Goal: Task Accomplishment & Management: Manage account settings

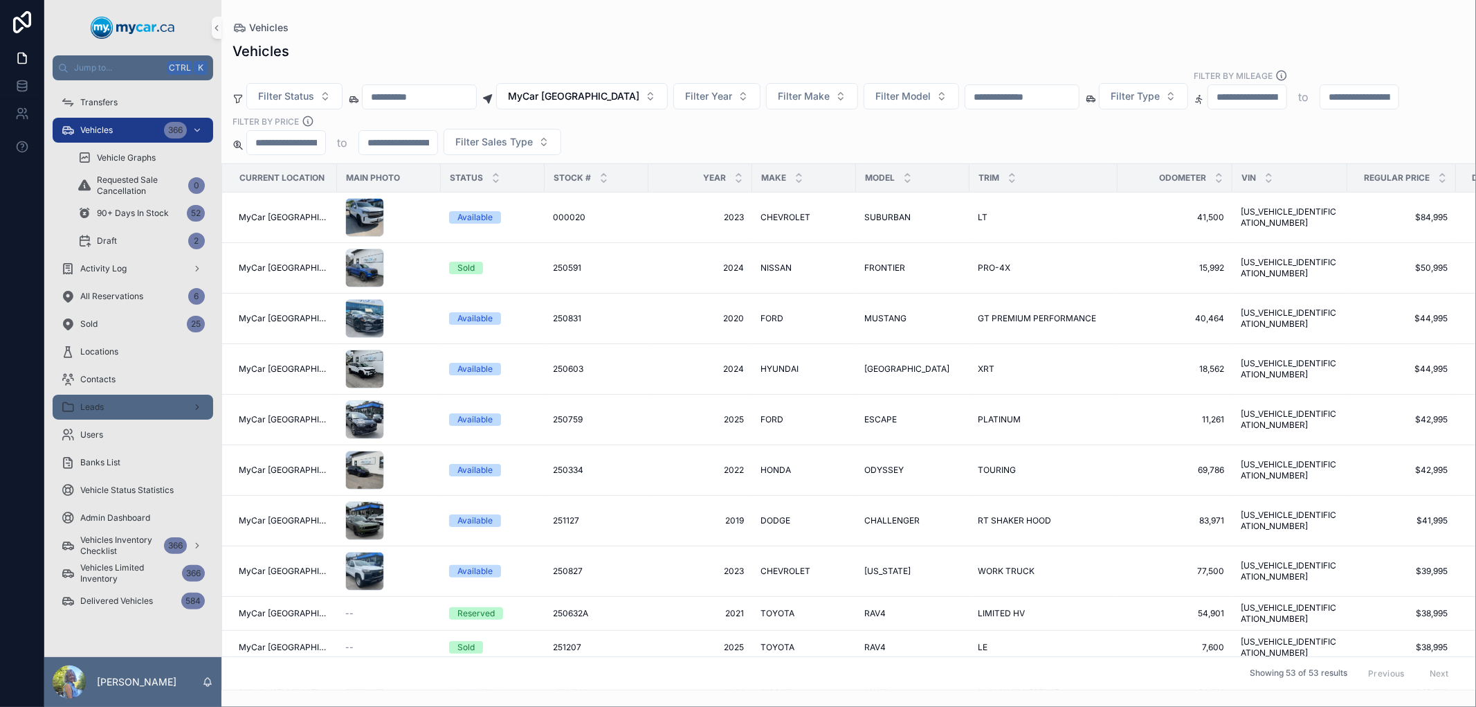
click at [136, 416] on div "Leads" at bounding box center [133, 407] width 144 height 22
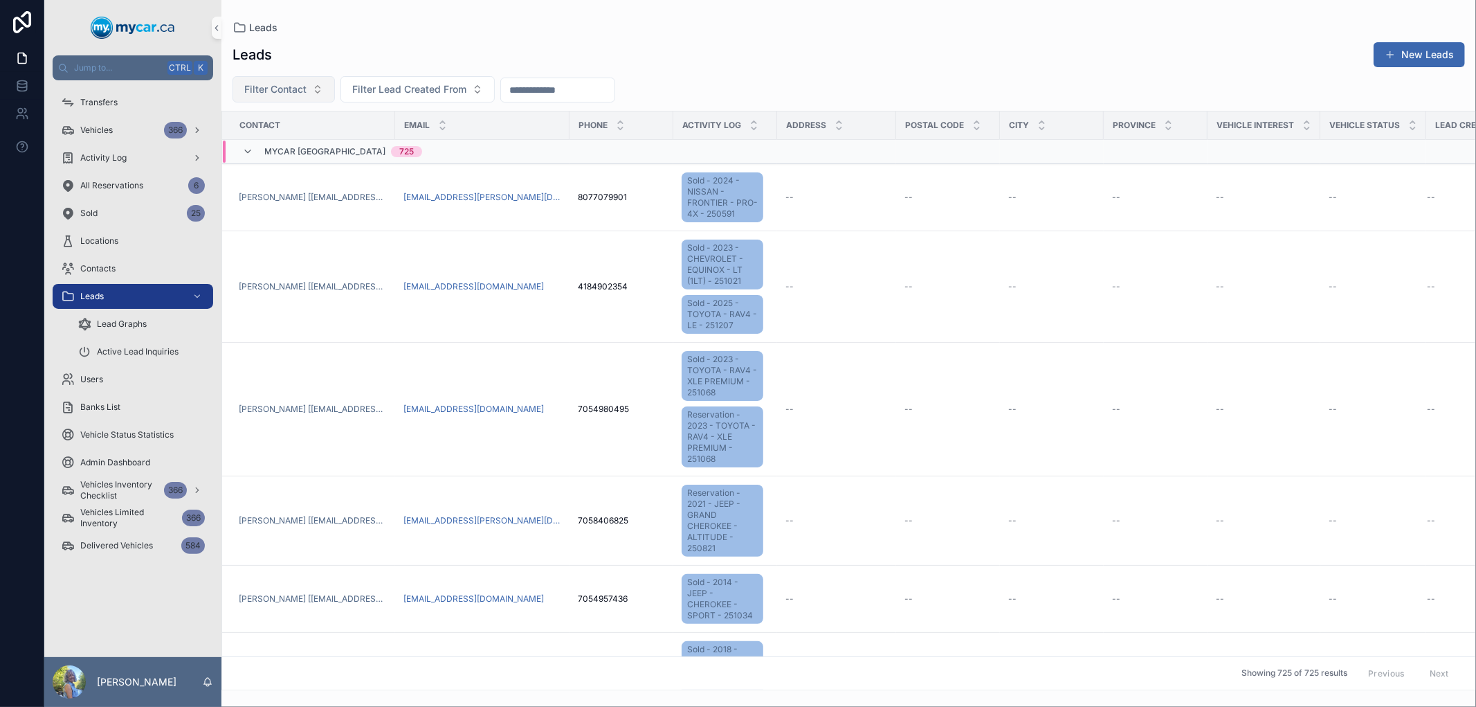
click at [285, 91] on span "Filter Contact" at bounding box center [275, 89] width 62 height 14
type input "*******"
click at [294, 169] on span "KATIA MAXWELL LAURENT [KATIAM@GMAIL.COM]" at bounding box center [276, 168] width 138 height 14
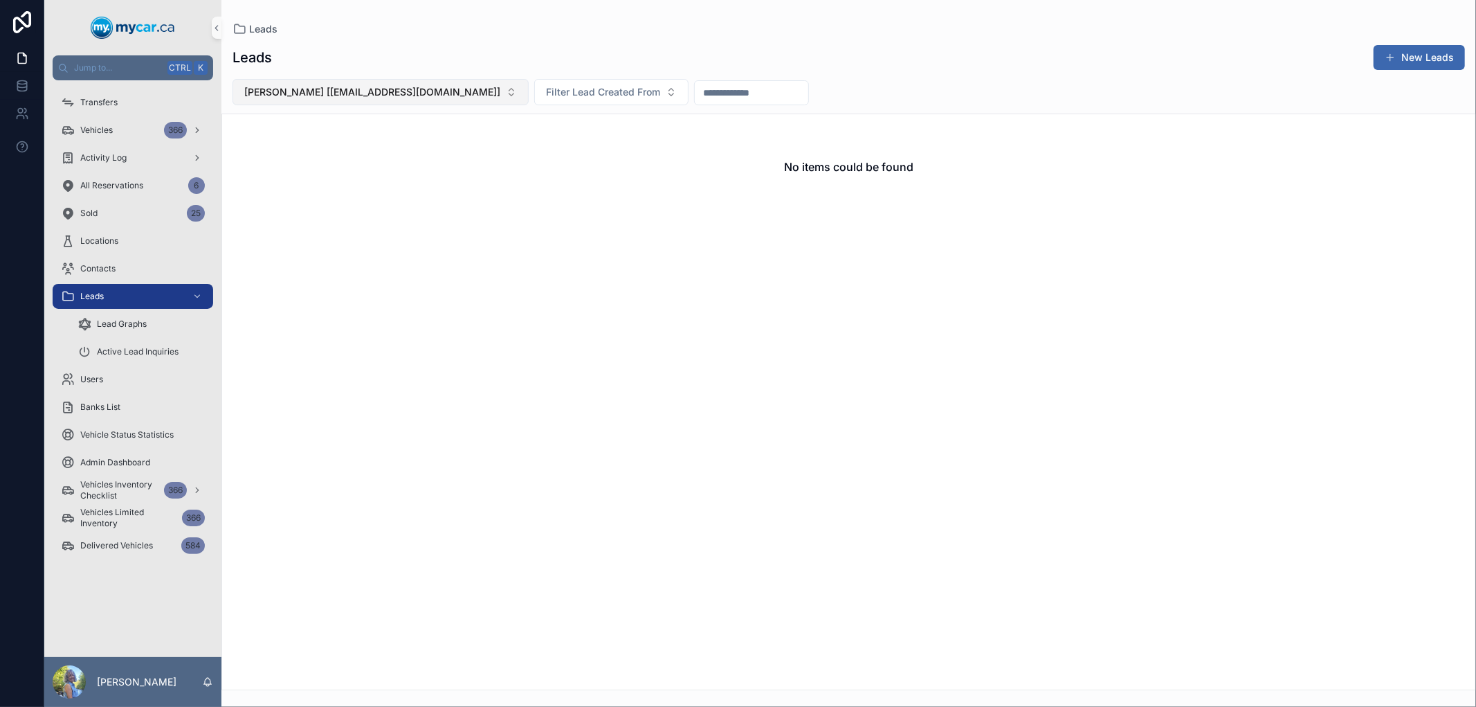
click at [317, 100] on button "KATIA MAXWELL LAURENT [KATIAM@GMAIL.COM]" at bounding box center [381, 92] width 296 height 26
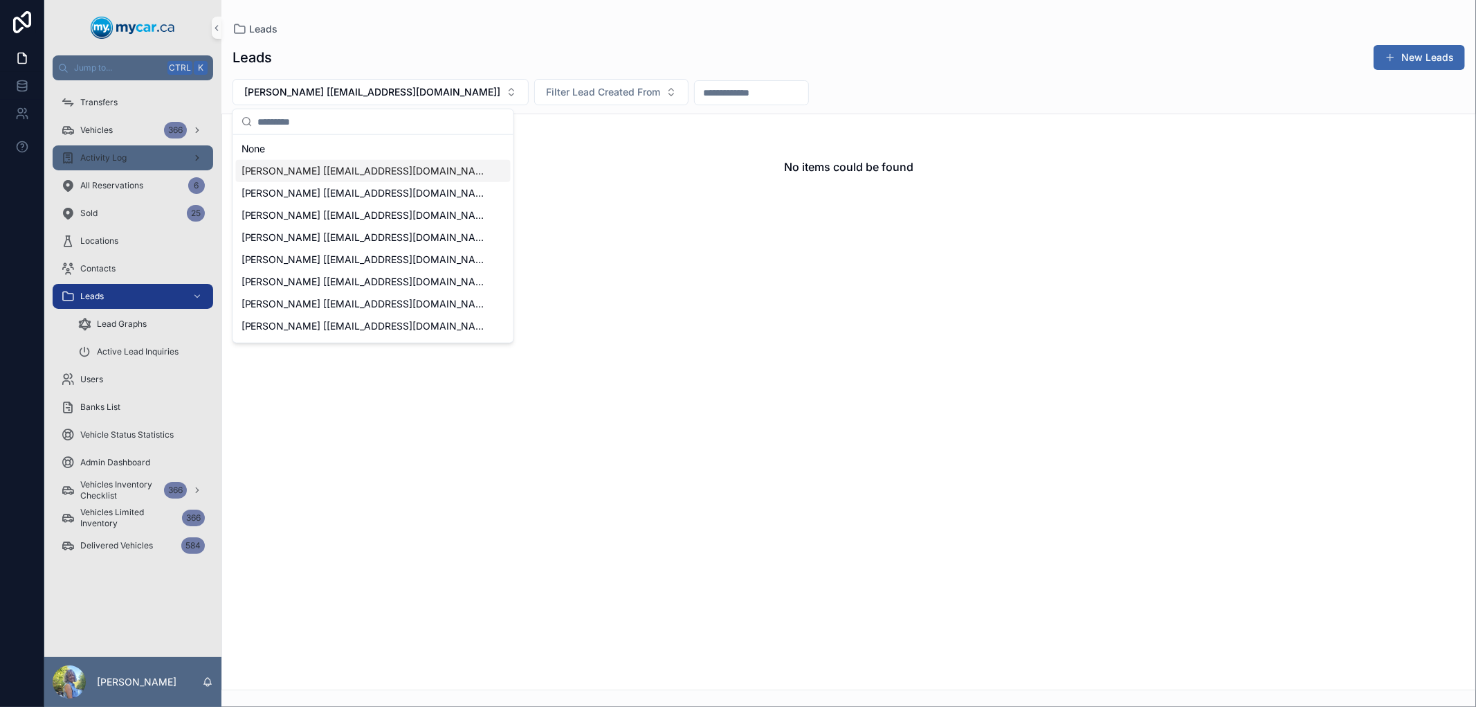
click at [140, 147] on div "Activity Log" at bounding box center [133, 158] width 144 height 22
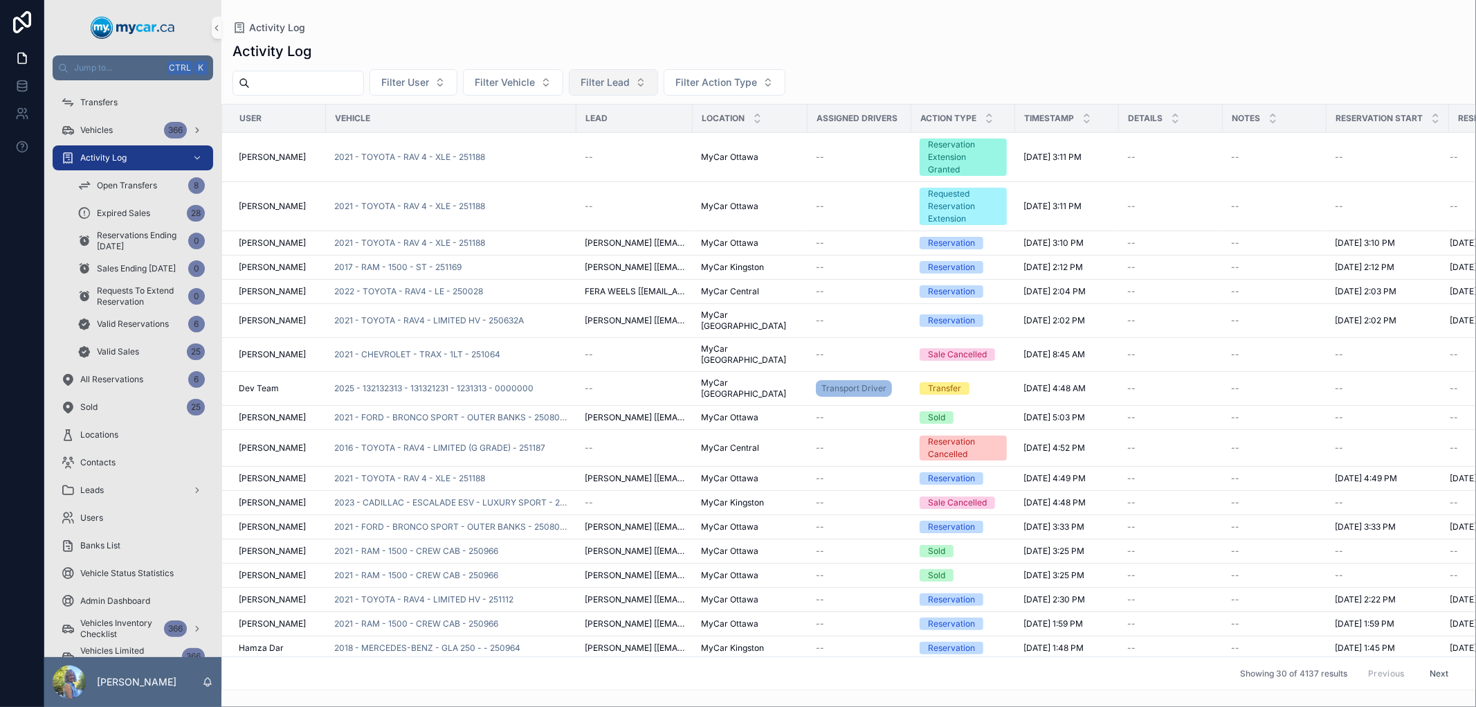
click at [635, 91] on button "Filter Lead" at bounding box center [613, 82] width 89 height 26
type input "*******"
click at [634, 159] on span "KATIA MAXWELL LAURENT [KATIAM@GMAIL.COM]" at bounding box center [637, 161] width 138 height 14
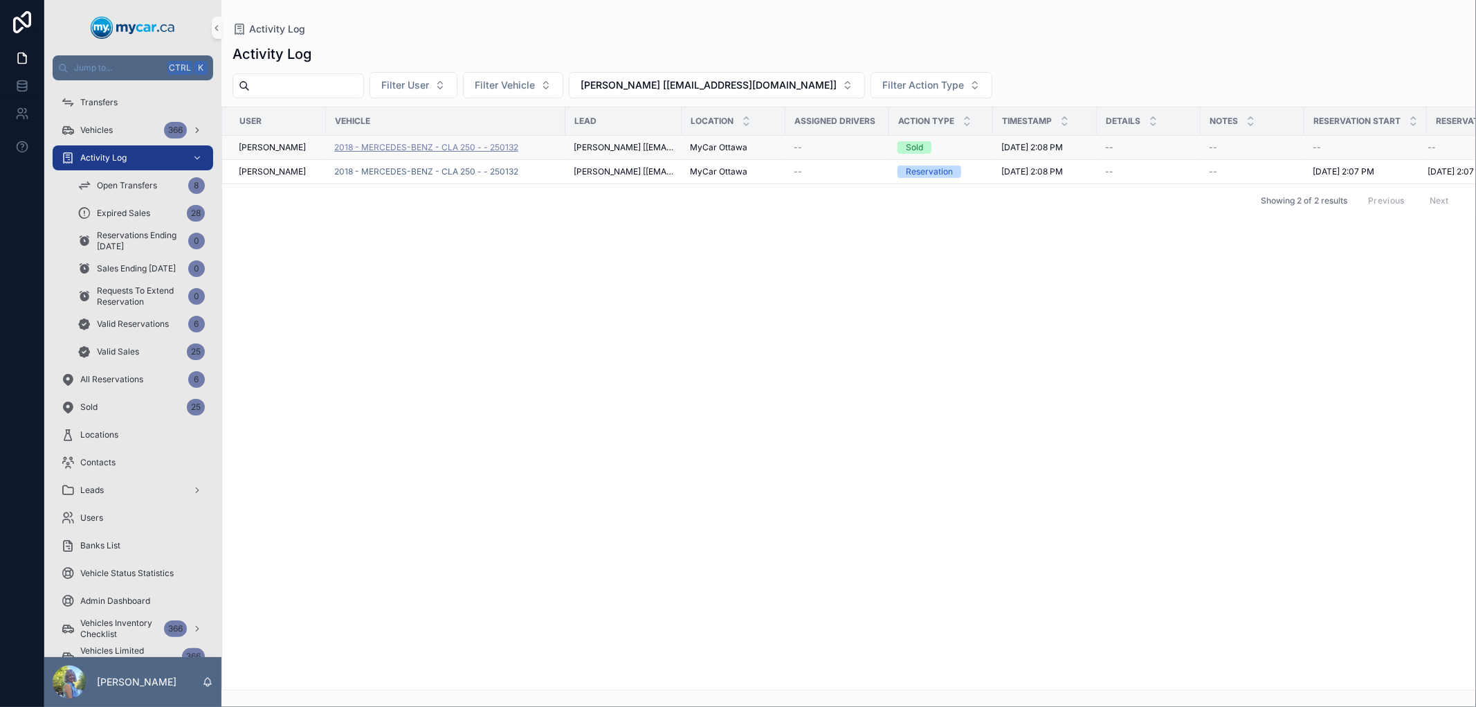
click at [368, 150] on span "2018 - MERCEDES-BENZ - CLA 250 - - 250132" at bounding box center [426, 147] width 184 height 11
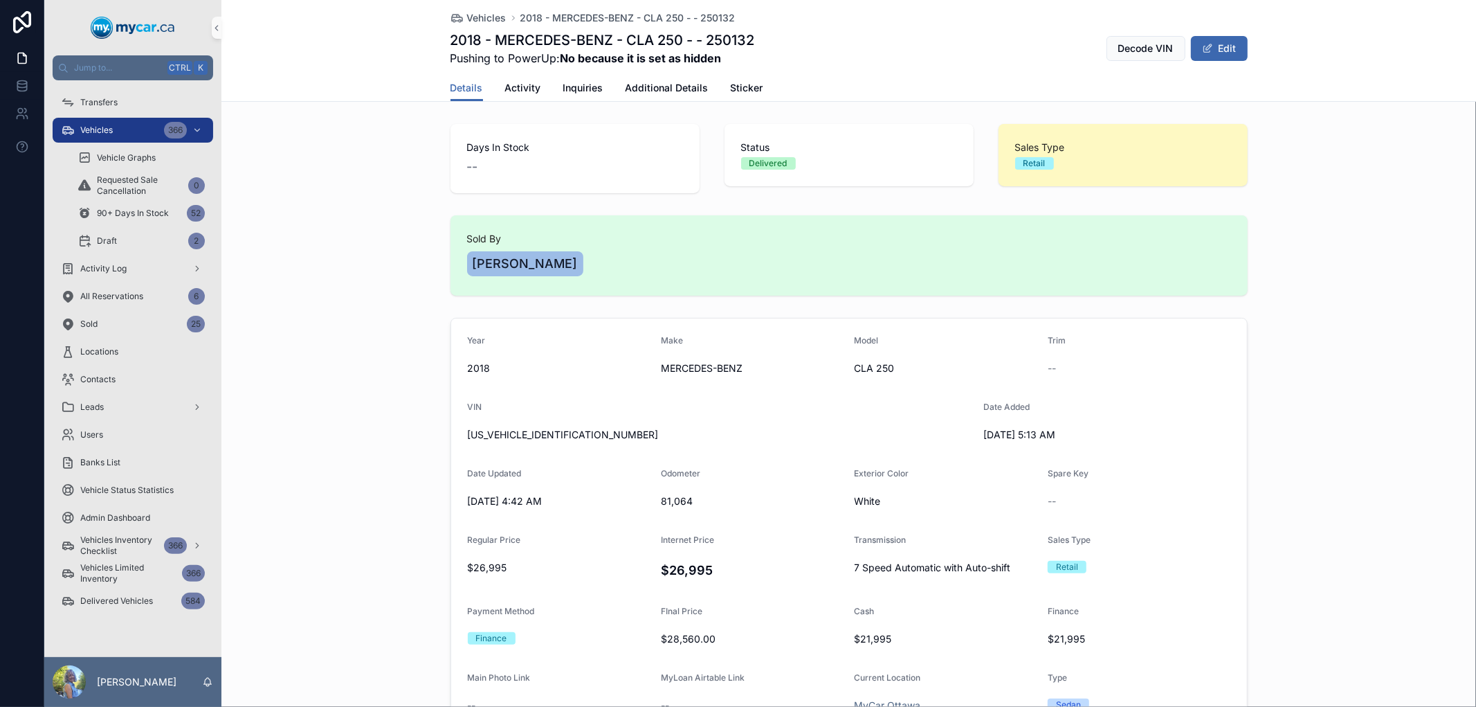
drag, startPoint x: 458, startPoint y: 267, endPoint x: 564, endPoint y: 267, distance: 106.6
click at [564, 267] on div "Sold By Vince D'Alessio" at bounding box center [849, 255] width 797 height 80
copy span "Vince D'Alessio"
drag, startPoint x: 607, startPoint y: 42, endPoint x: 440, endPoint y: 47, distance: 167.6
click at [440, 47] on div "Vehicles 2018 - MERCEDES-BENZ - CLA 250 - - 250132 2018 - MERCEDES-BENZ - CLA 2…" at bounding box center [849, 51] width 1255 height 102
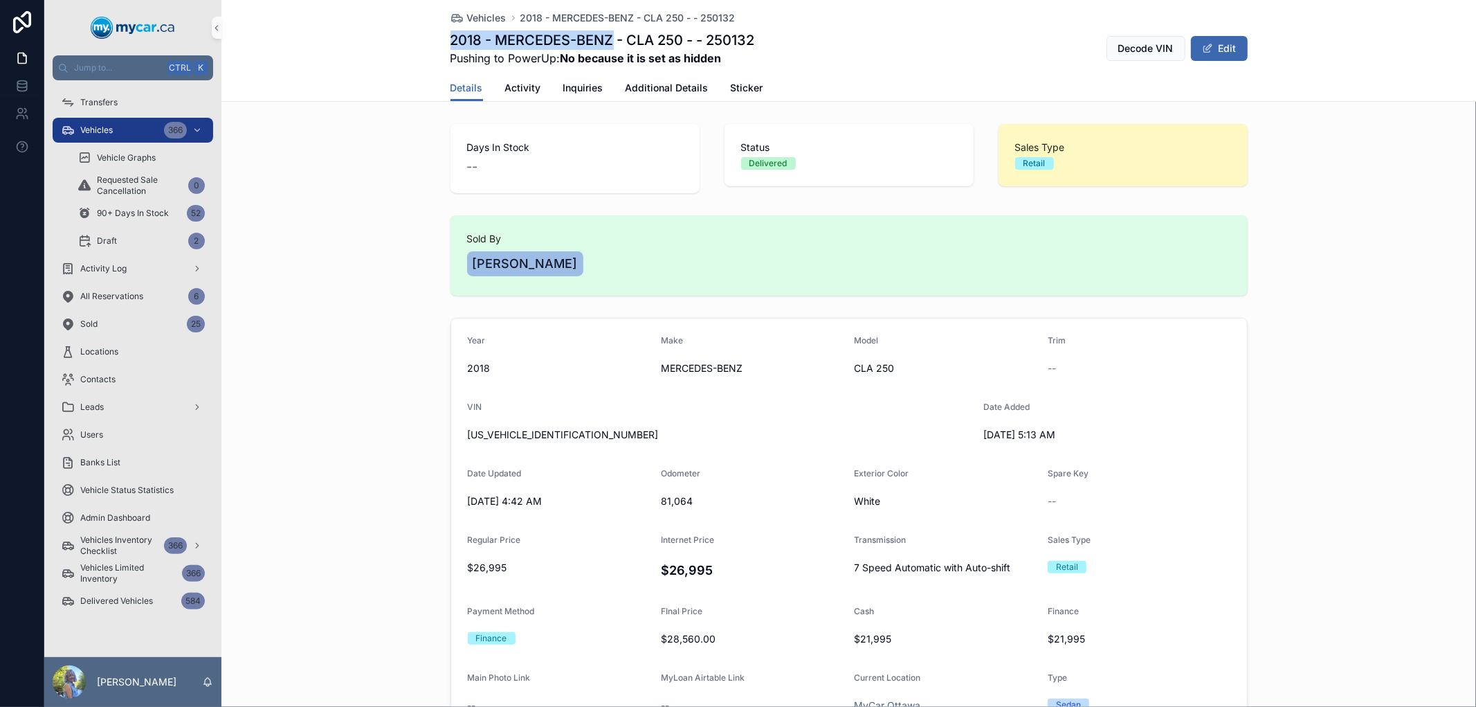
copy h1 "2018 - MERCEDES-BENZ"
drag, startPoint x: 759, startPoint y: 42, endPoint x: 706, endPoint y: 44, distance: 53.3
click at [706, 44] on div "2018 - MERCEDES-BENZ - CLA 250 - - 250132 Pushing to PowerUp: No because it is …" at bounding box center [849, 48] width 797 height 36
copy h1 "250132"
click at [769, 39] on div "2018 - MERCEDES-BENZ - CLA 250 - - 250132 Pushing to PowerUp: No because it is …" at bounding box center [849, 48] width 797 height 36
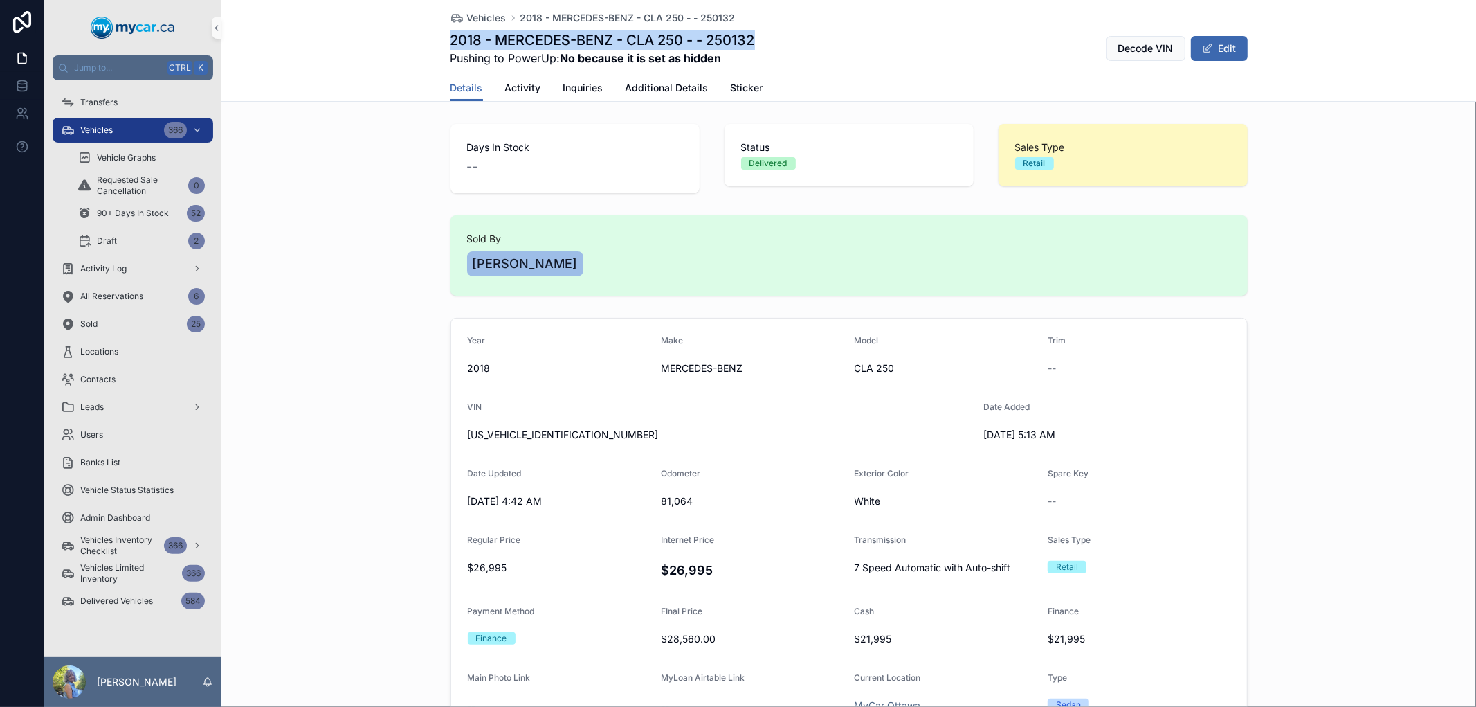
drag, startPoint x: 765, startPoint y: 39, endPoint x: 437, endPoint y: 40, distance: 327.4
click at [437, 40] on div "Vehicles 2018 - MERCEDES-BENZ - CLA 250 - - 250132 2018 - MERCEDES-BENZ - CLA 2…" at bounding box center [849, 51] width 1255 height 102
copy h1 "2018 - MERCEDES-BENZ - CLA 250 - - 250132"
click at [145, 121] on div "Vehicles 366" at bounding box center [133, 130] width 144 height 22
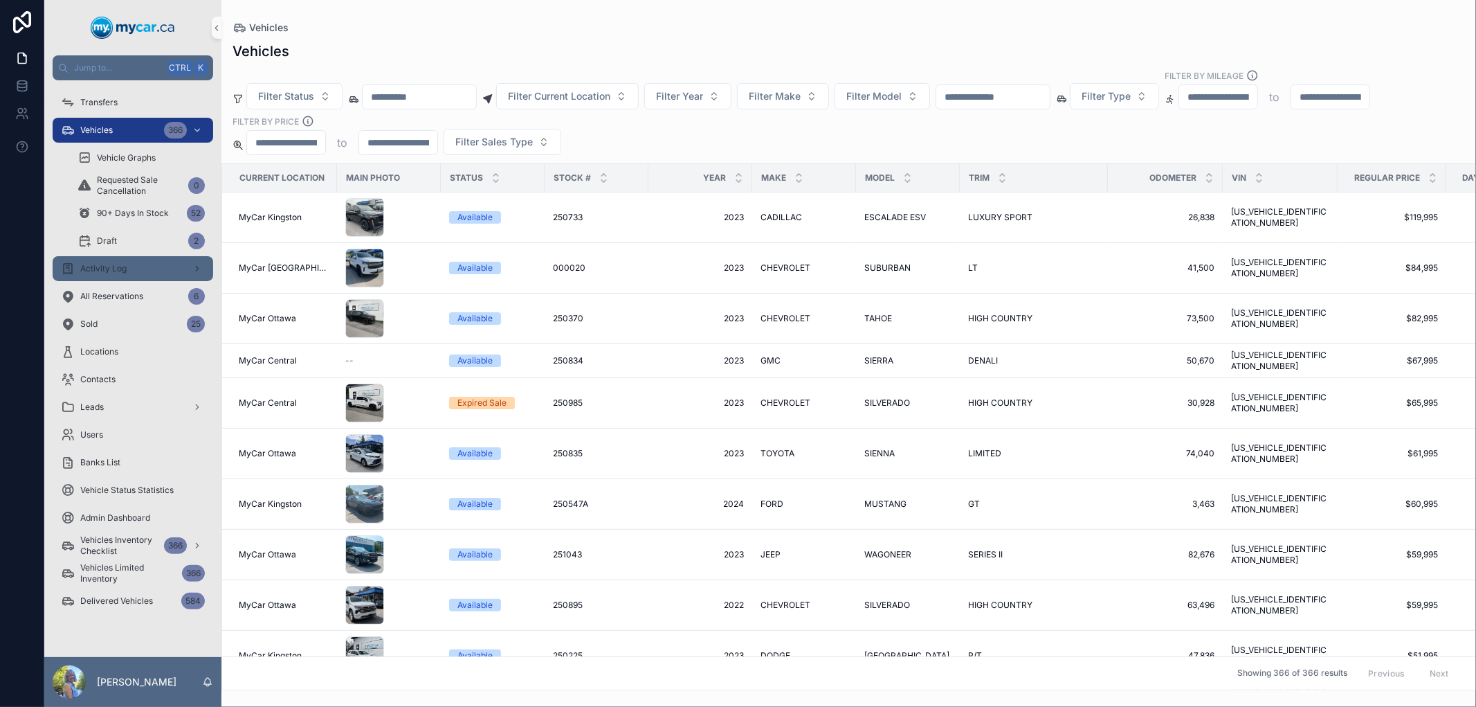
click at [115, 263] on span "Activity Log" at bounding box center [103, 268] width 46 height 11
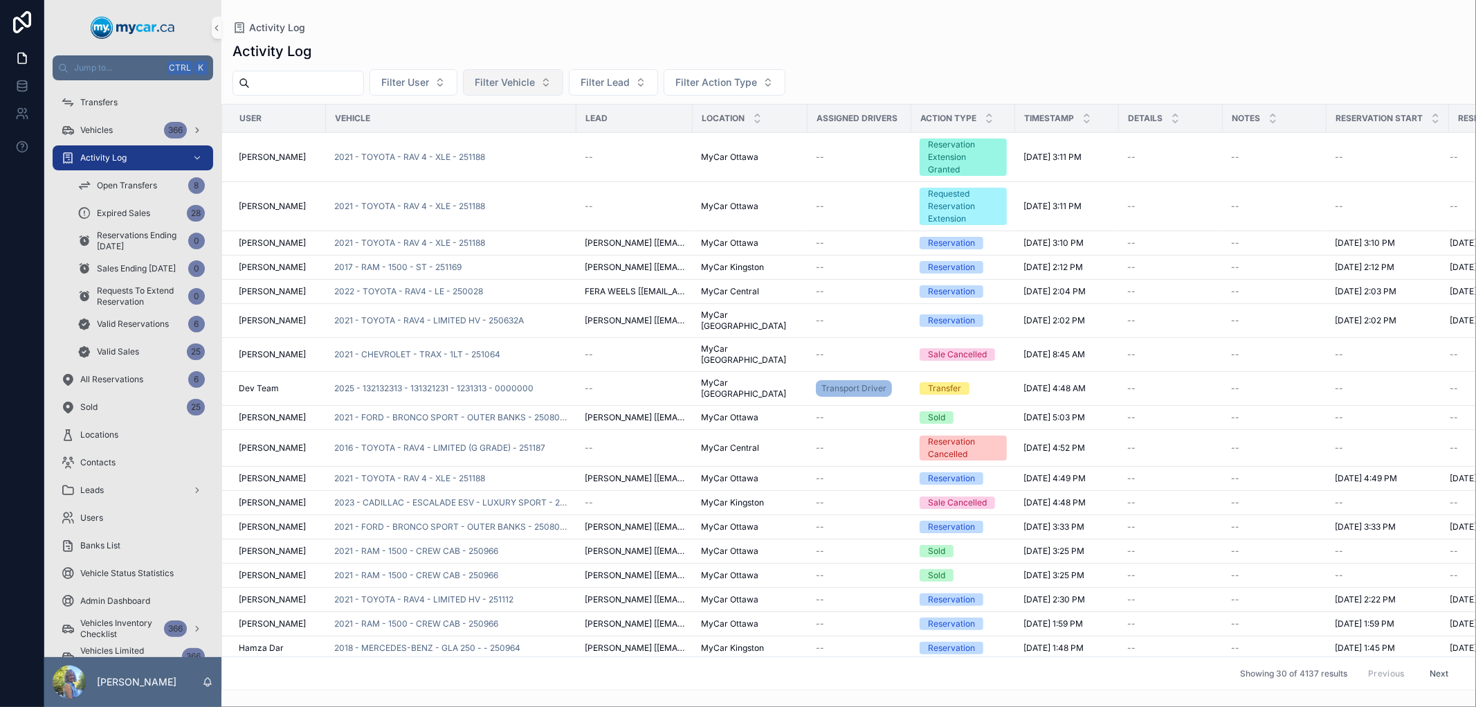
click at [530, 83] on span "Filter Vehicle" at bounding box center [505, 82] width 60 height 14
type input "**********"
click at [126, 132] on div "Vehicles 366" at bounding box center [133, 130] width 144 height 22
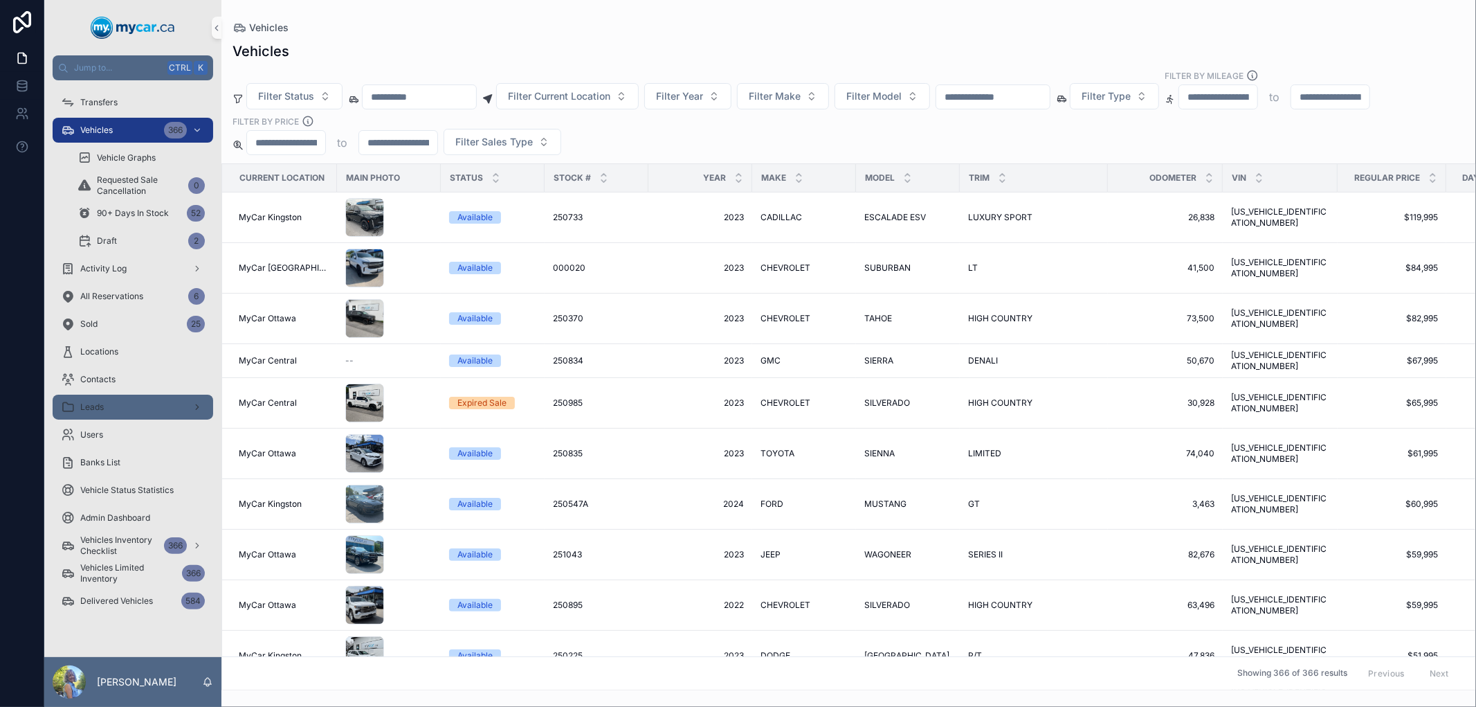
click at [128, 404] on div "Leads" at bounding box center [133, 407] width 144 height 22
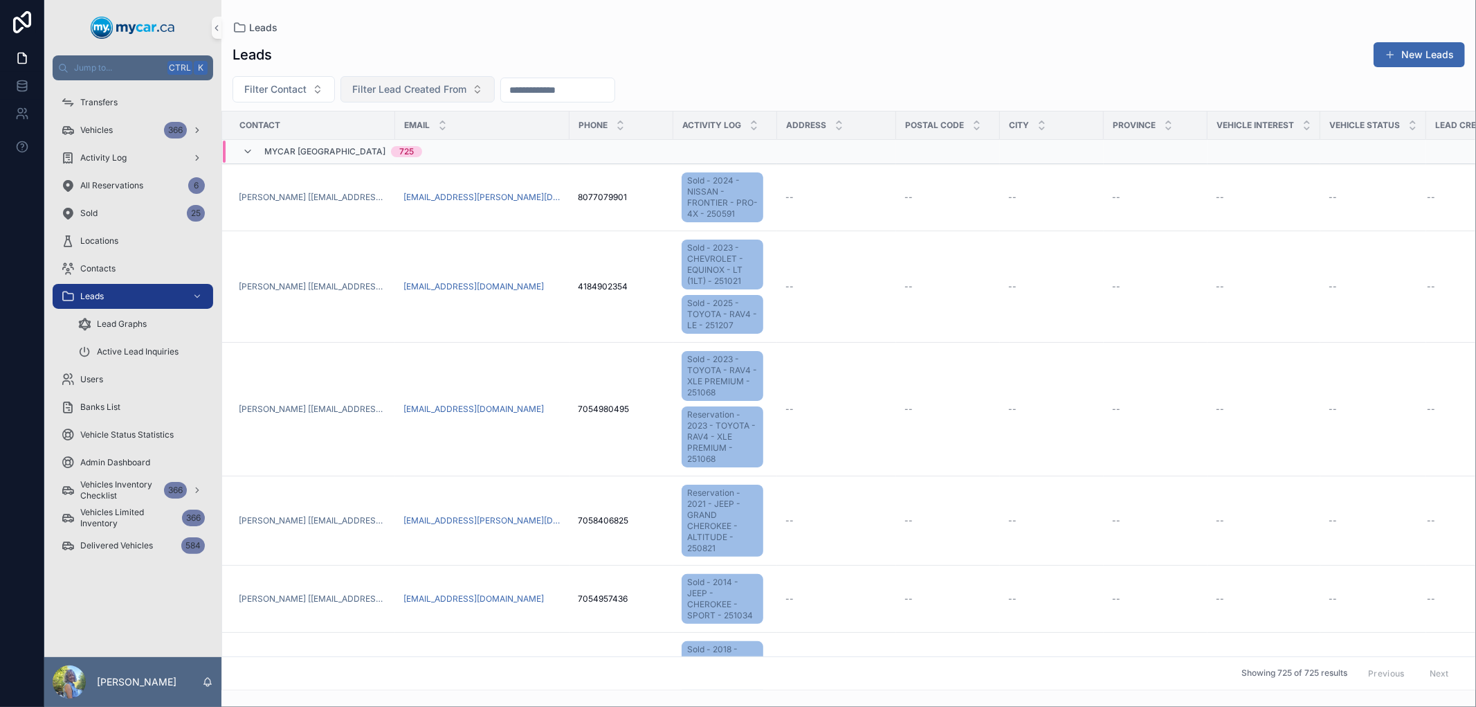
click at [419, 91] on span "Filter Lead Created From" at bounding box center [409, 89] width 114 height 14
drag, startPoint x: 395, startPoint y: 123, endPoint x: 342, endPoint y: 122, distance: 53.3
click at [342, 122] on div "**********" at bounding box center [418, 119] width 172 height 26
type input "*******"
click at [572, 42] on div "Leads New Leads" at bounding box center [849, 55] width 1233 height 26
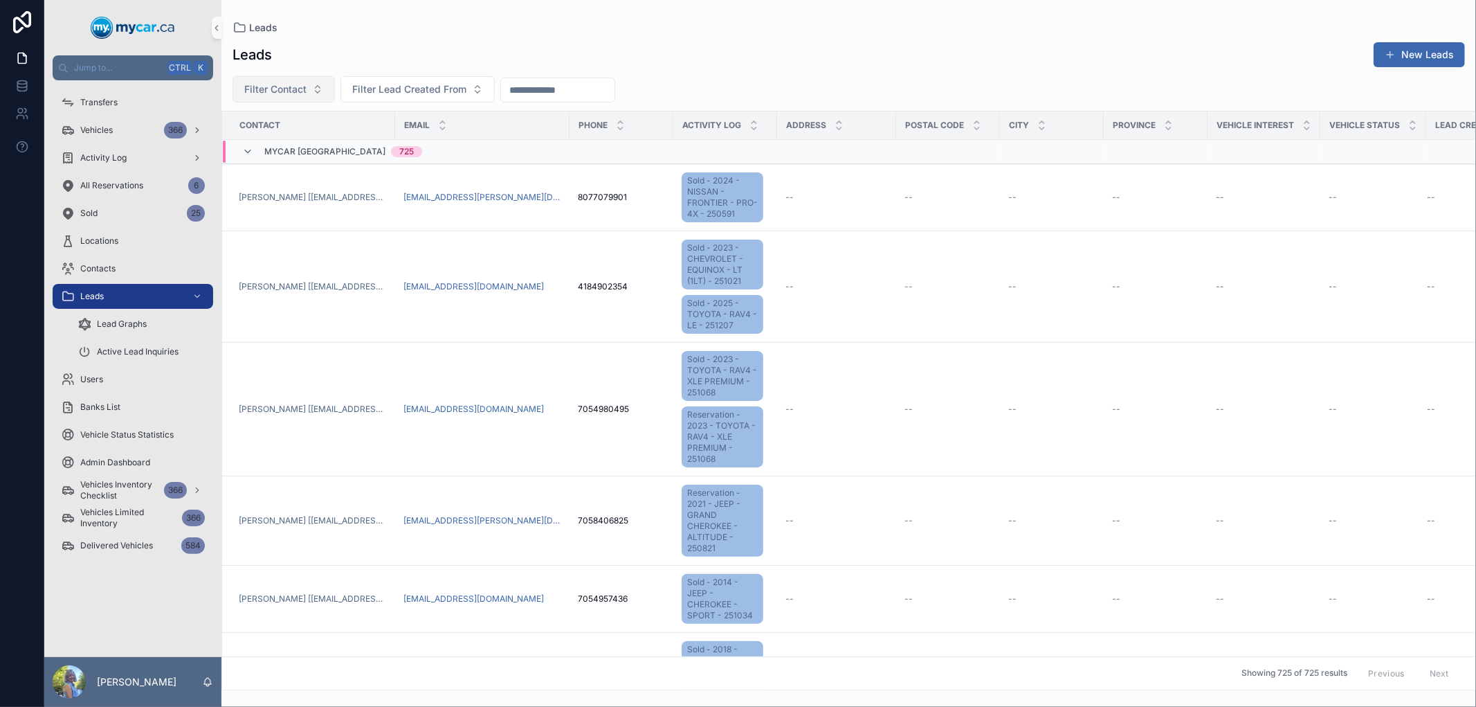
click at [278, 87] on span "Filter Contact" at bounding box center [275, 89] width 62 height 14
type input "**********"
click at [278, 149] on span "alberto mariaca [albertomariaca@gmail.com]" at bounding box center [276, 145] width 138 height 14
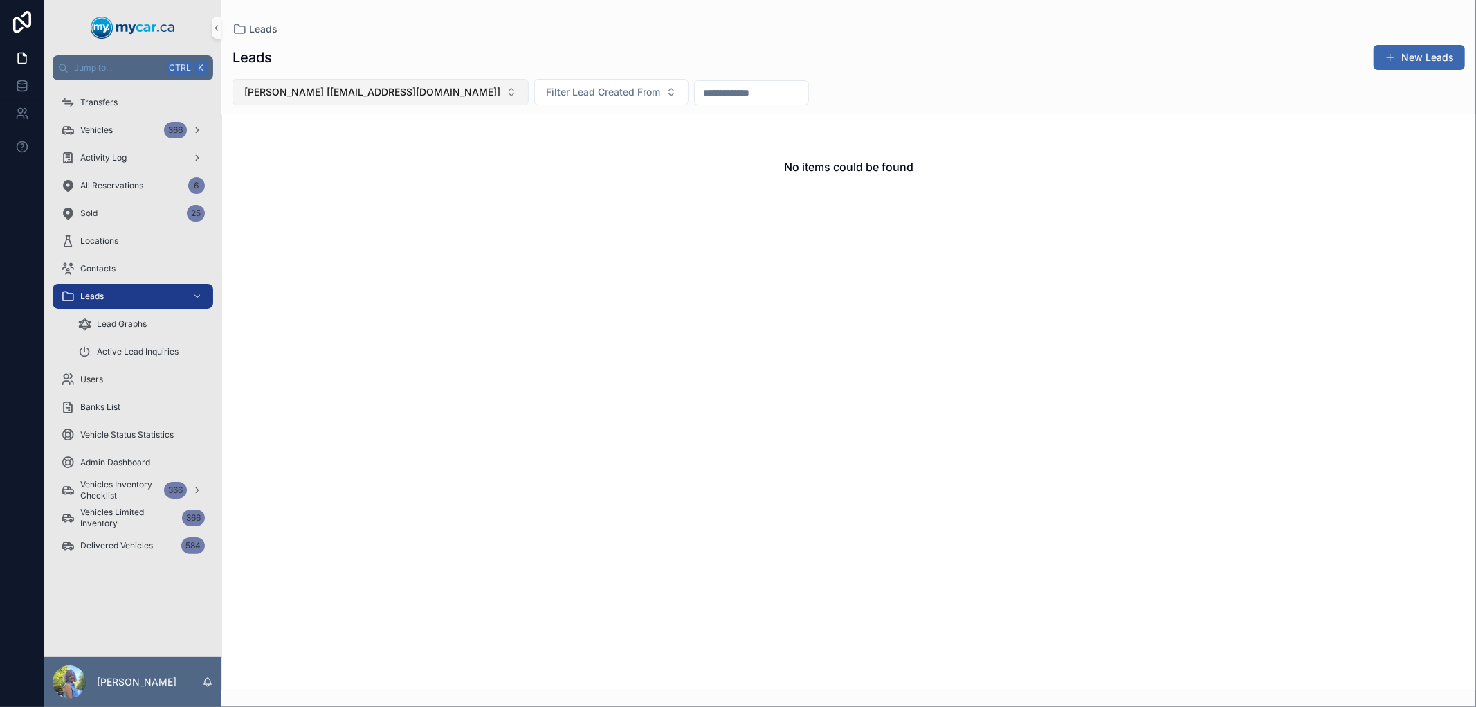
click at [315, 90] on span "alberto mariaca [albertomariaca@gmail.com]" at bounding box center [372, 92] width 256 height 14
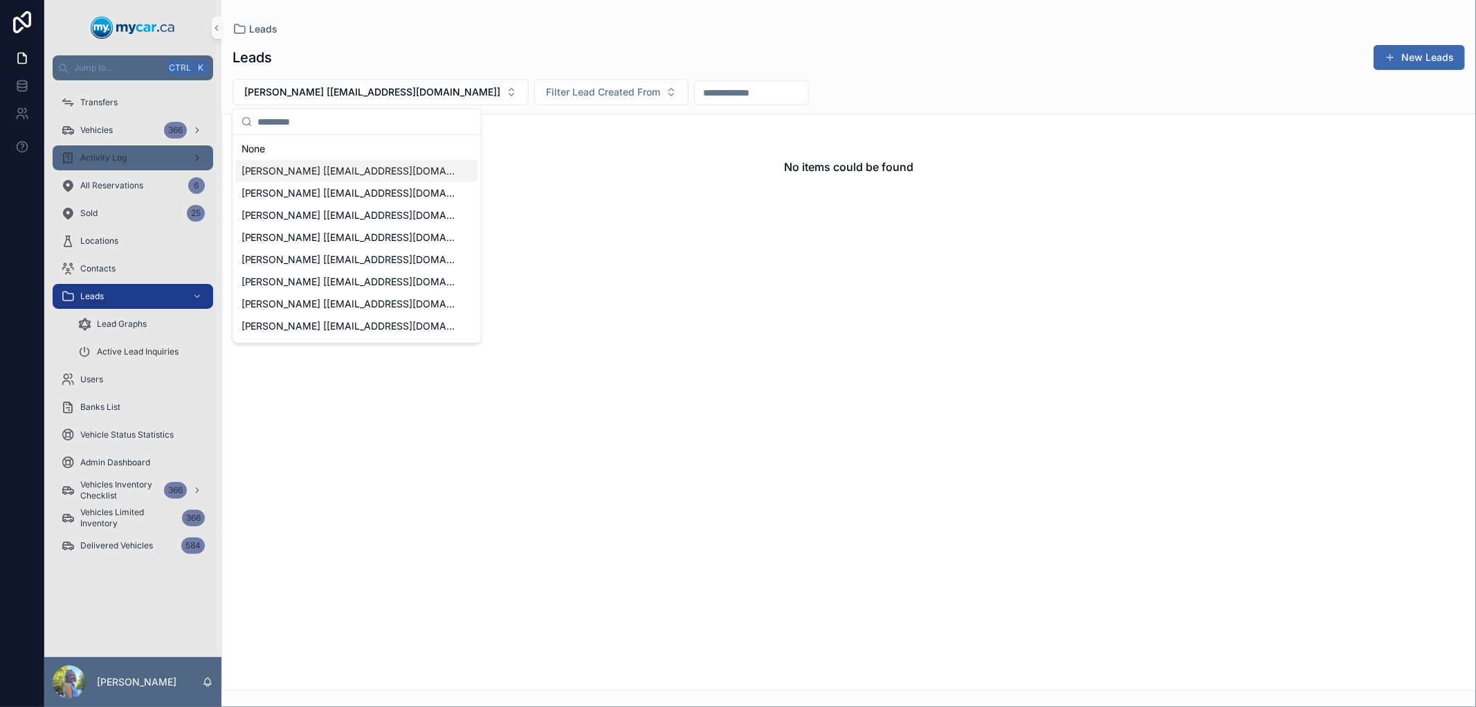
click at [136, 156] on div "Activity Log" at bounding box center [133, 158] width 144 height 22
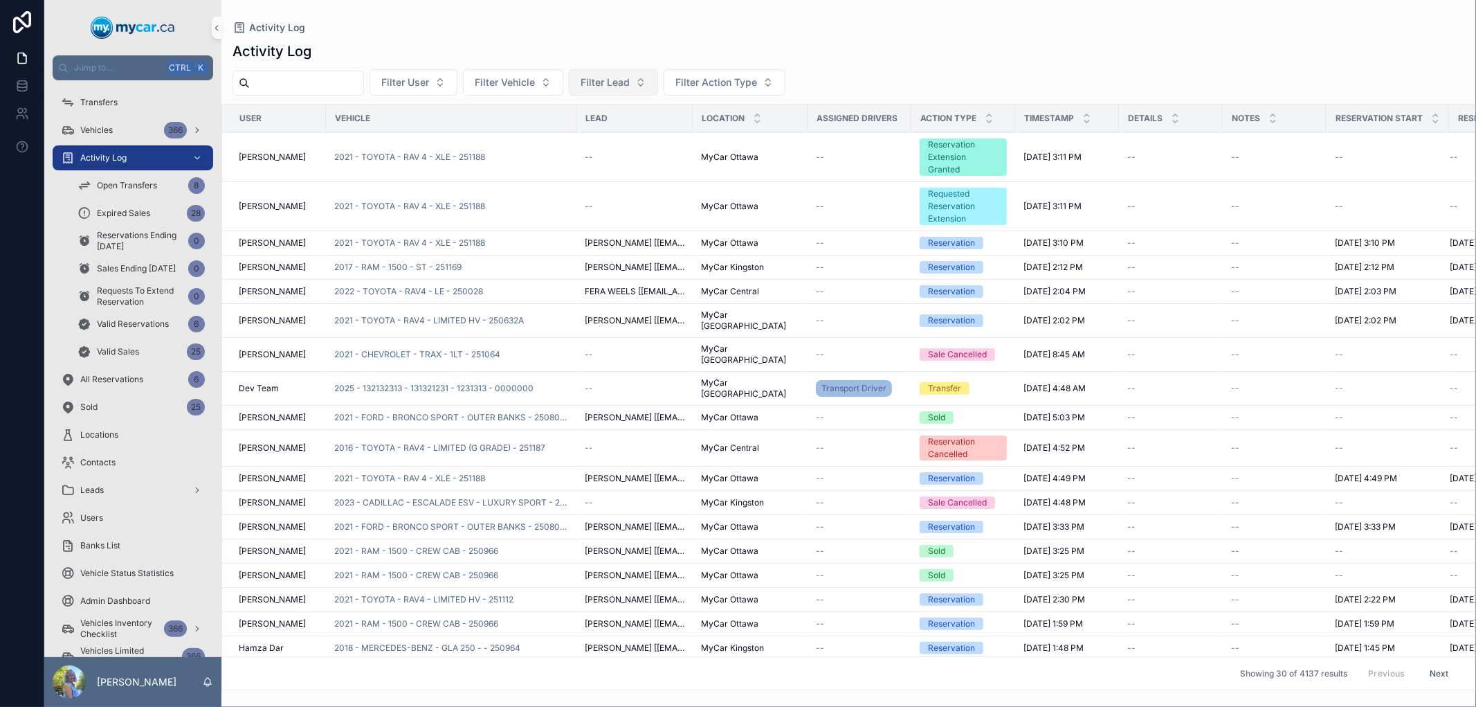
click at [630, 80] on span "Filter Lead" at bounding box center [605, 82] width 49 height 14
type input "**********"
click at [614, 137] on span "ALBERTO MARIACA [albertomariaca@gmail.com]" at bounding box center [637, 139] width 138 height 14
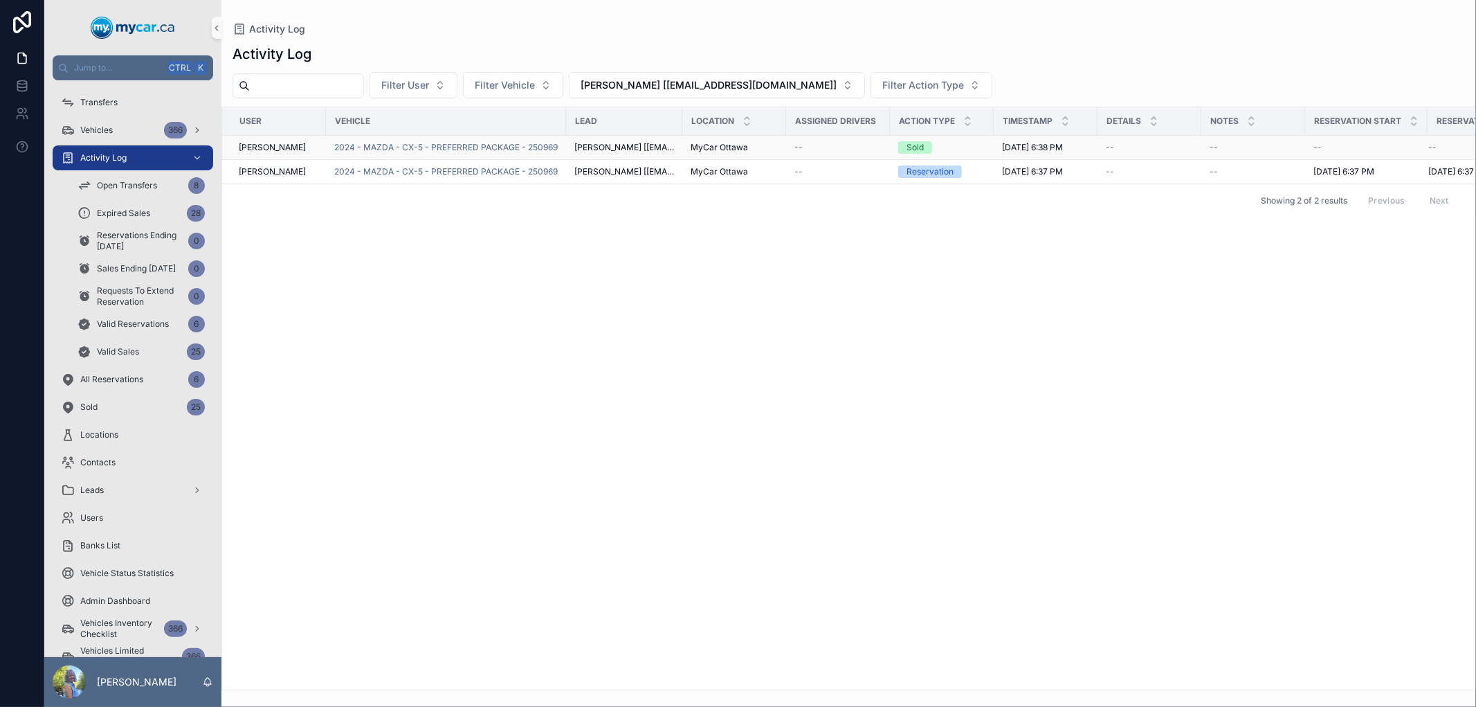
click at [509, 141] on td "2024 - MAZDA - CX-5 - PREFERRED PACKAGE - 250969" at bounding box center [446, 148] width 240 height 24
click at [508, 143] on span "2024 - MAZDA - CX-5 - PREFERRED PACKAGE - 250969" at bounding box center [446, 147] width 224 height 11
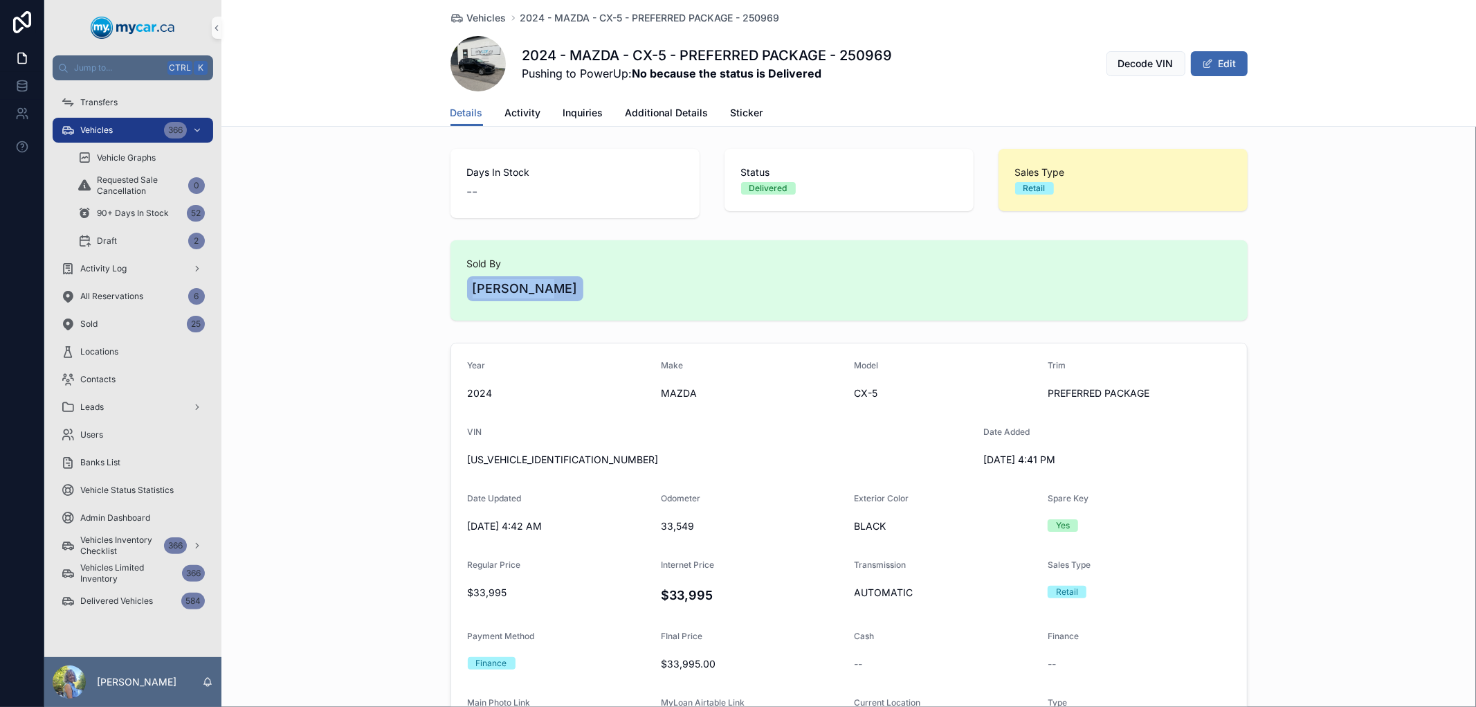
drag, startPoint x: 467, startPoint y: 291, endPoint x: 551, endPoint y: 289, distance: 84.5
click at [551, 289] on div "Diaz Velez" at bounding box center [849, 288] width 764 height 30
copy span "Diaz Velez"
drag, startPoint x: 900, startPoint y: 51, endPoint x: 517, endPoint y: 60, distance: 382.9
click at [517, 60] on div "2024 - MAZDA - CX-5 - PREFERRED PACKAGE - 250969 Pushing to PowerUp: No because…" at bounding box center [849, 63] width 797 height 55
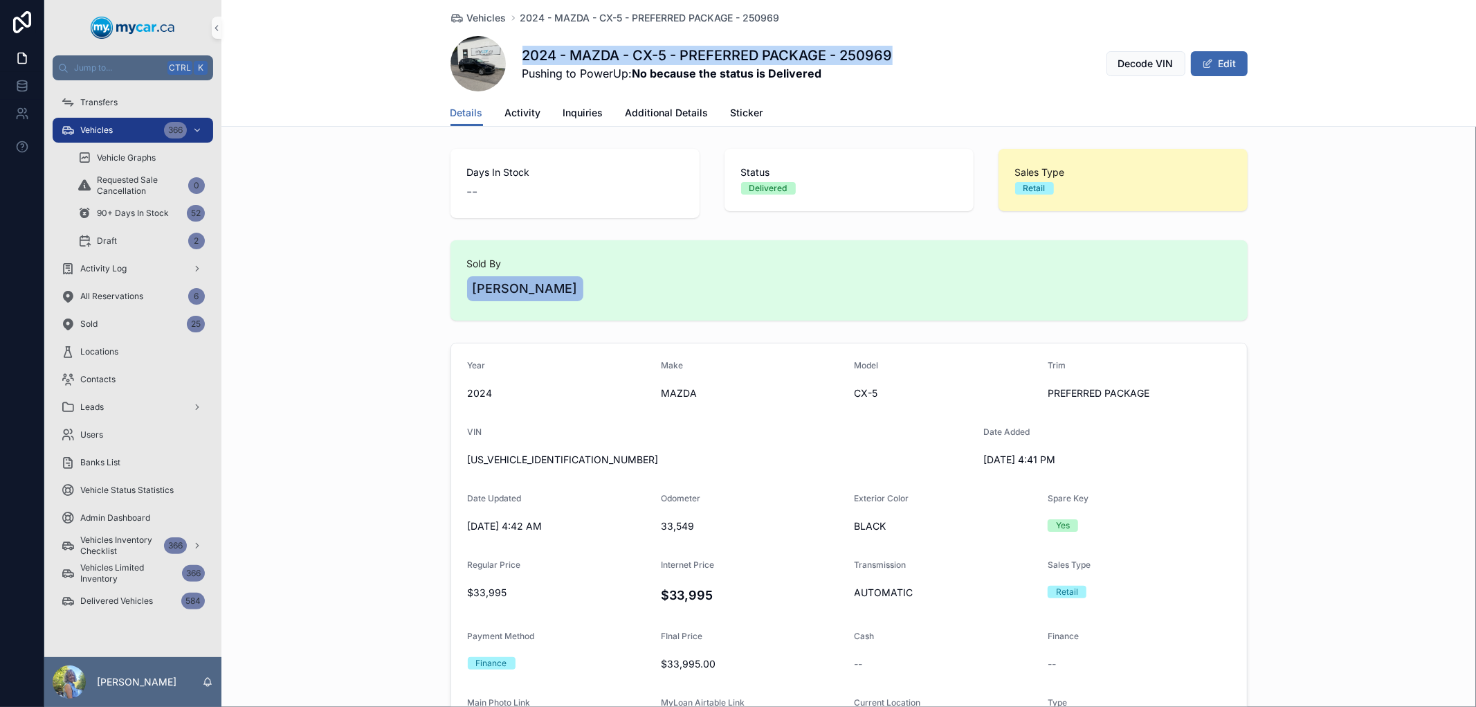
copy h1 "2024 - MAZDA - CX-5 - PREFERRED PACKAGE - 250969"
click at [118, 127] on div "Vehicles 366" at bounding box center [133, 130] width 144 height 22
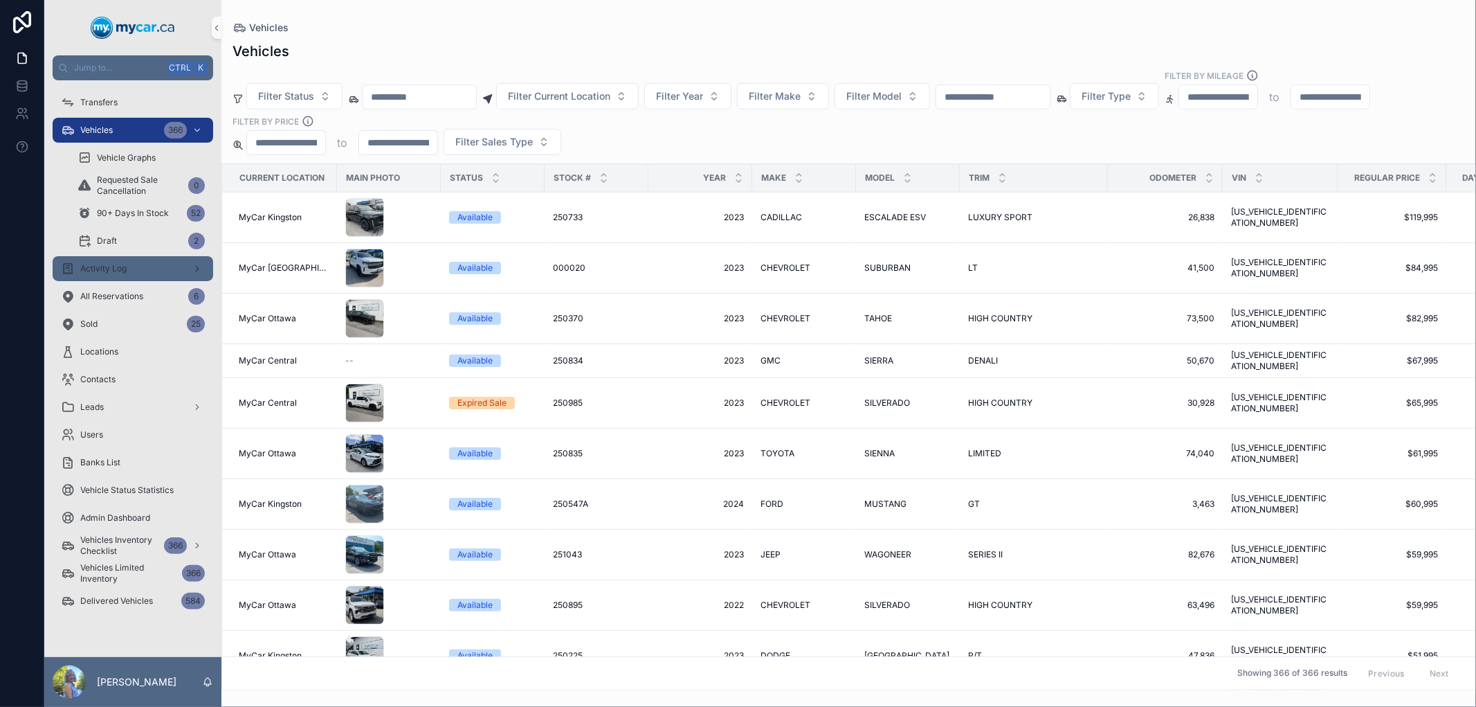
click at [152, 269] on div "Activity Log" at bounding box center [133, 269] width 144 height 22
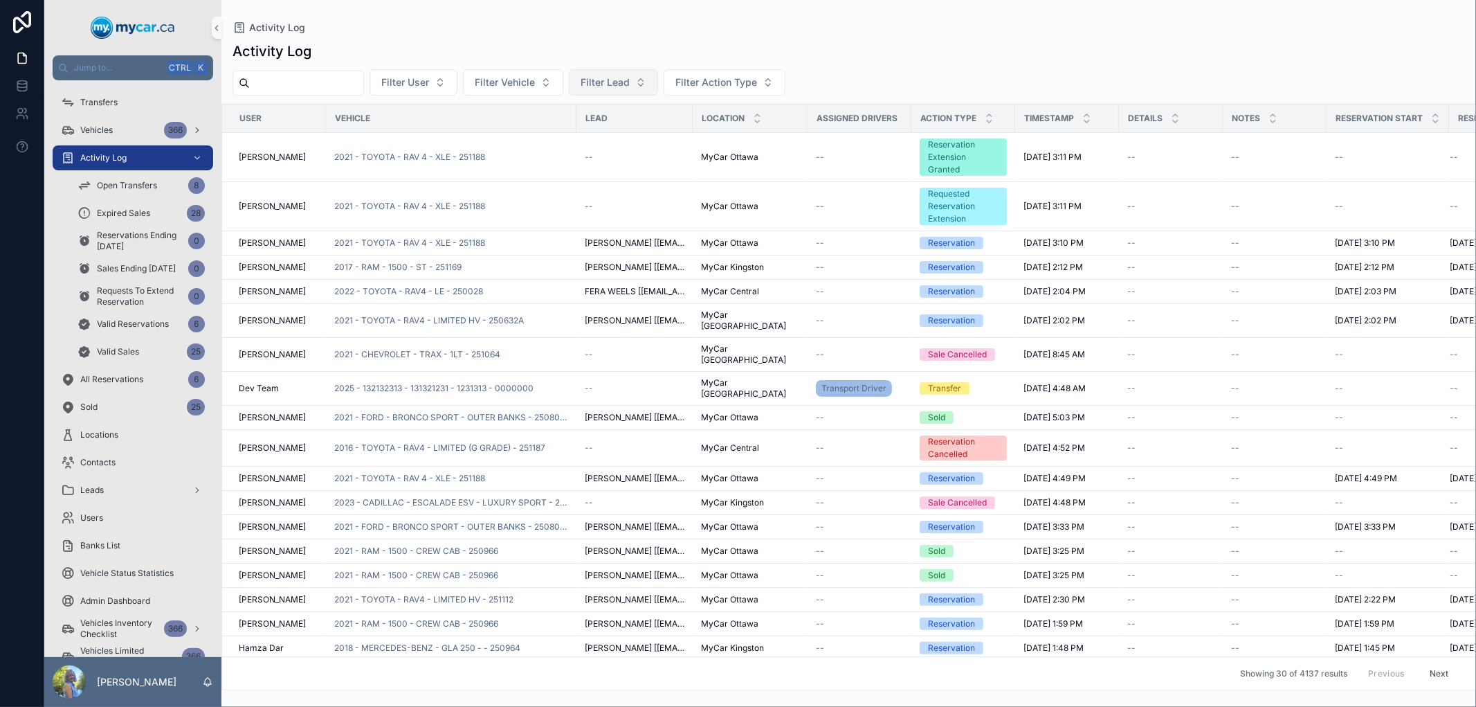
click at [630, 81] on span "Filter Lead" at bounding box center [605, 82] width 49 height 14
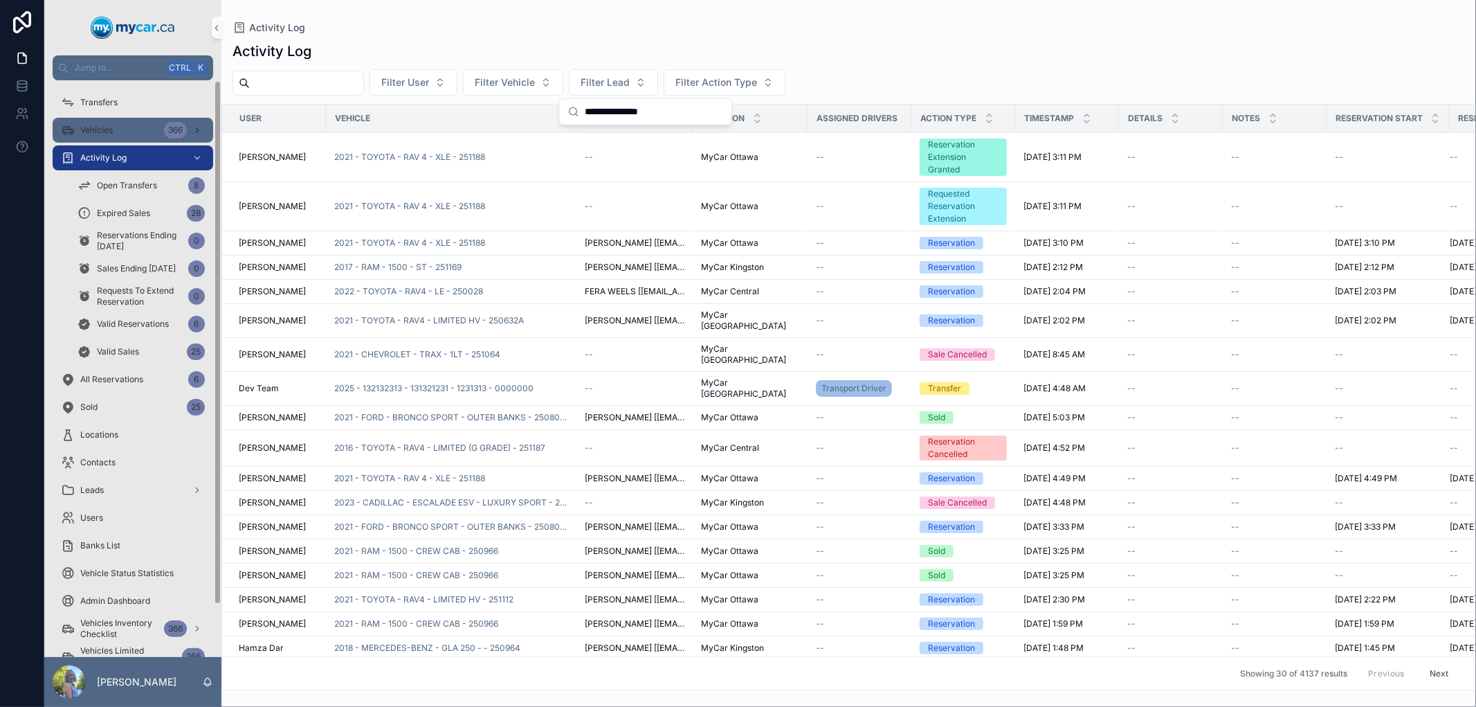
type input "**********"
click at [118, 130] on div "Vehicles 366" at bounding box center [133, 130] width 144 height 22
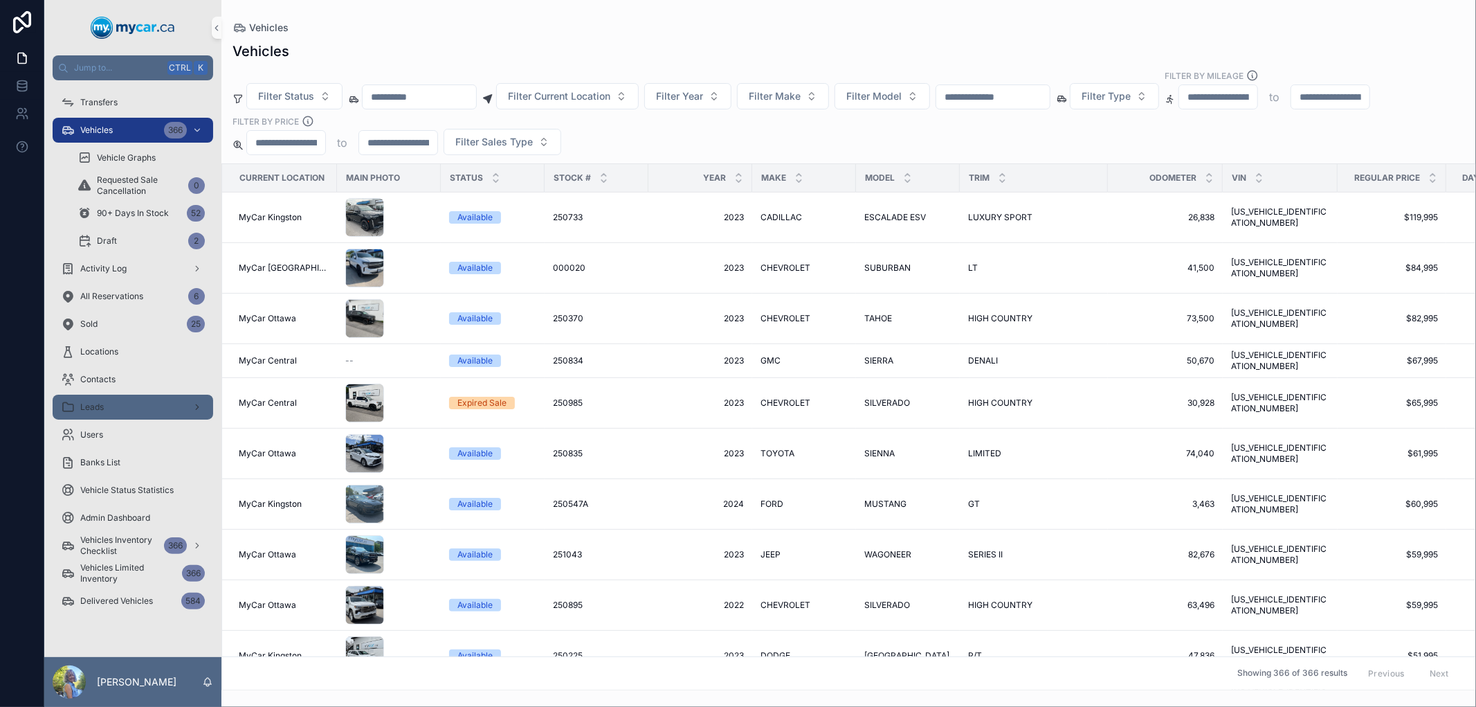
click at [143, 399] on div "Leads" at bounding box center [133, 407] width 144 height 22
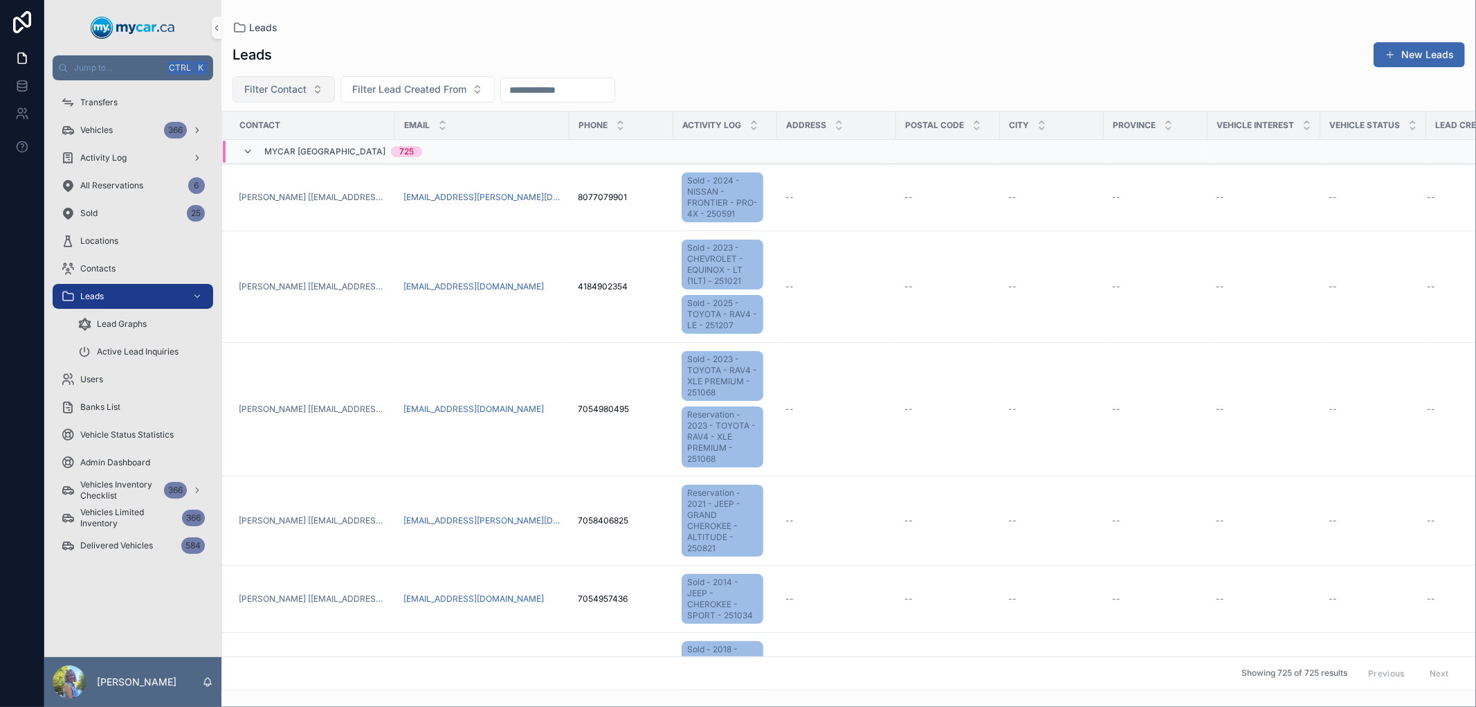
click at [289, 92] on span "Filter Contact" at bounding box center [275, 89] width 62 height 14
type input "**********"
click at [286, 83] on span "Filter Contact" at bounding box center [275, 89] width 62 height 14
click at [302, 92] on span "Filter Contact" at bounding box center [275, 89] width 62 height 14
type input "*****"
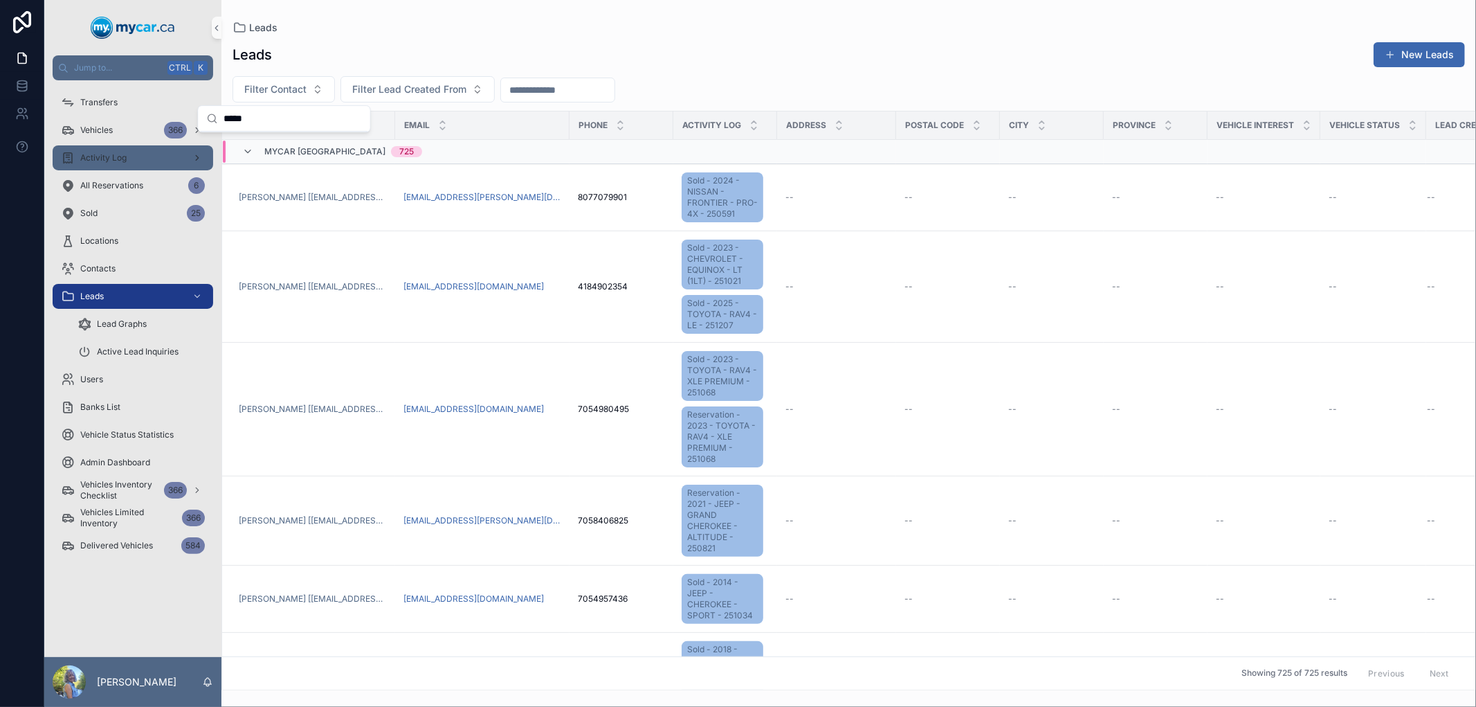
click at [126, 150] on div "Activity Log" at bounding box center [133, 158] width 144 height 22
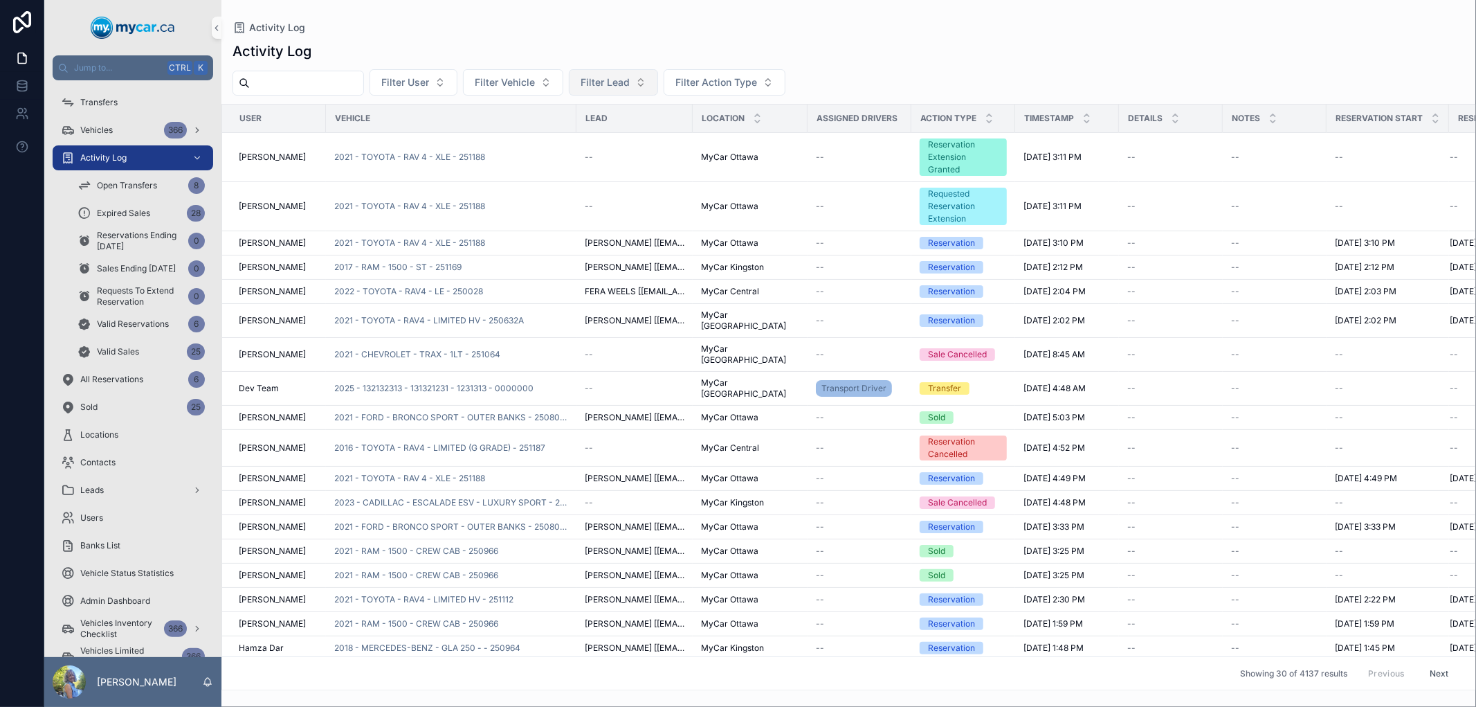
click at [630, 89] on span "Filter Lead" at bounding box center [605, 82] width 49 height 14
type input "*****"
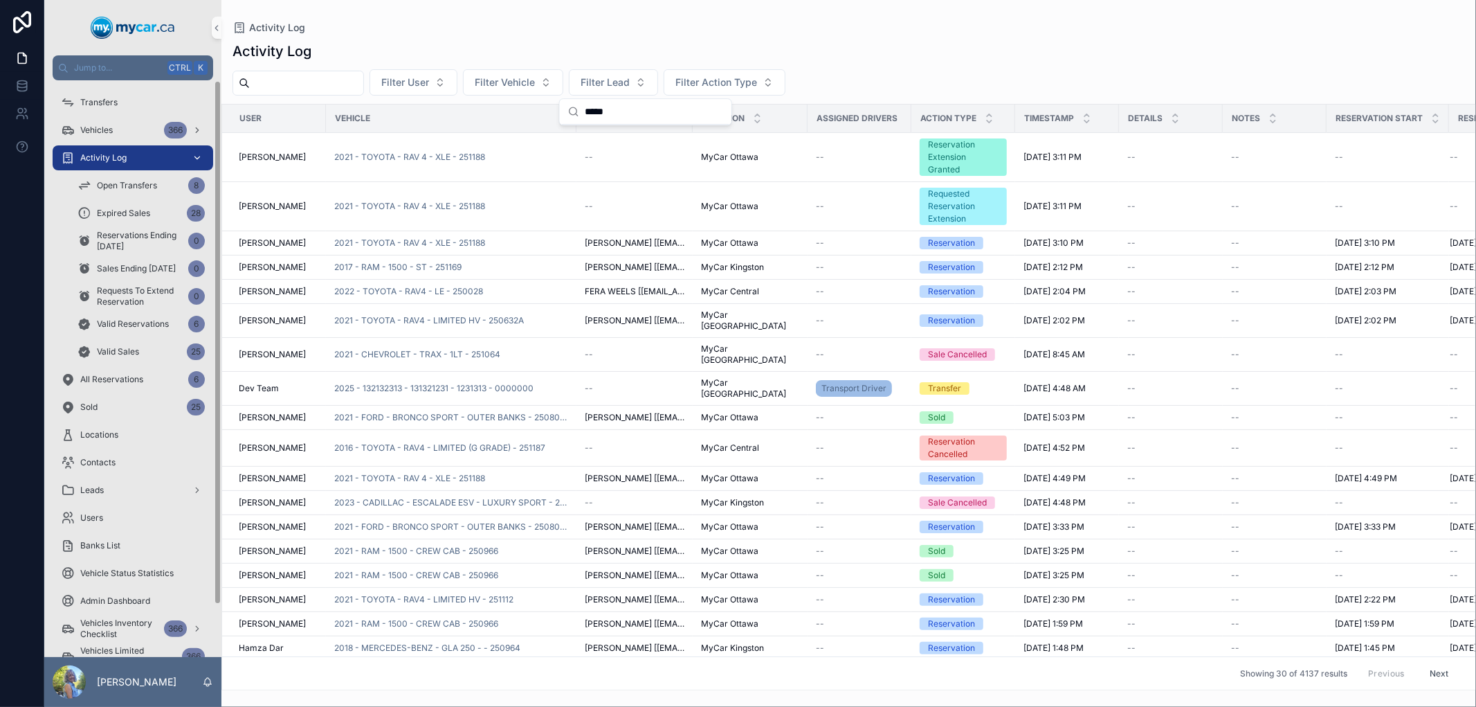
click at [96, 150] on div "Activity Log" at bounding box center [133, 158] width 144 height 22
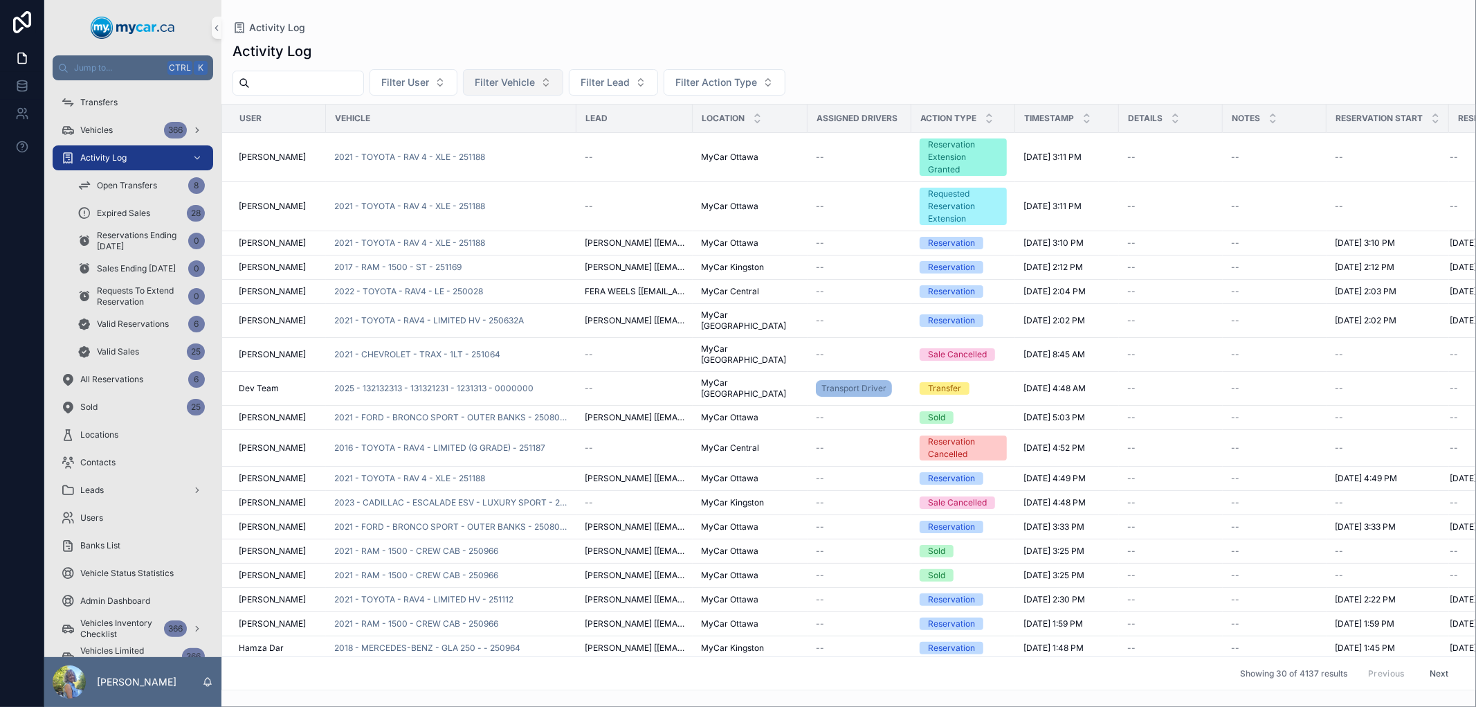
click at [535, 88] on span "Filter Vehicle" at bounding box center [505, 82] width 60 height 14
type input "******"
click at [539, 141] on span "2025 - TOYOTA - RAV4 - LE - 251207" at bounding box center [537, 139] width 138 height 14
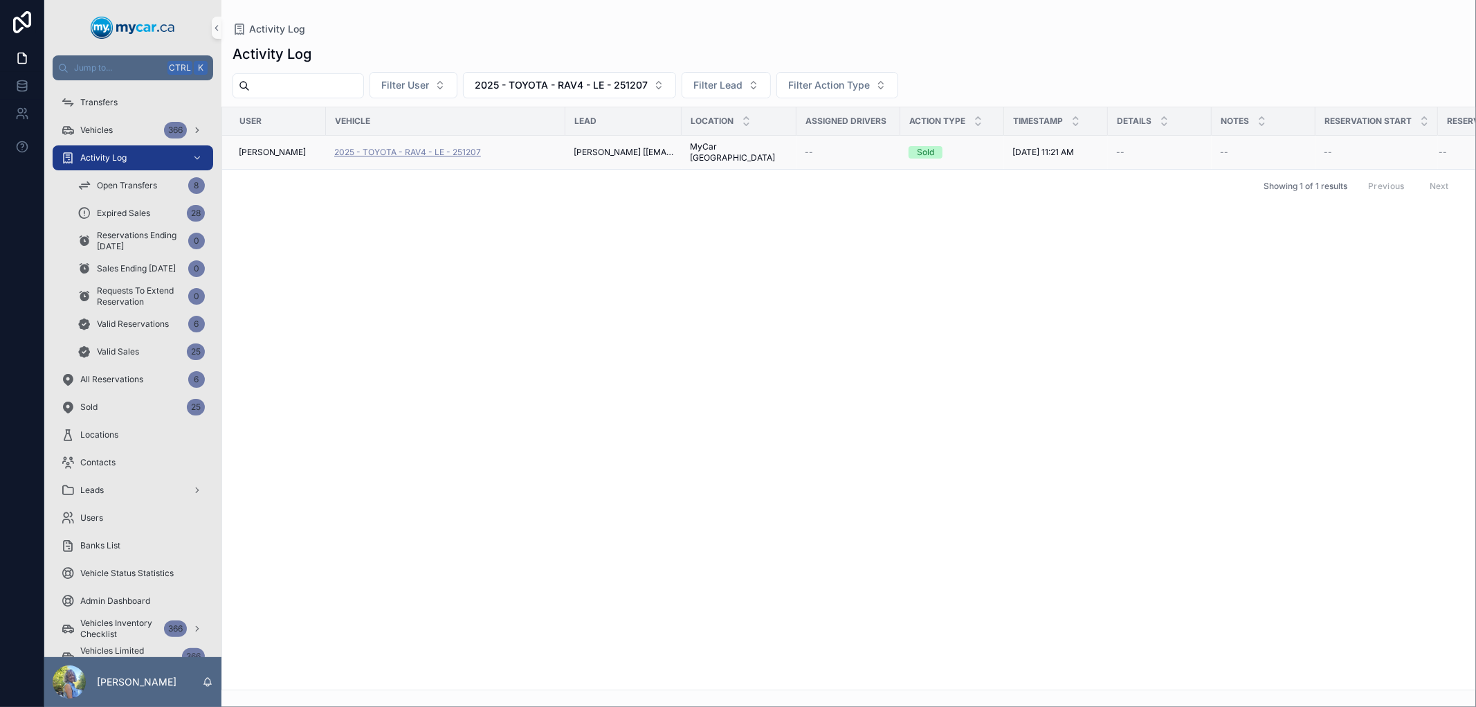
click at [446, 147] on span "2025 - TOYOTA - RAV4 - LE - 251207" at bounding box center [407, 152] width 147 height 11
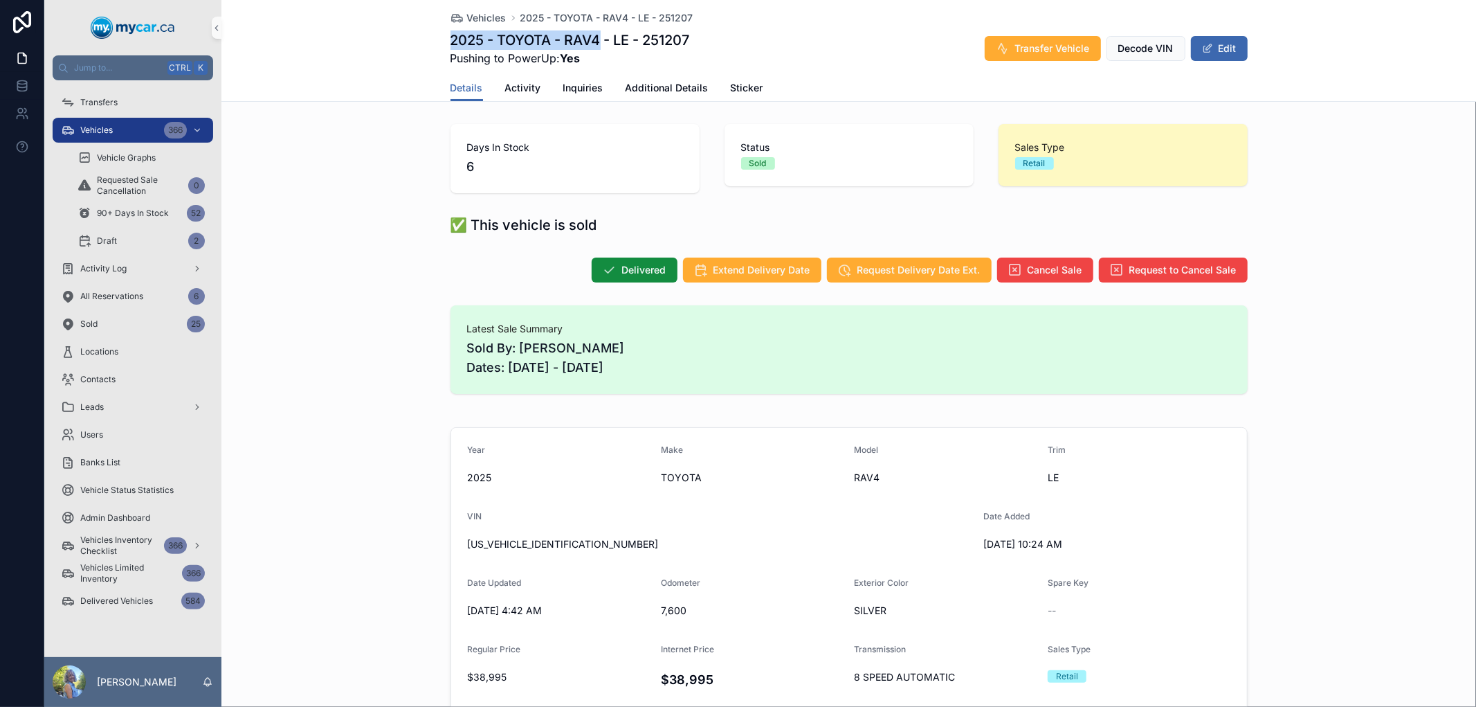
drag, startPoint x: 595, startPoint y: 38, endPoint x: 441, endPoint y: 39, distance: 154.4
click at [441, 39] on div "Vehicles 2025 - TOYOTA - RAV4 - LE - 251207 2025 - TOYOTA - RAV4 - LE - 251207 …" at bounding box center [849, 51] width 1255 height 102
copy h1 "2025 - TOYOTA - RAV4"
click at [135, 132] on div "Vehicles 366" at bounding box center [133, 130] width 144 height 22
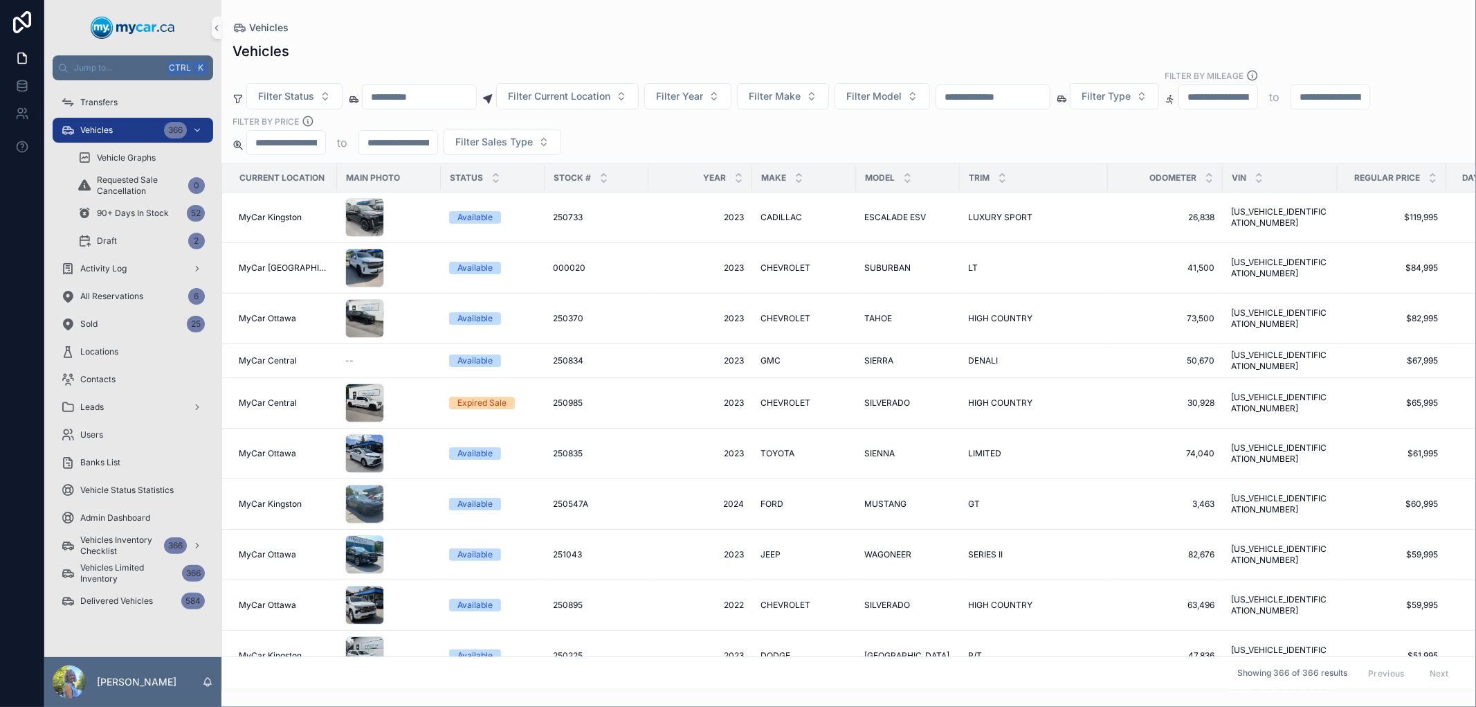
click at [1046, 96] on input "scrollable content" at bounding box center [994, 96] width 114 height 19
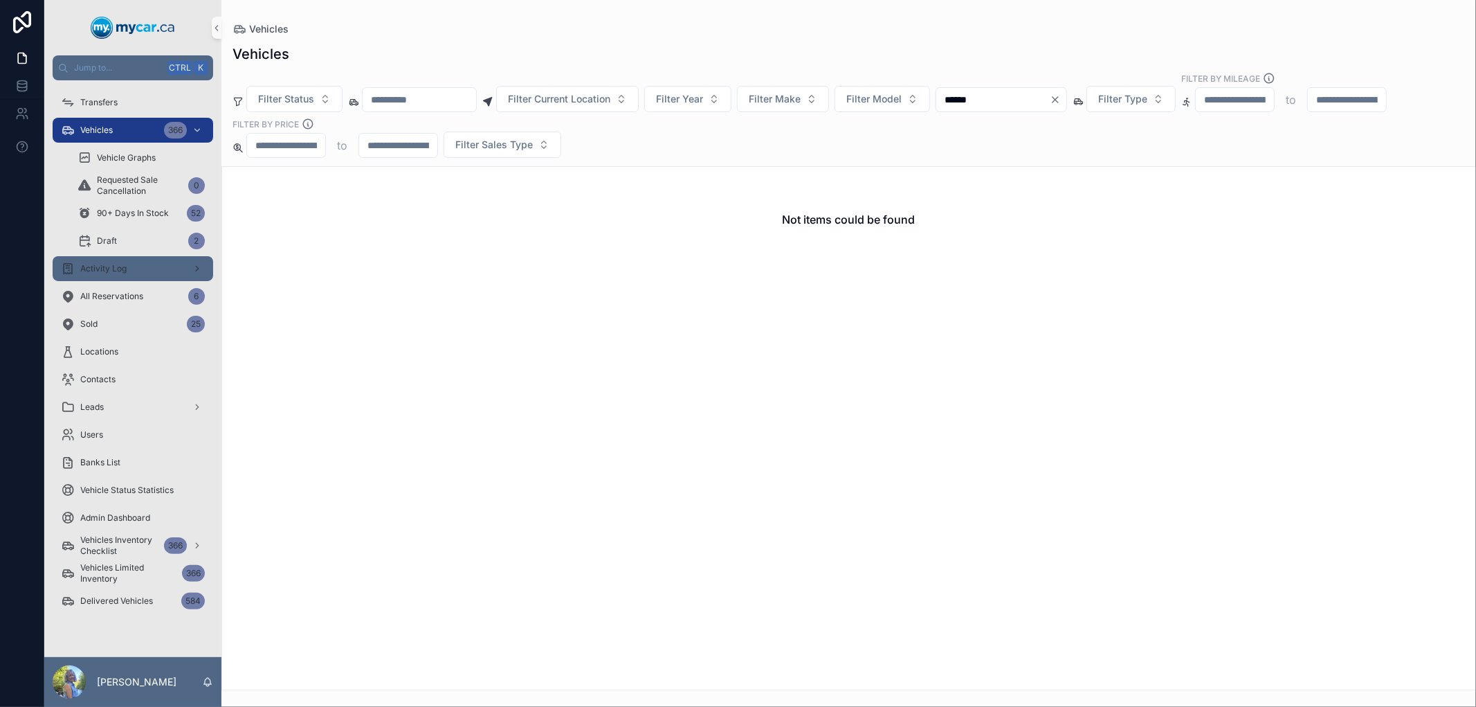
type input "******"
click at [121, 270] on span "Activity Log" at bounding box center [103, 268] width 46 height 11
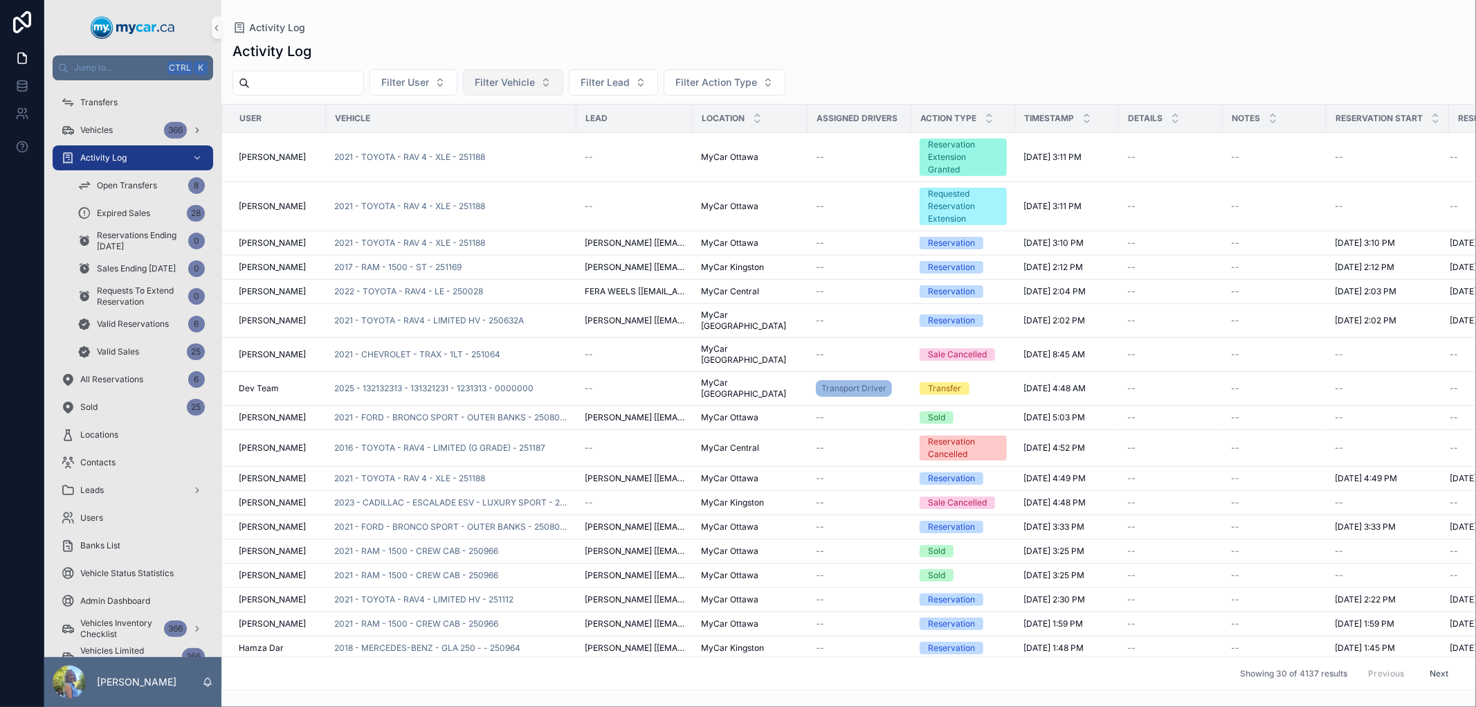
click at [522, 80] on span "Filter Vehicle" at bounding box center [505, 82] width 60 height 14
type input "******"
click at [527, 132] on span "2016 - FORD - FOCUS - SE - 250891" at bounding box center [537, 139] width 138 height 14
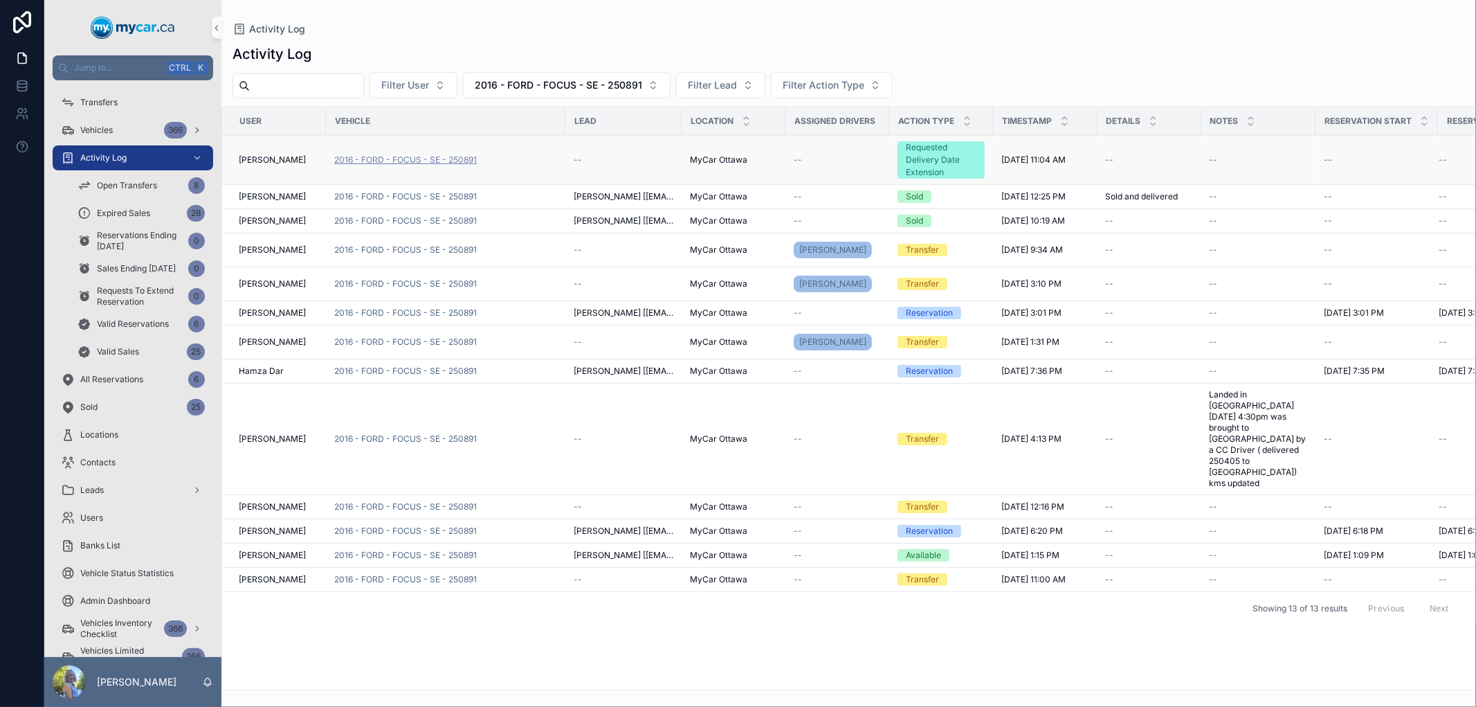
click at [443, 161] on span "2016 - FORD - FOCUS - SE - 250891" at bounding box center [405, 159] width 143 height 11
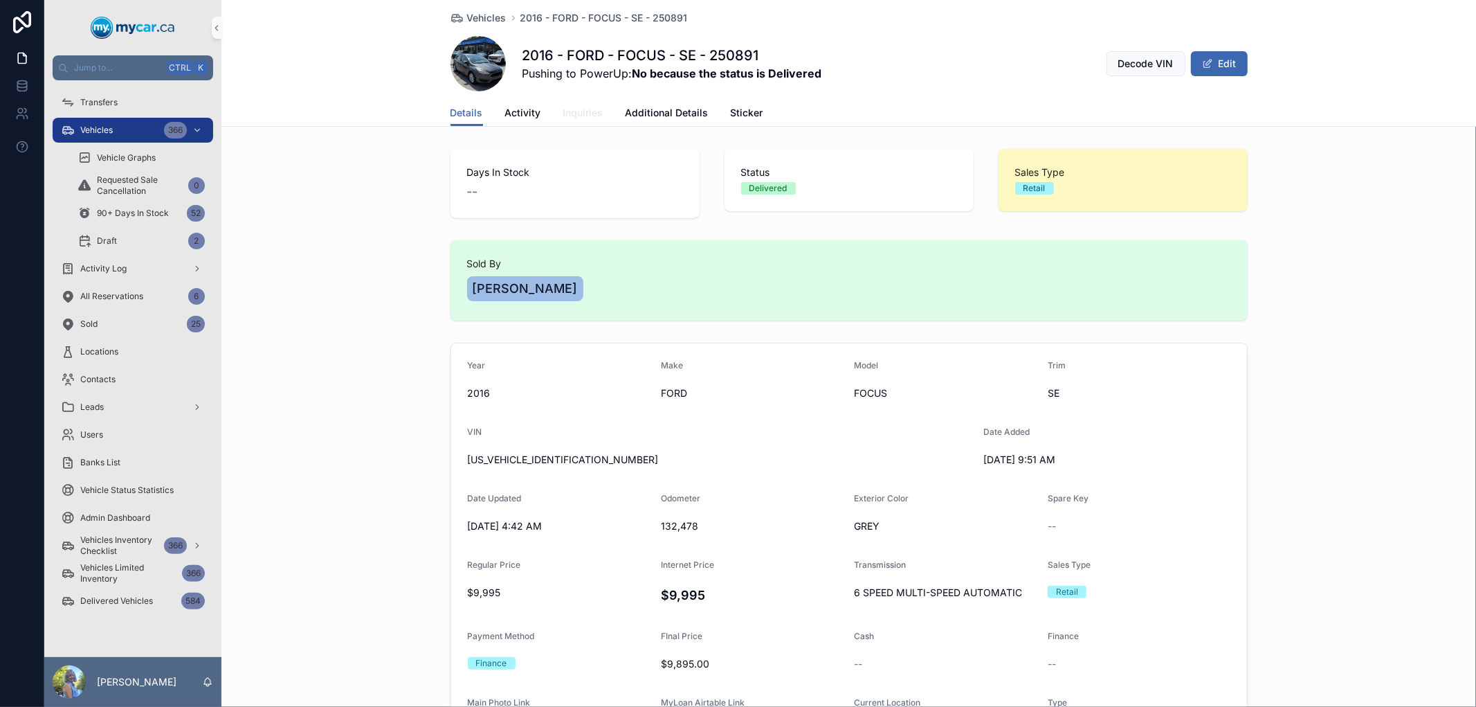
click at [583, 111] on span "Inquiries" at bounding box center [583, 113] width 40 height 14
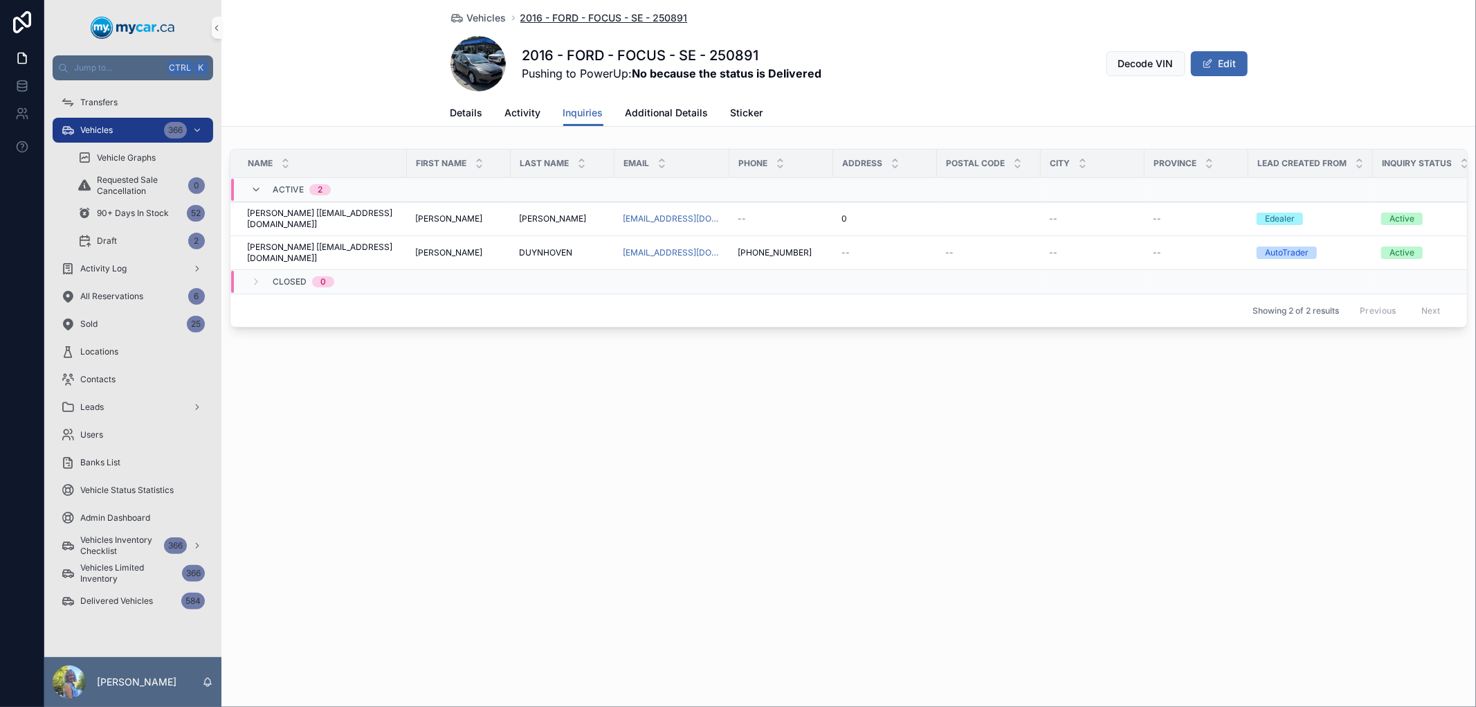
click at [534, 19] on span "2016 - FORD - FOCUS - SE - 250891" at bounding box center [605, 18] width 168 height 14
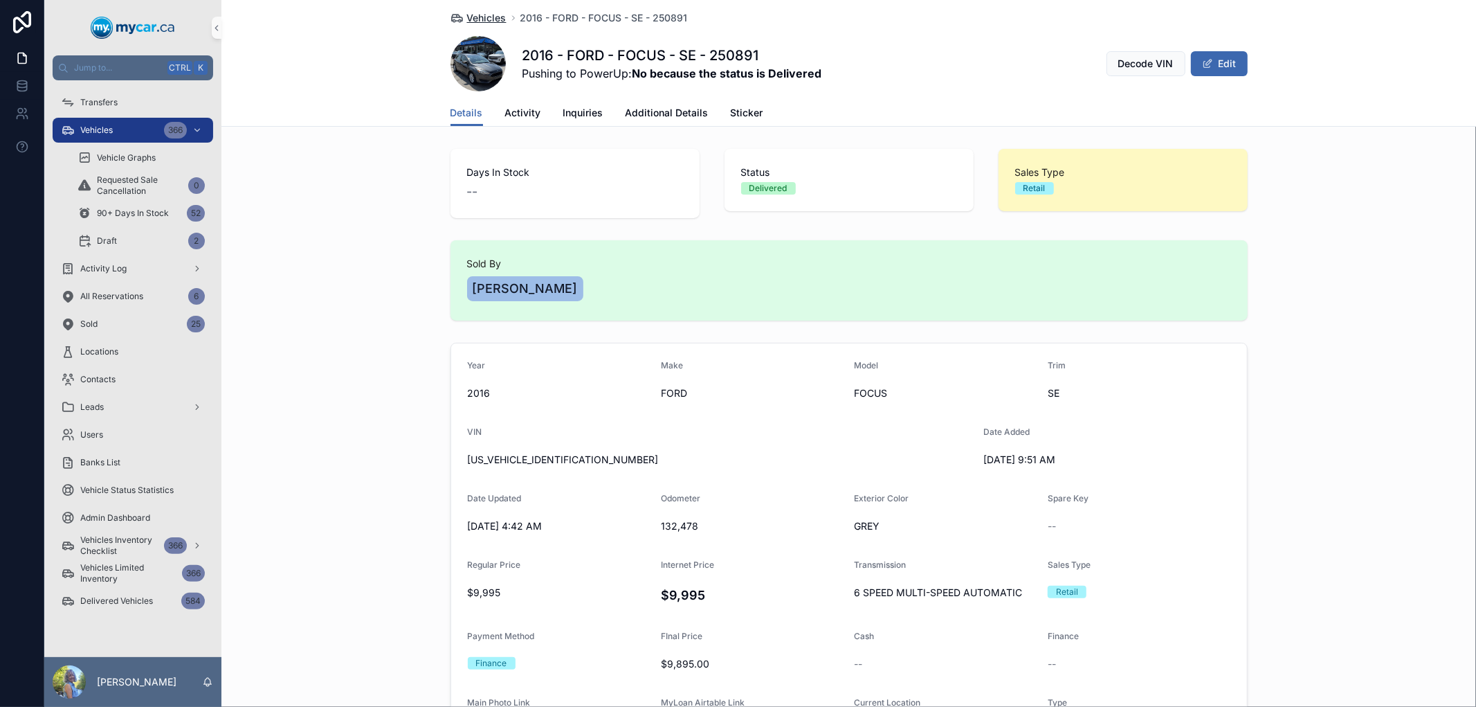
click at [482, 16] on span "Vehicles" at bounding box center [486, 18] width 39 height 14
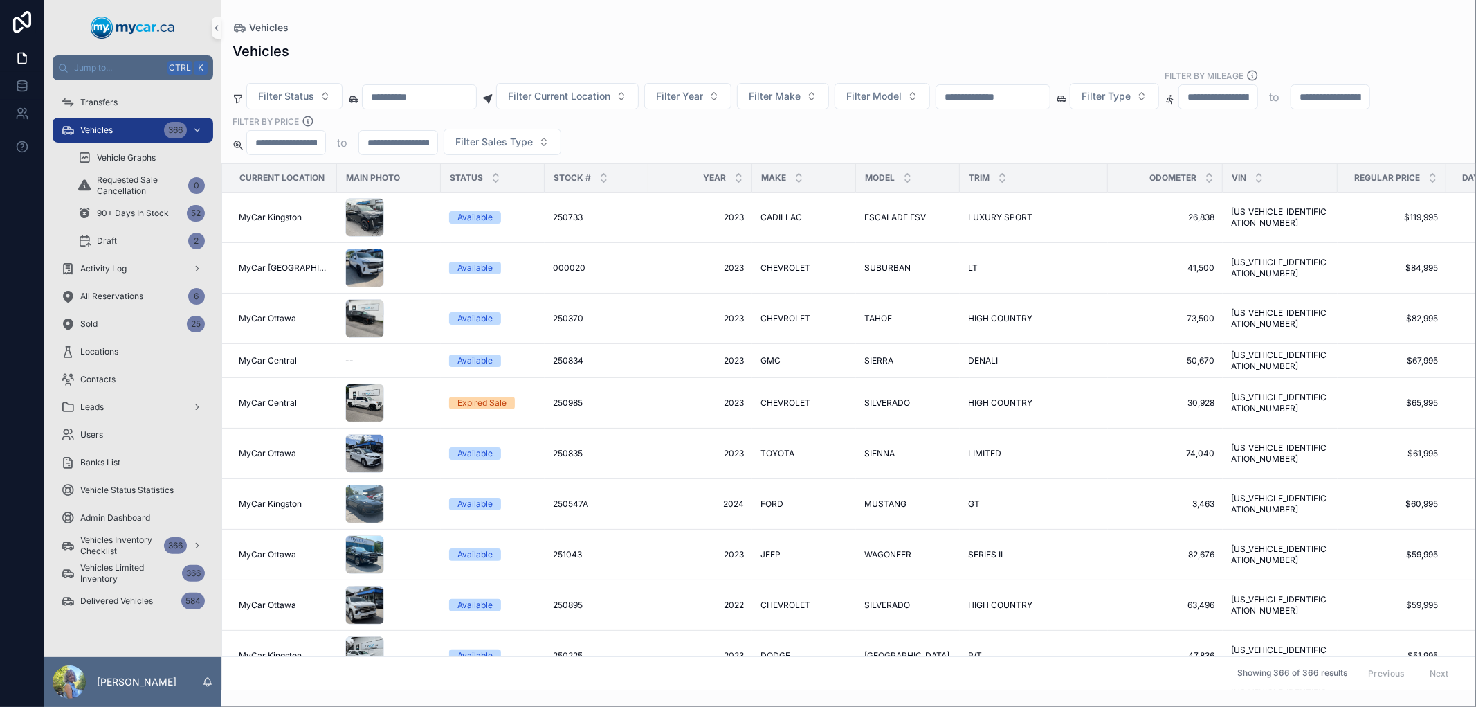
click at [1022, 98] on input "scrollable content" at bounding box center [994, 96] width 114 height 19
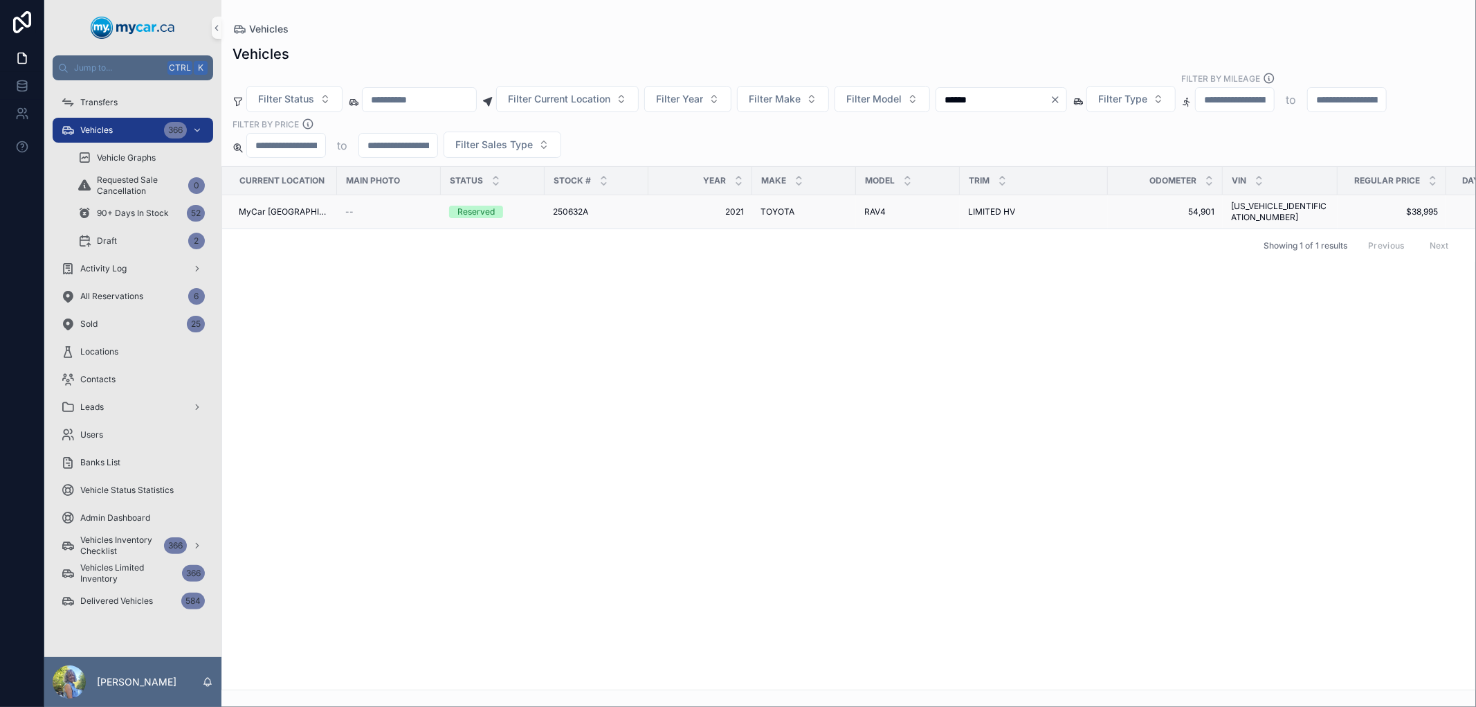
type input "******"
click at [120, 267] on span "Activity Log" at bounding box center [103, 268] width 46 height 11
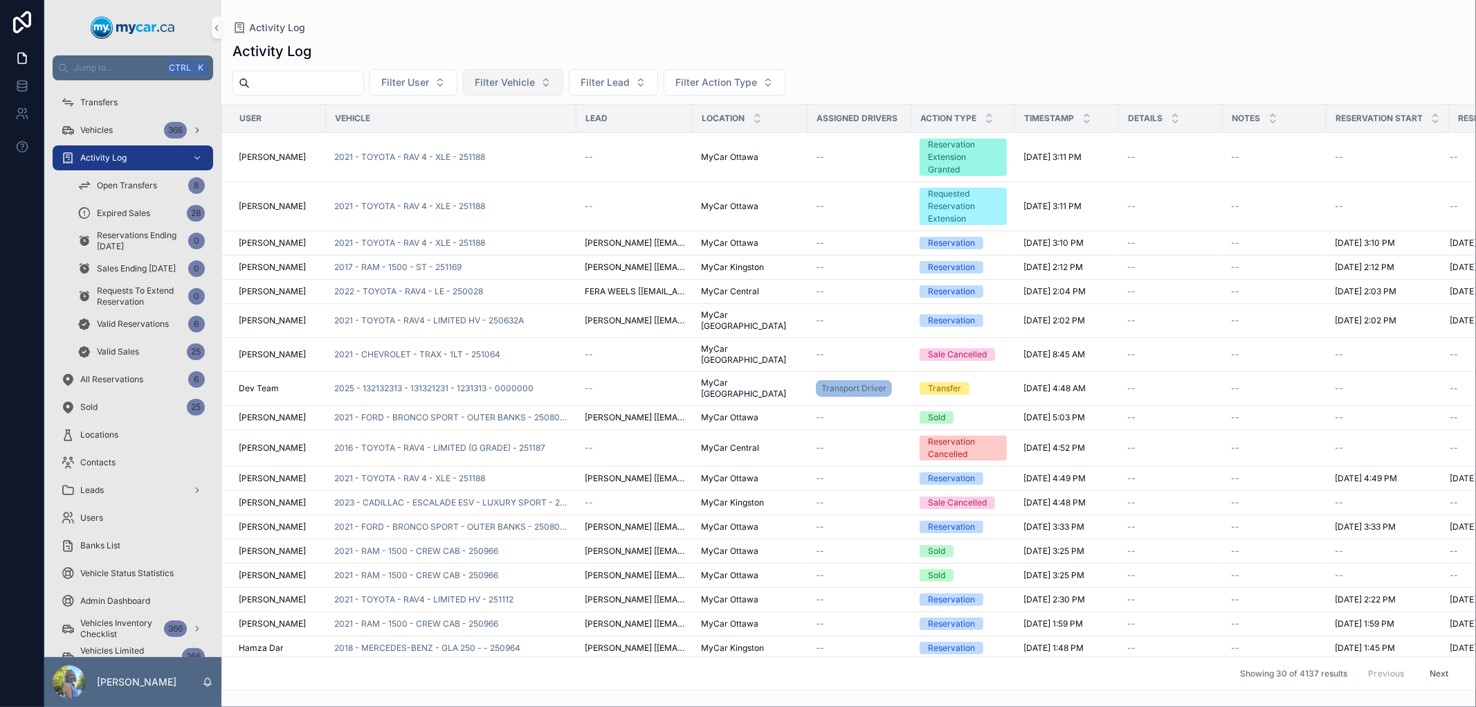
click at [535, 81] on span "Filter Vehicle" at bounding box center [505, 82] width 60 height 14
type input "******"
click at [536, 156] on span "2024 - MAZDA - CX-50 - GT W/TURBO - 250632" at bounding box center [537, 161] width 138 height 14
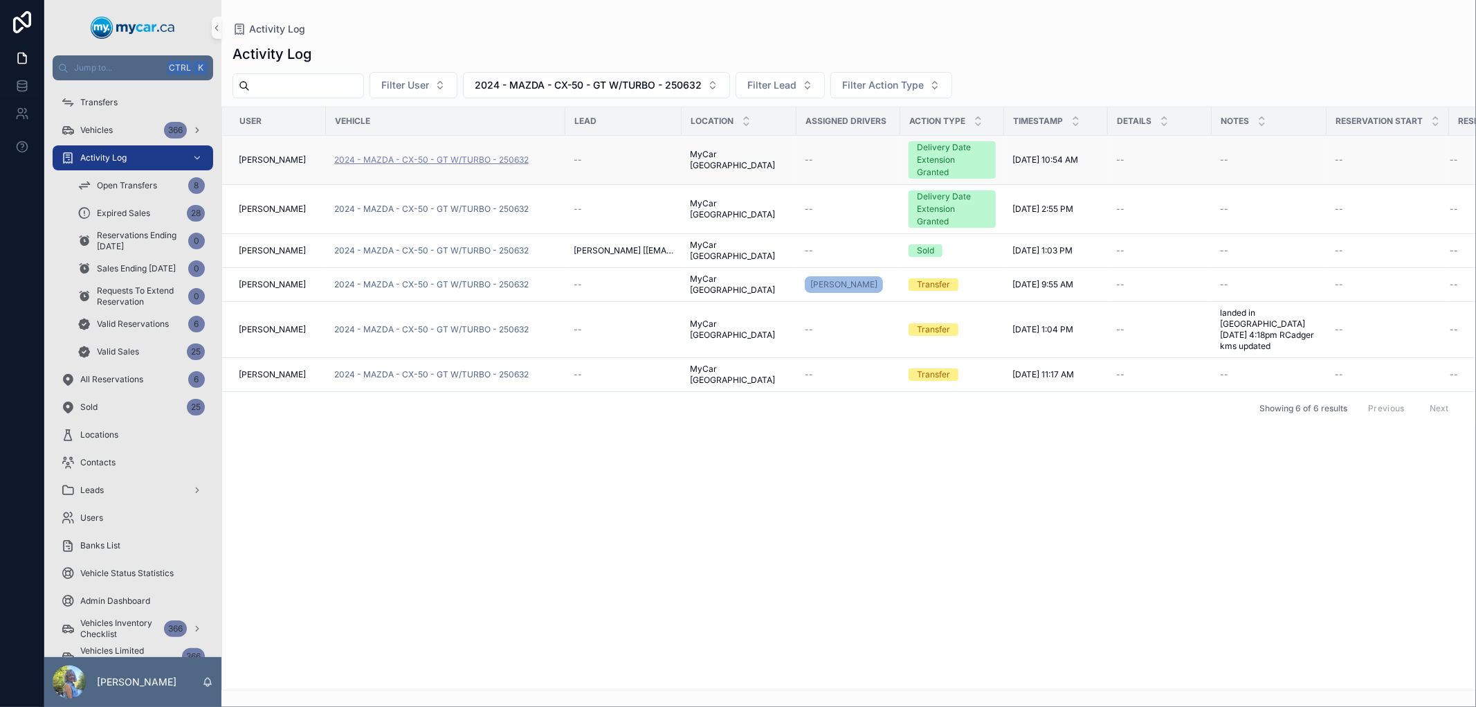
click at [471, 154] on span "2024 - MAZDA - CX-50 - GT W/TURBO - 250632" at bounding box center [431, 159] width 195 height 11
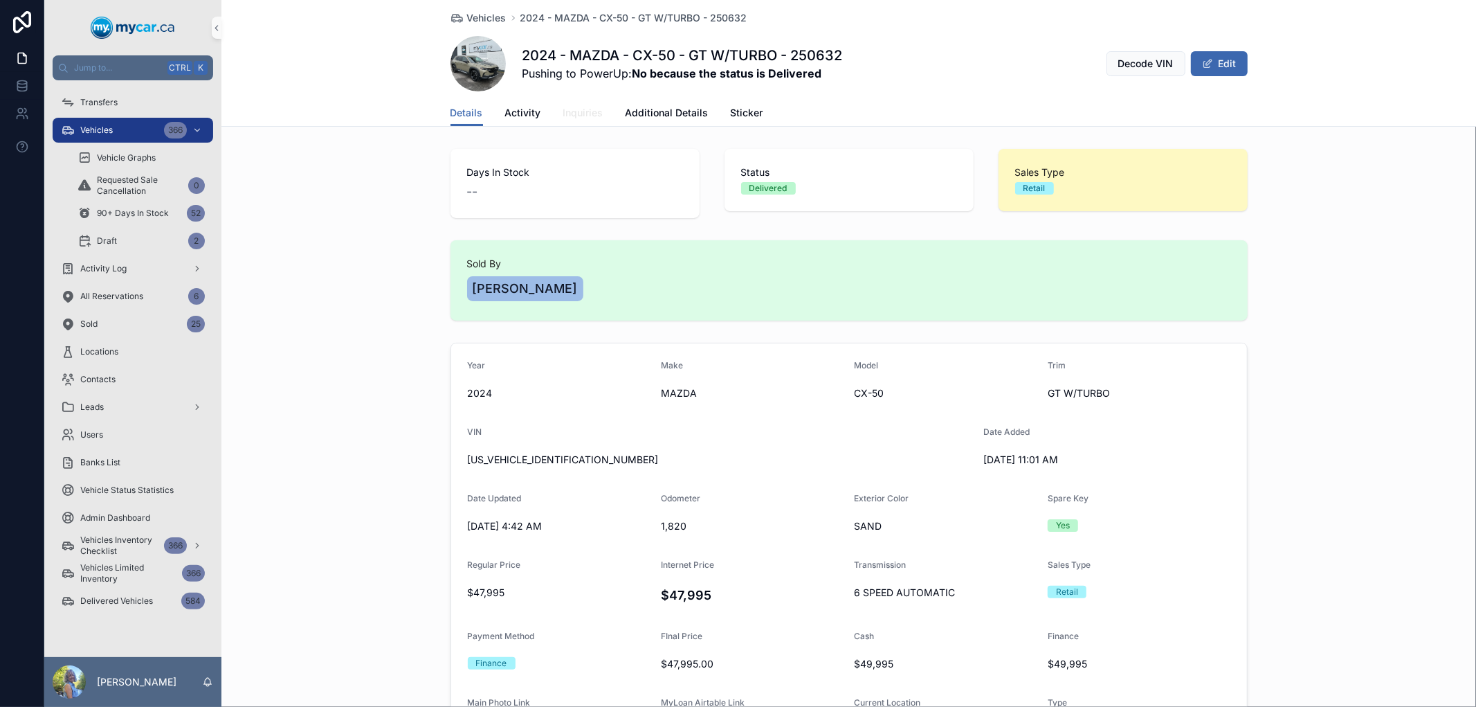
click at [576, 116] on span "Inquiries" at bounding box center [583, 113] width 40 height 14
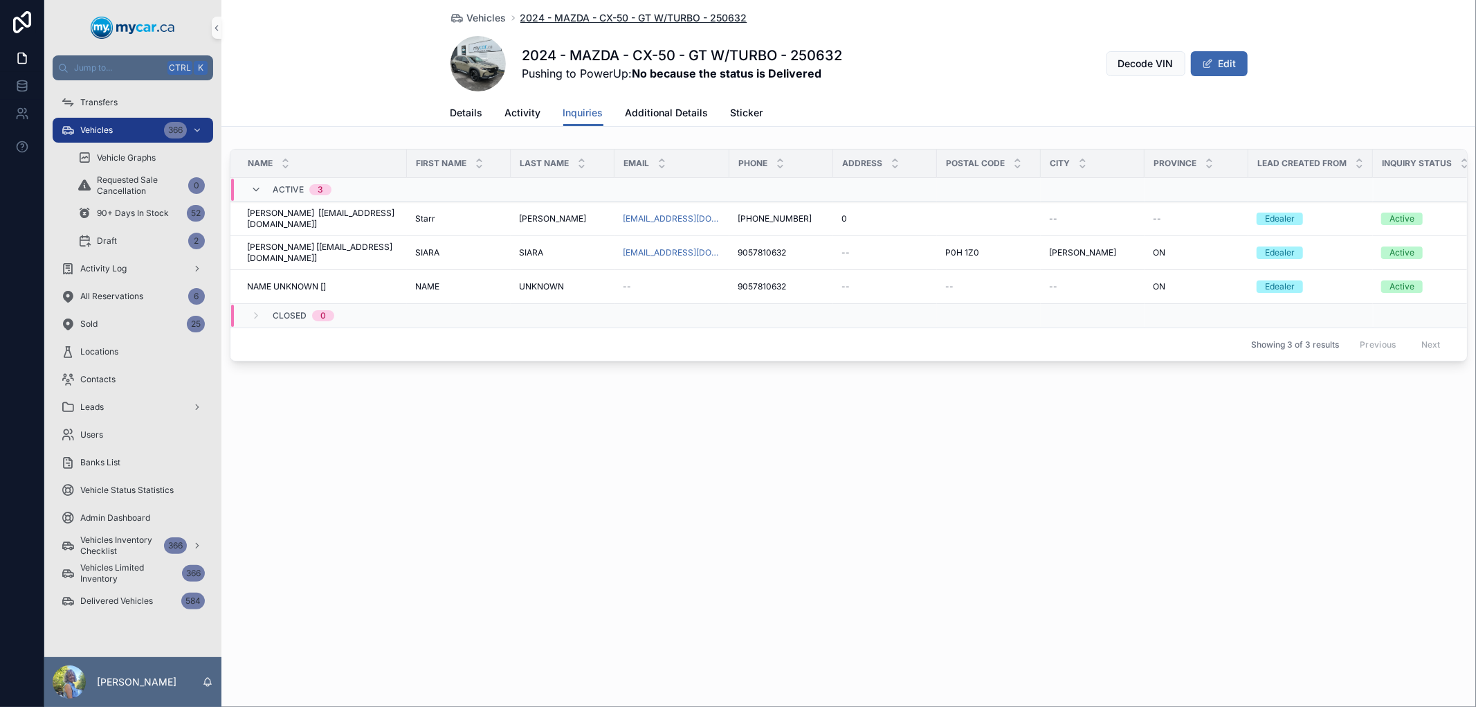
click at [543, 14] on span "2024 - MAZDA - CX-50 - GT W/TURBO - 250632" at bounding box center [634, 18] width 227 height 14
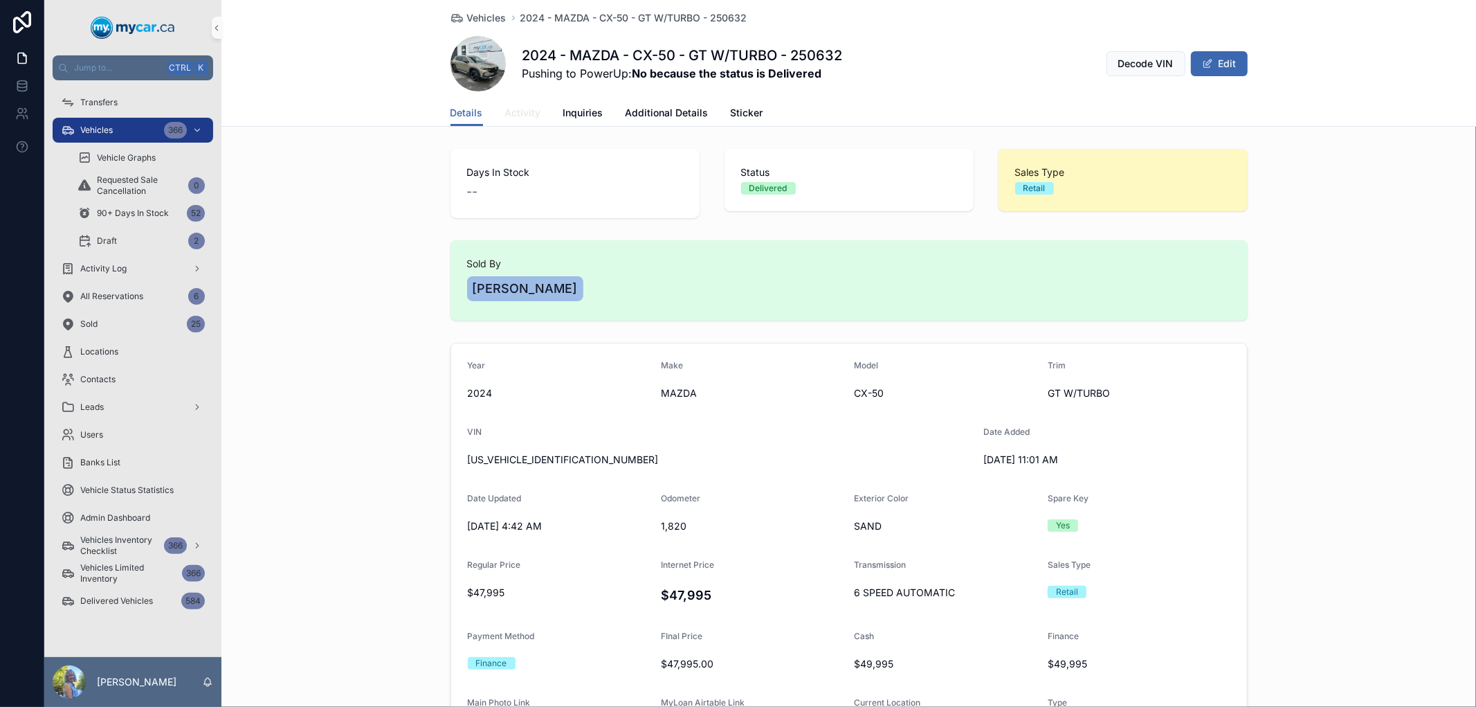
click at [523, 114] on span "Activity" at bounding box center [523, 113] width 36 height 14
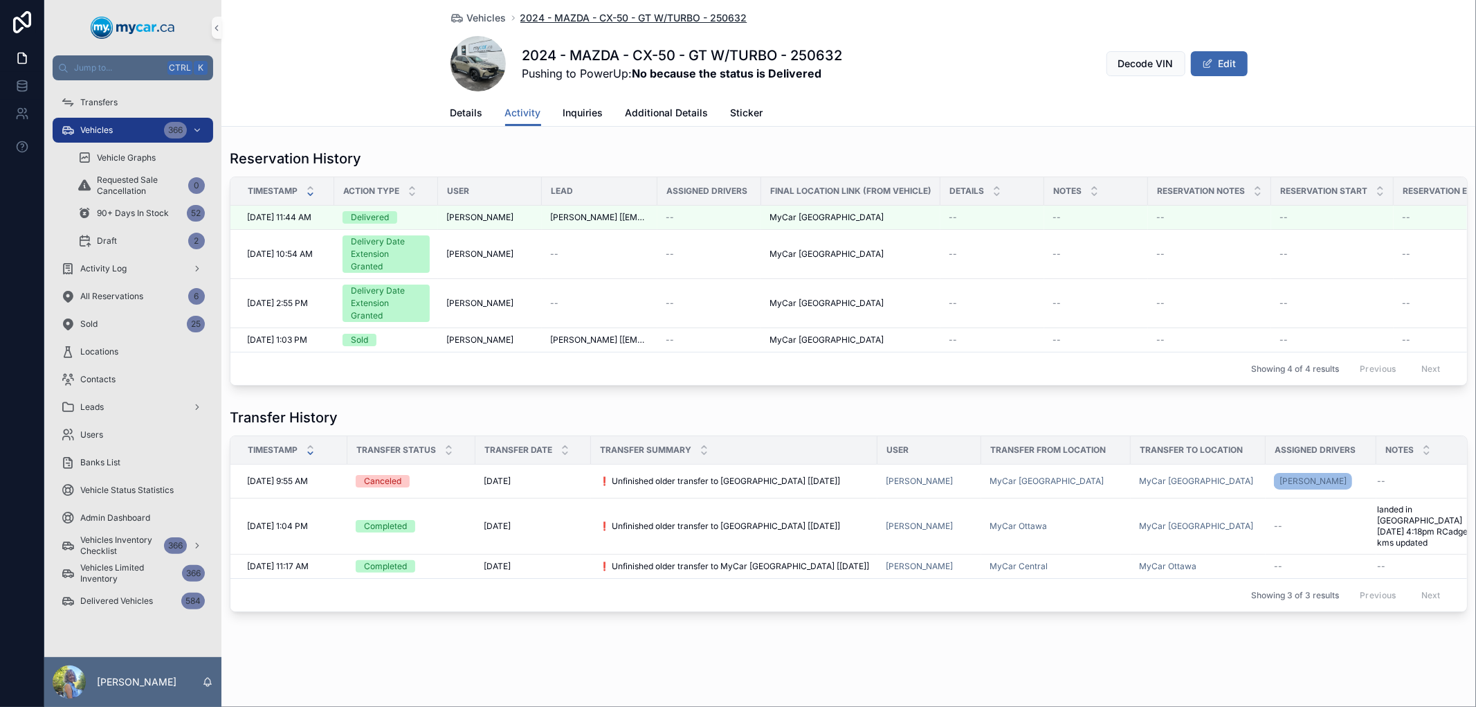
click at [656, 14] on span "2024 - MAZDA - CX-50 - GT W/TURBO - 250632" at bounding box center [634, 18] width 227 height 14
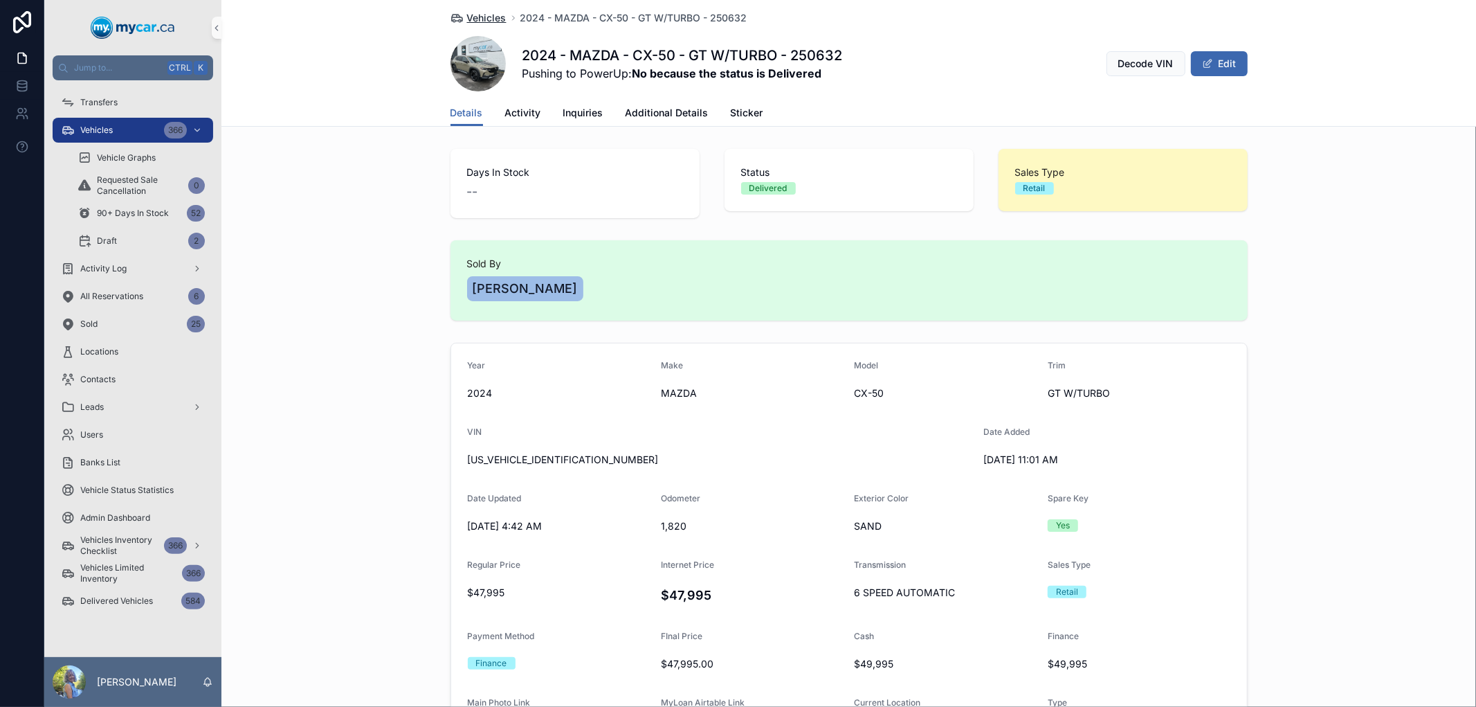
click at [494, 16] on span "Vehicles" at bounding box center [486, 18] width 39 height 14
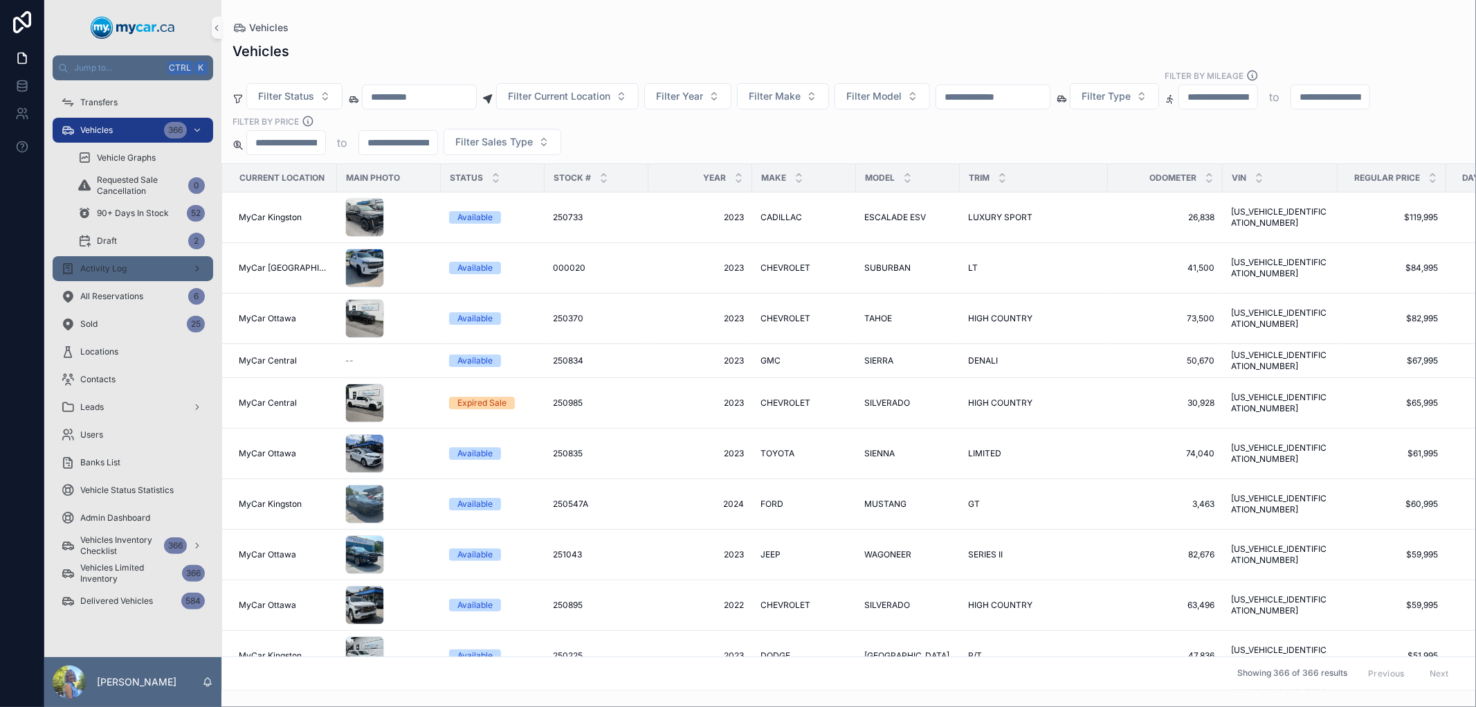
click at [133, 270] on div "Activity Log" at bounding box center [133, 269] width 144 height 22
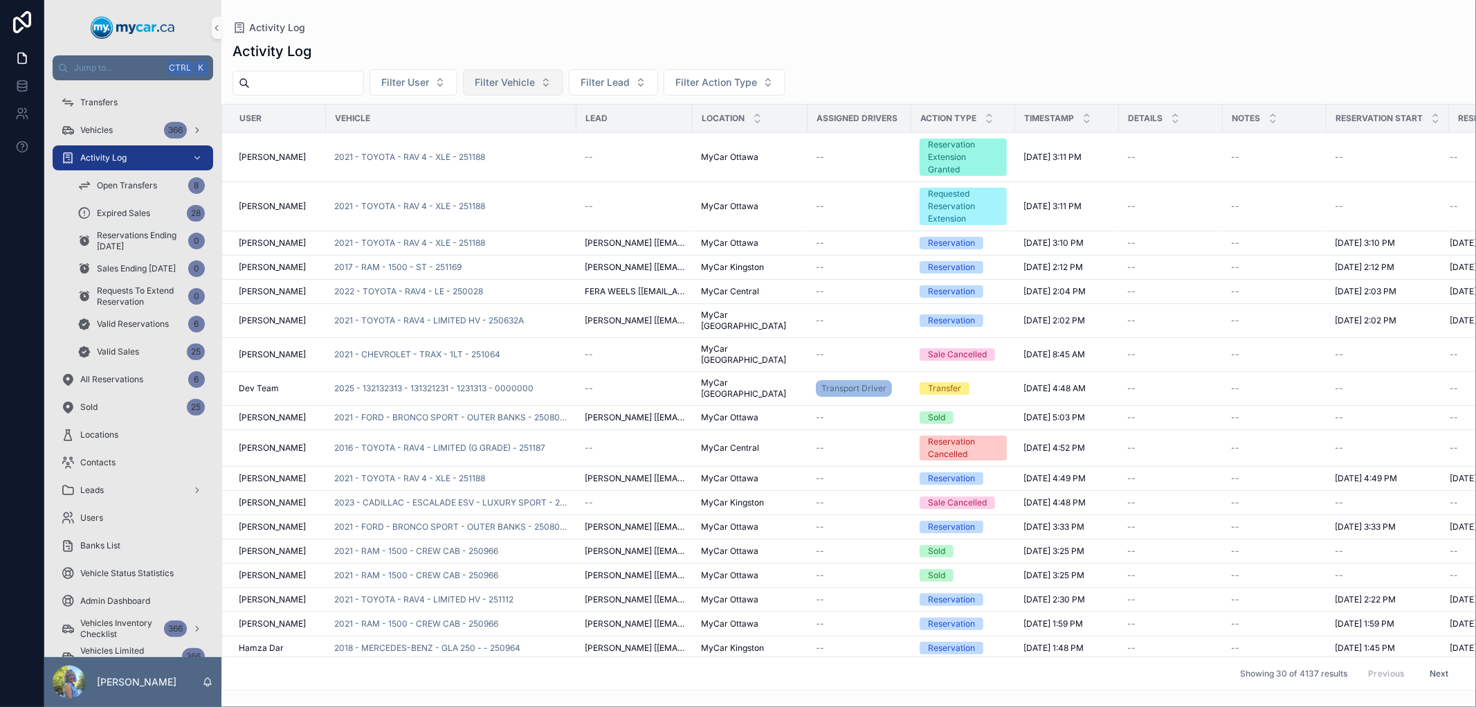
click at [535, 87] on span "Filter Vehicle" at bounding box center [505, 82] width 60 height 14
type input "******"
click at [534, 138] on span "2024 - NISSAN - FRONTIER - PRO-4X - 250591" at bounding box center [537, 139] width 138 height 14
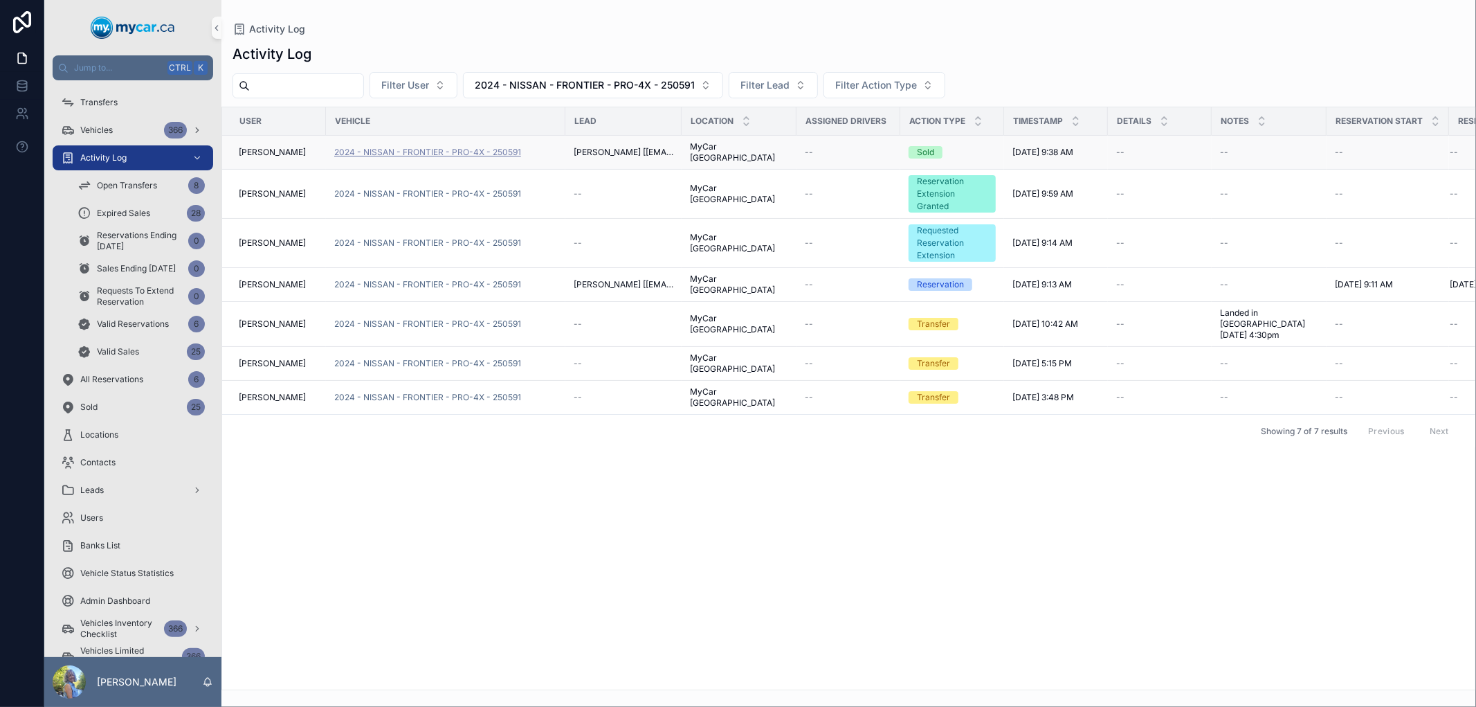
click at [518, 151] on span "2024 - NISSAN - FRONTIER - PRO-4X - 250591" at bounding box center [427, 152] width 187 height 11
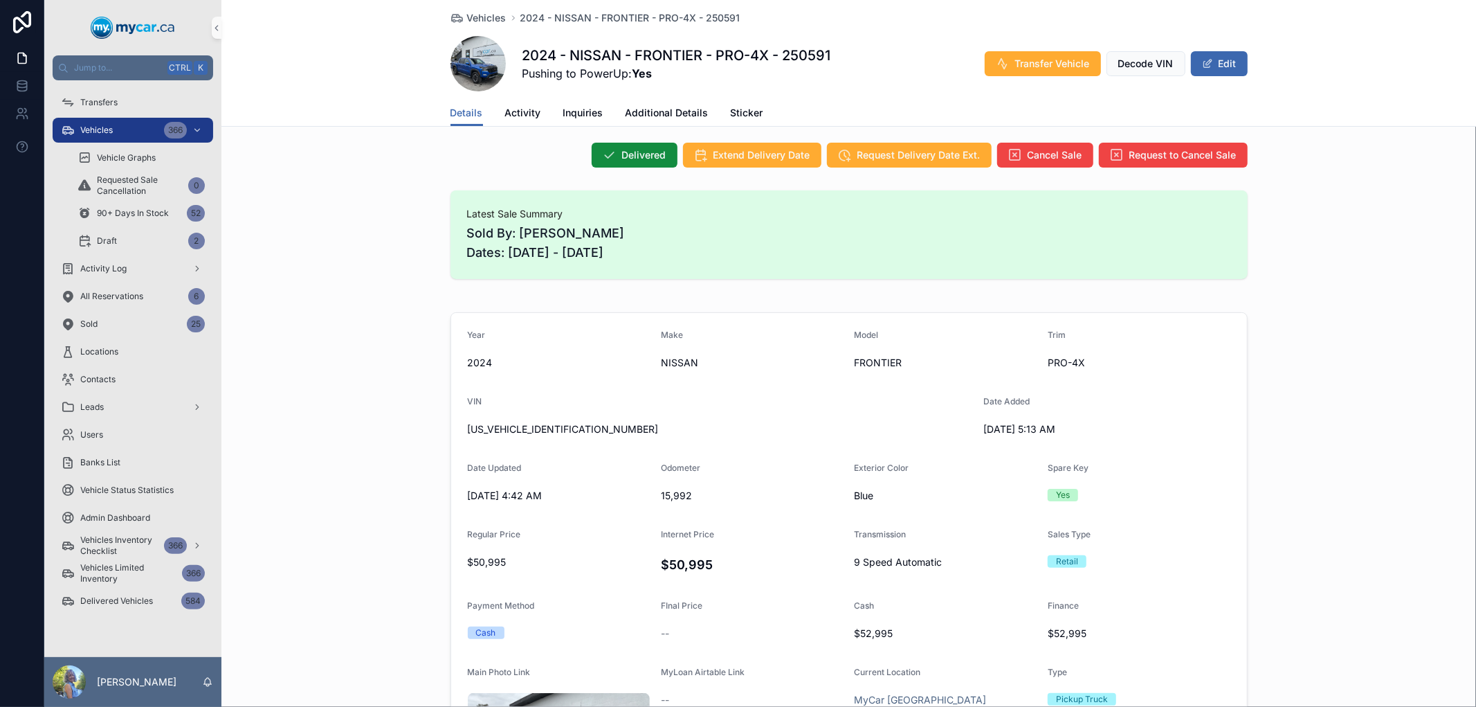
scroll to position [154, 0]
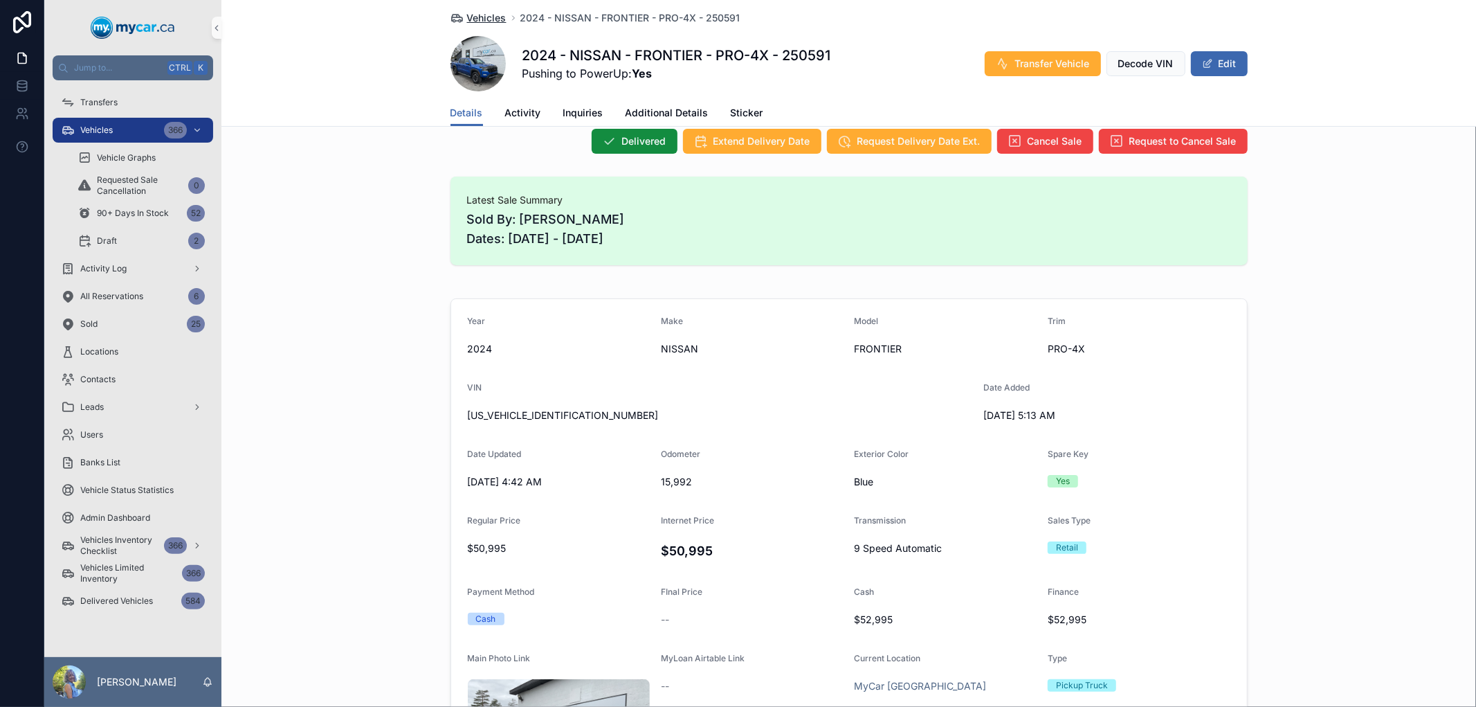
click at [489, 23] on span "Vehicles" at bounding box center [486, 18] width 39 height 14
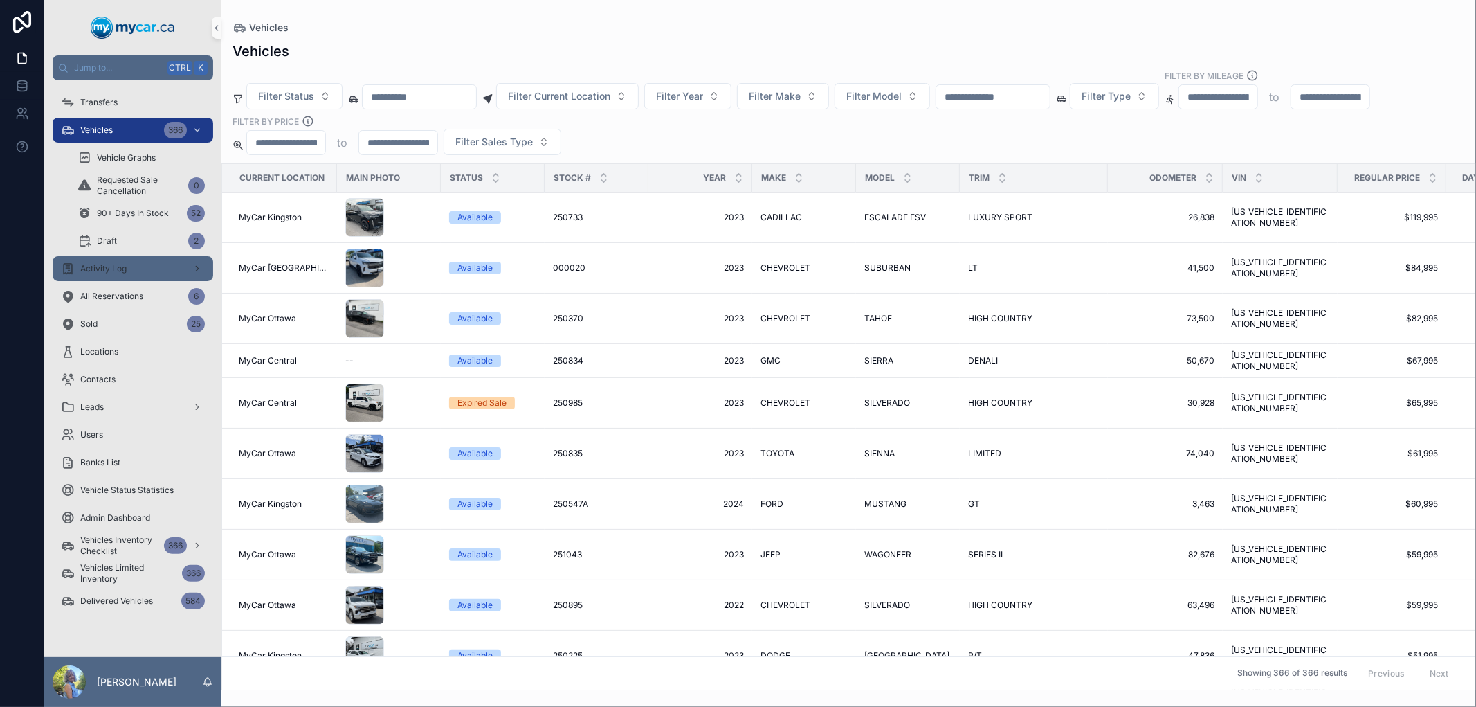
click at [113, 277] on div "Activity Log" at bounding box center [133, 269] width 144 height 22
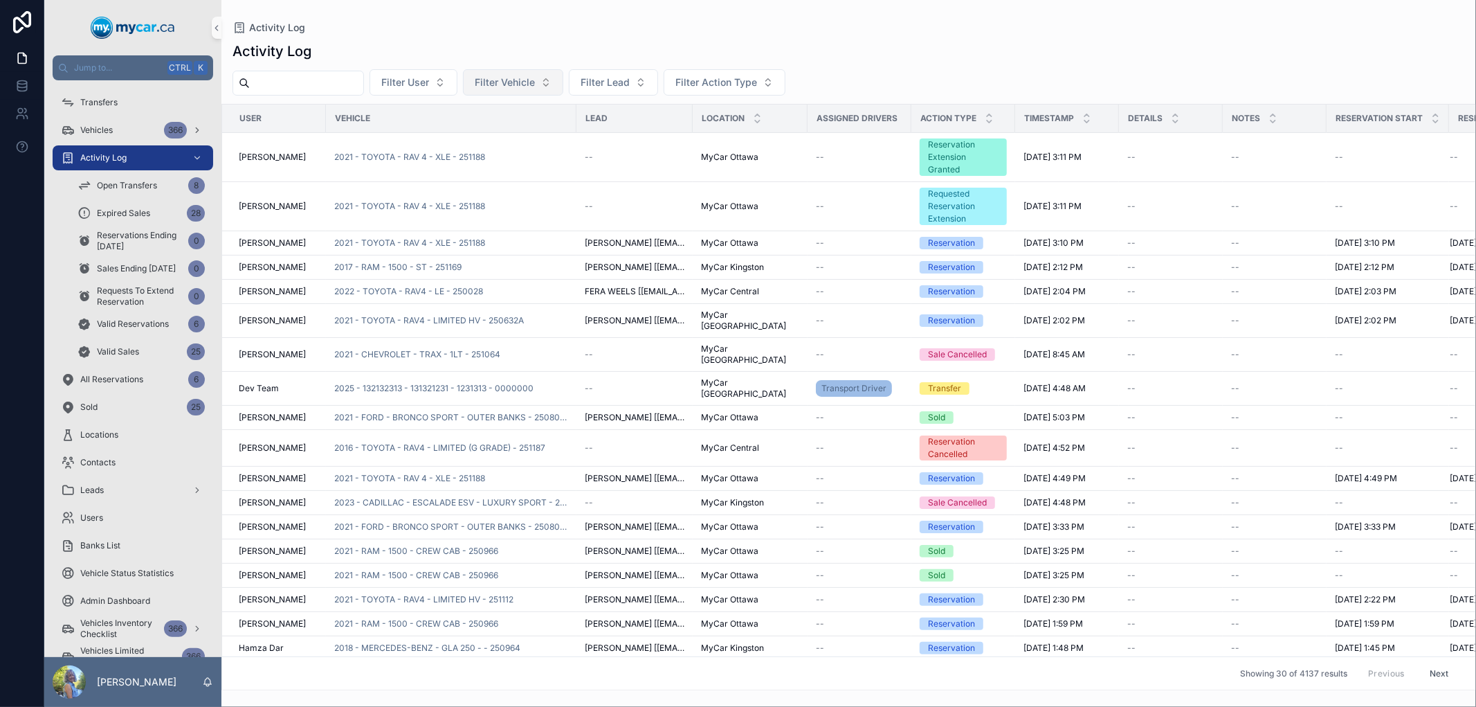
click at [535, 87] on span "Filter Vehicle" at bounding box center [505, 82] width 60 height 14
type input "******"
click at [554, 135] on span "2022 - KIA - SORENTO - SX - 250802" at bounding box center [537, 139] width 138 height 14
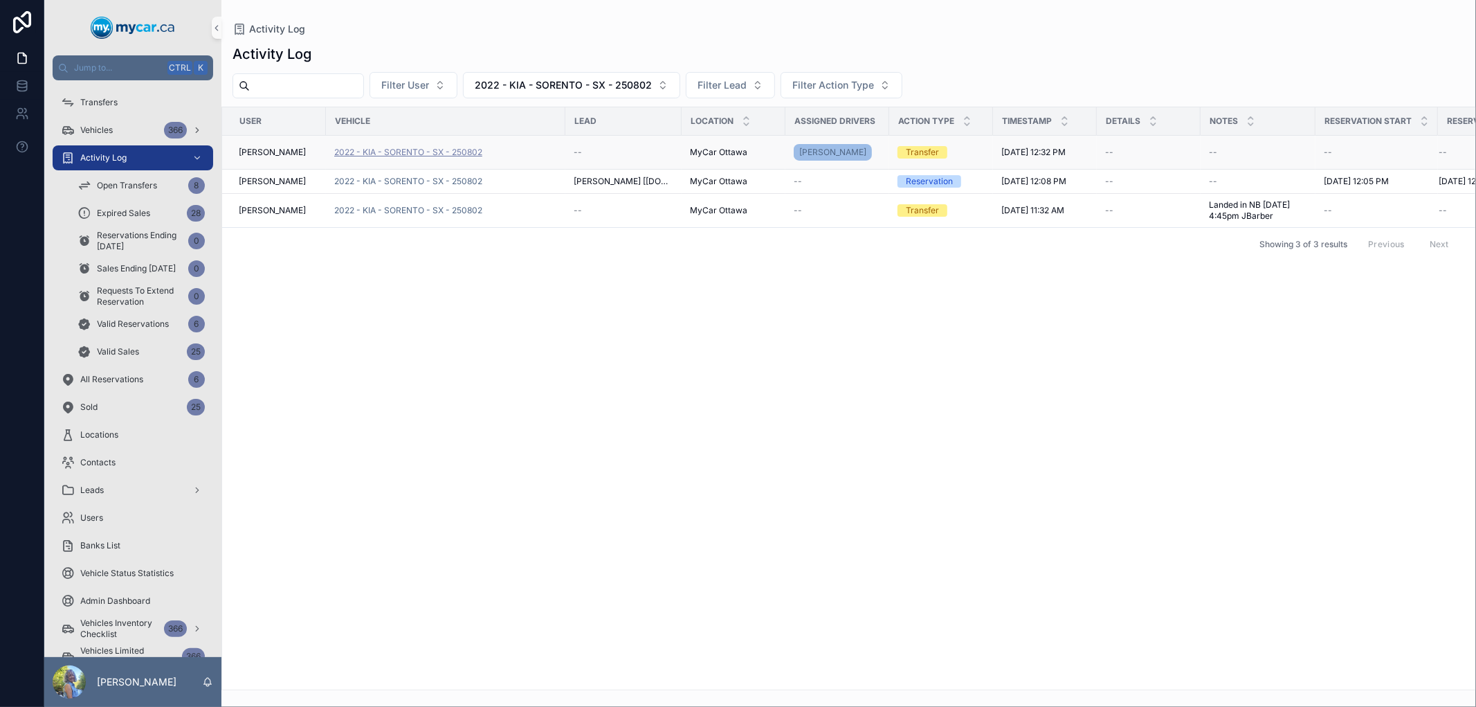
click at [464, 155] on span "2022 - KIA - SORENTO - SX - 250802" at bounding box center [408, 152] width 148 height 11
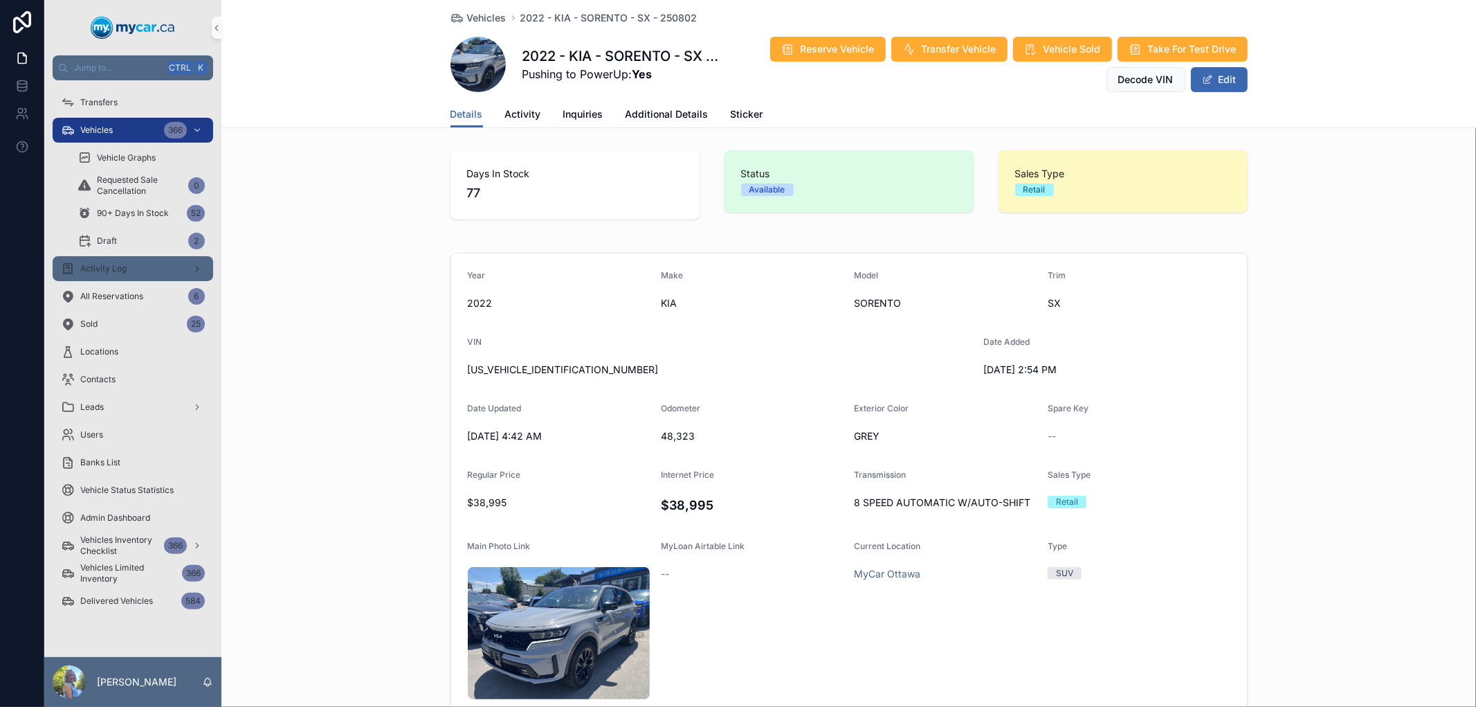
click at [123, 272] on span "Activity Log" at bounding box center [103, 268] width 46 height 11
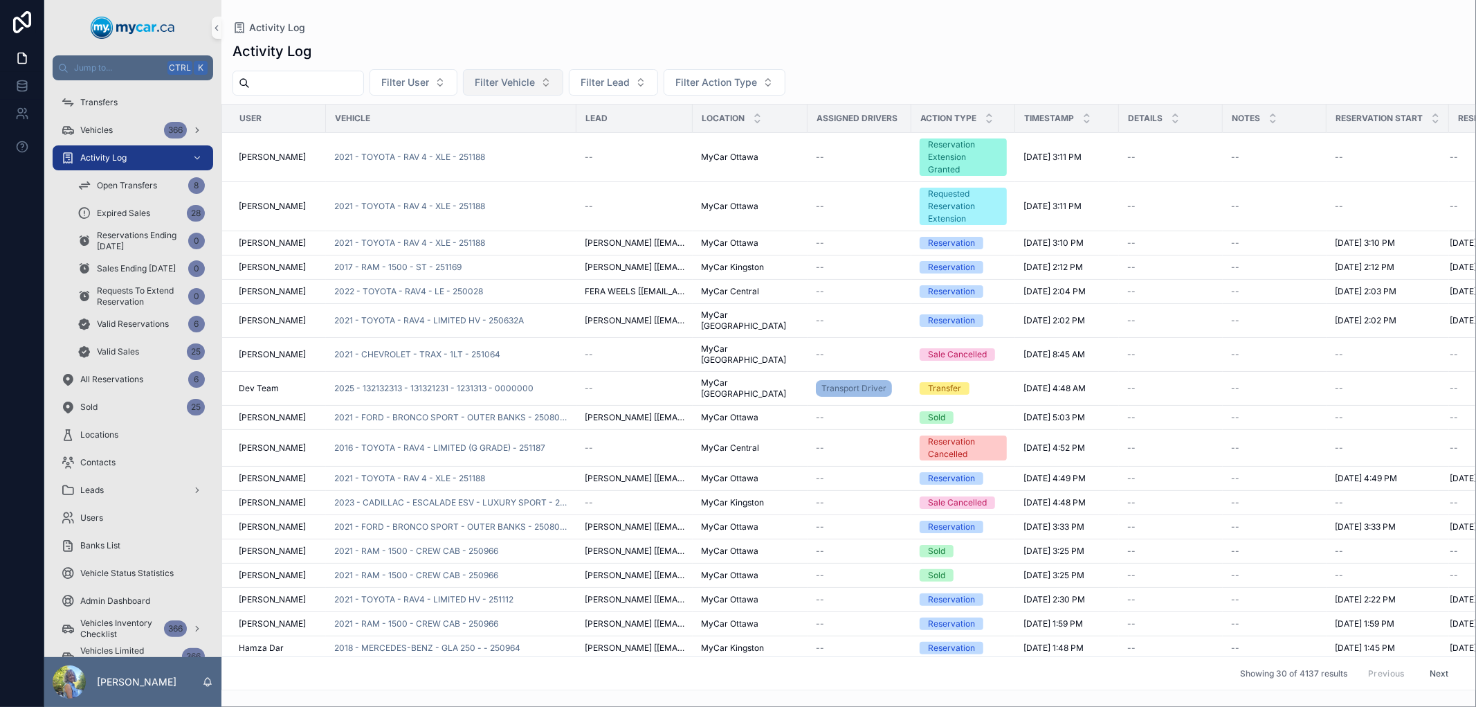
click at [535, 89] on span "Filter Vehicle" at bounding box center [505, 82] width 60 height 14
type input "******"
click at [550, 141] on span "2023 - NISSAN - ROGUE - SV - 251105" at bounding box center [537, 139] width 138 height 14
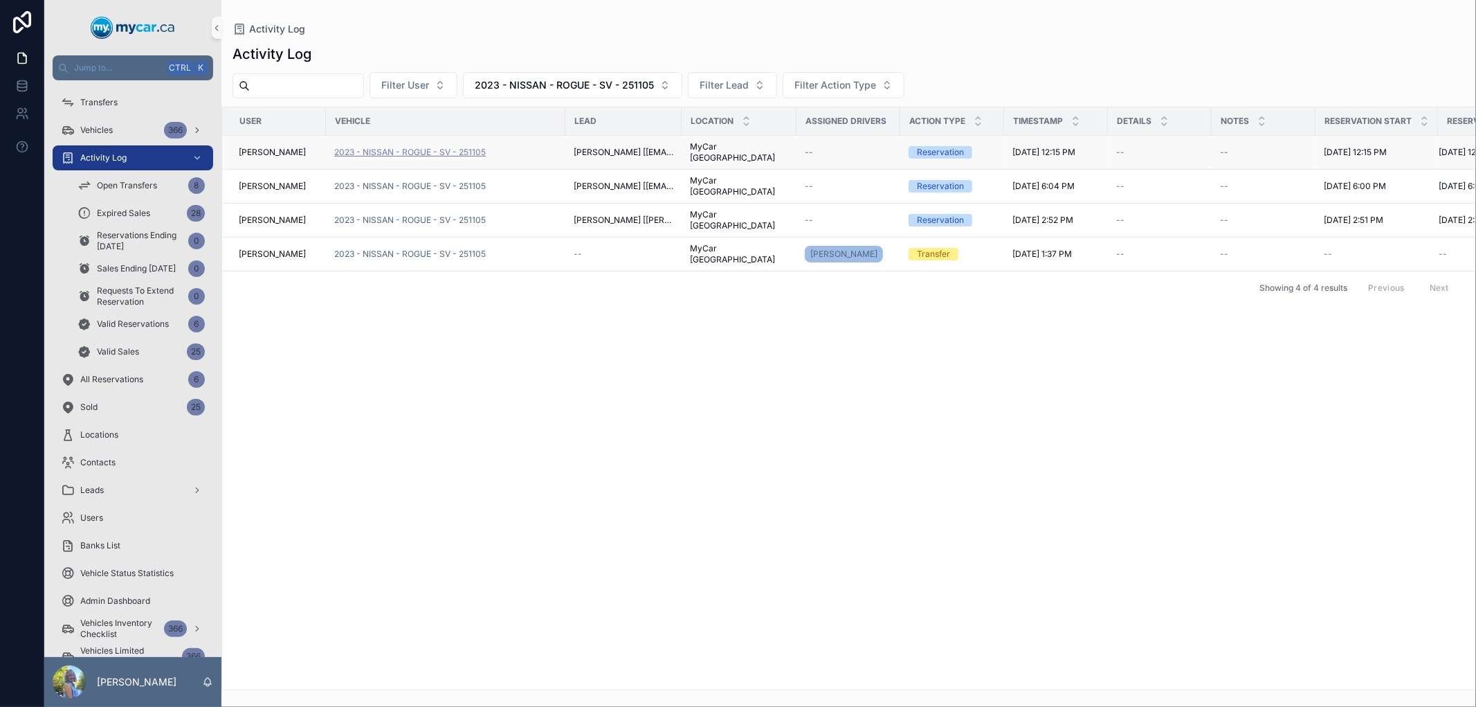
click at [476, 147] on span "2023 - NISSAN - ROGUE - SV - 251105" at bounding box center [410, 152] width 152 height 11
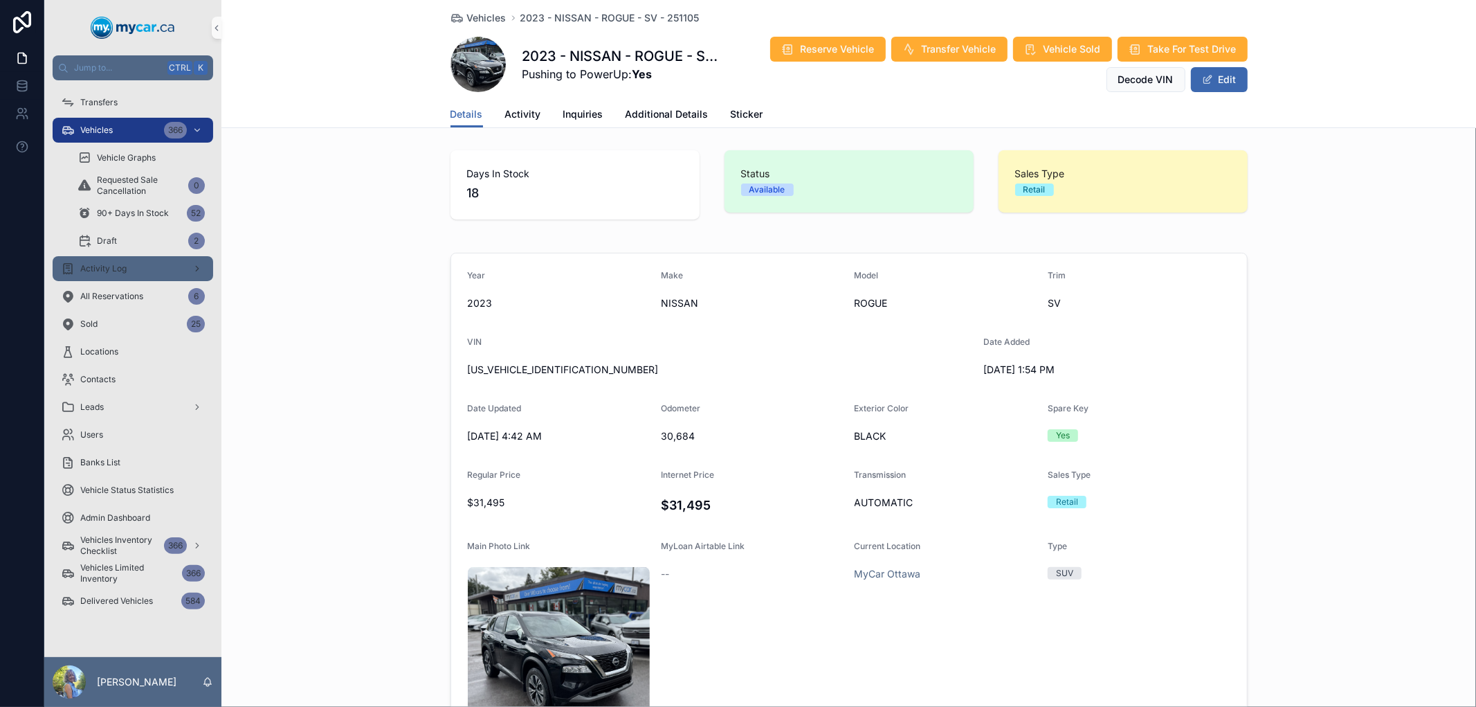
click at [105, 258] on div "Activity Log" at bounding box center [133, 269] width 144 height 22
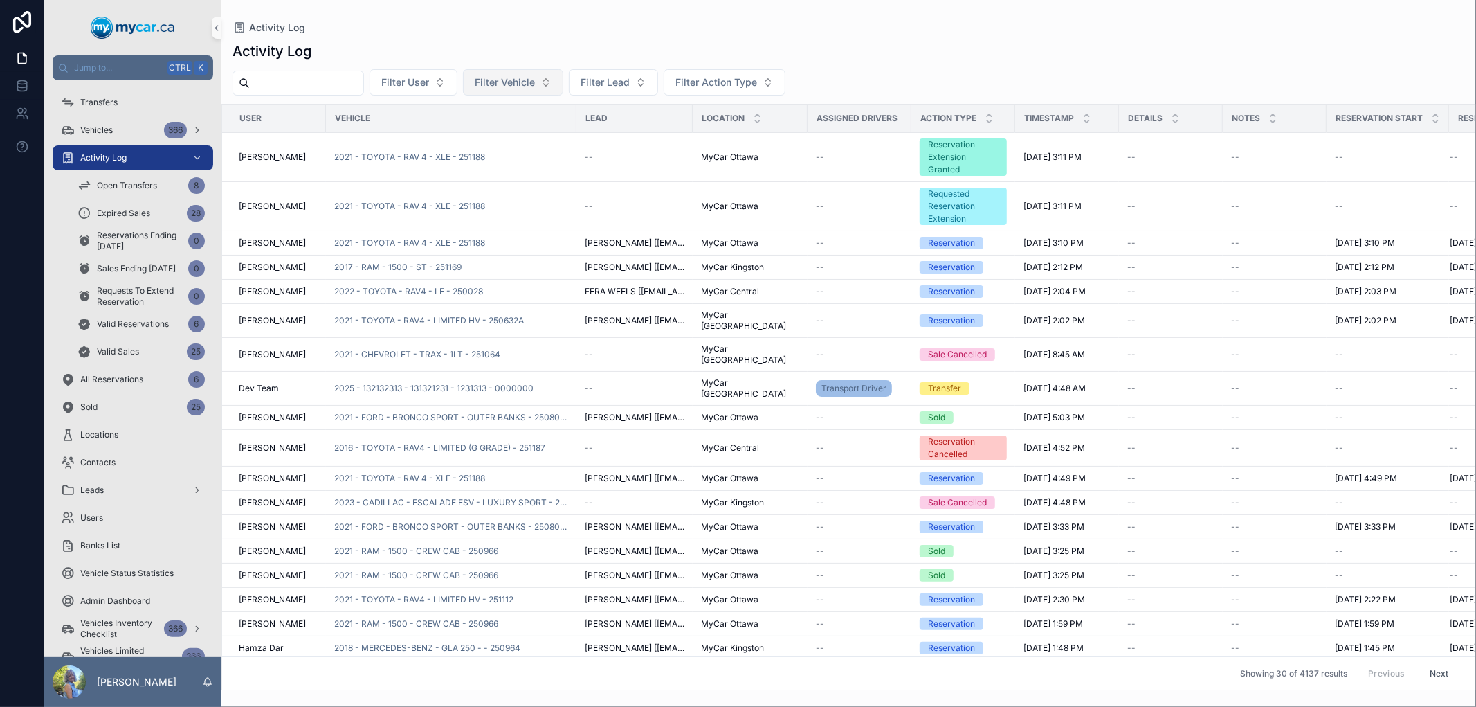
click at [535, 86] on span "Filter Vehicle" at bounding box center [505, 82] width 60 height 14
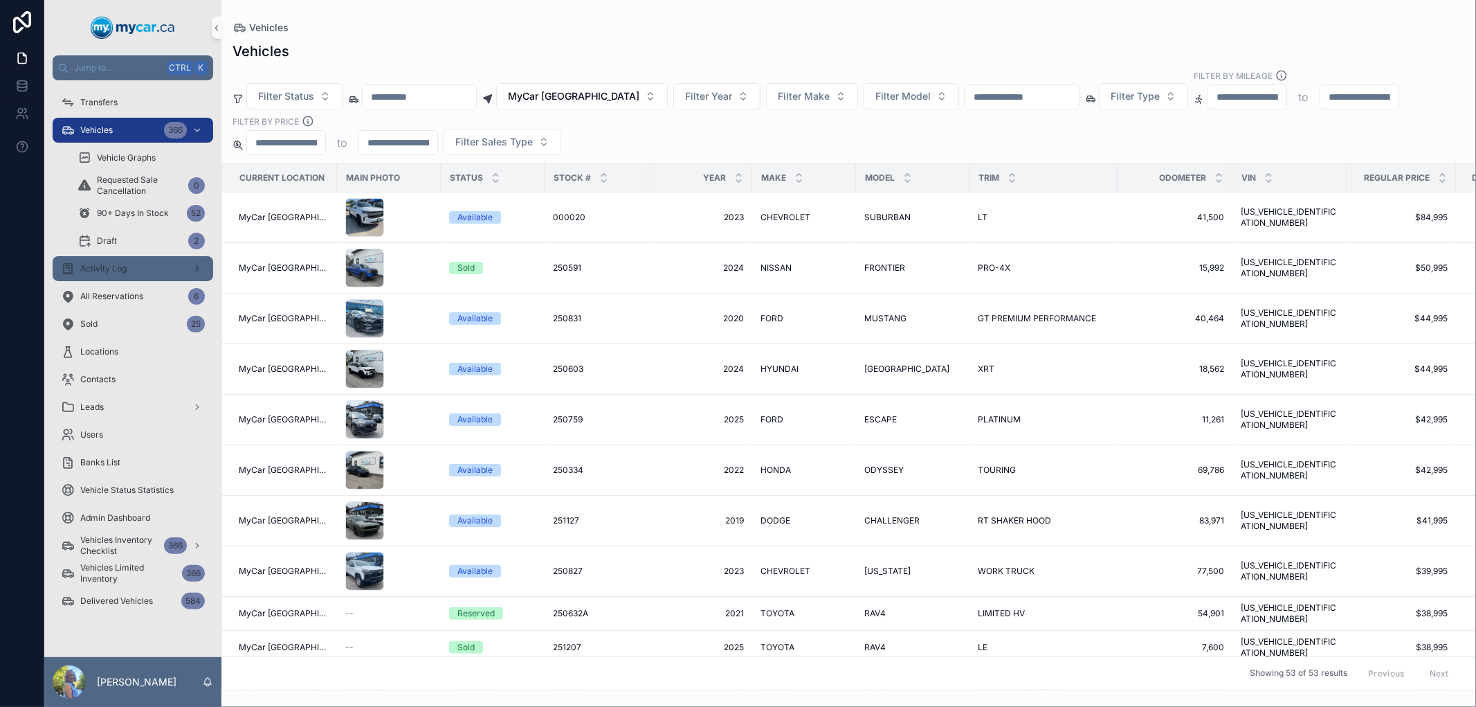
click at [104, 274] on div "Activity Log" at bounding box center [133, 269] width 144 height 22
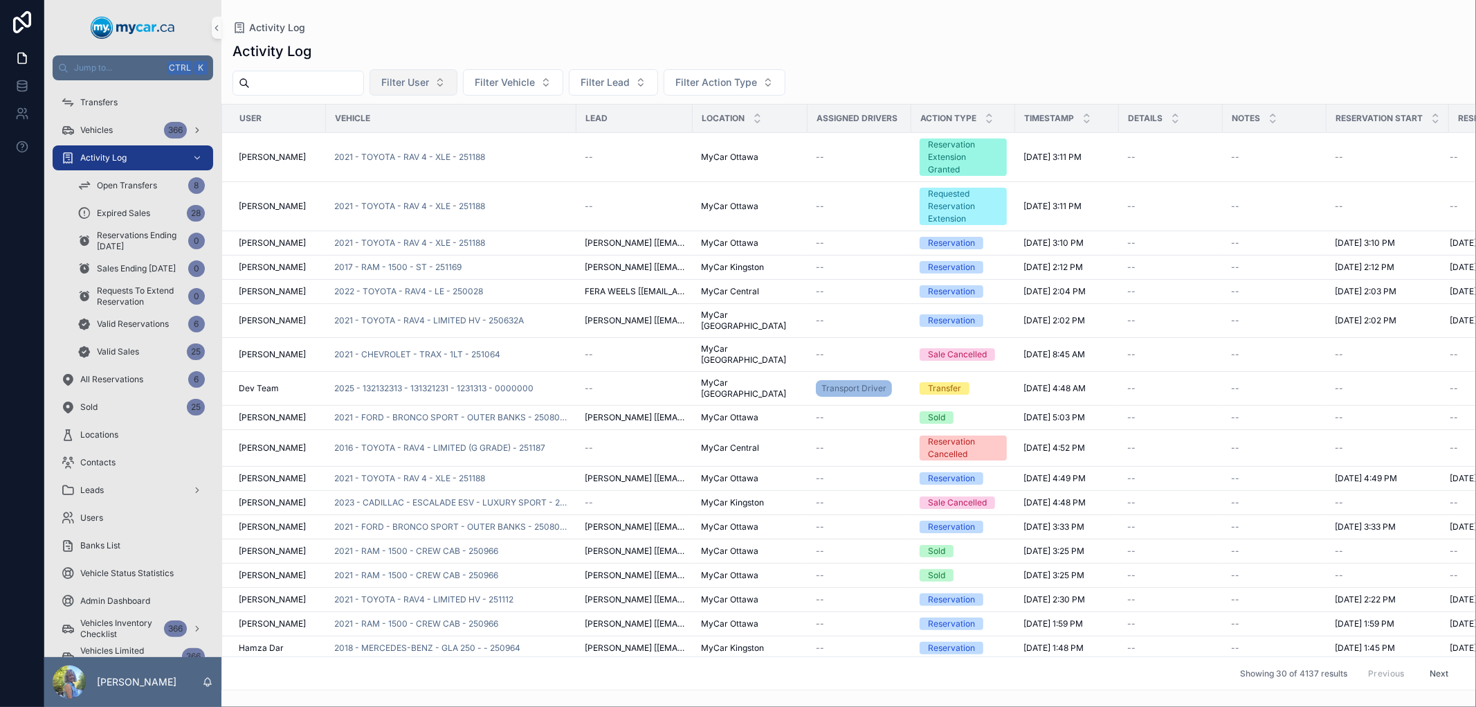
click at [429, 82] on span "Filter User" at bounding box center [405, 82] width 48 height 14
click at [630, 85] on span "Filter Lead" at bounding box center [605, 82] width 49 height 14
type input "*"
type input "******"
click at [644, 139] on span "Derek Holmes [jamorrow1881@gmail.com]" at bounding box center [637, 139] width 138 height 14
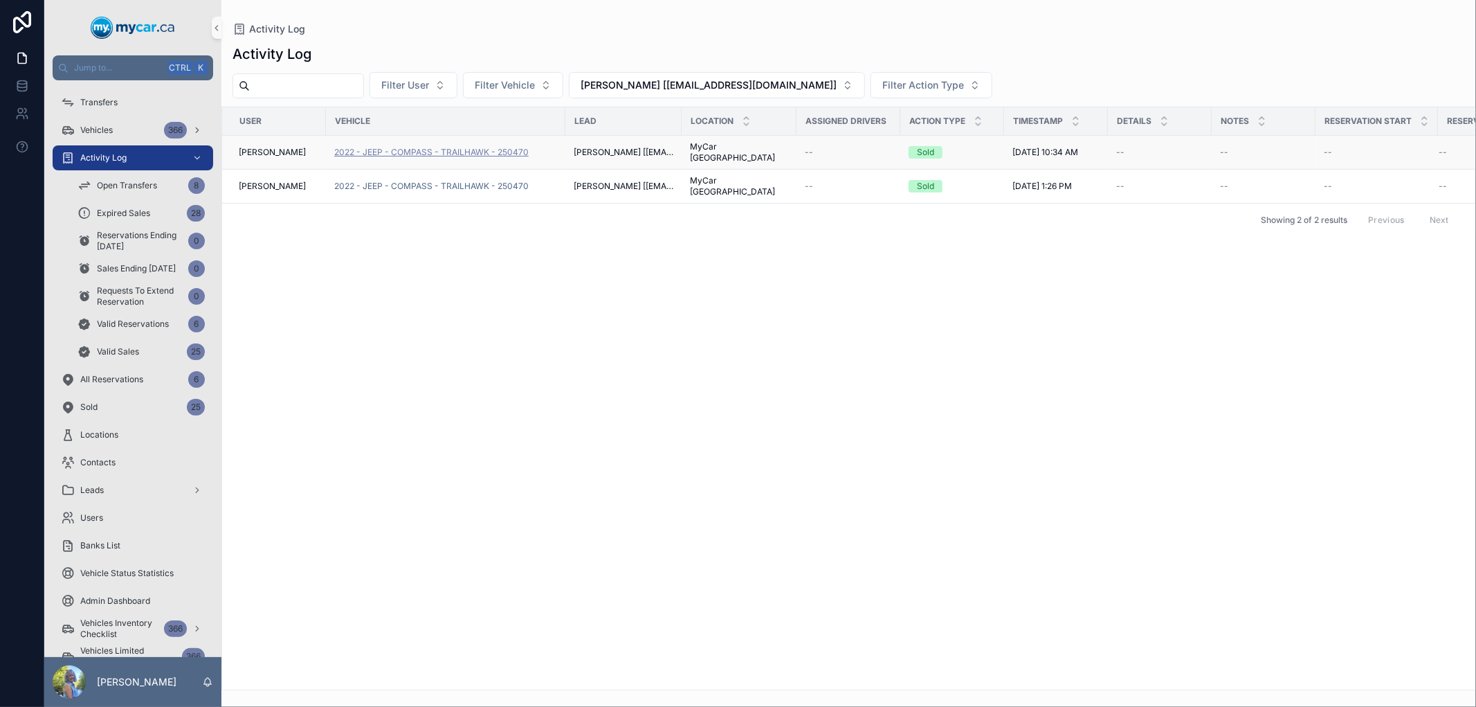
click at [425, 150] on span "2022 - JEEP - COMPASS - TRAILHAWK - 250470" at bounding box center [431, 152] width 195 height 11
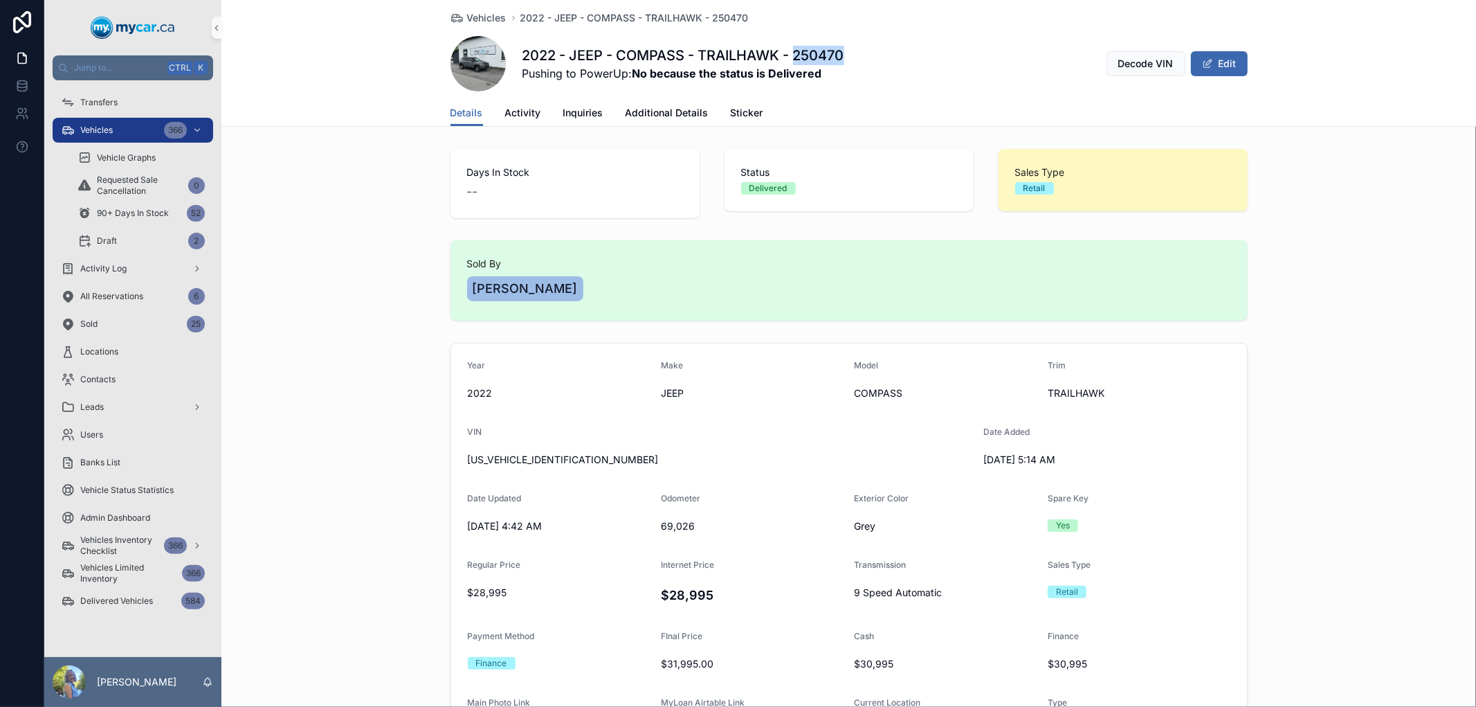
drag, startPoint x: 856, startPoint y: 57, endPoint x: 794, endPoint y: 54, distance: 62.4
click at [794, 54] on div "2022 - JEEP - COMPASS - TRAILHAWK - 250470 Pushing to PowerUp: No because the s…" at bounding box center [849, 63] width 797 height 55
copy h1 "250470"
click at [101, 263] on span "Activity Log" at bounding box center [103, 268] width 46 height 11
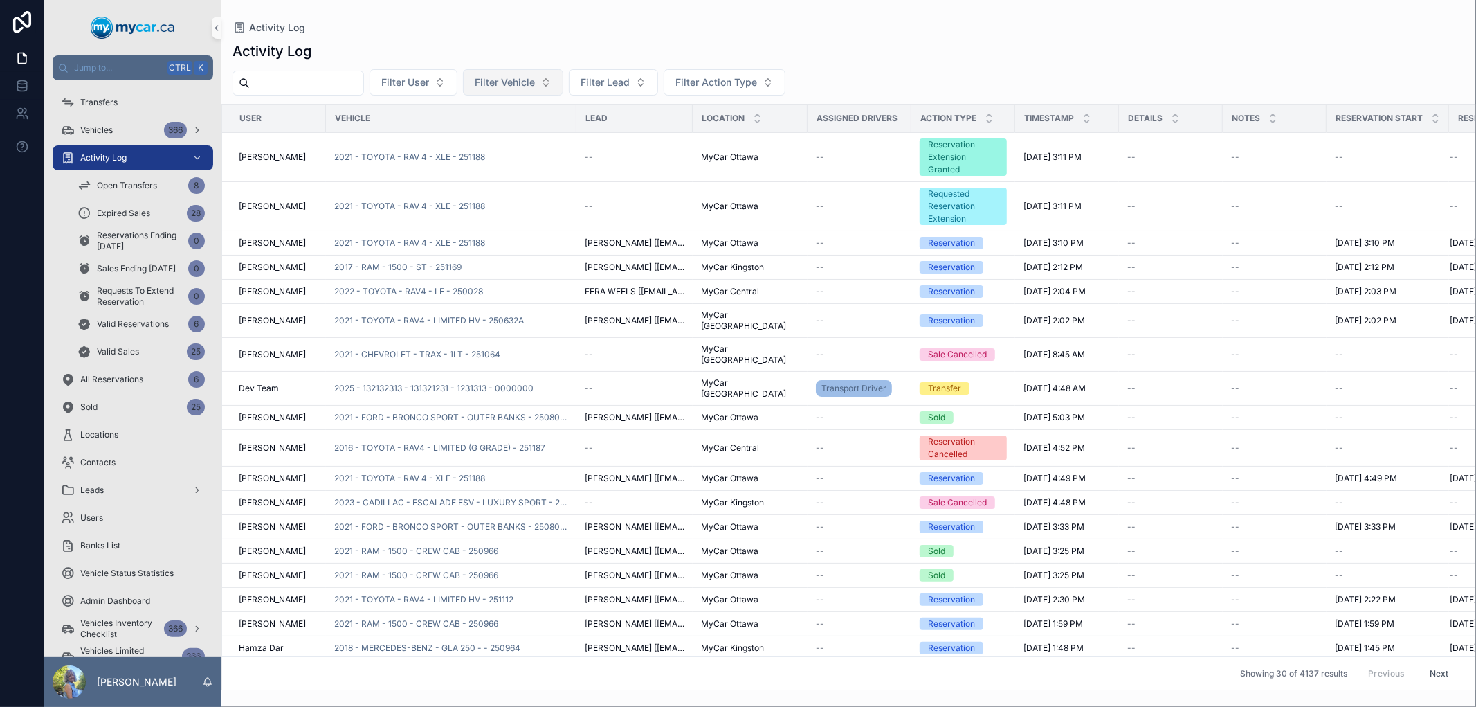
click at [529, 87] on span "Filter Vehicle" at bounding box center [505, 82] width 60 height 14
type input "******"
click at [107, 121] on div "Vehicles 366" at bounding box center [133, 130] width 144 height 22
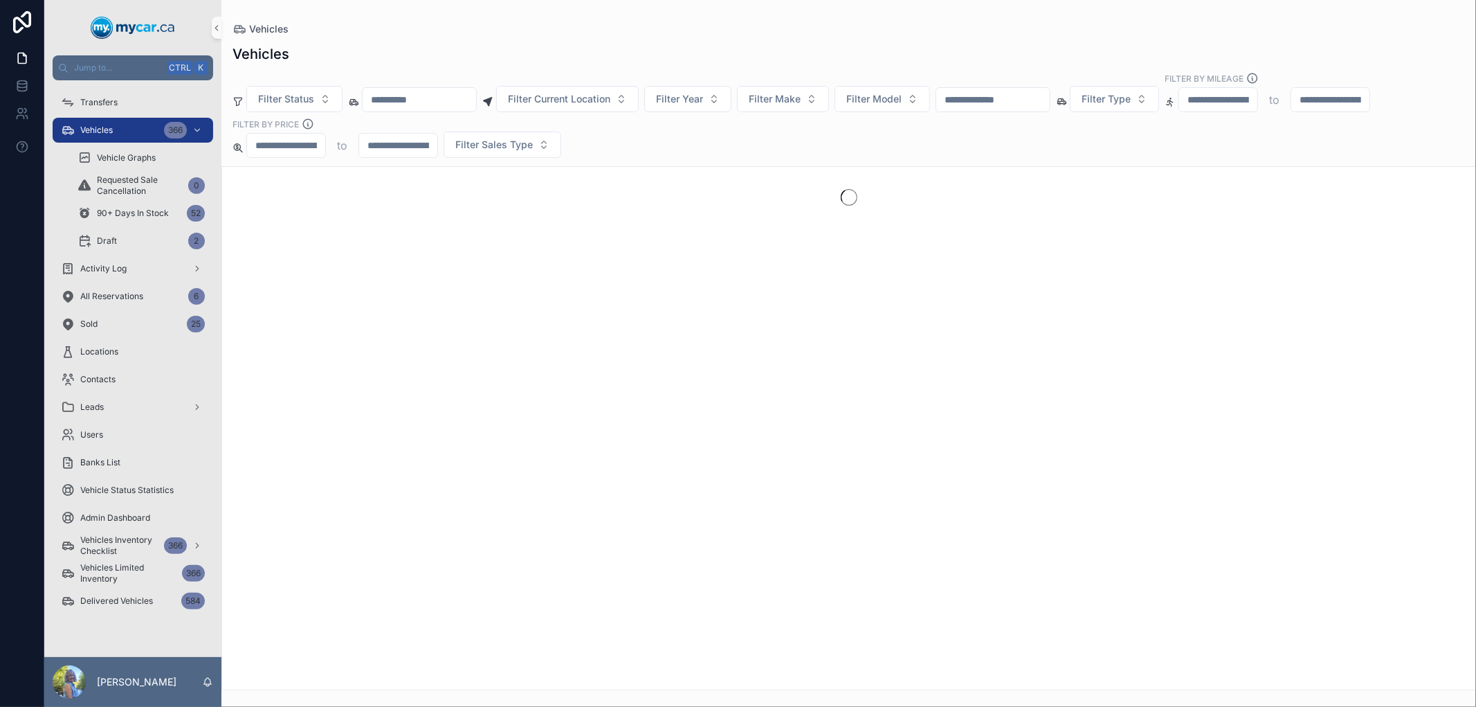
click at [1050, 102] on input "scrollable content" at bounding box center [994, 99] width 114 height 19
drag, startPoint x: 1060, startPoint y: 97, endPoint x: 966, endPoint y: 97, distance: 94.1
click at [966, 97] on div "Filter Status Filter Current Location Filter Year Filter Make Filter Model ****…" at bounding box center [849, 115] width 1255 height 86
paste input "*"
type input "*******"
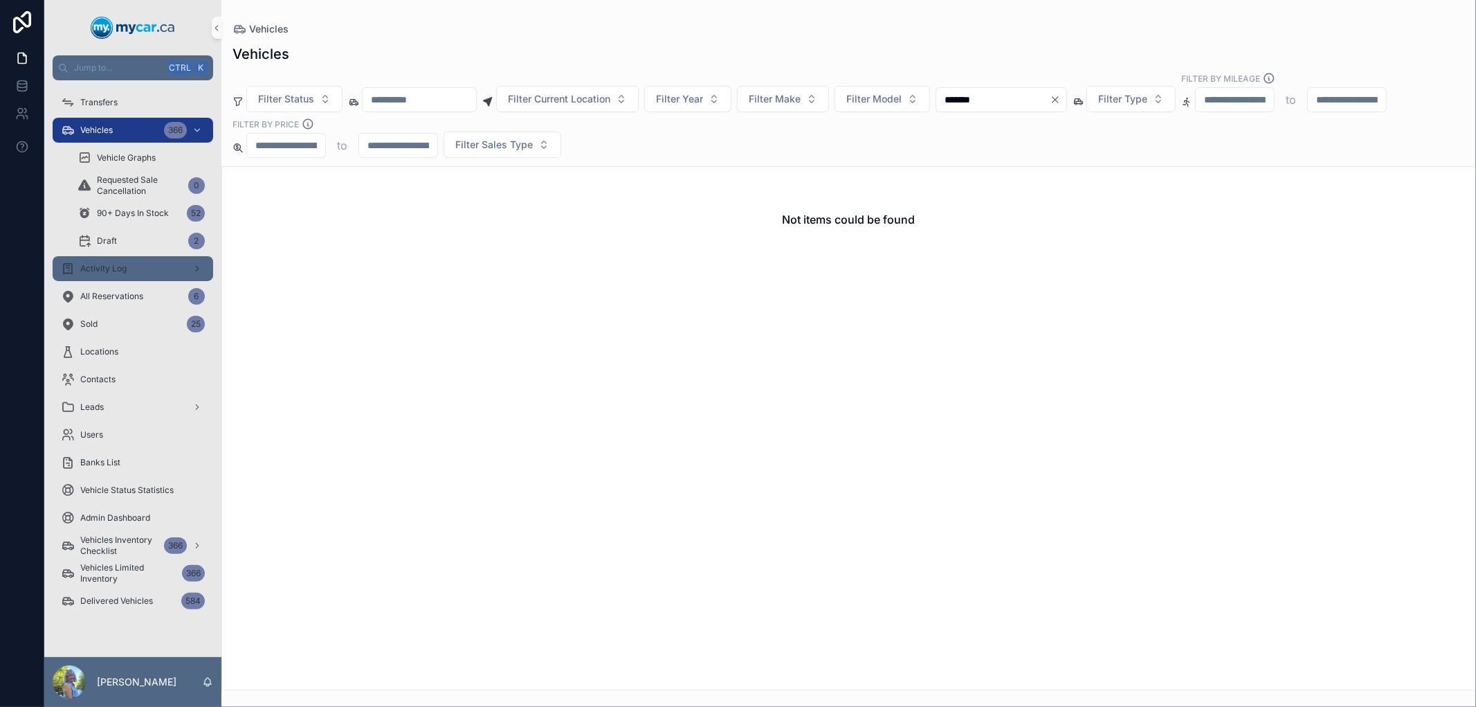
click at [116, 273] on span "Activity Log" at bounding box center [103, 268] width 46 height 11
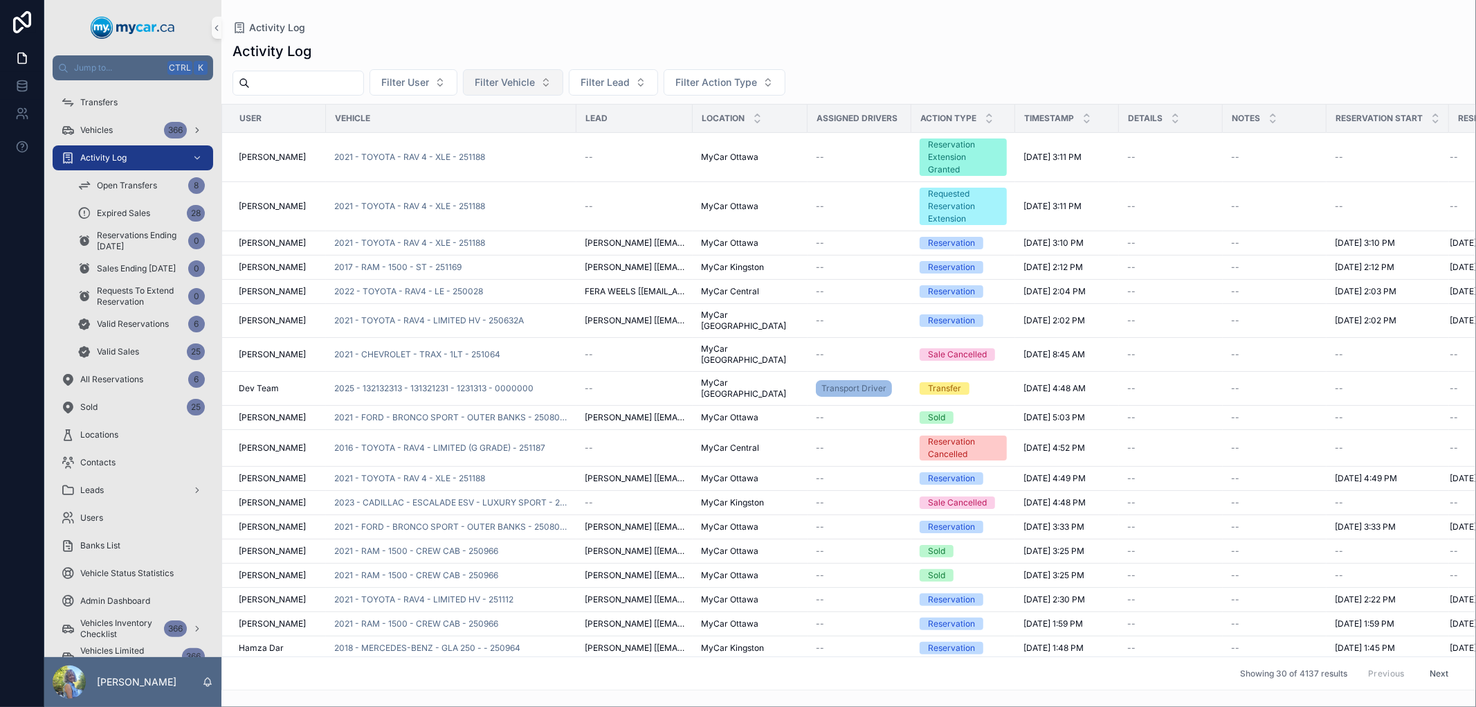
click at [531, 82] on span "Filter Vehicle" at bounding box center [505, 82] width 60 height 14
type input "*******"
click at [509, 141] on span "2017 - HYUNDAI - TUCSON - SE - 241274A" at bounding box center [537, 139] width 138 height 14
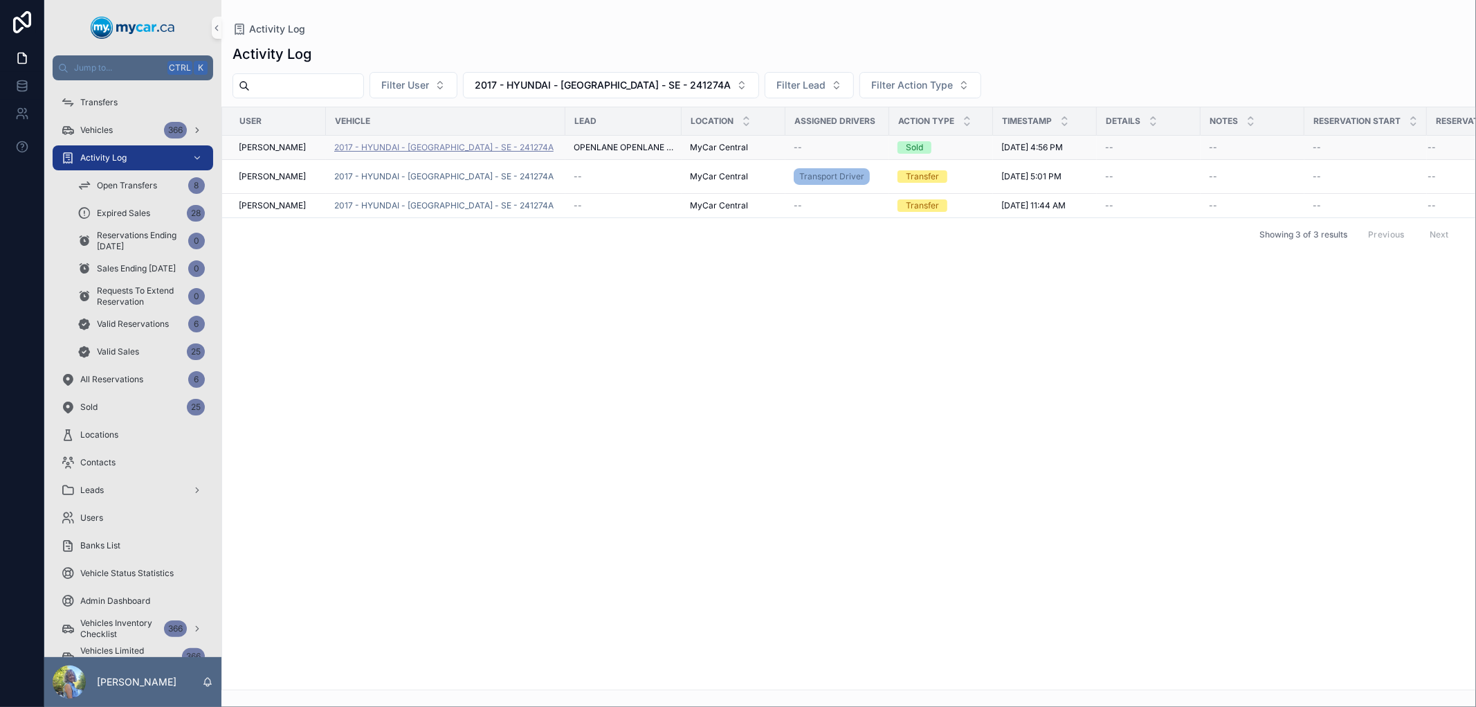
click at [464, 148] on span "2017 - HYUNDAI - TUCSON - SE - 241274A" at bounding box center [443, 147] width 219 height 11
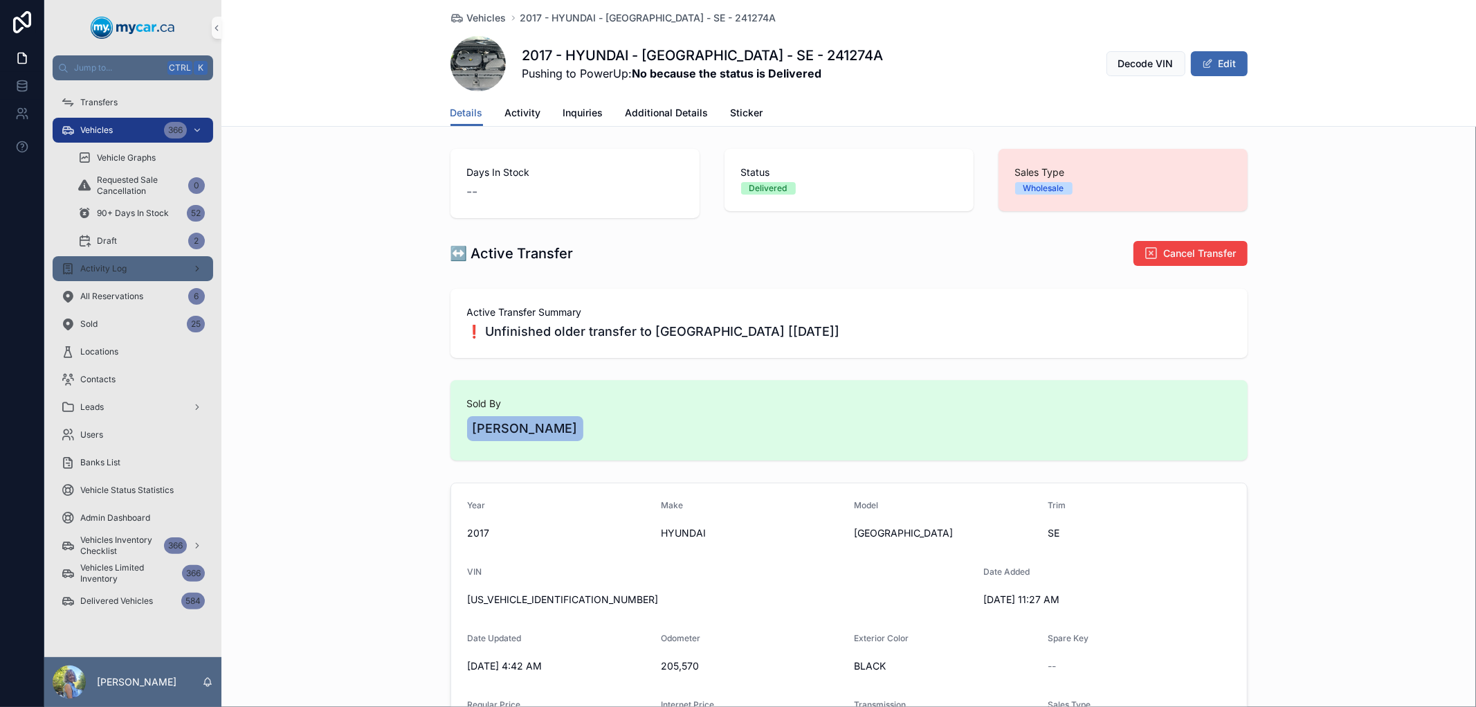
click at [109, 265] on span "Activity Log" at bounding box center [103, 268] width 46 height 11
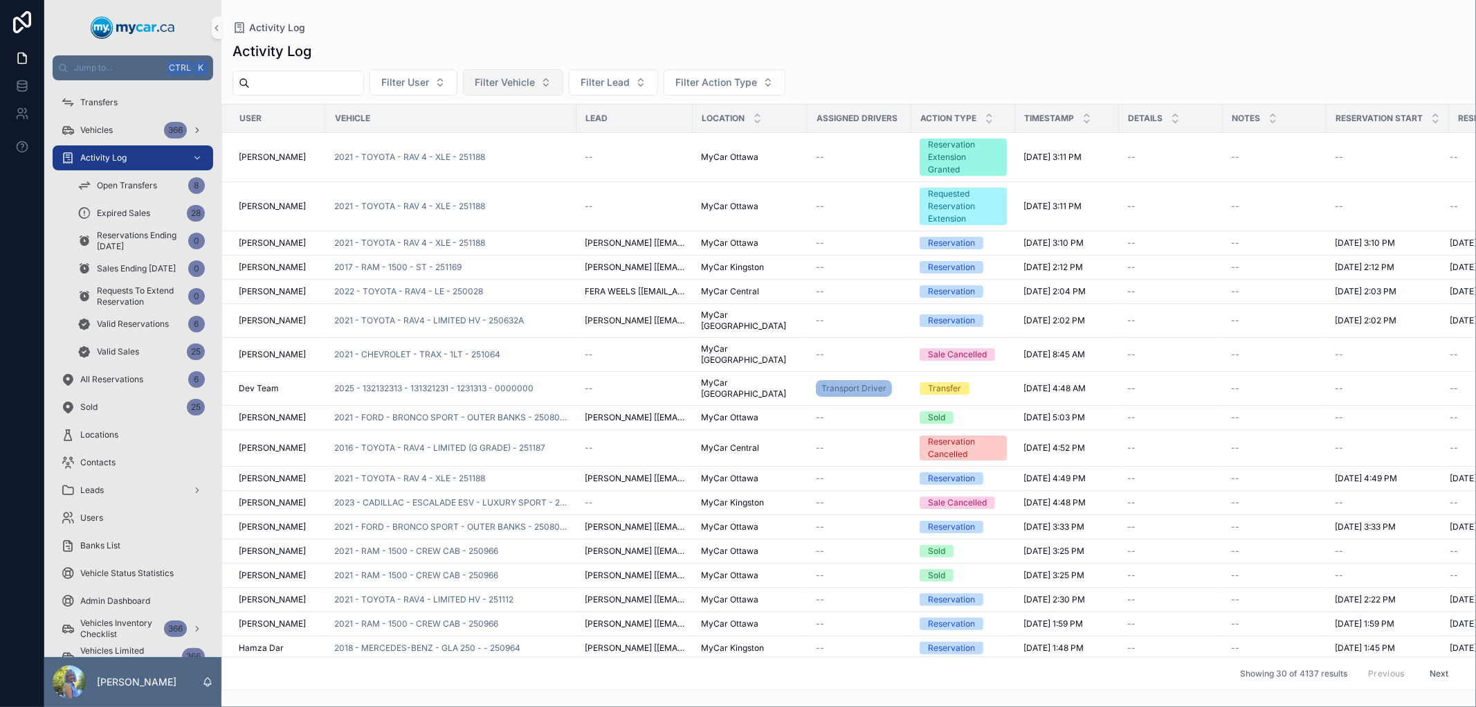
click at [526, 81] on span "Filter Vehicle" at bounding box center [505, 82] width 60 height 14
type input "******"
click at [520, 138] on span "2019 - HYUNDAI - SANTA FE - SEL, SEL PLUS - 251048" at bounding box center [537, 139] width 138 height 14
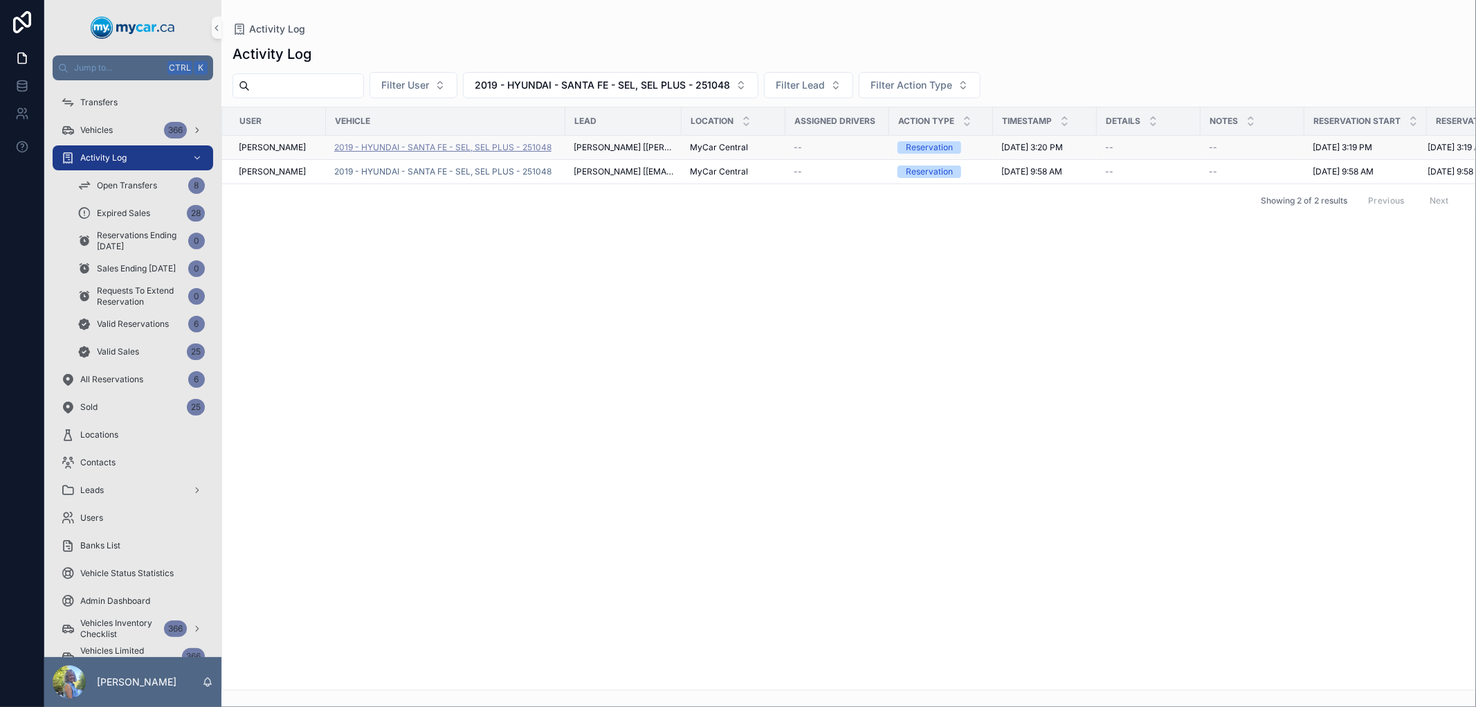
click at [505, 147] on span "2019 - HYUNDAI - SANTA FE - SEL, SEL PLUS - 251048" at bounding box center [442, 147] width 217 height 11
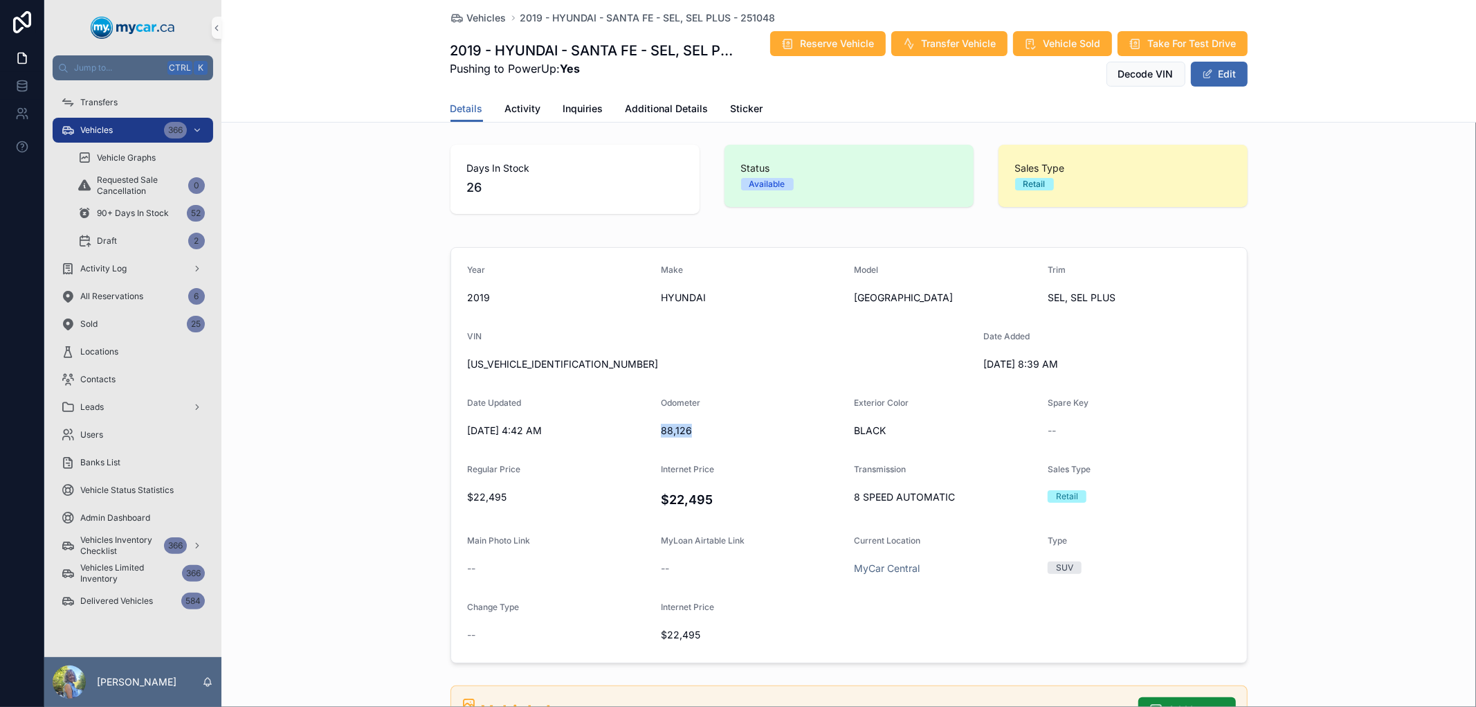
drag, startPoint x: 689, startPoint y: 431, endPoint x: 652, endPoint y: 436, distance: 37.1
click at [652, 436] on form "Year 2019 Make HYUNDAI Model SANTA FE Trim SEL, SEL PLUS VIN 5NMS3CAD2KH115026 …" at bounding box center [849, 455] width 796 height 415
copy span "88,126"
click at [115, 264] on span "Activity Log" at bounding box center [103, 268] width 46 height 11
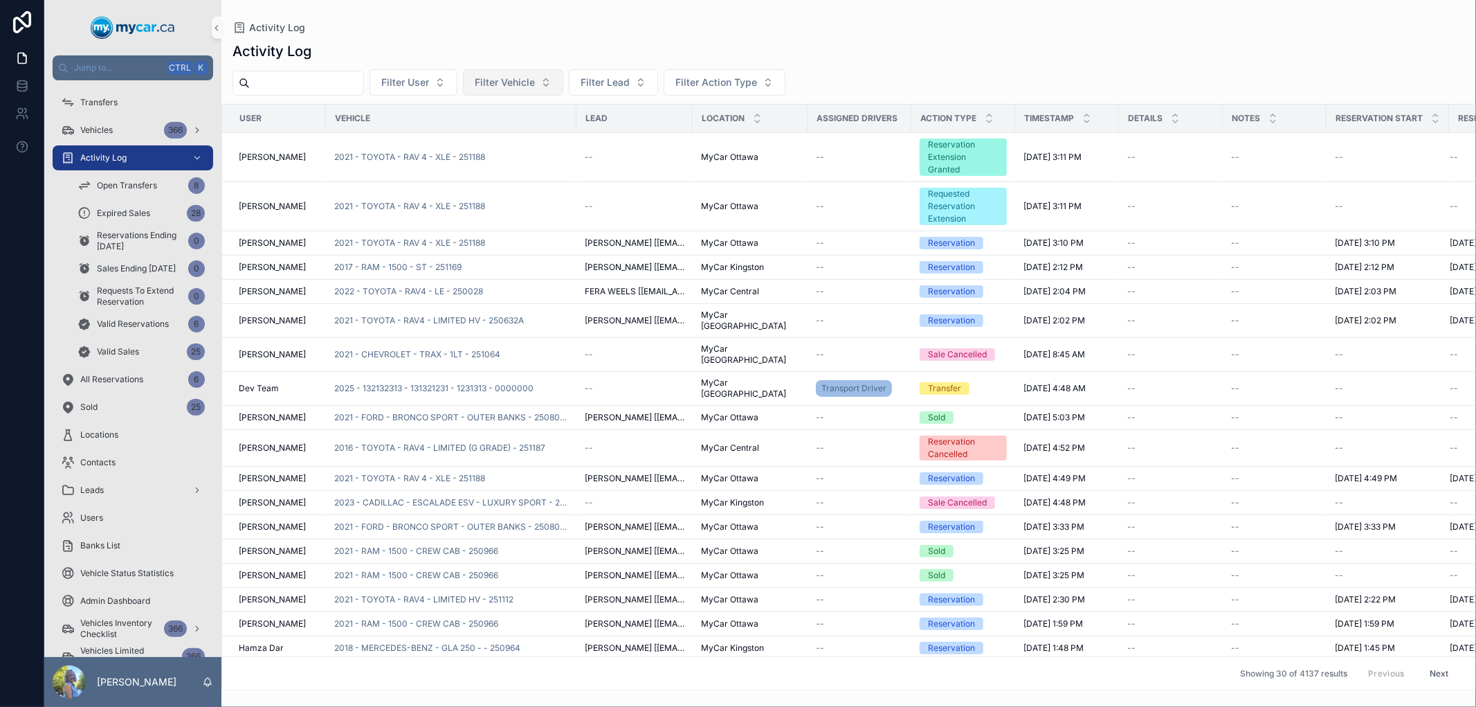
click at [535, 80] on span "Filter Vehicle" at bounding box center [505, 82] width 60 height 14
type input "******"
click at [98, 127] on span "Vehicles" at bounding box center [96, 130] width 33 height 11
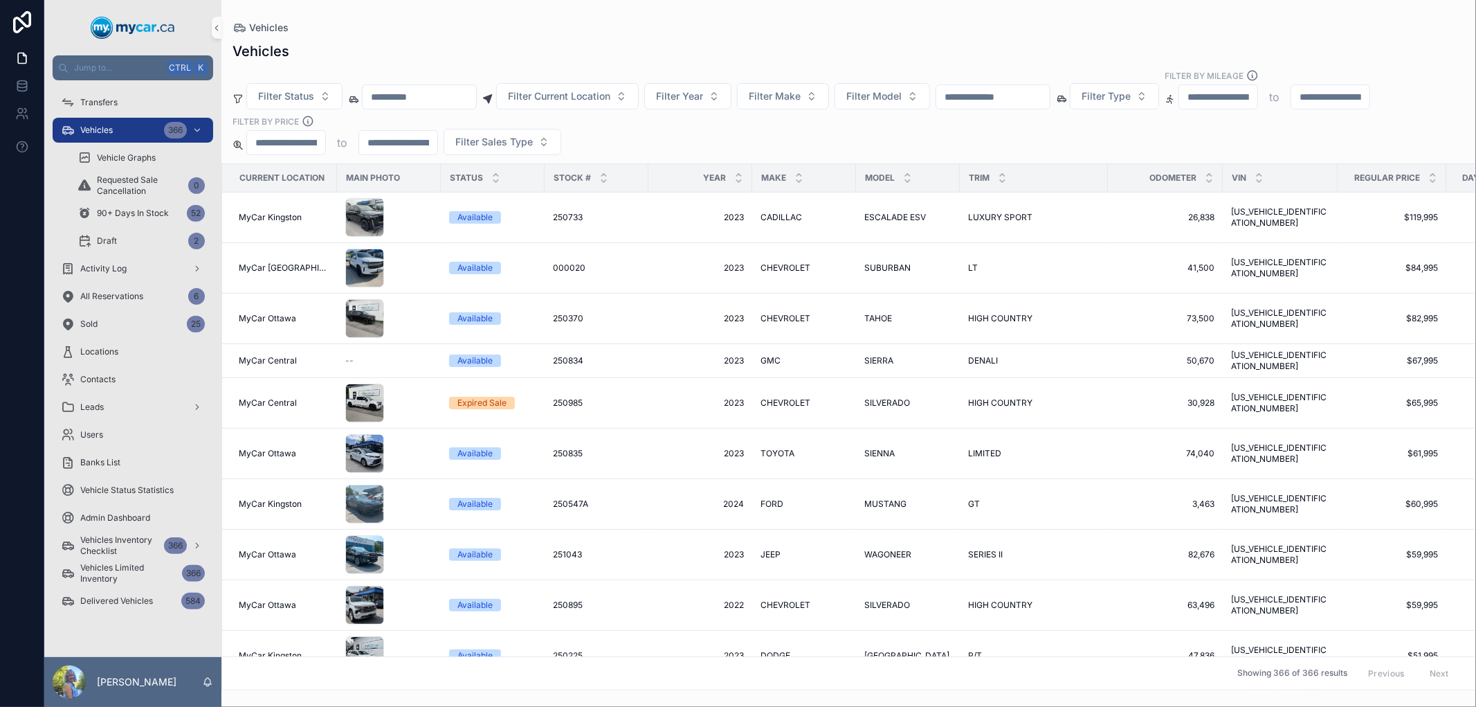
click at [1050, 95] on input "scrollable content" at bounding box center [994, 96] width 114 height 19
paste input "******"
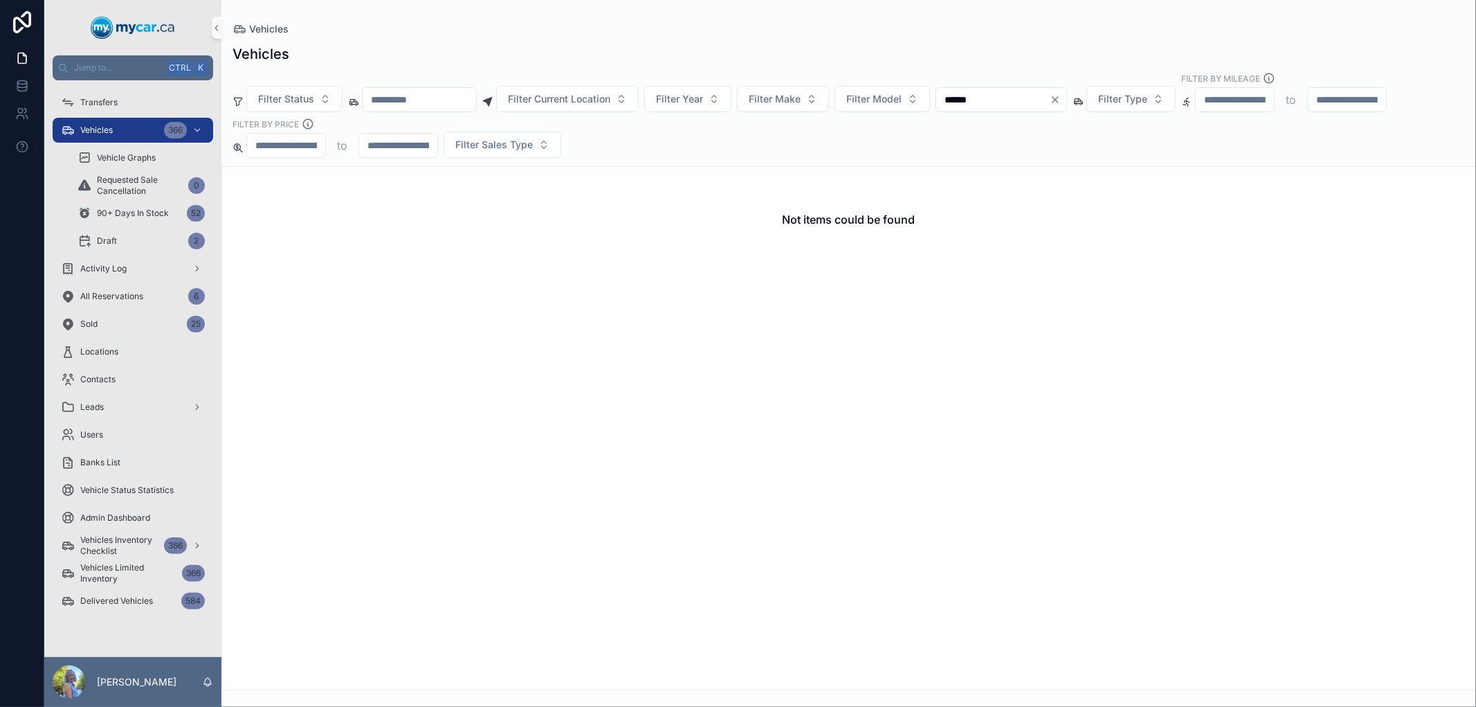
type input "******"
drag, startPoint x: 1037, startPoint y: 99, endPoint x: 953, endPoint y: 97, distance: 83.8
click at [957, 98] on div "Filter Status Filter Current Location Filter Year Filter Make Filter Model ****…" at bounding box center [849, 115] width 1255 height 86
click at [116, 269] on span "Activity Log" at bounding box center [103, 268] width 46 height 11
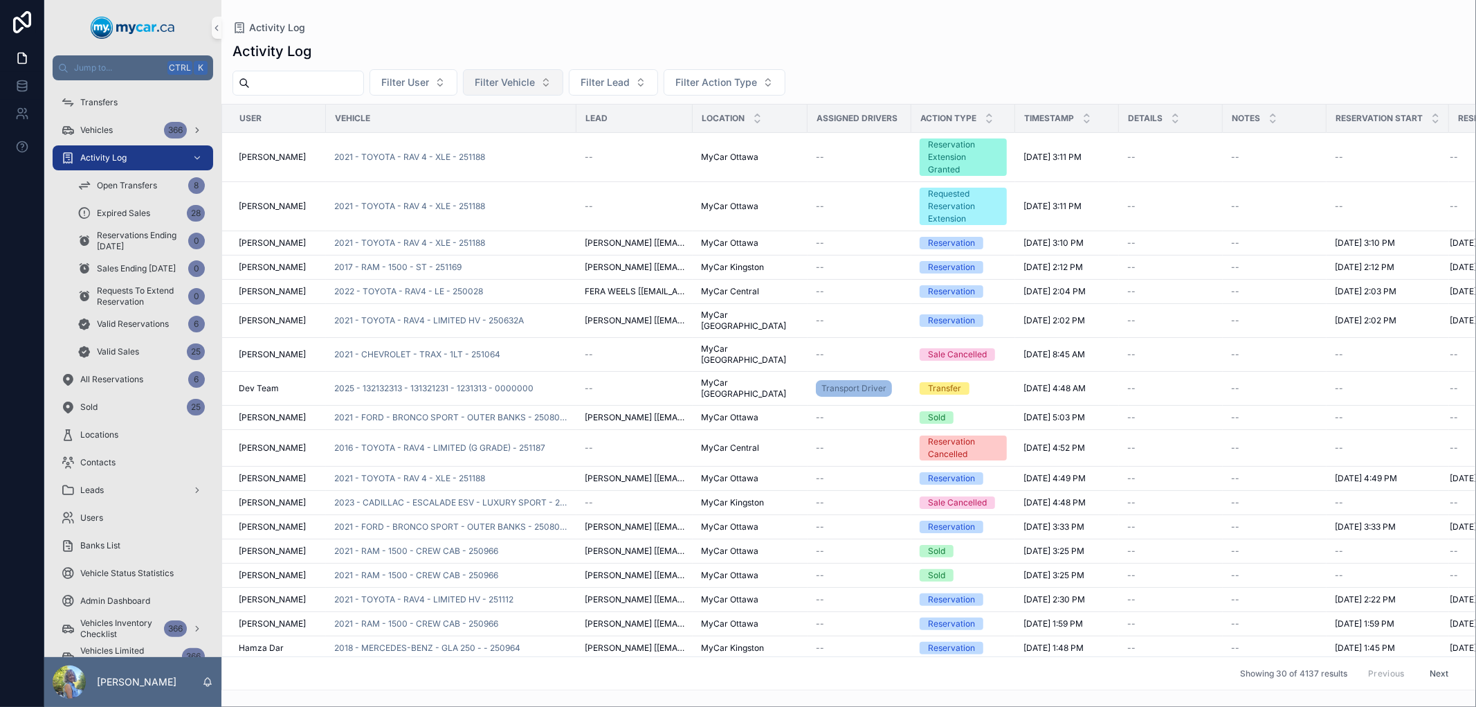
click at [535, 84] on span "Filter Vehicle" at bounding box center [505, 82] width 60 height 14
type input "******"
click at [525, 136] on span "2023 - CHEVROLET - EQUINOX - LT (1LT) - 251021" at bounding box center [537, 139] width 138 height 14
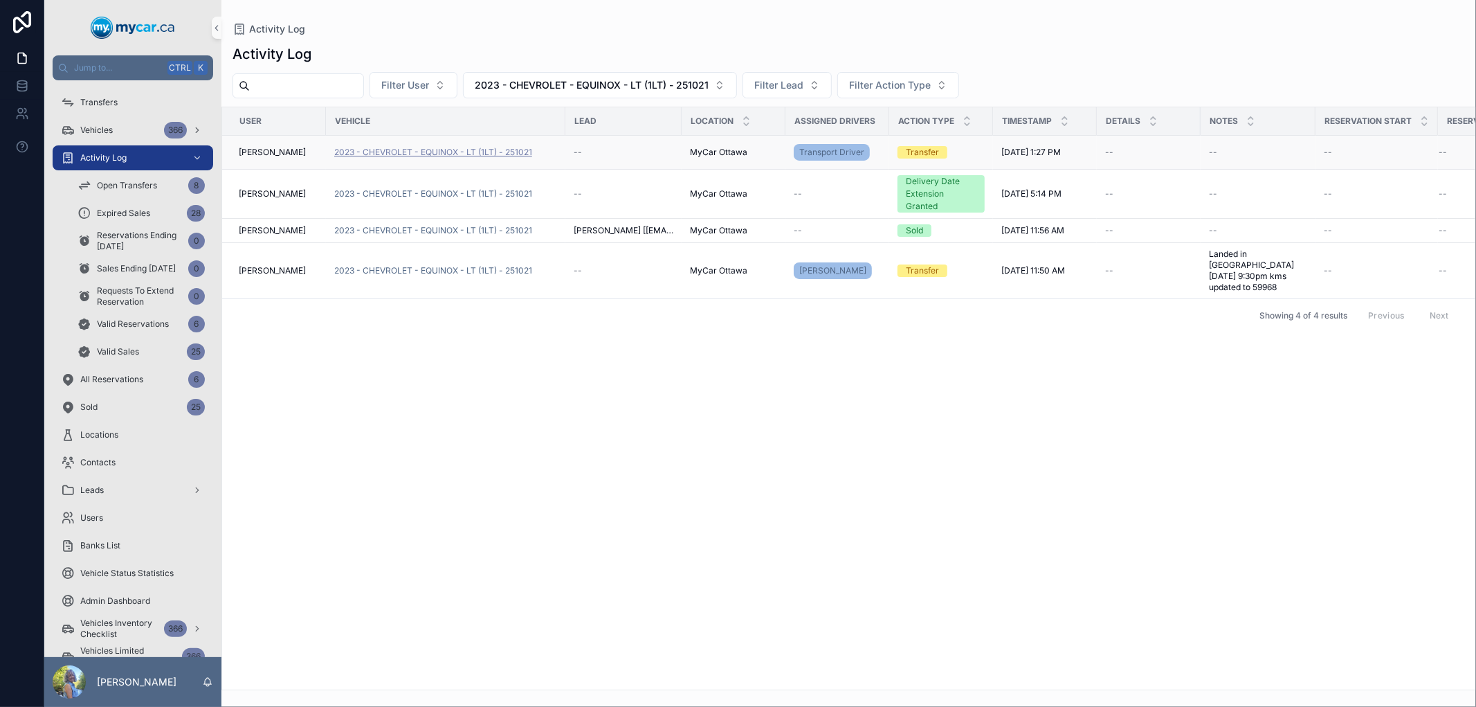
click at [483, 150] on span "2023 - CHEVROLET - EQUINOX - LT (1LT) - 251021" at bounding box center [433, 152] width 198 height 11
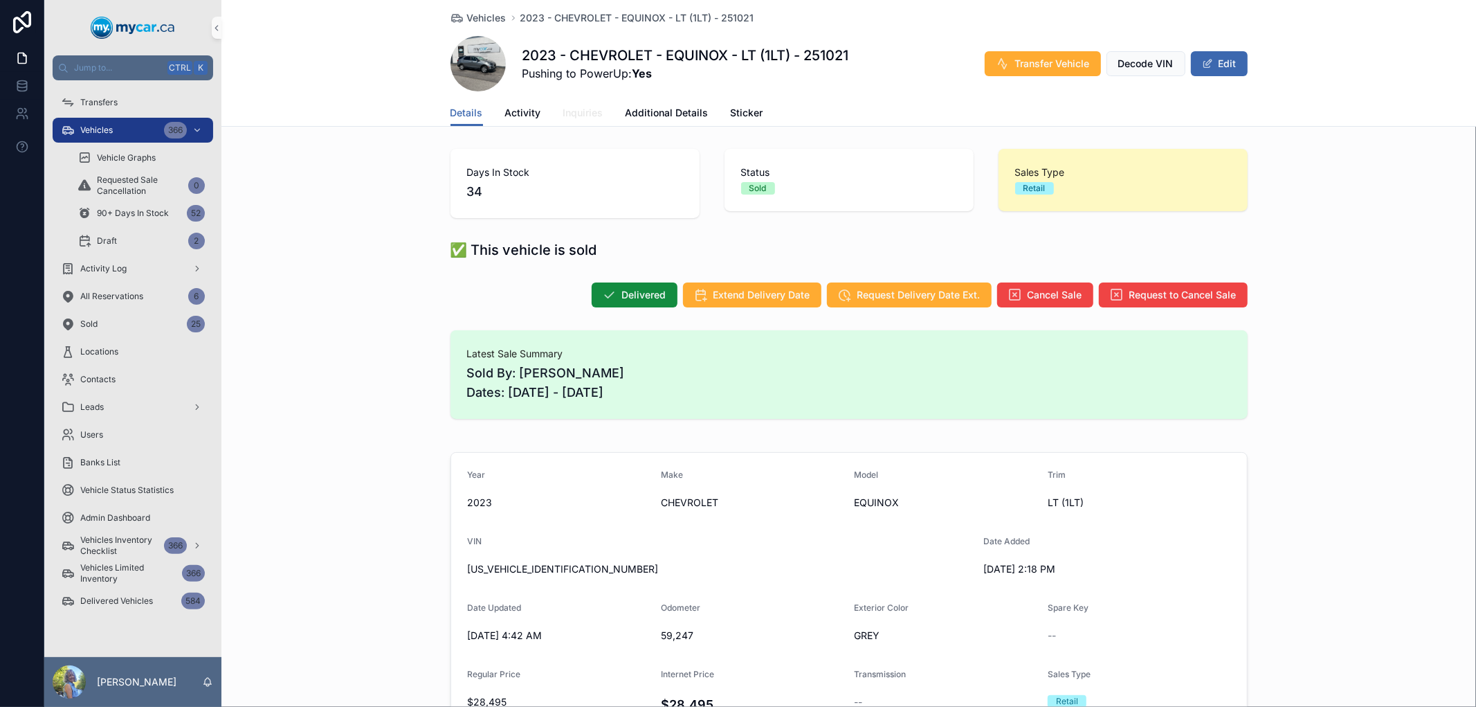
click at [586, 109] on span "Inquiries" at bounding box center [583, 113] width 40 height 14
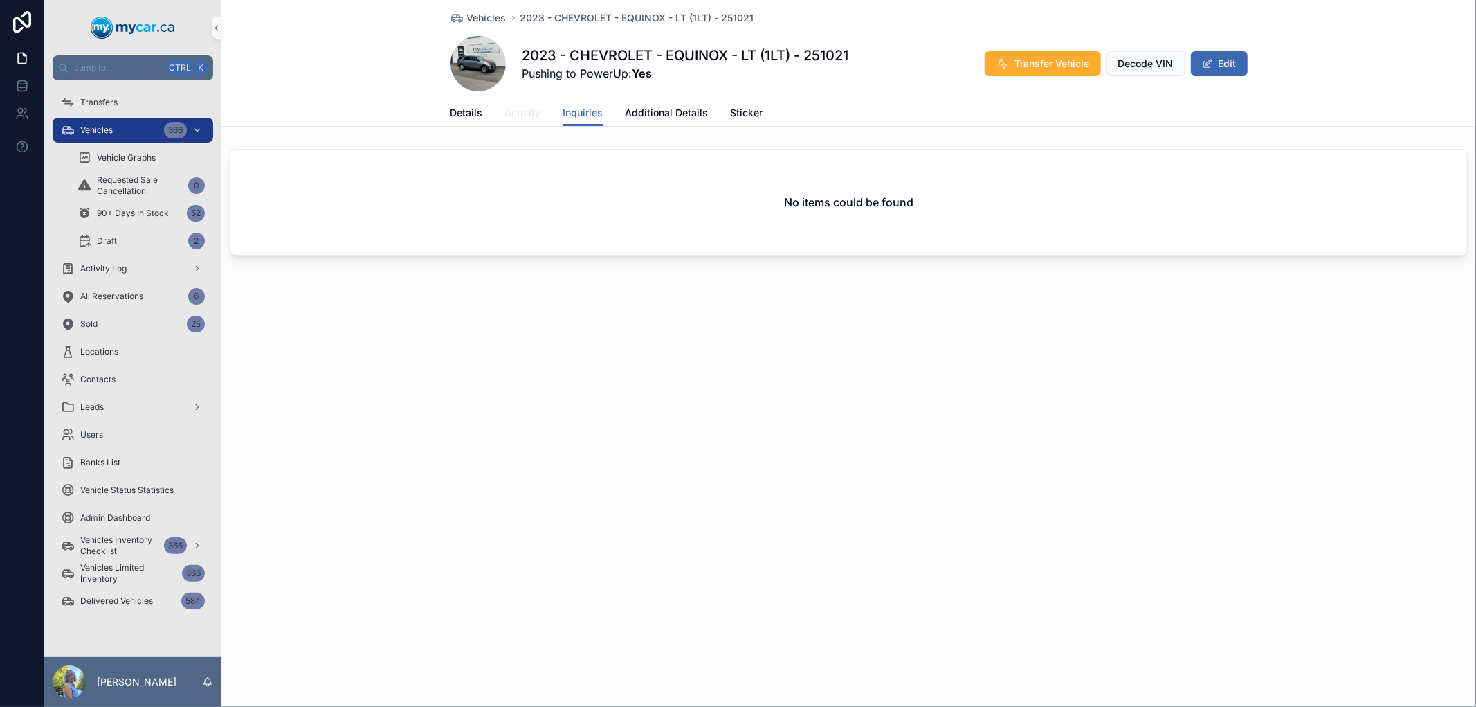
click at [519, 115] on span "Activity" at bounding box center [523, 113] width 36 height 14
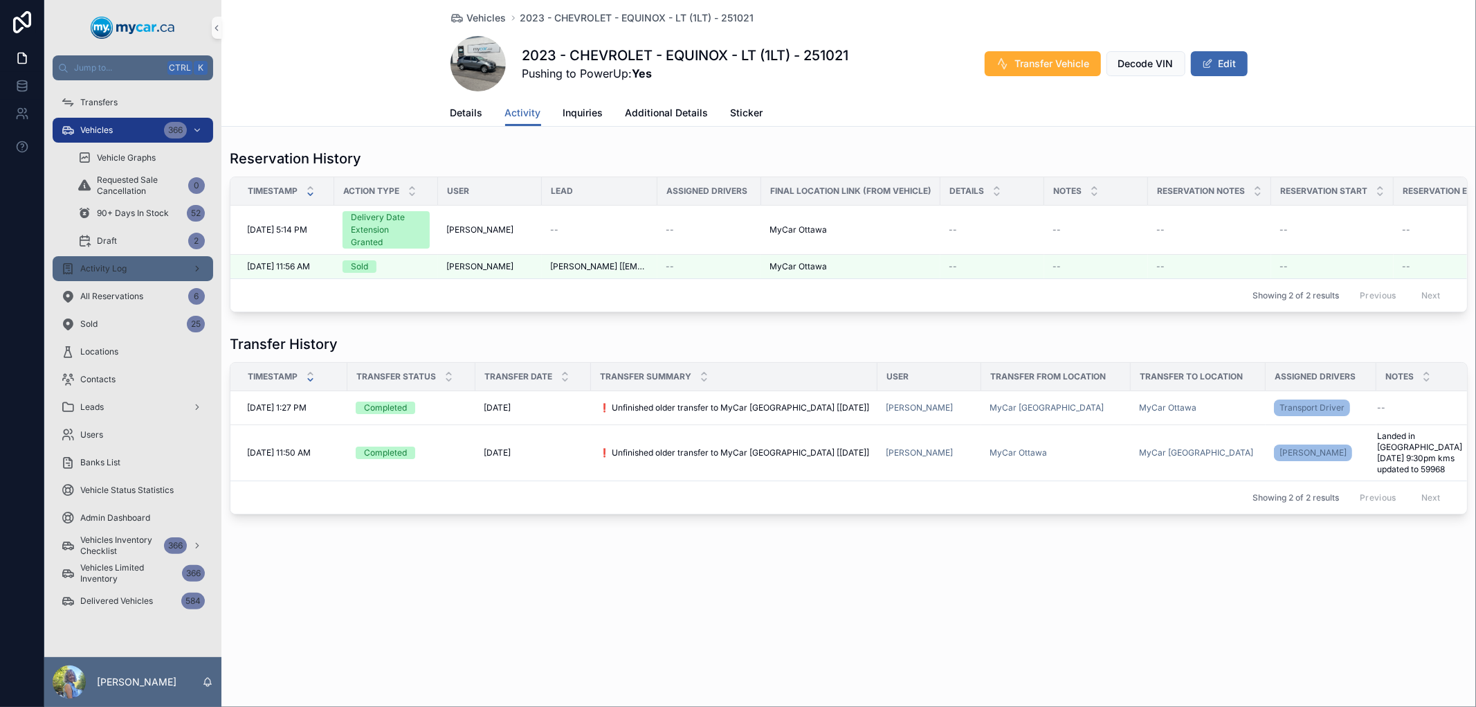
click at [105, 264] on span "Activity Log" at bounding box center [103, 268] width 46 height 11
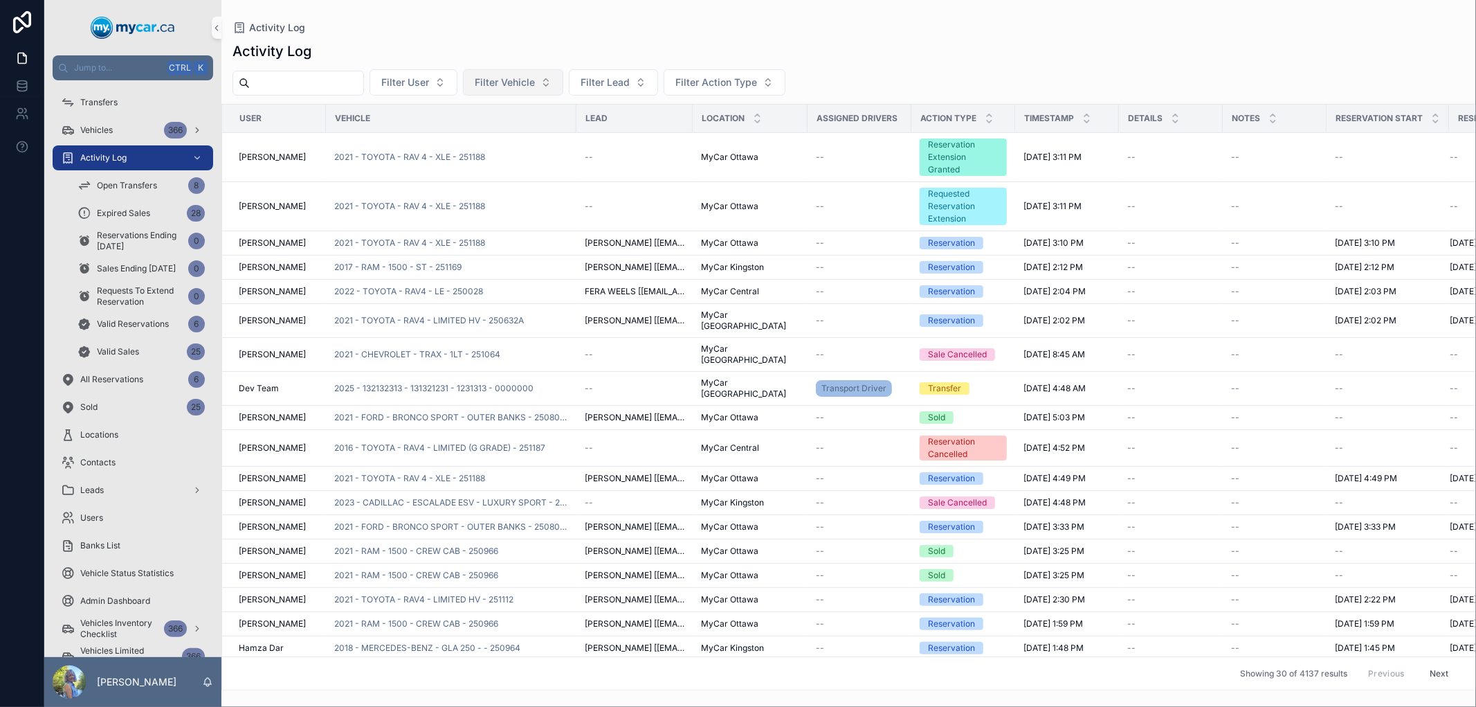
click at [530, 81] on span "Filter Vehicle" at bounding box center [505, 82] width 60 height 14
type input "******"
click at [514, 139] on span "2019 - DODGE - CHALLENGER - RT SHAKER HOOD - 251127" at bounding box center [537, 139] width 138 height 14
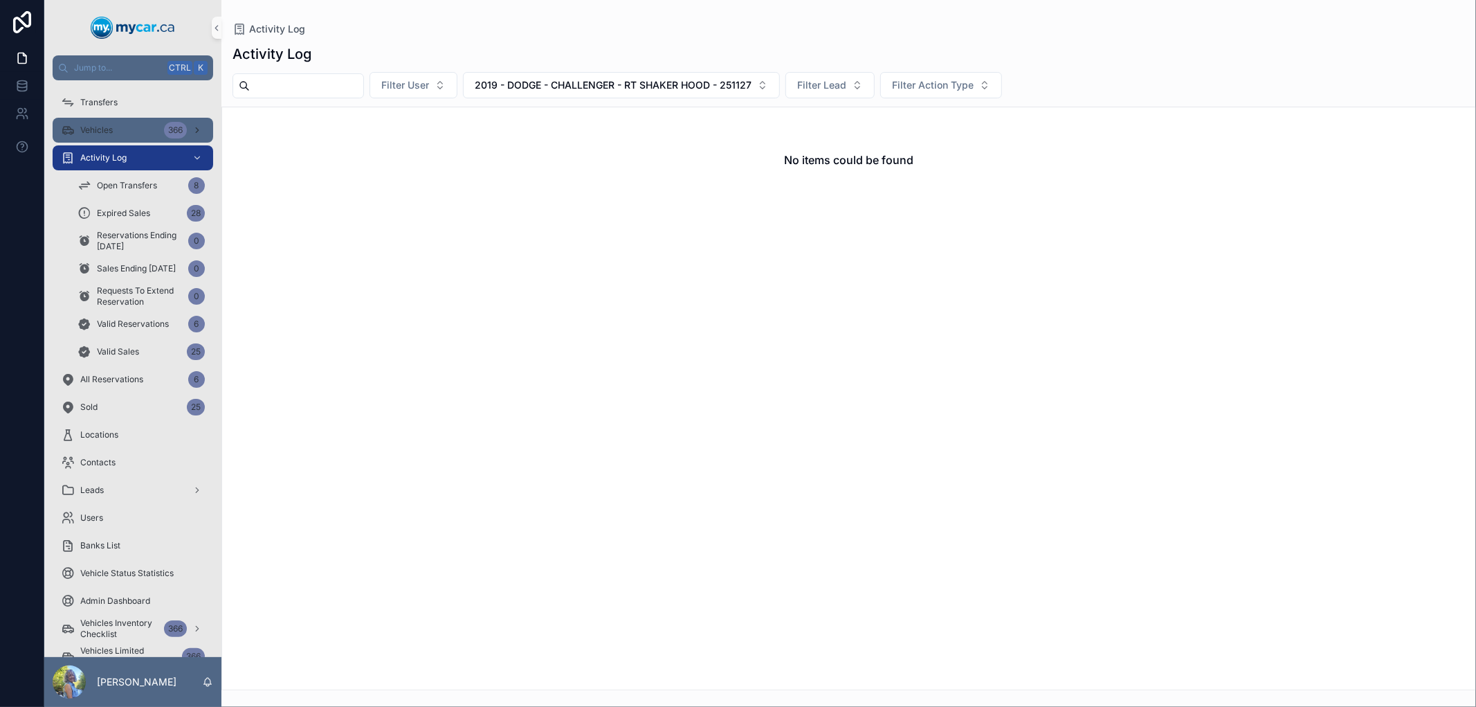
click at [127, 122] on div "Vehicles 366" at bounding box center [133, 130] width 144 height 22
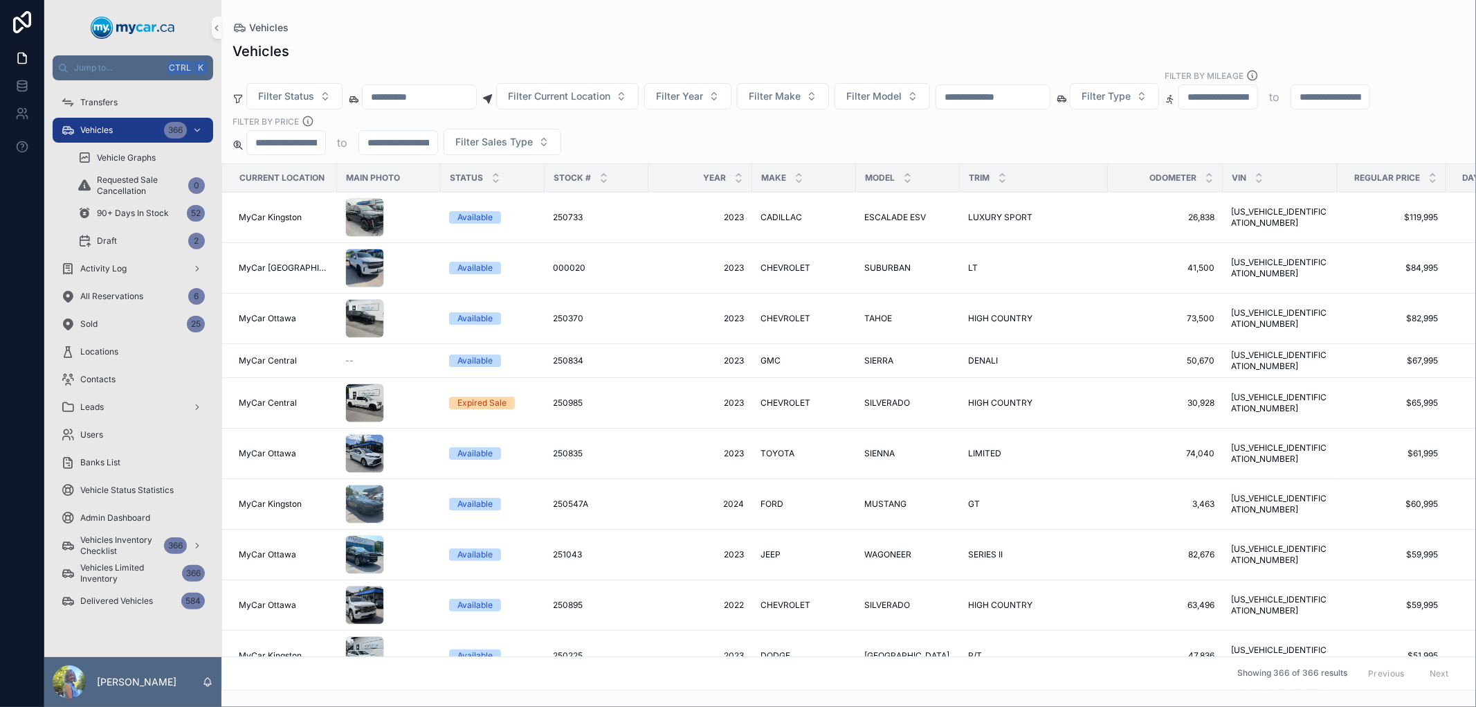
click at [1011, 100] on input "scrollable content" at bounding box center [994, 96] width 114 height 19
paste input "******"
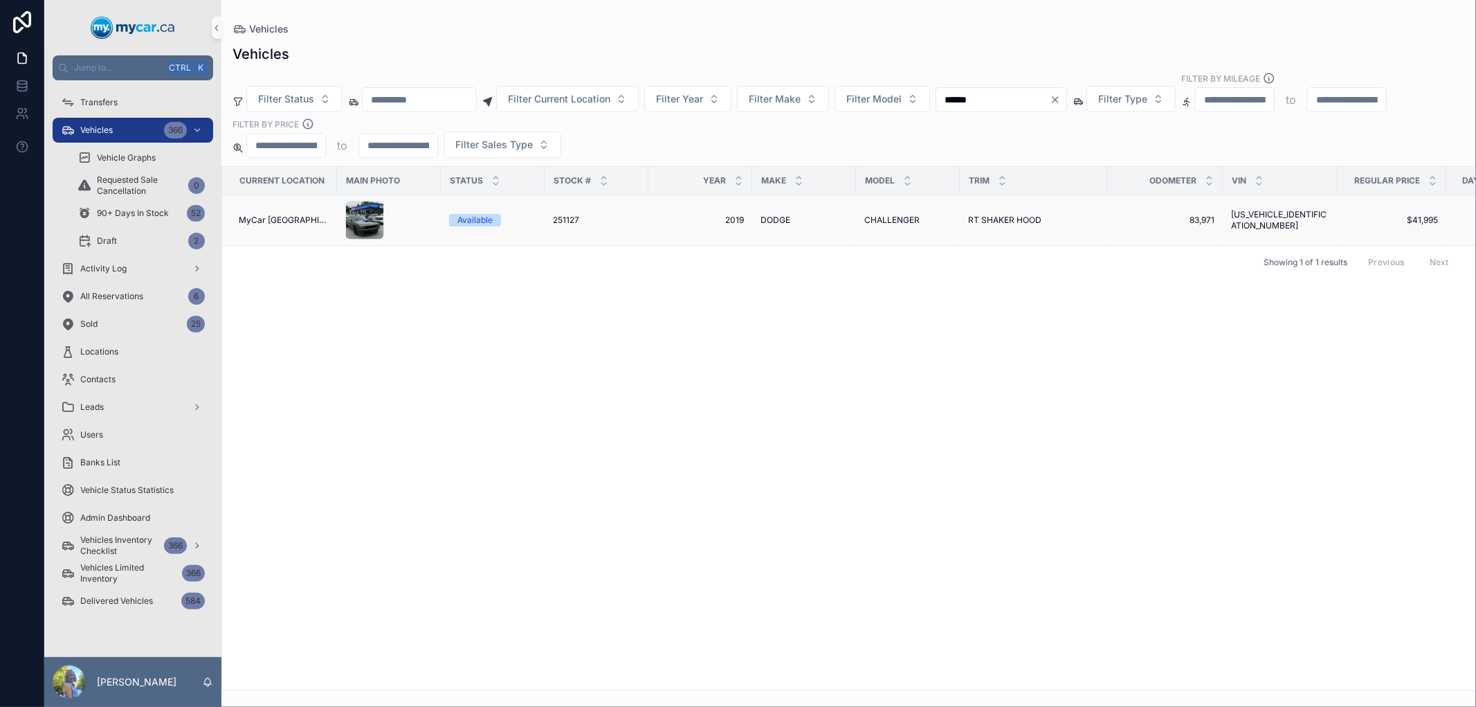
type input "******"
click at [554, 218] on span "251127" at bounding box center [566, 220] width 26 height 11
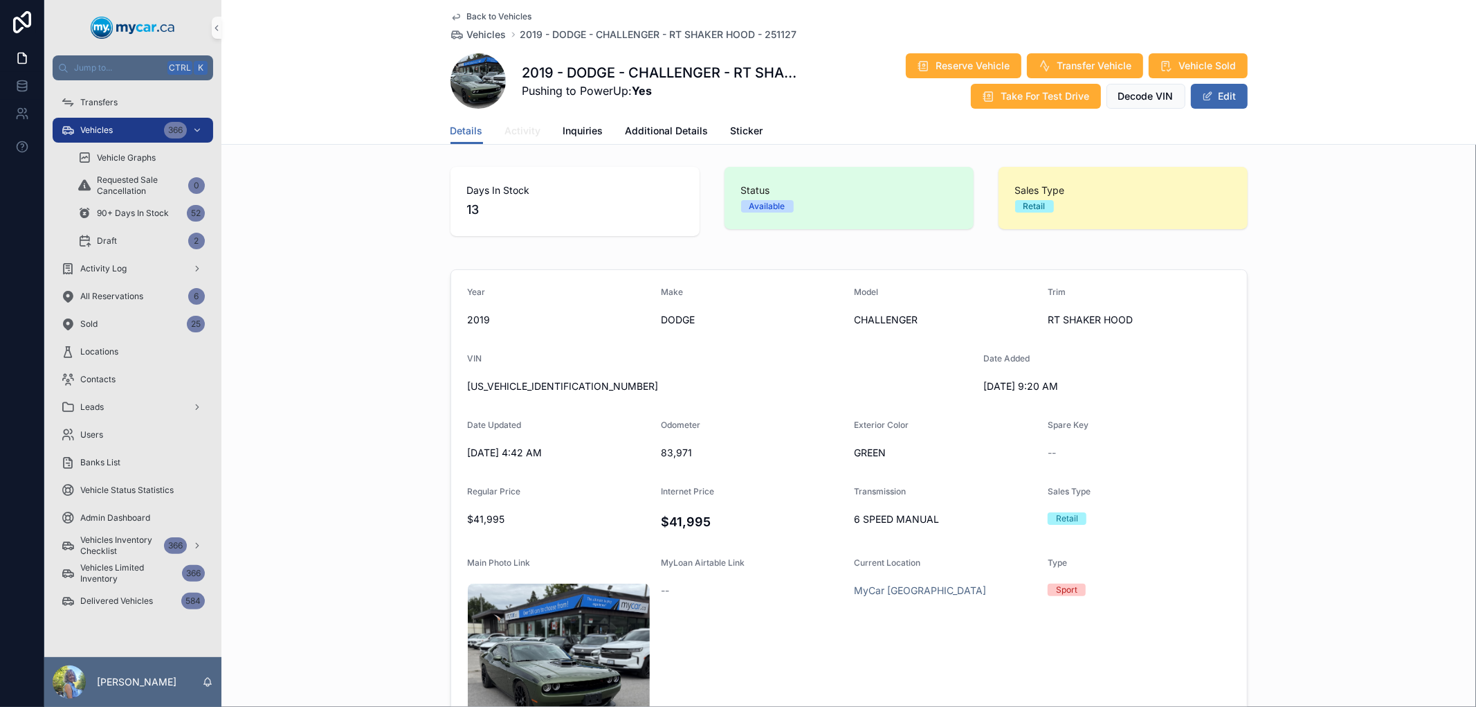
click at [531, 134] on span "Activity" at bounding box center [523, 131] width 36 height 14
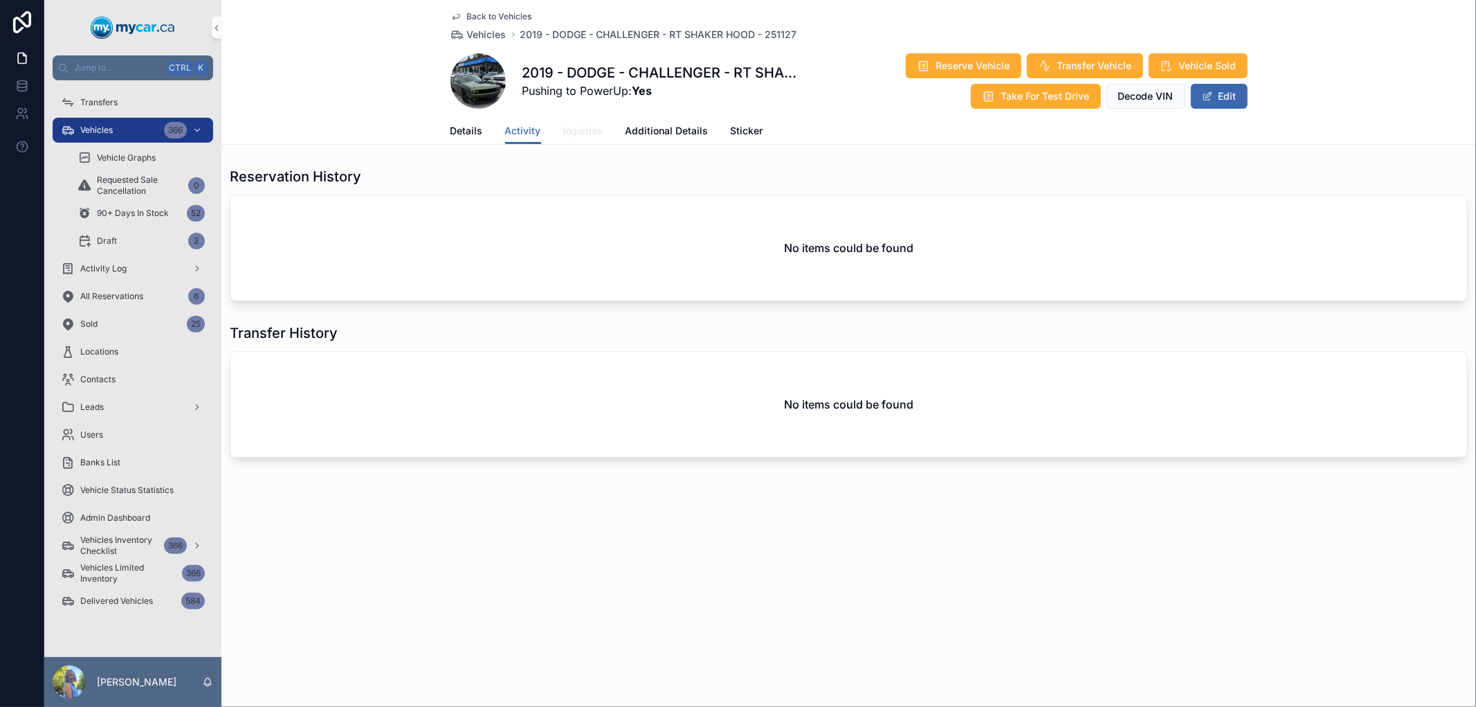
click at [575, 130] on span "Inquiries" at bounding box center [583, 131] width 40 height 14
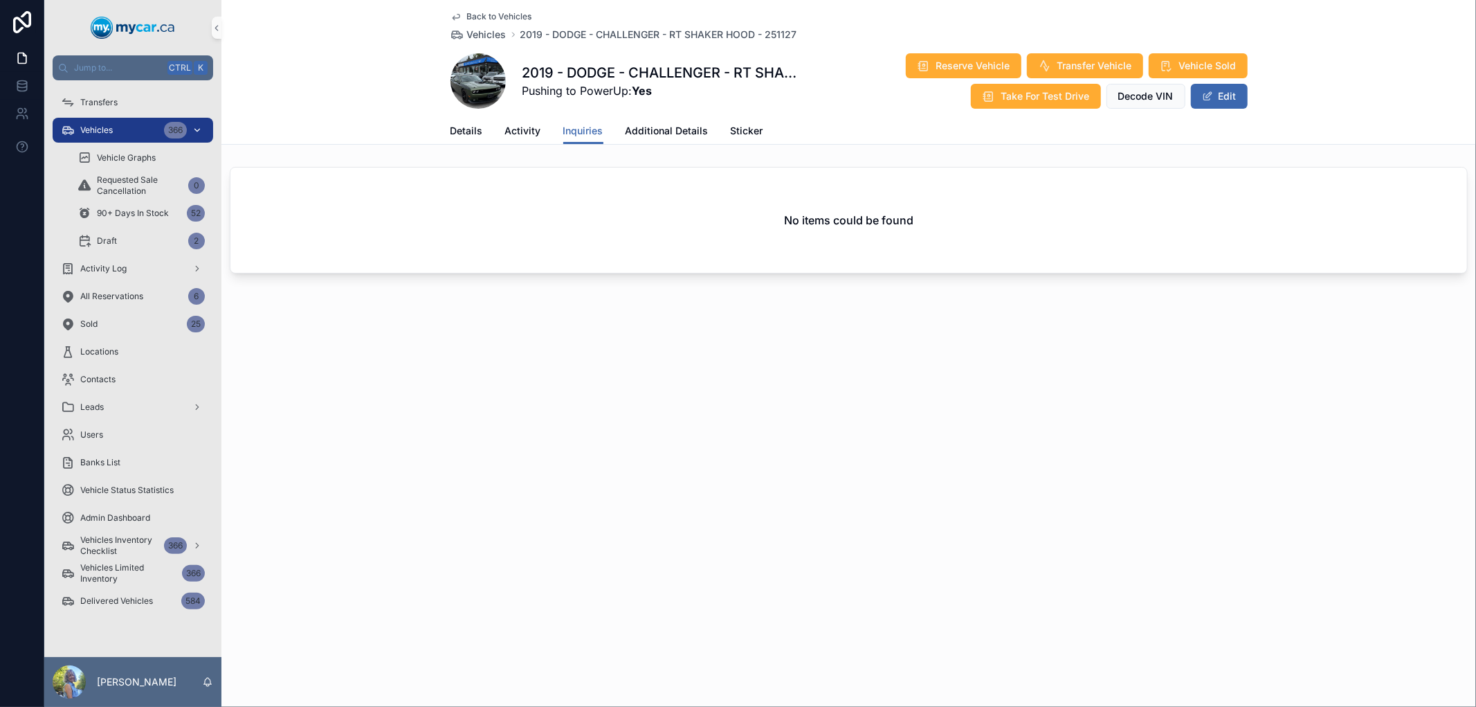
click at [104, 123] on div "Vehicles 366" at bounding box center [133, 130] width 144 height 22
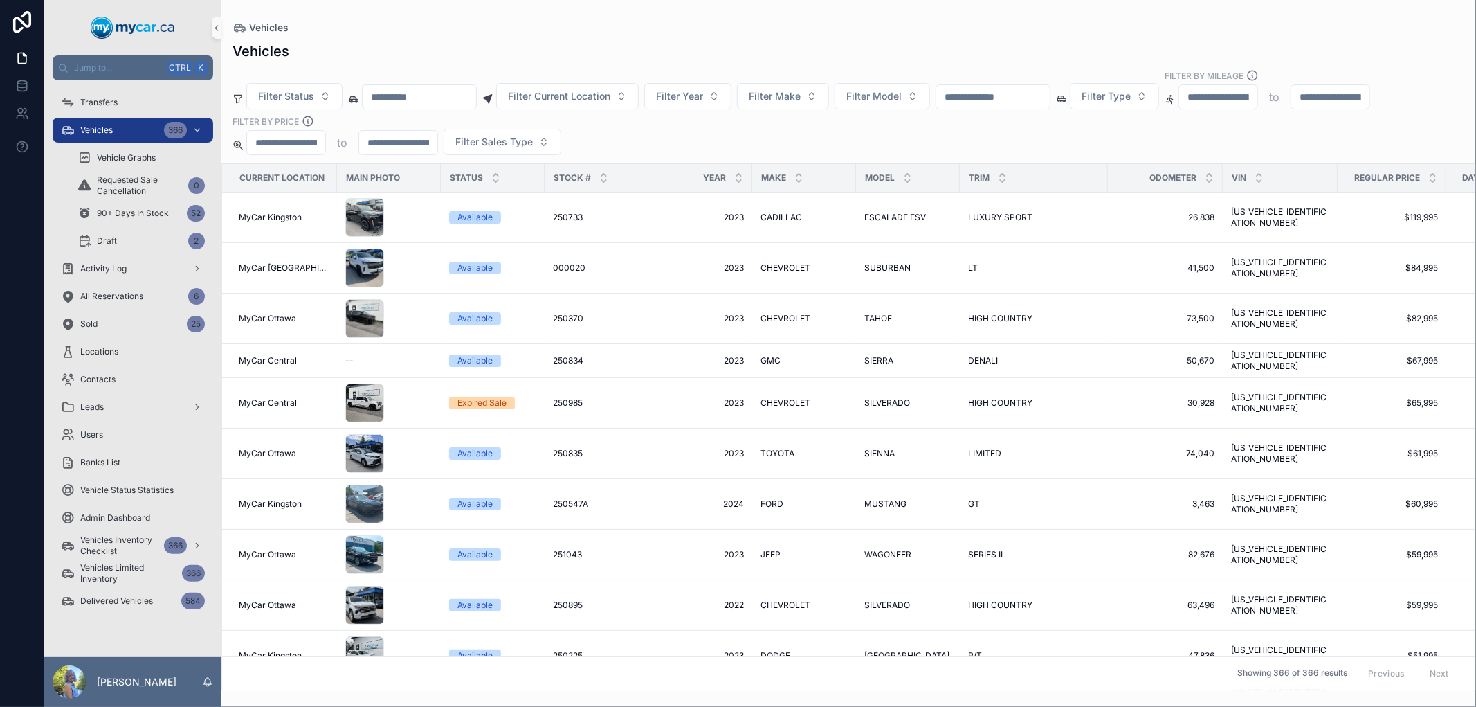
click at [1050, 93] on input "scrollable content" at bounding box center [994, 96] width 114 height 19
paste input "******"
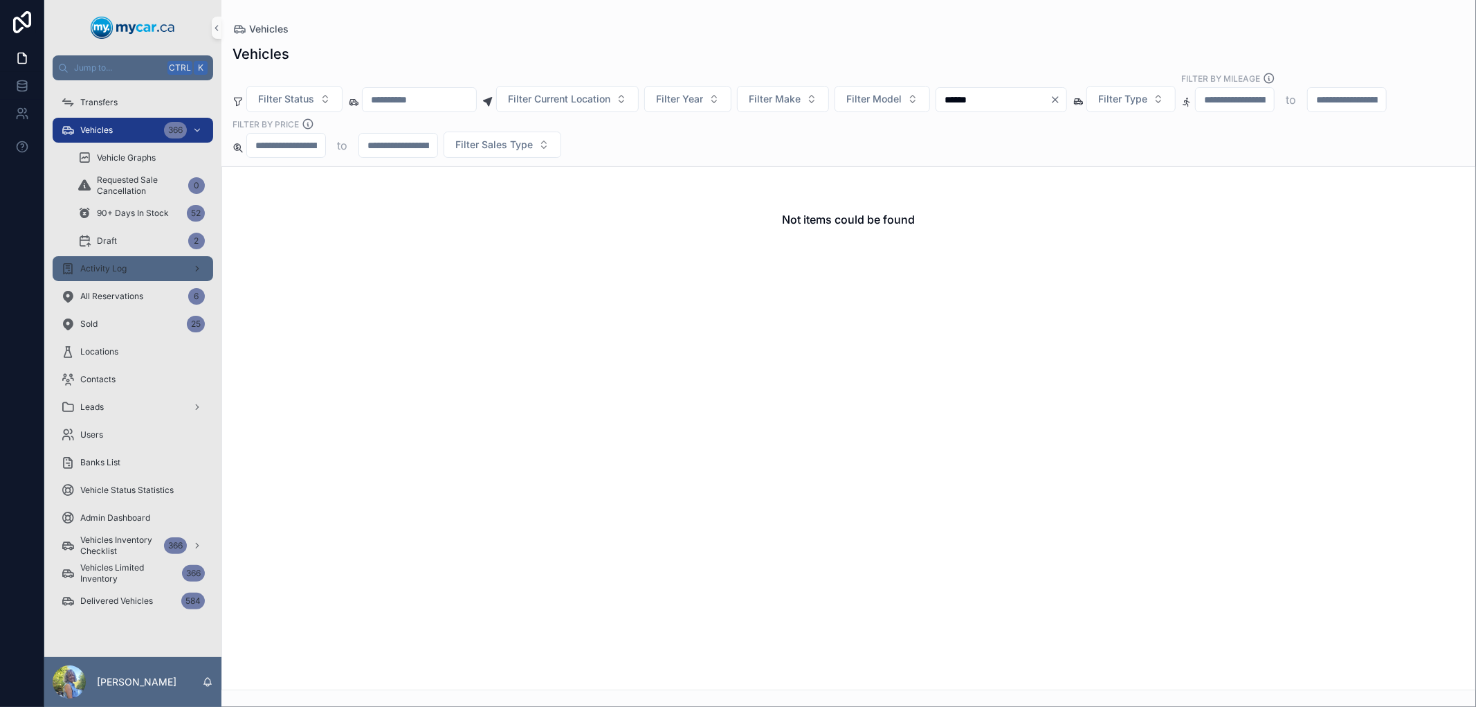
type input "******"
click at [123, 269] on span "Activity Log" at bounding box center [103, 268] width 46 height 11
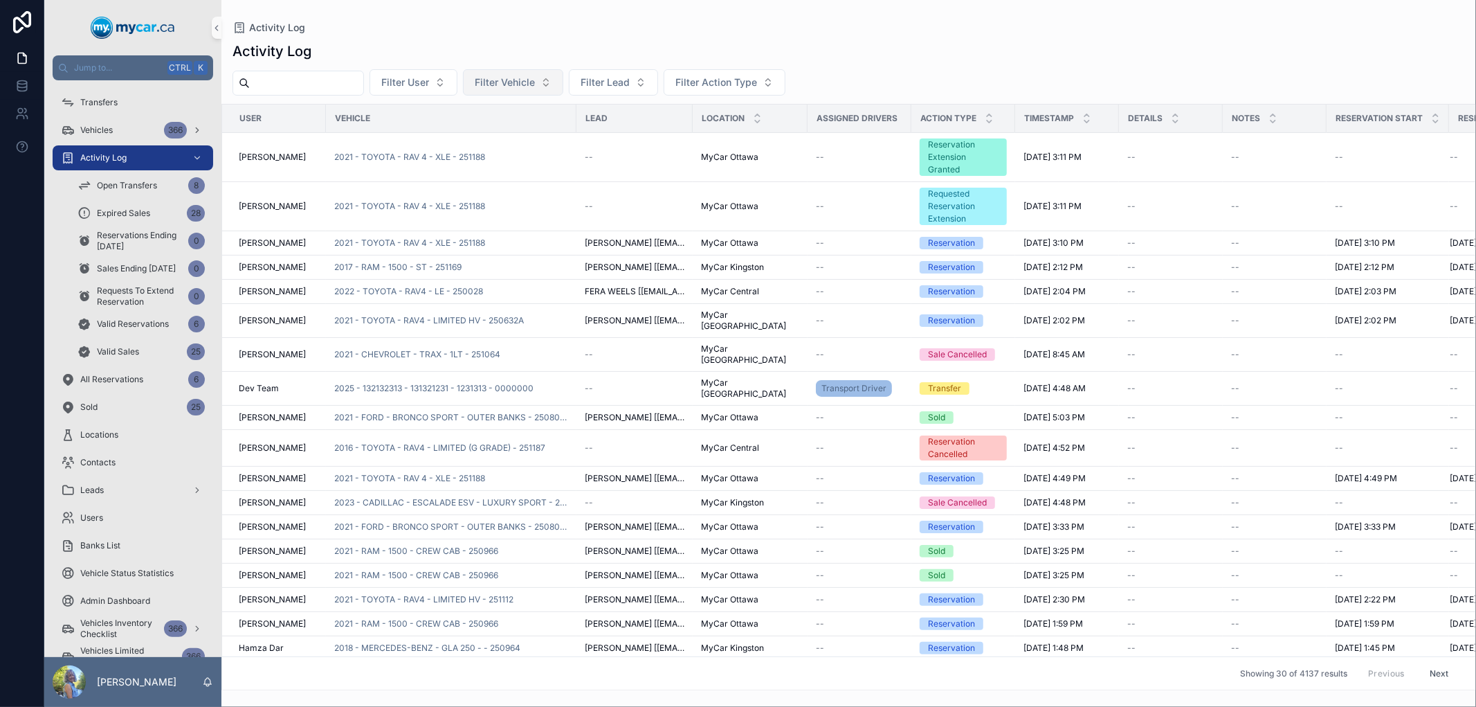
click at [533, 84] on span "Filter Vehicle" at bounding box center [505, 82] width 60 height 14
type input "******"
drag, startPoint x: 541, startPoint y: 111, endPoint x: 448, endPoint y: 111, distance: 92.8
click at [453, 111] on div "Jump to... Ctrl K Transfers Vehicles 366 Activity Log Open Transfers 8 Expired …" at bounding box center [760, 353] width 1432 height 707
drag, startPoint x: 523, startPoint y: 118, endPoint x: 475, endPoint y: 118, distance: 48.5
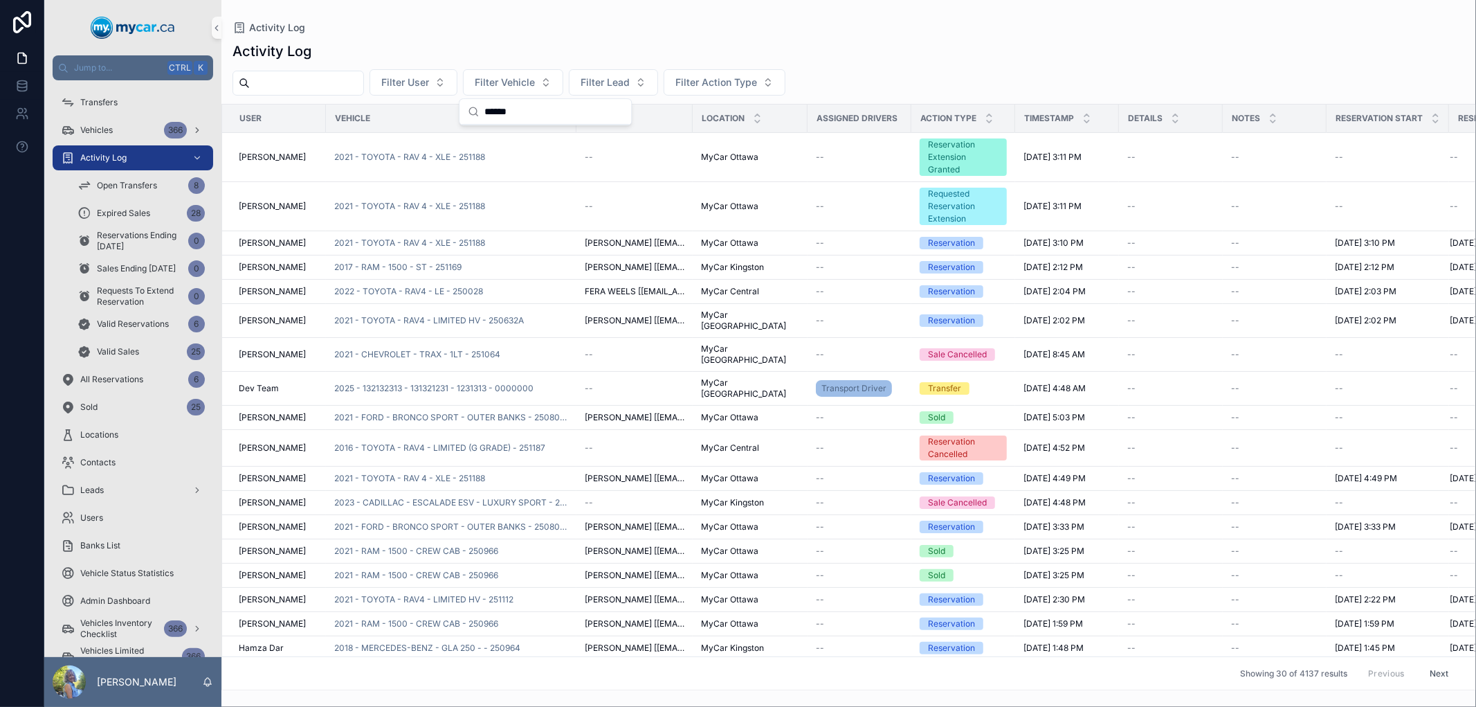
click at [475, 118] on div "******" at bounding box center [546, 112] width 172 height 26
paste input "******"
type input "******"
click at [562, 135] on span "2018 - CADILLAC - XT5 - PREMIUM LUXURY - 250859" at bounding box center [537, 139] width 138 height 14
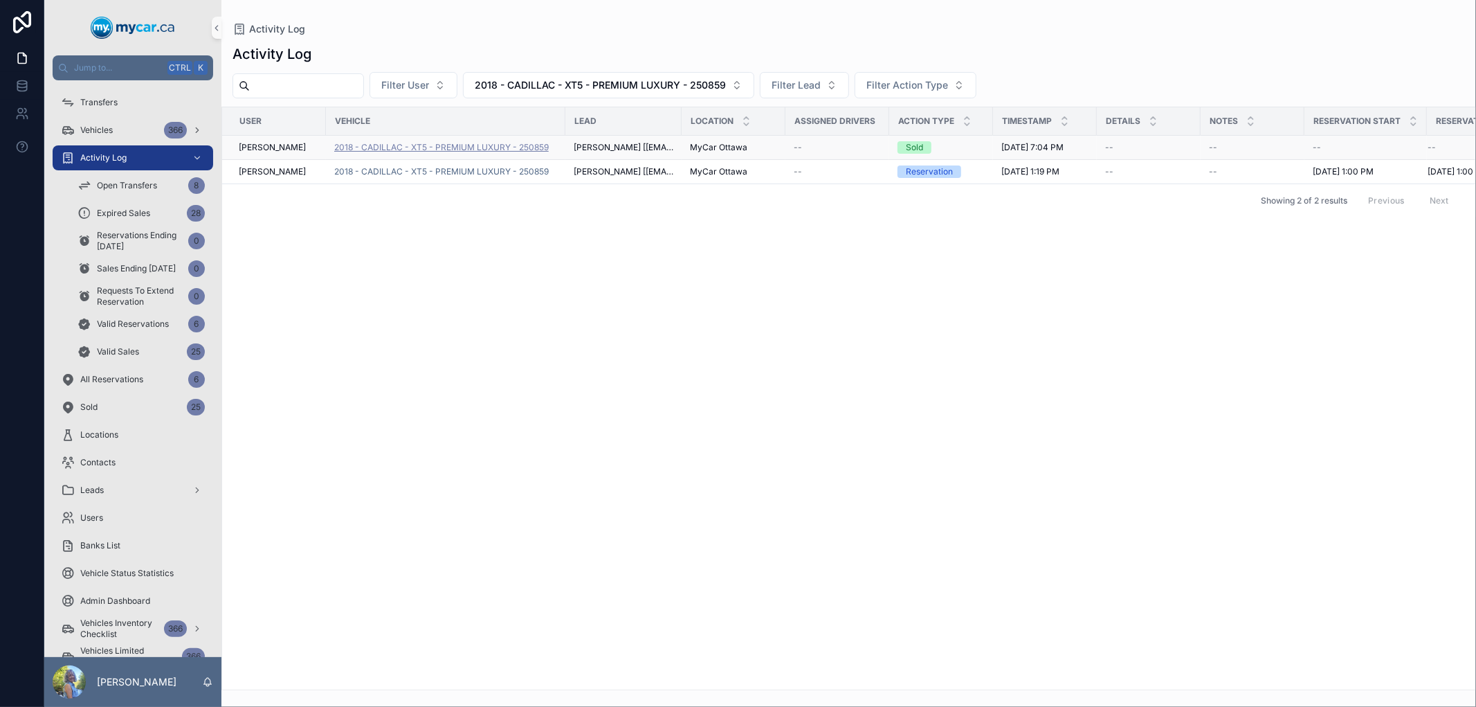
click at [516, 148] on span "2018 - CADILLAC - XT5 - PREMIUM LUXURY - 250859" at bounding box center [441, 147] width 215 height 11
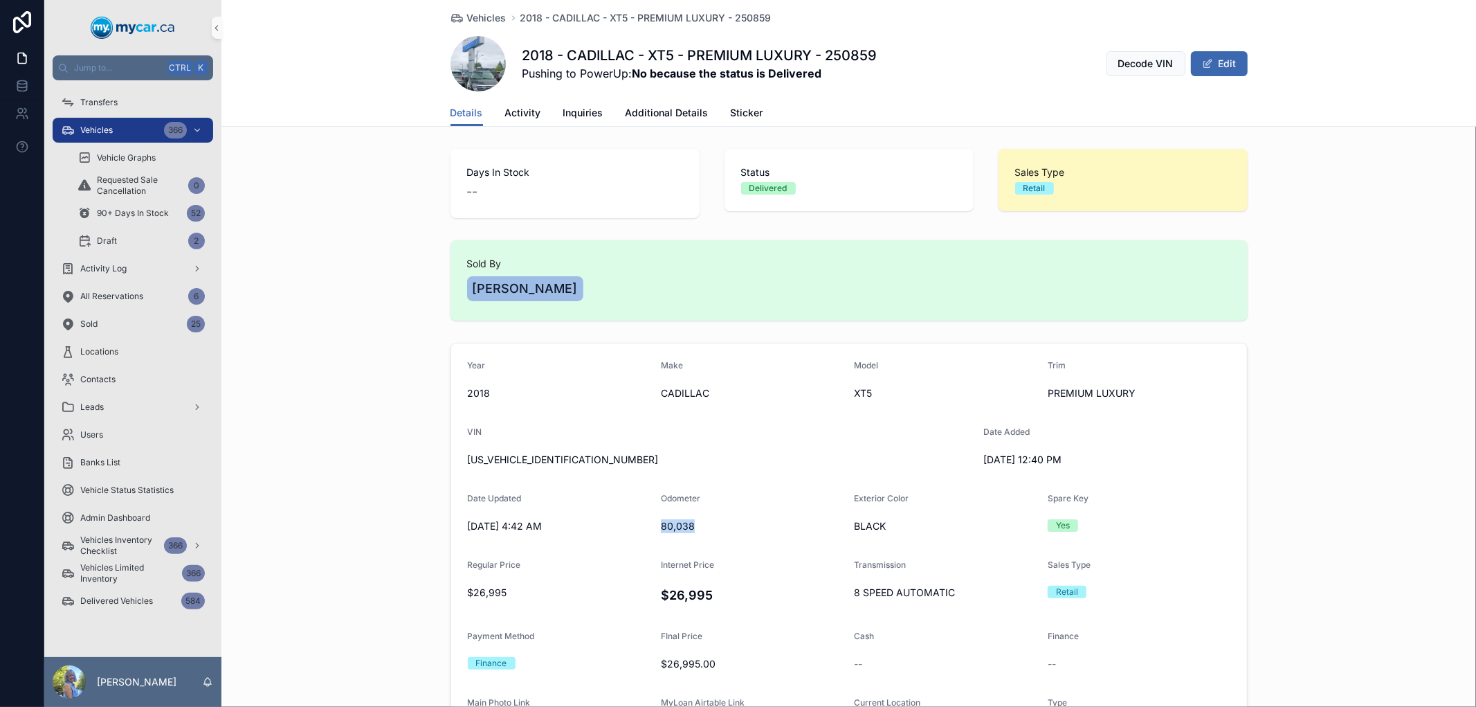
drag, startPoint x: 690, startPoint y: 524, endPoint x: 656, endPoint y: 524, distance: 34.6
click at [661, 524] on span "80,038" at bounding box center [752, 526] width 183 height 14
copy span "80,038"
click at [126, 264] on span "Activity Log" at bounding box center [103, 268] width 46 height 11
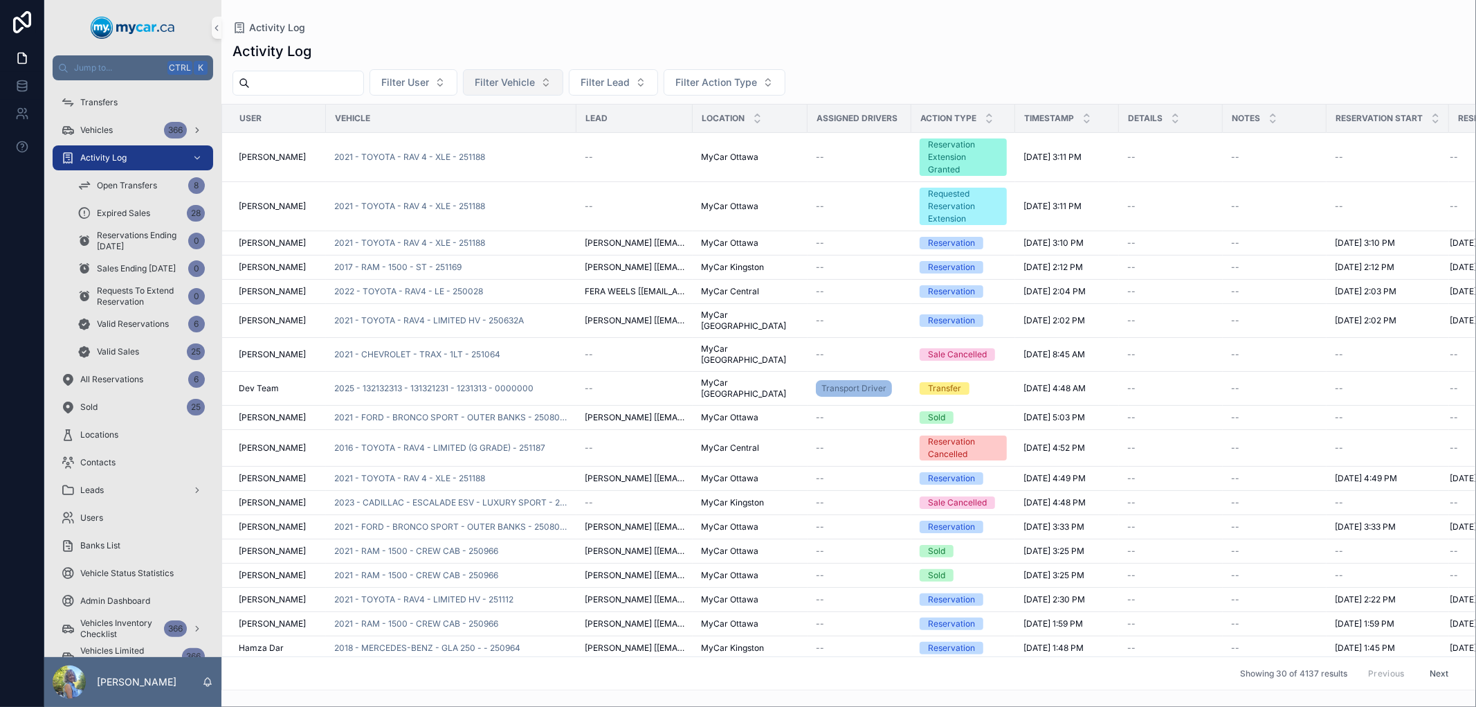
click at [535, 82] on span "Filter Vehicle" at bounding box center [505, 82] width 60 height 14
type input "******"
click at [539, 134] on span "2023 - NISSAN - ROGUE - SV - 251105" at bounding box center [537, 139] width 138 height 14
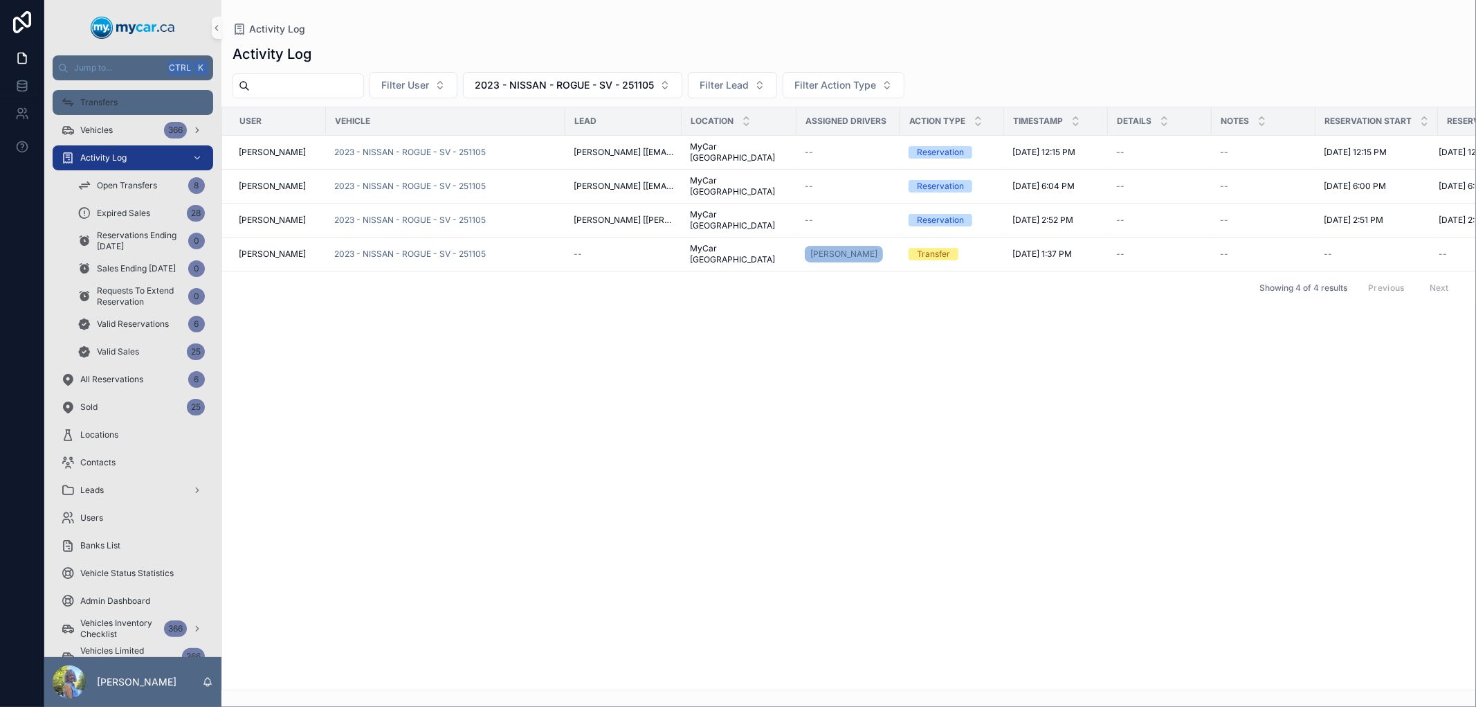
click at [120, 102] on div "Transfers" at bounding box center [133, 102] width 144 height 22
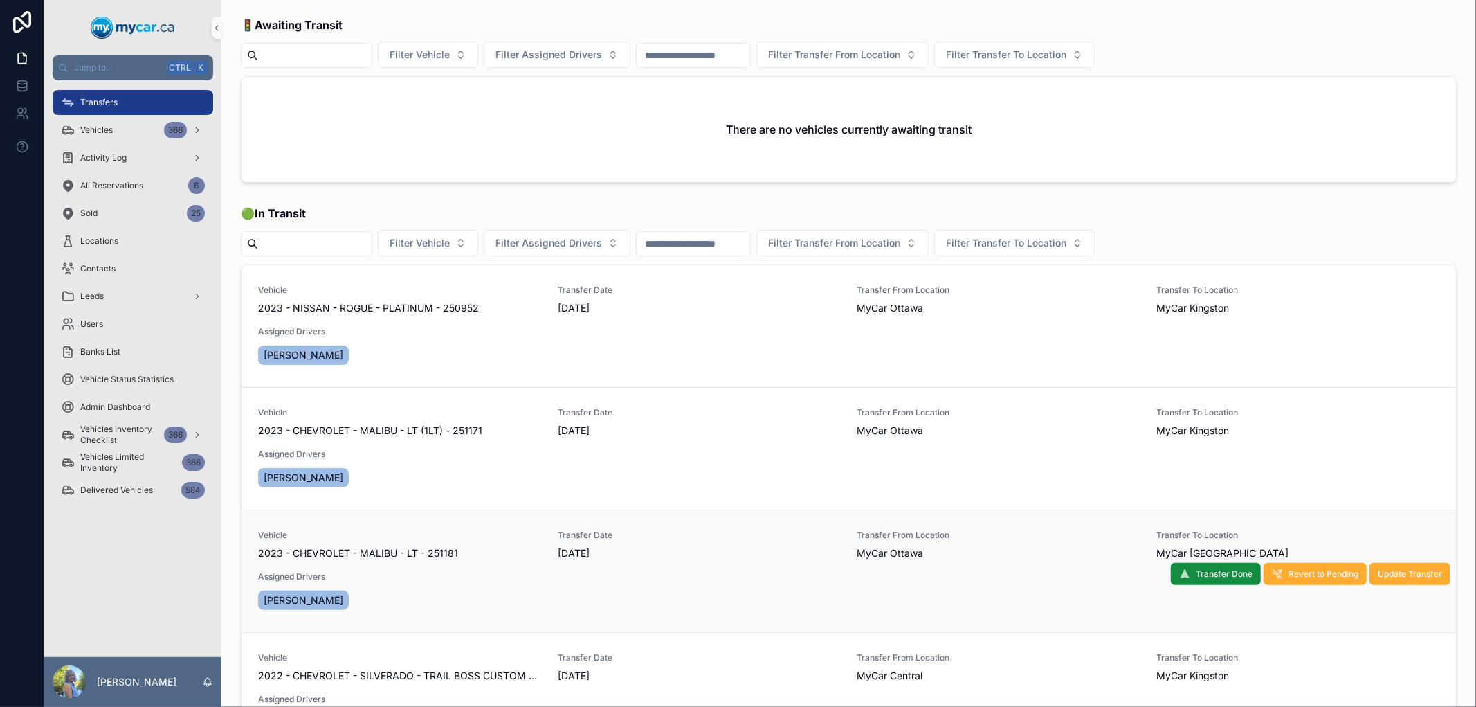
scroll to position [77, 0]
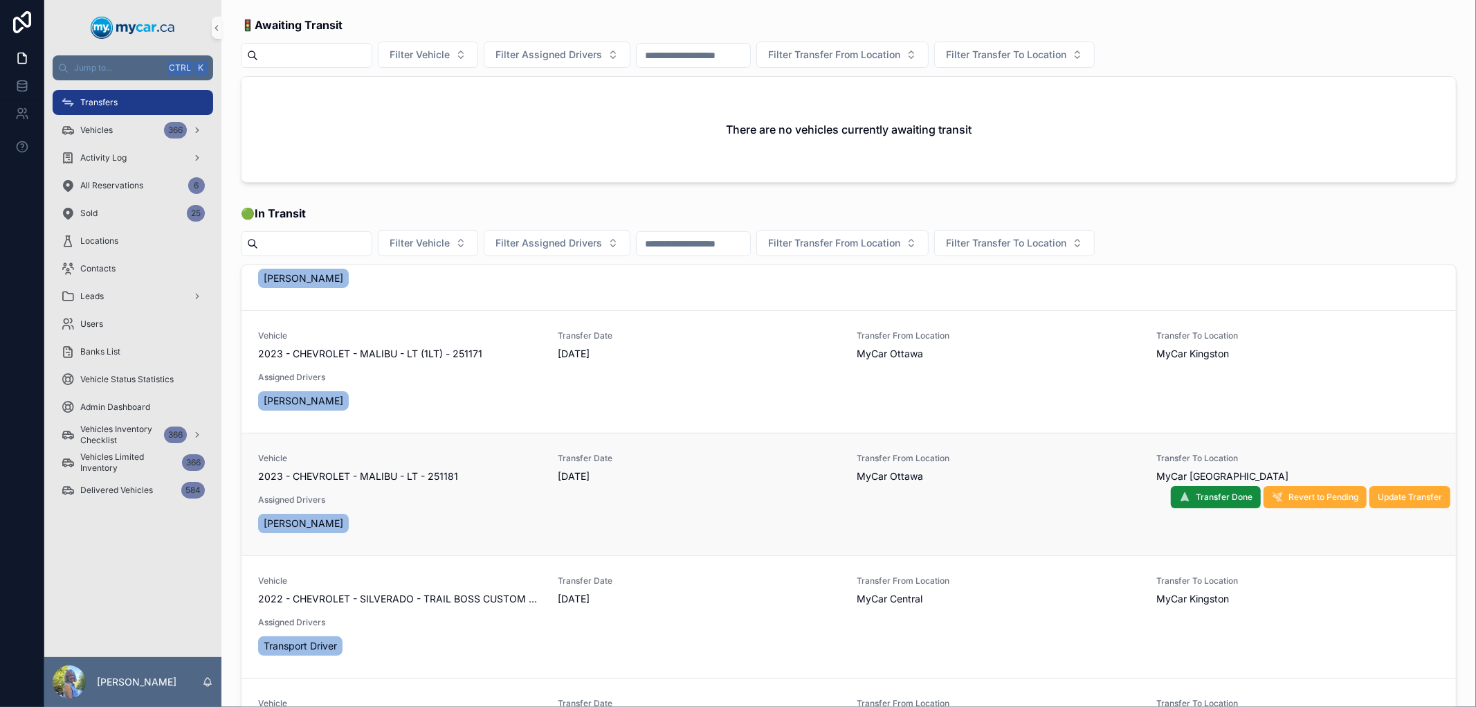
click at [383, 478] on span "2023 - CHEVROLET - MALIBU - LT - 251181" at bounding box center [358, 476] width 200 height 14
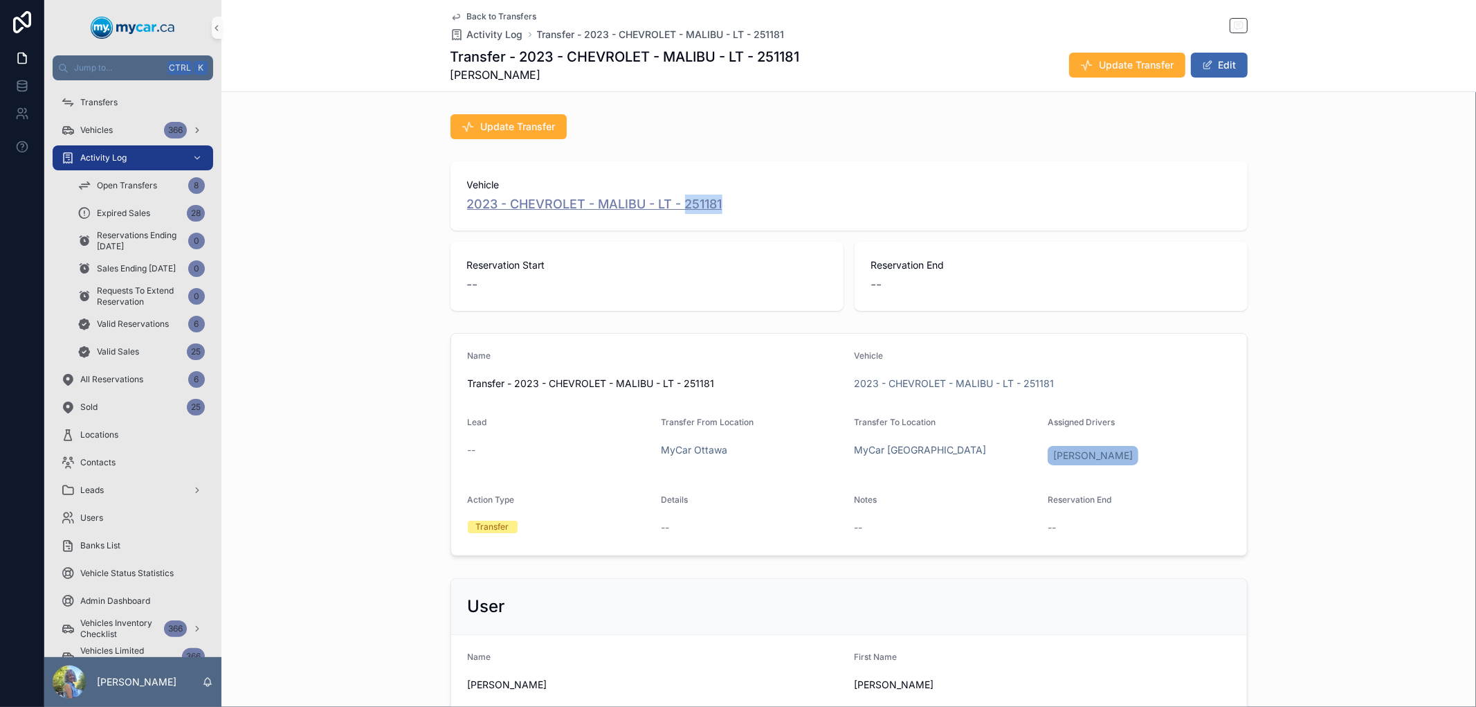
drag, startPoint x: 732, startPoint y: 204, endPoint x: 680, endPoint y: 204, distance: 51.9
click at [680, 204] on div "2023 - CHEVROLET - MALIBU - LT - 251181" at bounding box center [849, 204] width 764 height 19
copy span "251181"
drag, startPoint x: 447, startPoint y: 199, endPoint x: 742, endPoint y: 213, distance: 295.2
click at [742, 213] on div "Vehicle 2023 - CHEVROLET - MALIBU - LT - 251181" at bounding box center [849, 195] width 797 height 69
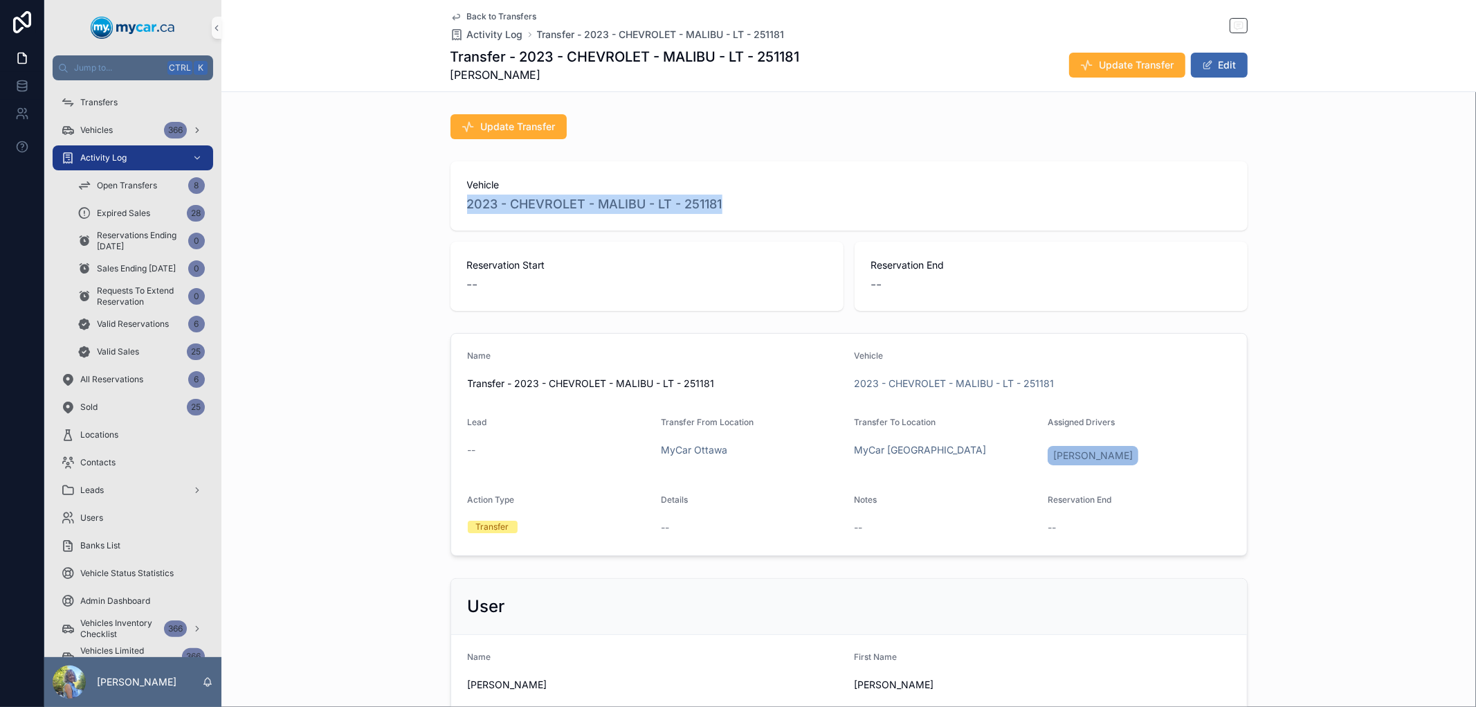
copy span "2023 - CHEVROLET - MALIBU - LT - 251181"
click at [1333, 169] on div "Vehicle 2023 - CHEVROLET - MALIBU - LT - 251181 Reservation Start -- Reservatio…" at bounding box center [849, 236] width 1255 height 161
click at [1133, 64] on span "Update Transfer" at bounding box center [1137, 65] width 75 height 14
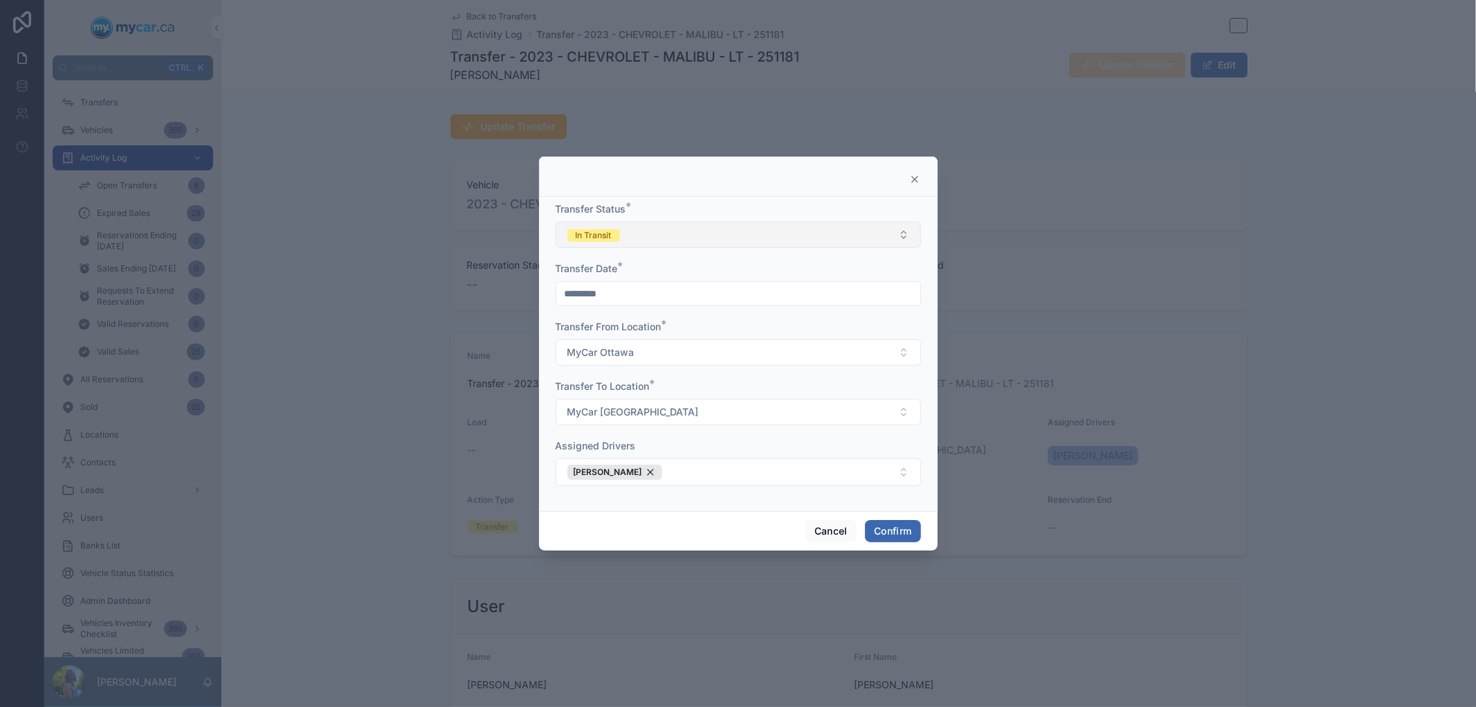
click at [907, 237] on button "In Transit" at bounding box center [738, 235] width 365 height 26
click at [833, 533] on button "Cancel" at bounding box center [831, 531] width 51 height 22
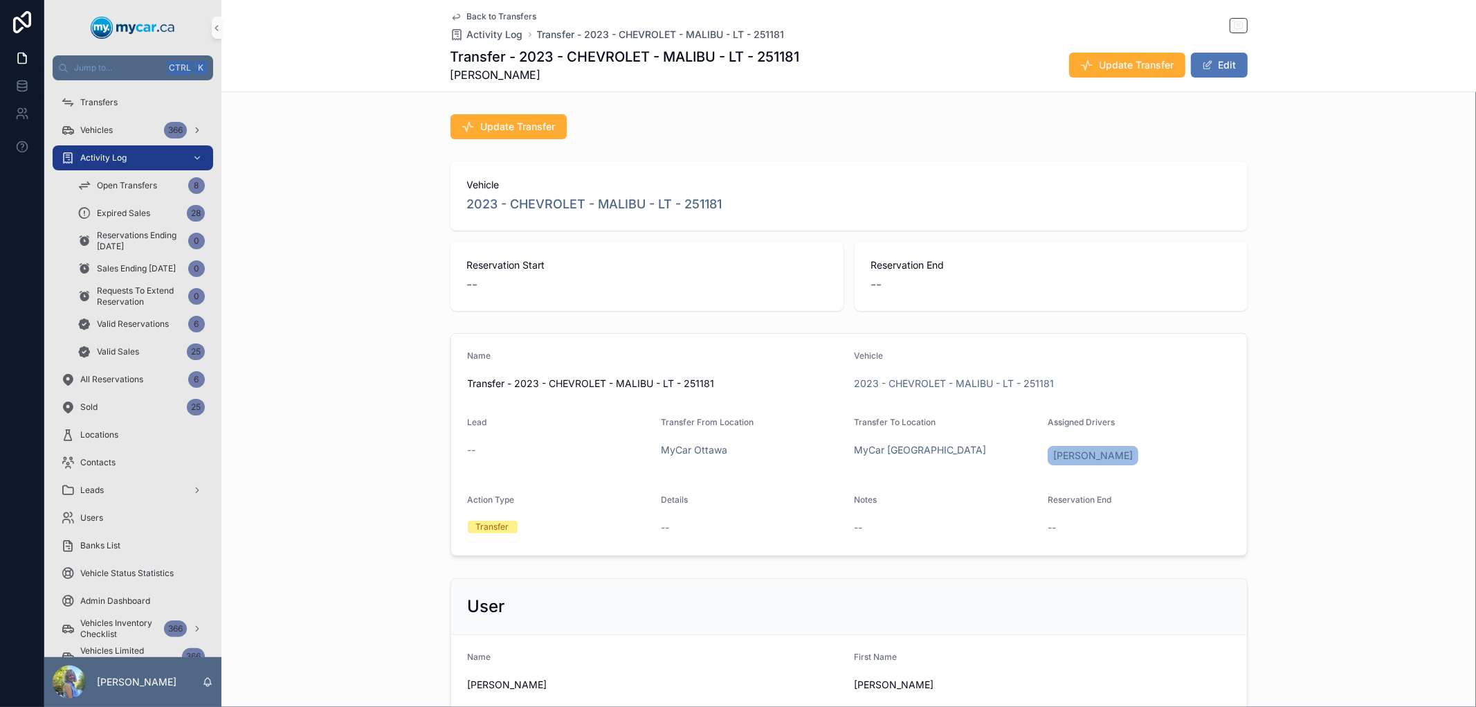
click at [1213, 63] on button "Edit" at bounding box center [1219, 65] width 57 height 25
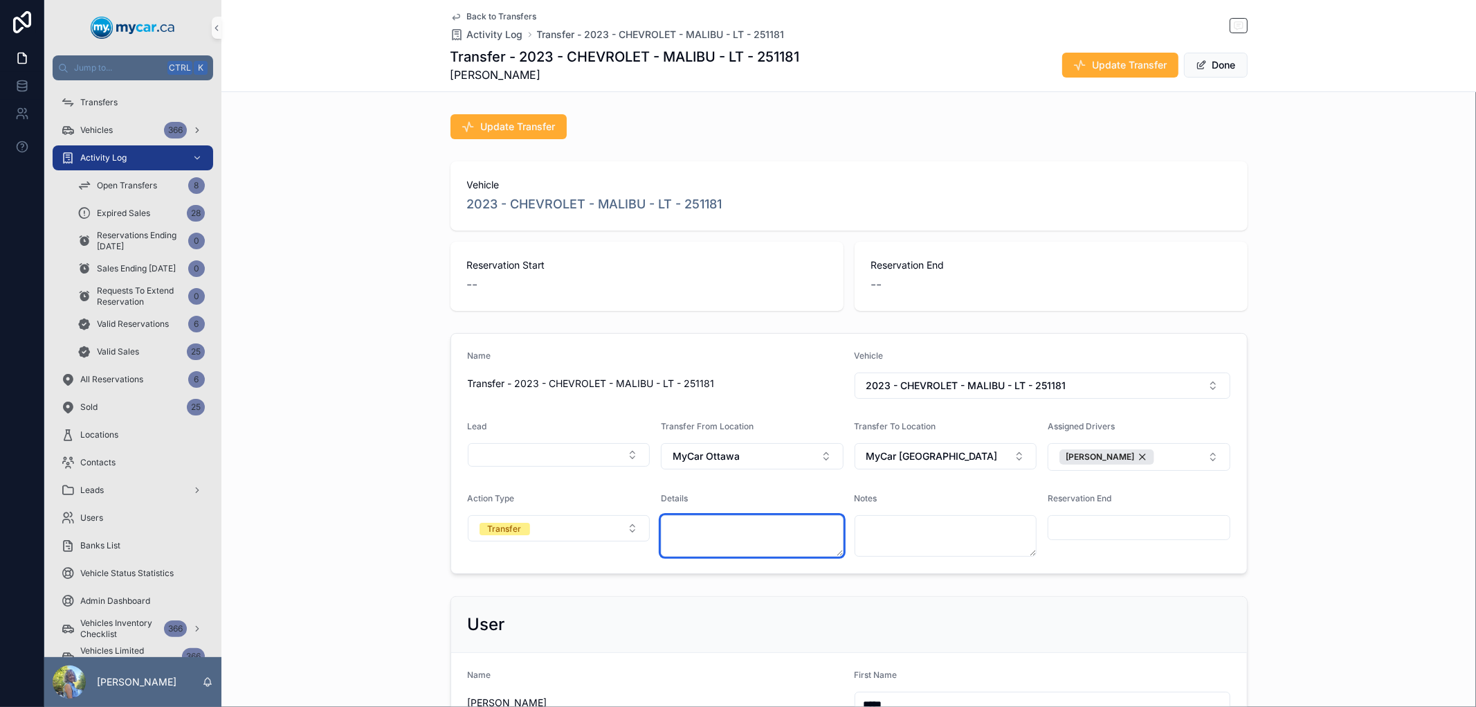
click at [746, 532] on textarea "scrollable content" at bounding box center [752, 536] width 183 height 42
type textarea "*"
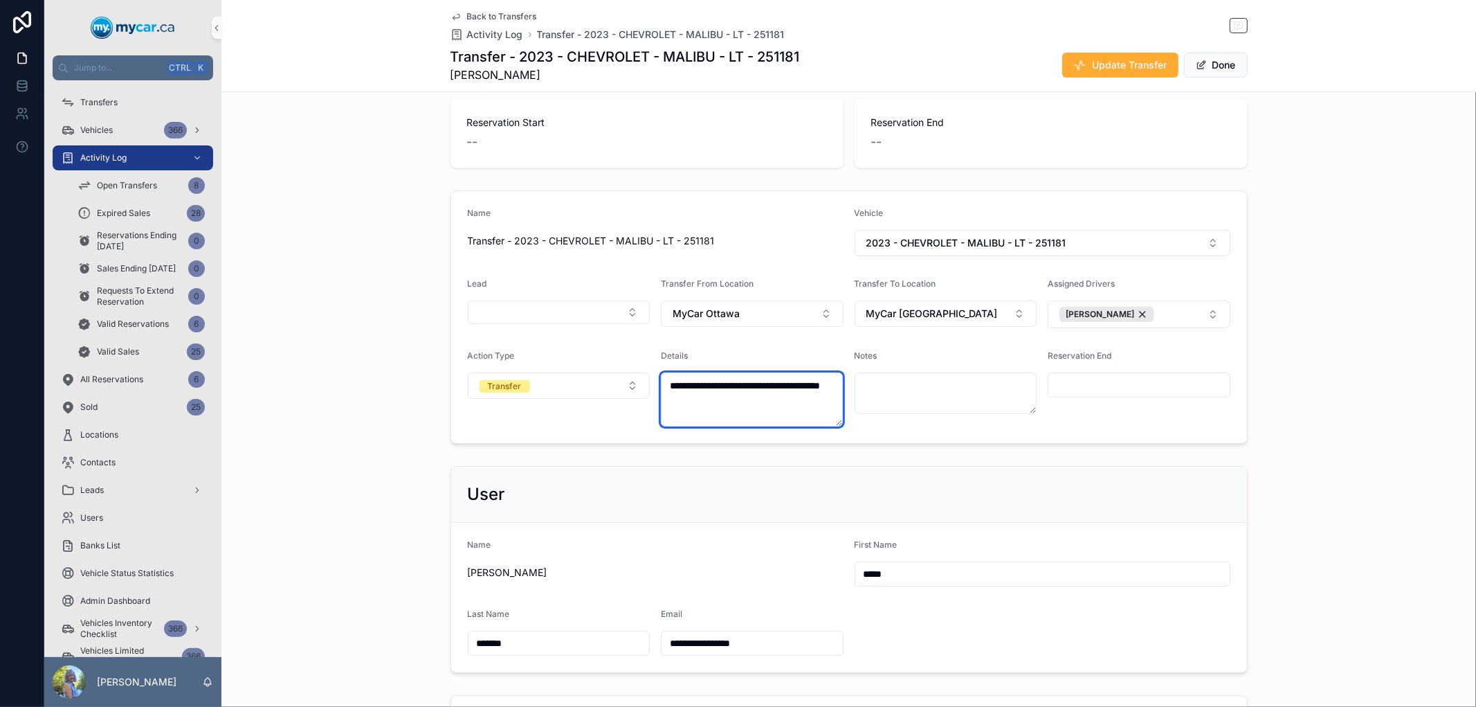
scroll to position [154, 0]
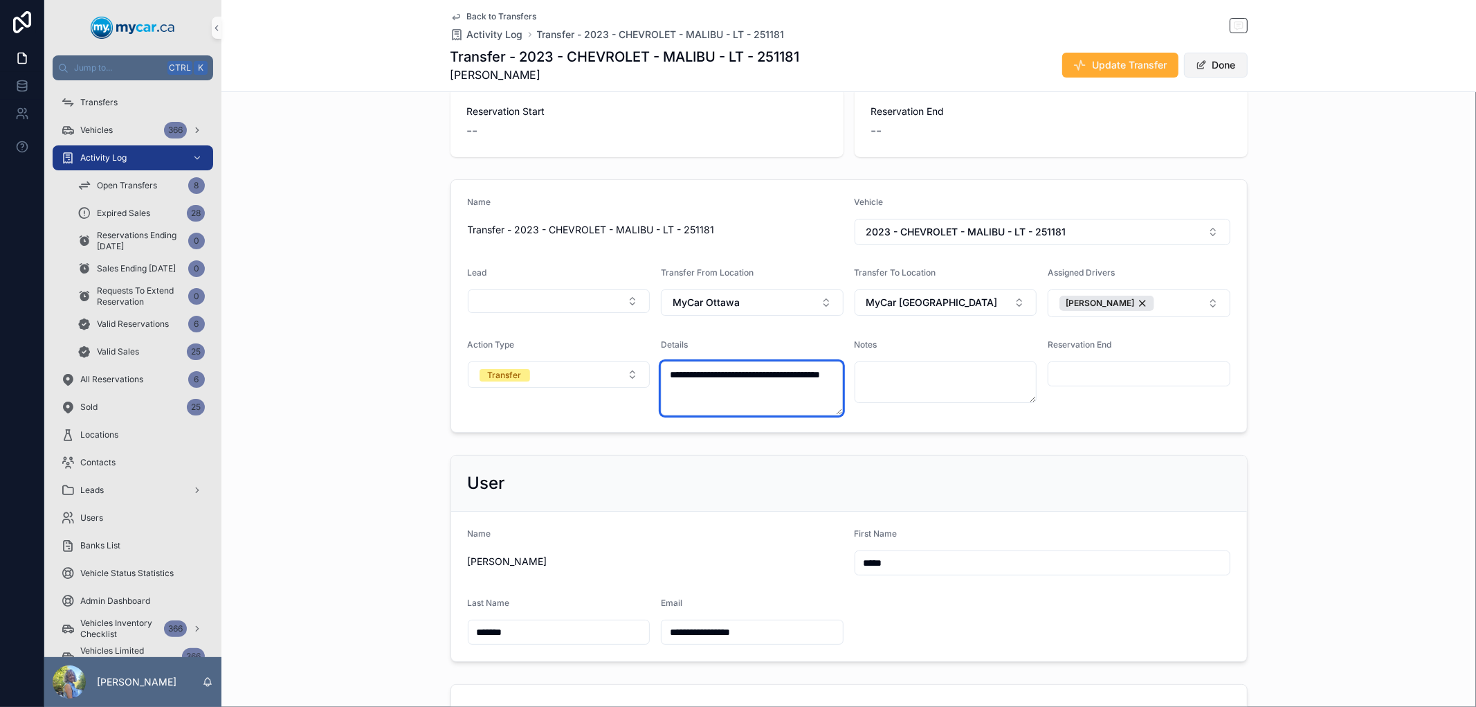
type textarea "**********"
click at [1213, 60] on button "Done" at bounding box center [1216, 65] width 64 height 25
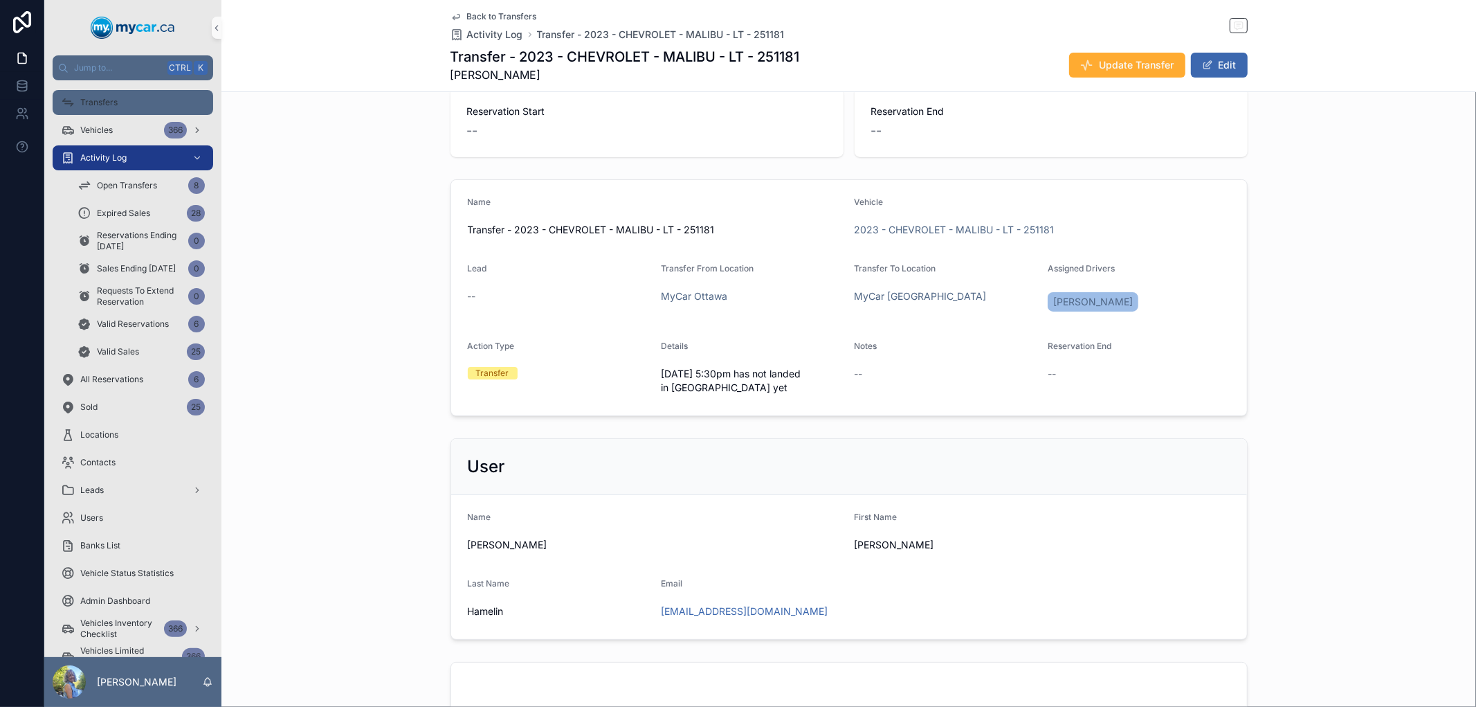
click at [111, 98] on span "Transfers" at bounding box center [98, 102] width 37 height 11
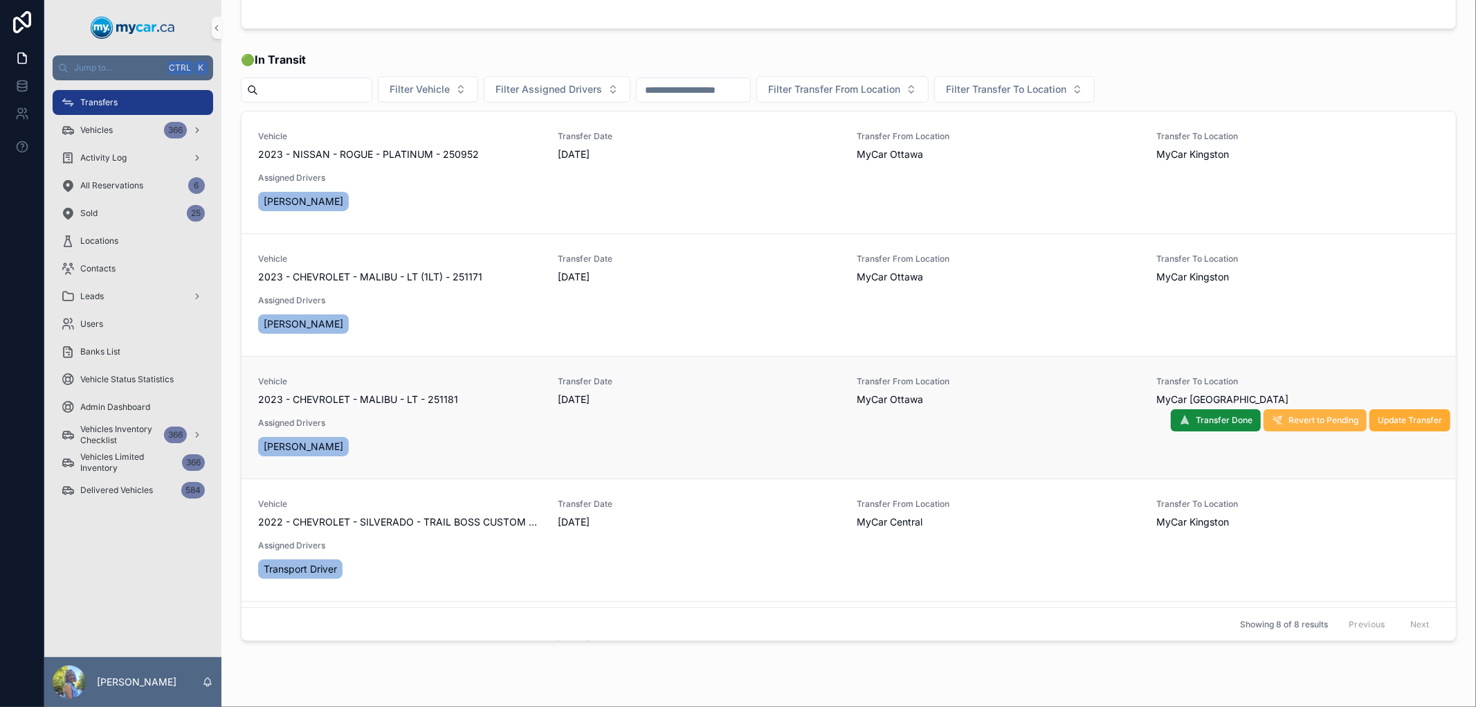
click at [1289, 416] on span "Revert to Pending" at bounding box center [1324, 420] width 70 height 11
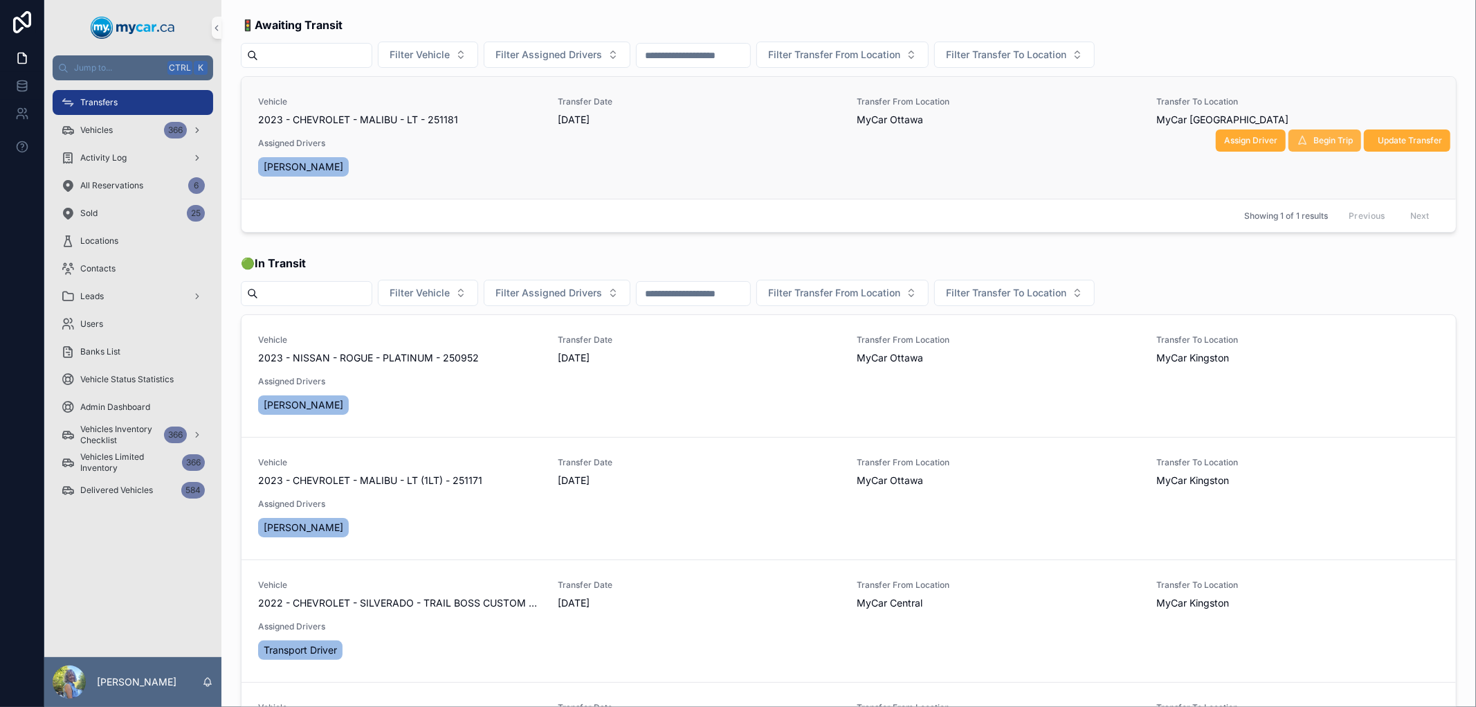
click at [1319, 142] on span "Begin Trip" at bounding box center [1333, 140] width 39 height 11
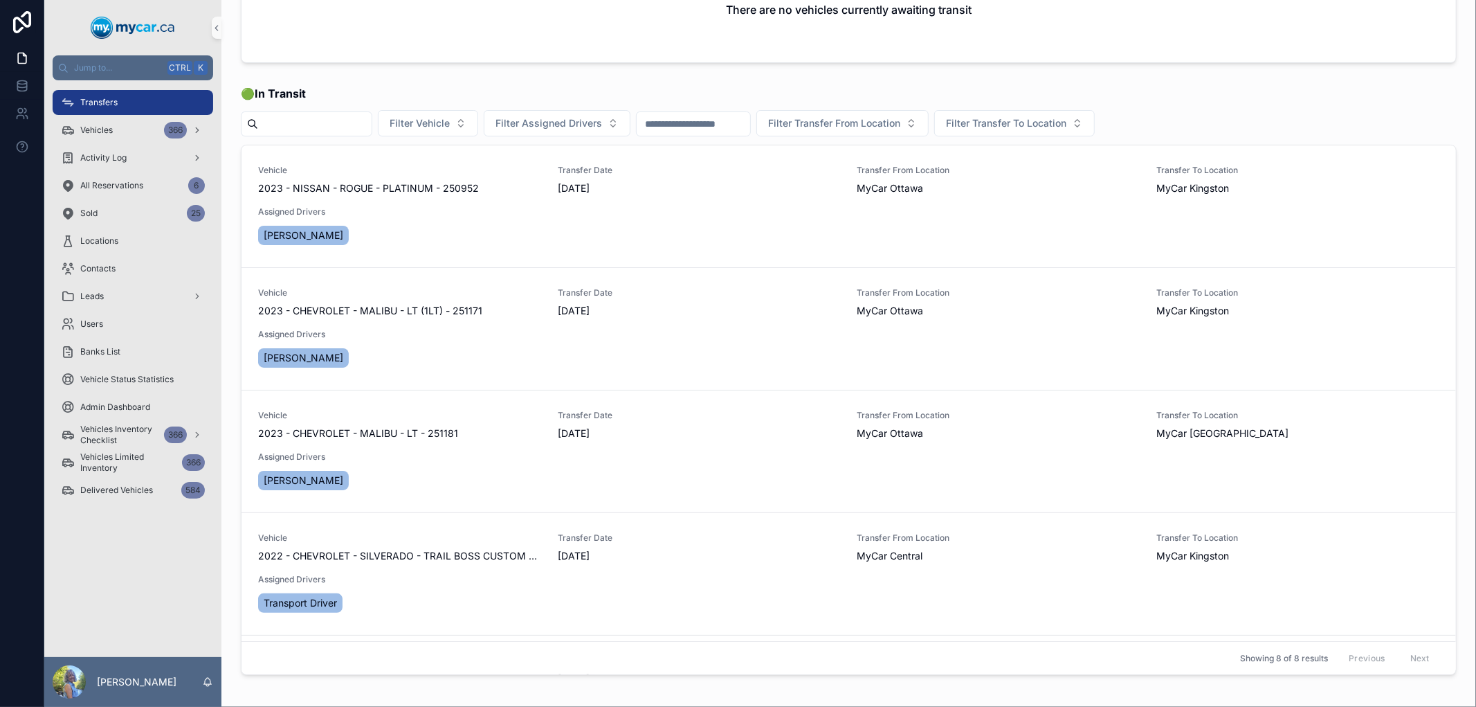
scroll to position [204, 0]
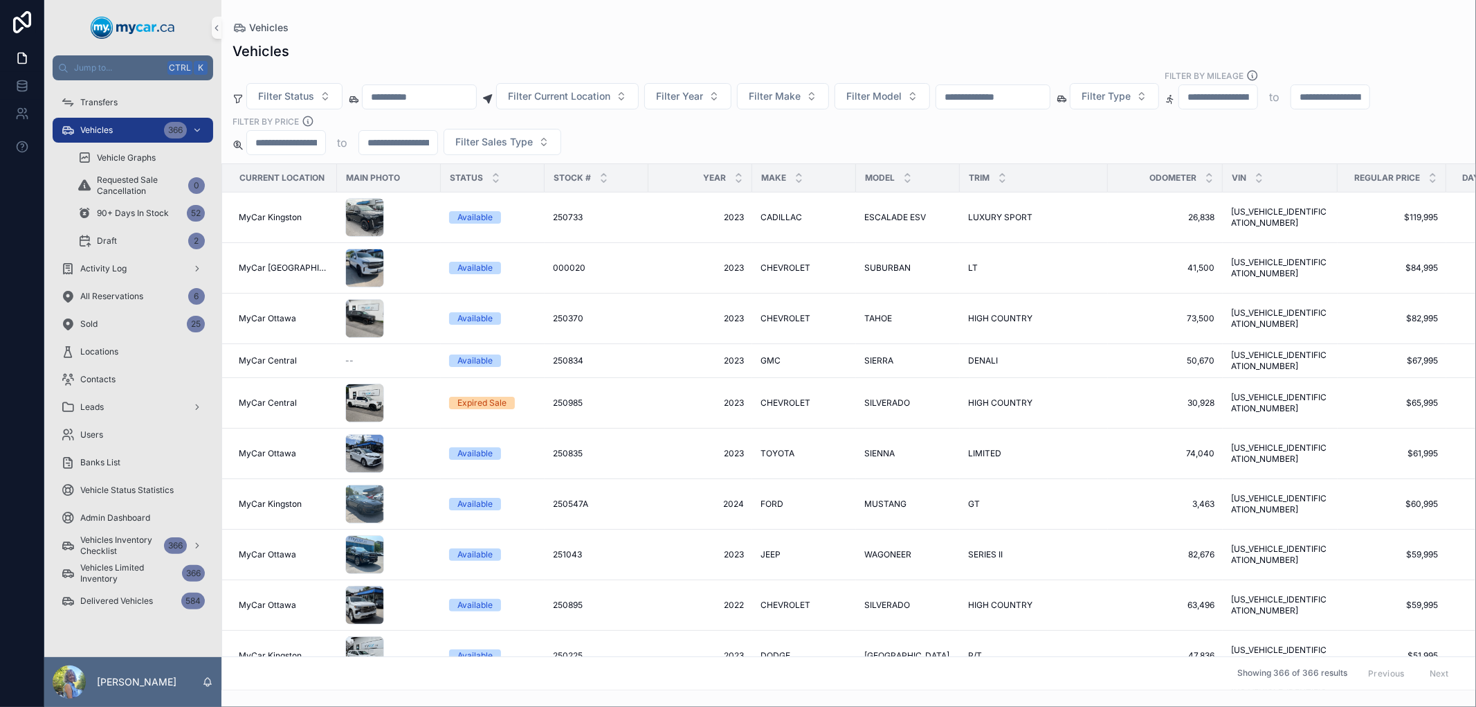
click at [1022, 98] on input "scrollable content" at bounding box center [994, 96] width 114 height 19
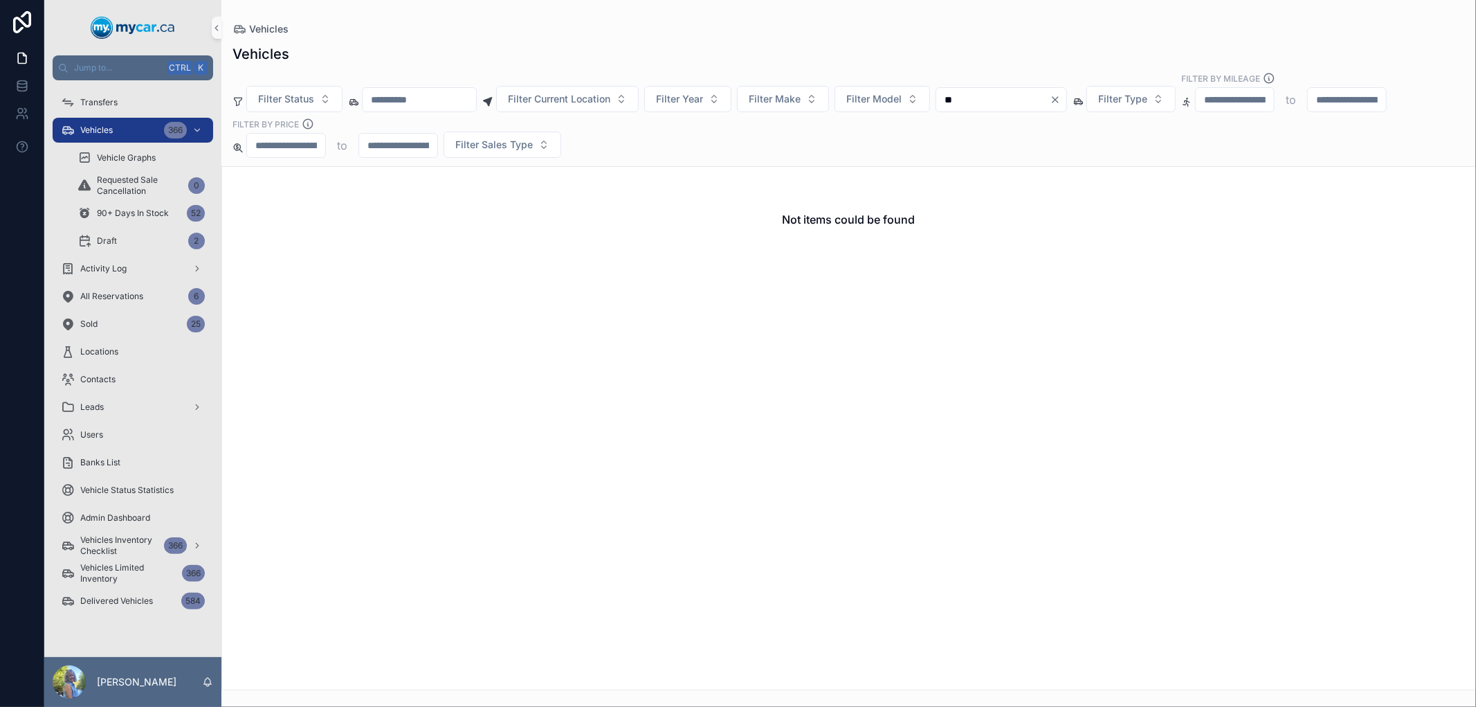
type input "*"
drag, startPoint x: 1022, startPoint y: 98, endPoint x: 900, endPoint y: 91, distance: 122.0
click at [925, 98] on div "Filter Status Filter Current Location Filter Year Filter Make Filter Model ****…" at bounding box center [849, 115] width 1255 height 86
click at [1022, 98] on input "******" at bounding box center [994, 99] width 114 height 19
type input "*"
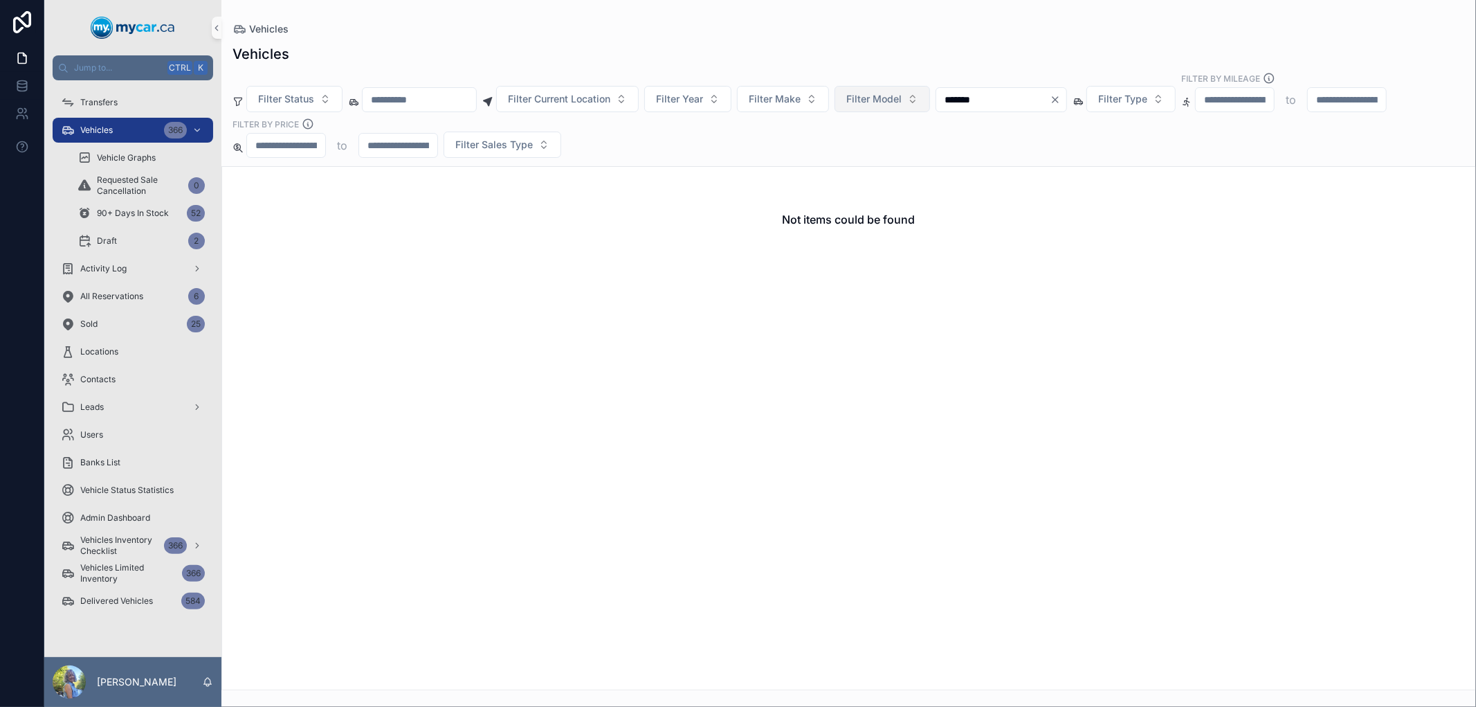
drag, startPoint x: 1028, startPoint y: 98, endPoint x: 930, endPoint y: 98, distance: 98.3
click at [930, 98] on div "Filter Status Filter Current Location Filter Year Filter Make Filter Model ****…" at bounding box center [849, 115] width 1255 height 86
type input "*******"
click at [144, 268] on div "Activity Log" at bounding box center [133, 269] width 144 height 22
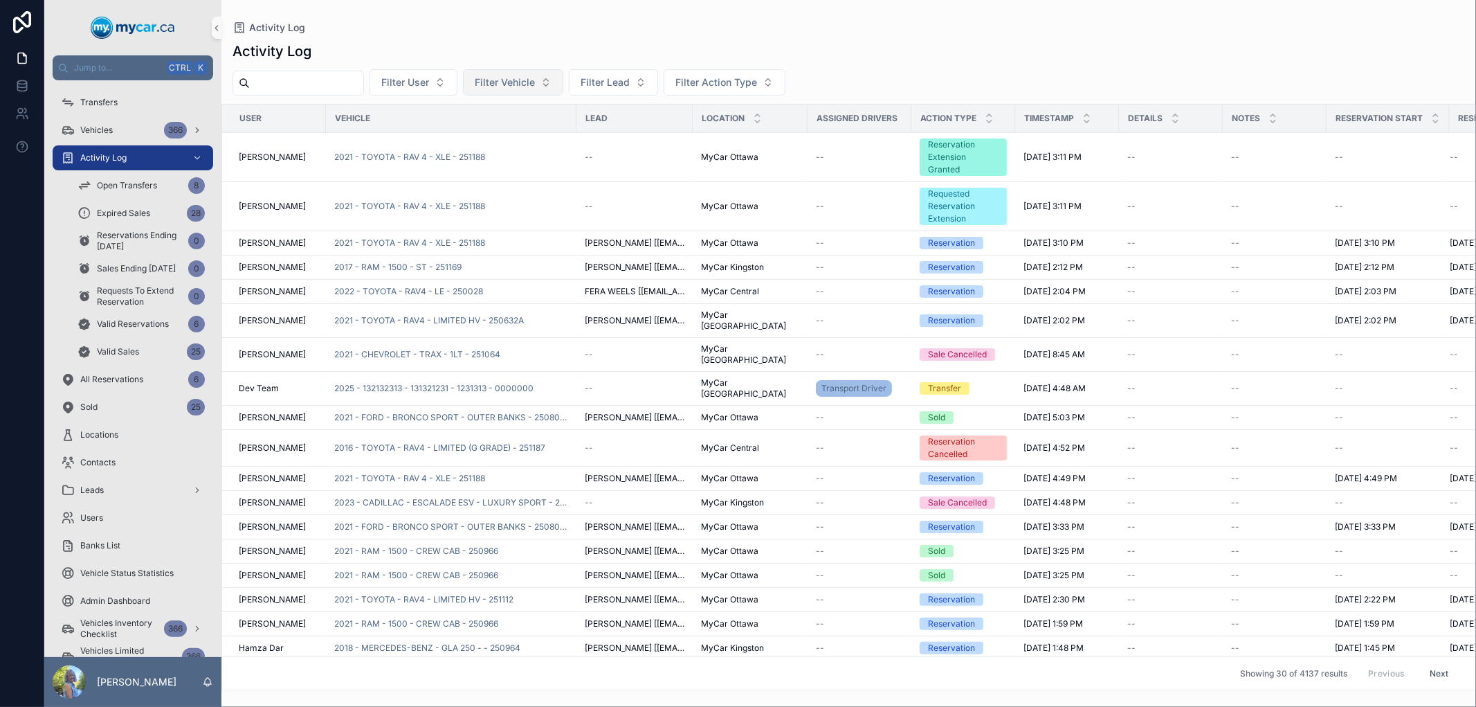
click at [535, 89] on span "Filter Vehicle" at bounding box center [505, 82] width 60 height 14
type input "**********"
click at [562, 140] on span "2023 - CHEVROLET - MALIBU - LT - 251181" at bounding box center [537, 139] width 138 height 14
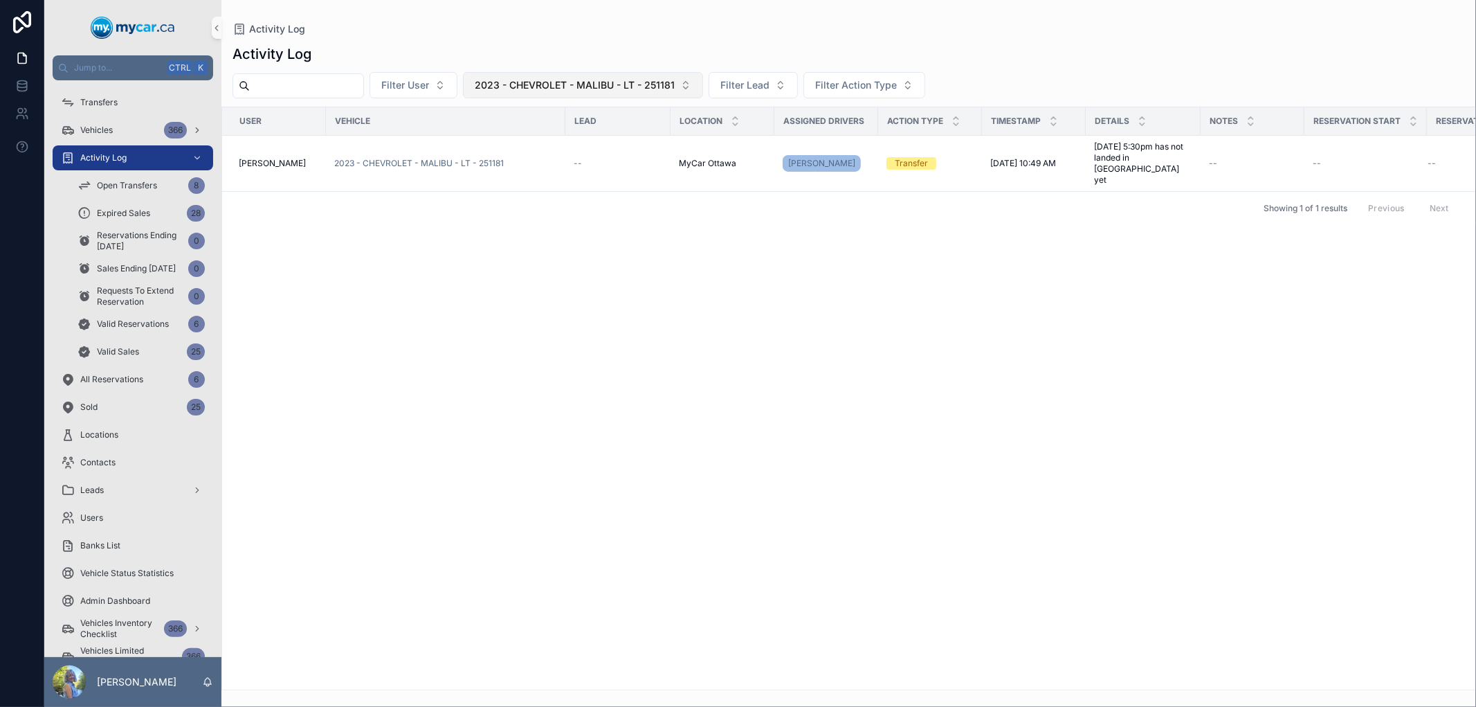
click at [665, 91] on span "2023 - CHEVROLET - MALIBU - LT - 251181" at bounding box center [575, 85] width 200 height 14
type input "*******"
click at [659, 139] on span "2017 - HYUNDAI - TUCSON - SE - 241274A" at bounding box center [607, 142] width 205 height 14
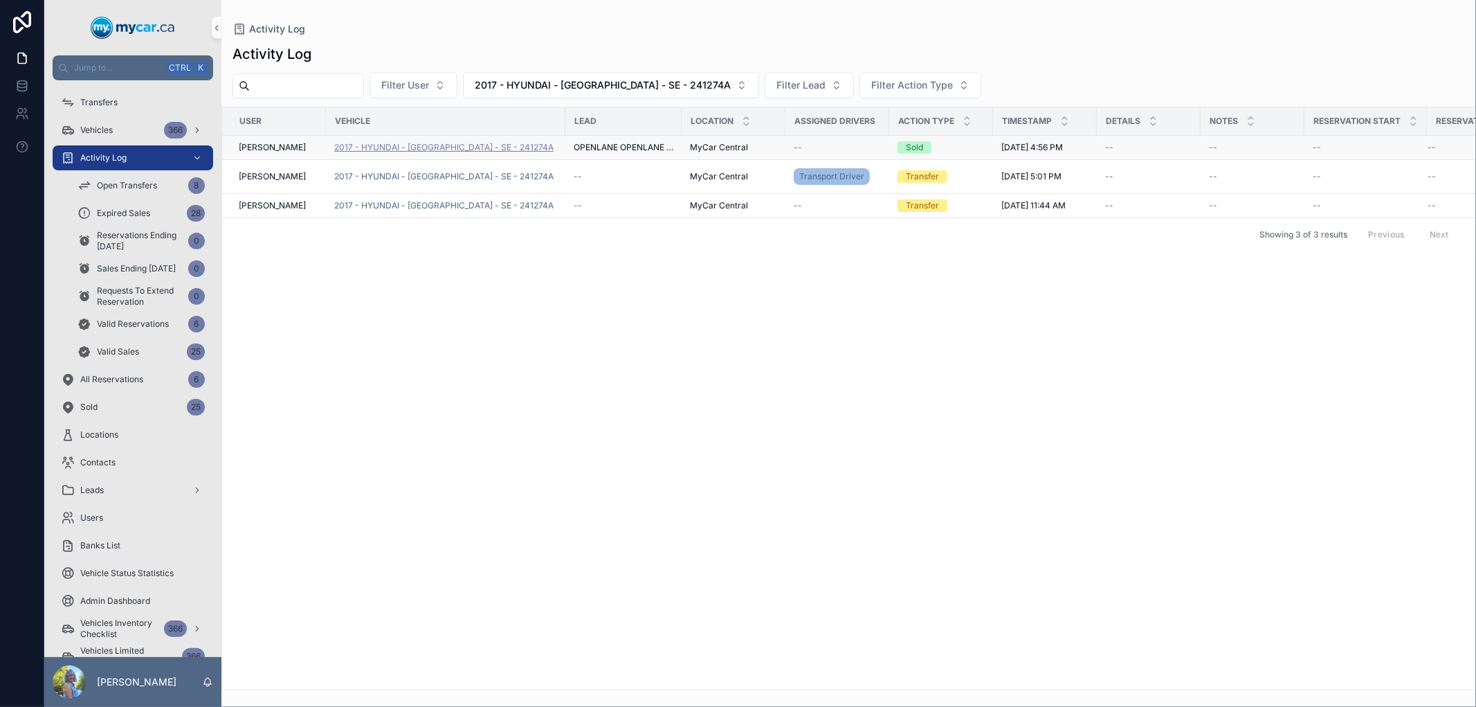
click at [489, 146] on span "2017 - HYUNDAI - TUCSON - SE - 241274A" at bounding box center [443, 147] width 219 height 11
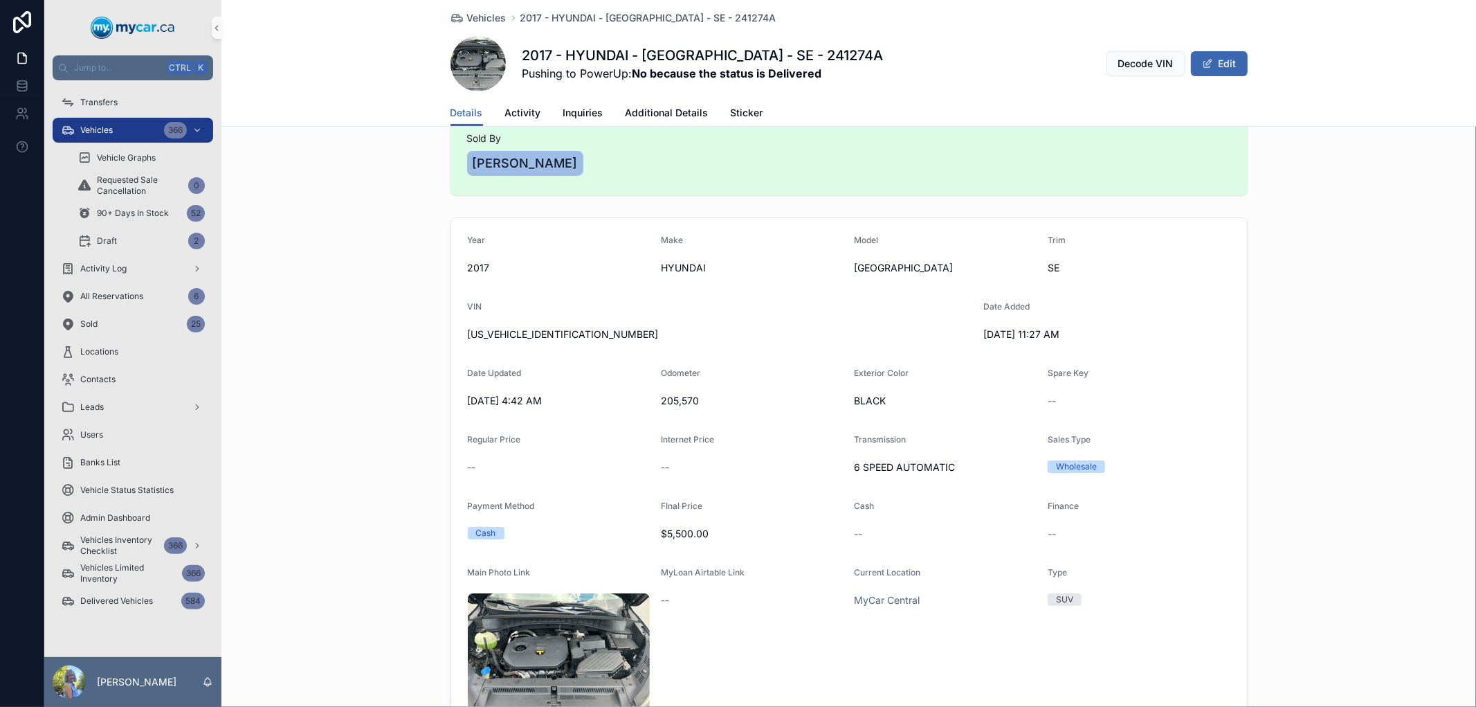
scroll to position [231, 0]
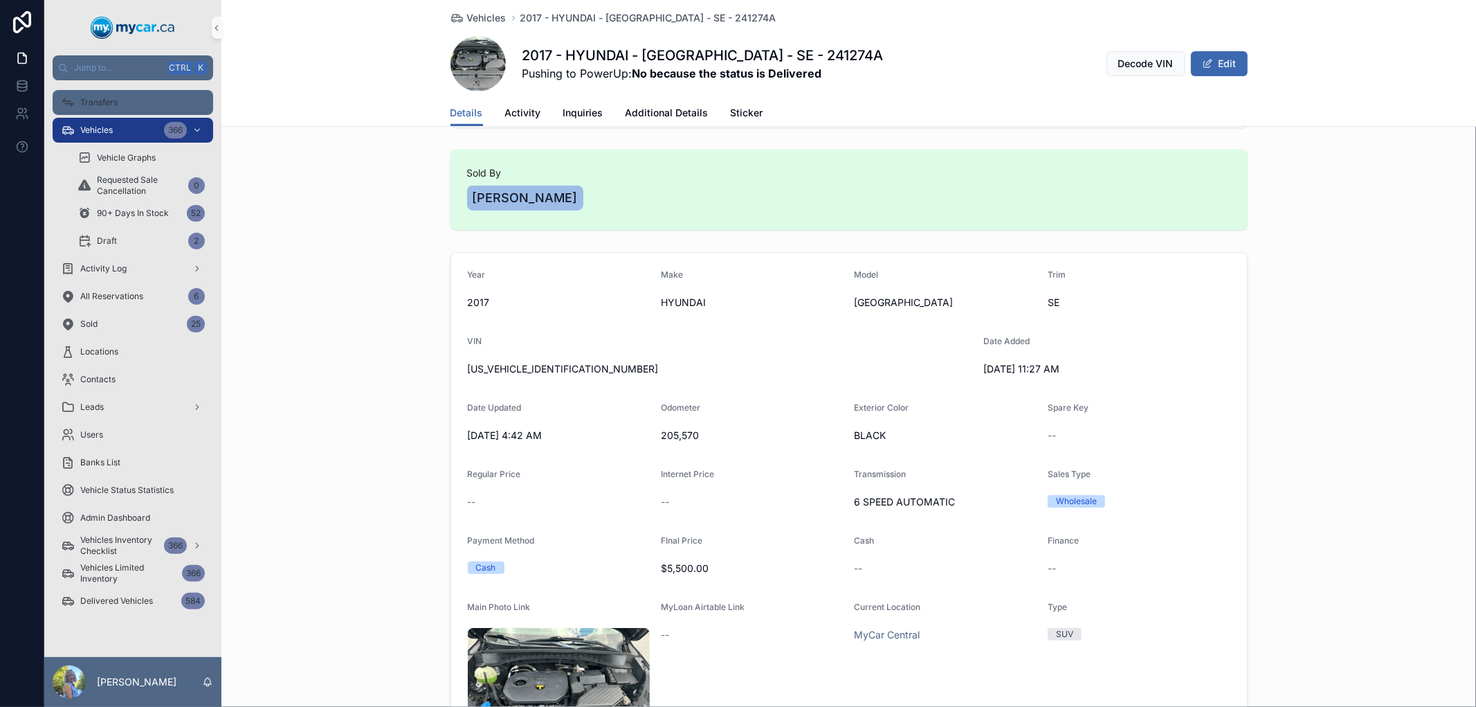
click at [141, 108] on div "Transfers" at bounding box center [133, 102] width 144 height 22
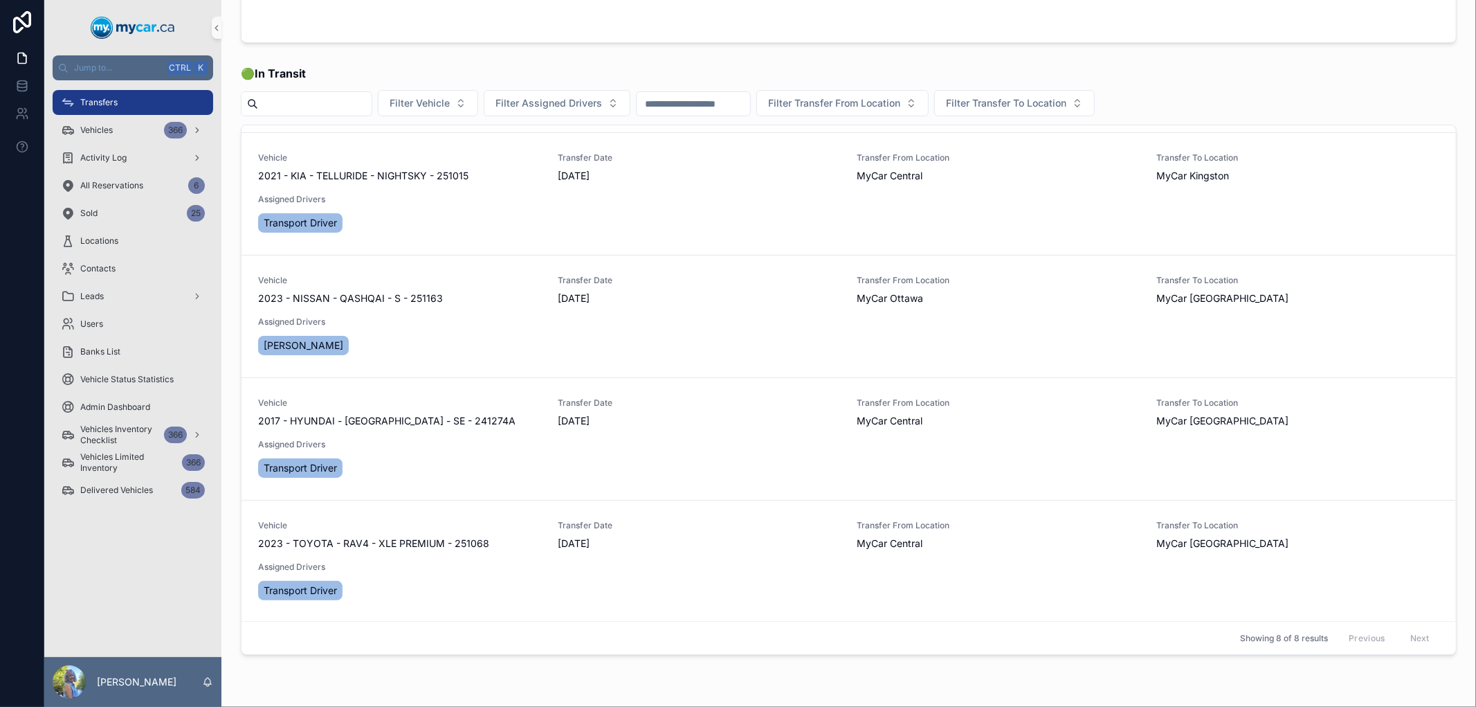
scroll to position [154, 0]
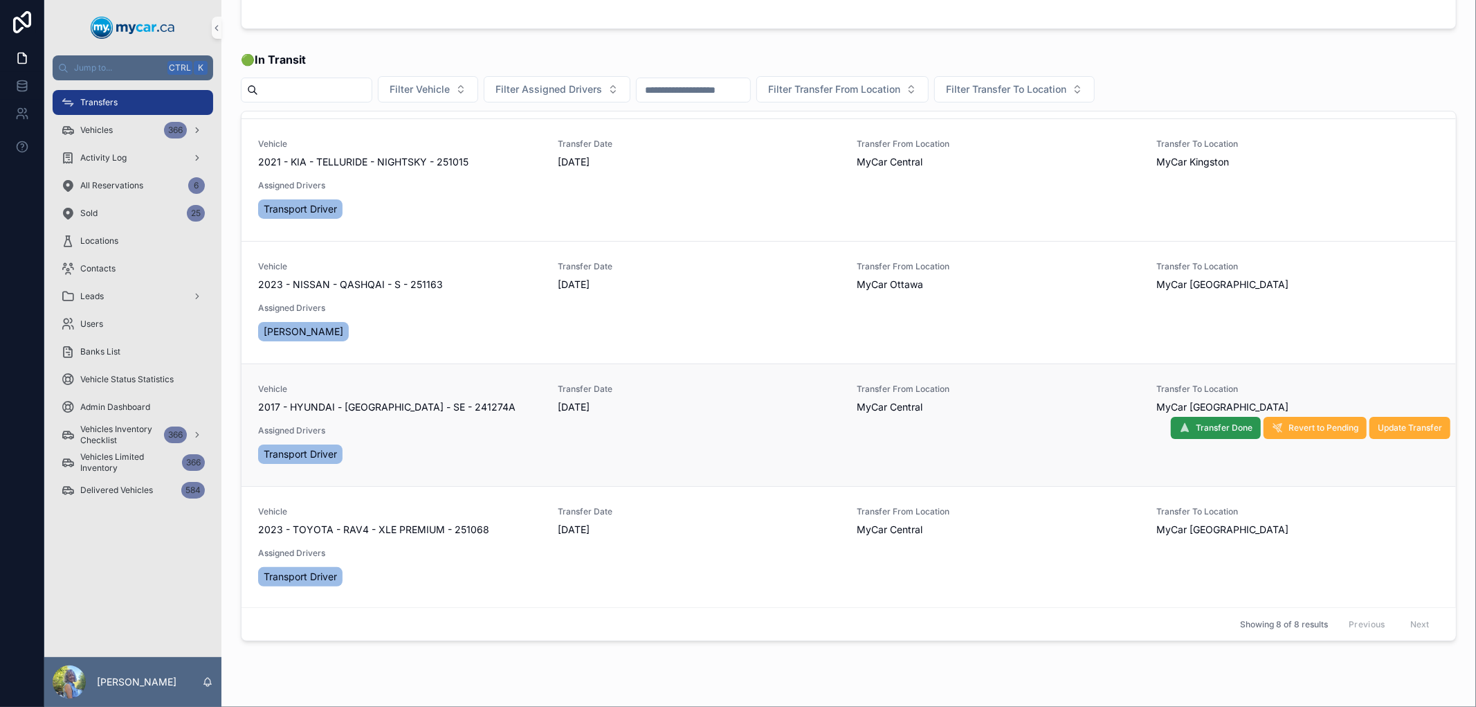
click at [1217, 427] on span "Transfer Done" at bounding box center [1224, 427] width 57 height 11
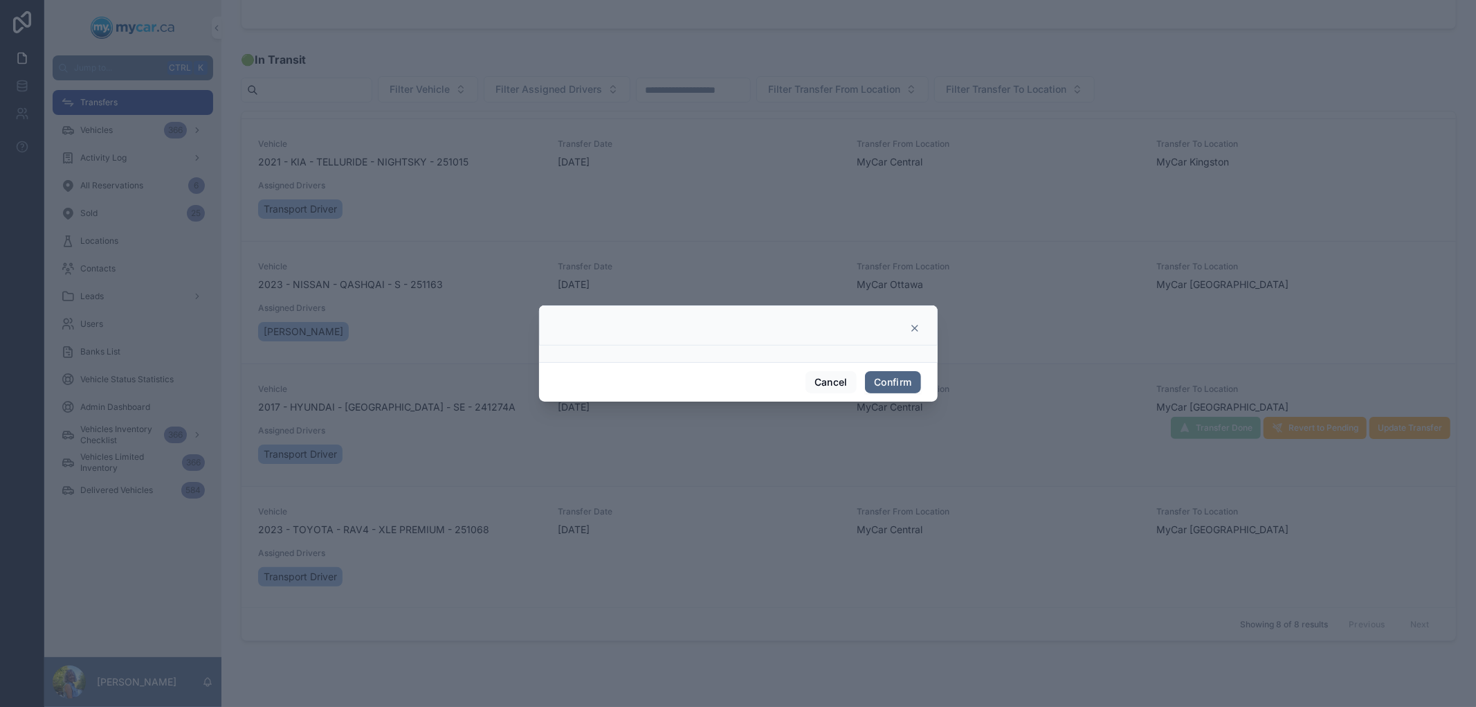
click at [901, 382] on button "Confirm" at bounding box center [892, 382] width 55 height 22
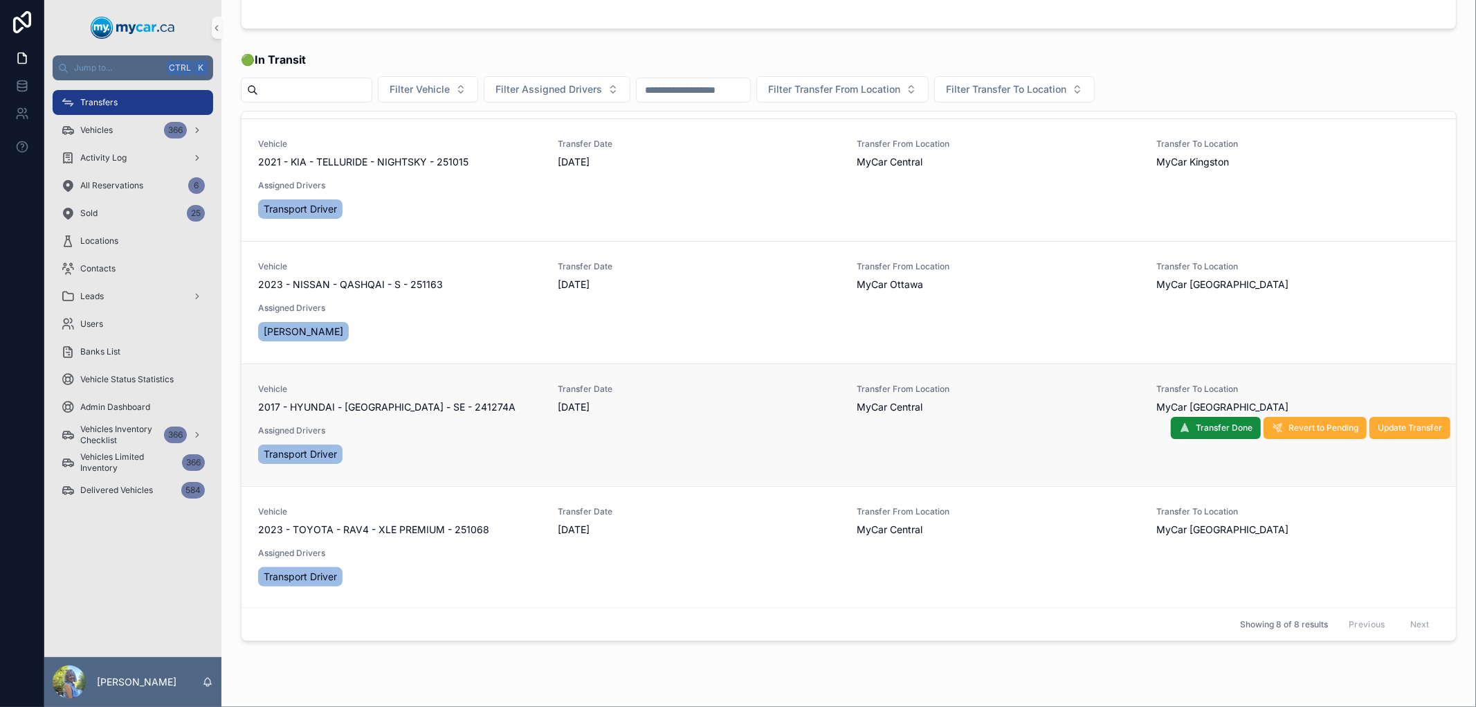
scroll to position [361, 0]
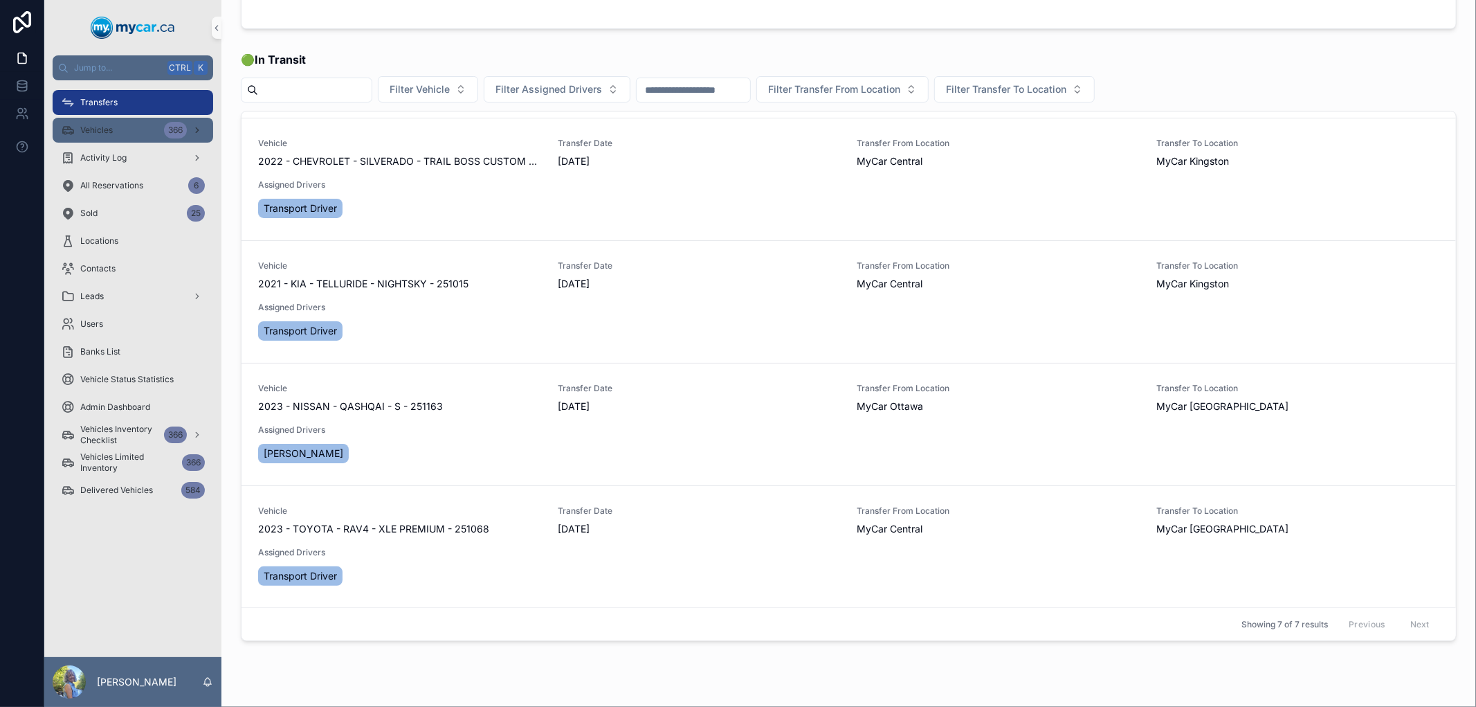
click at [126, 128] on div "Vehicles 366" at bounding box center [133, 130] width 144 height 22
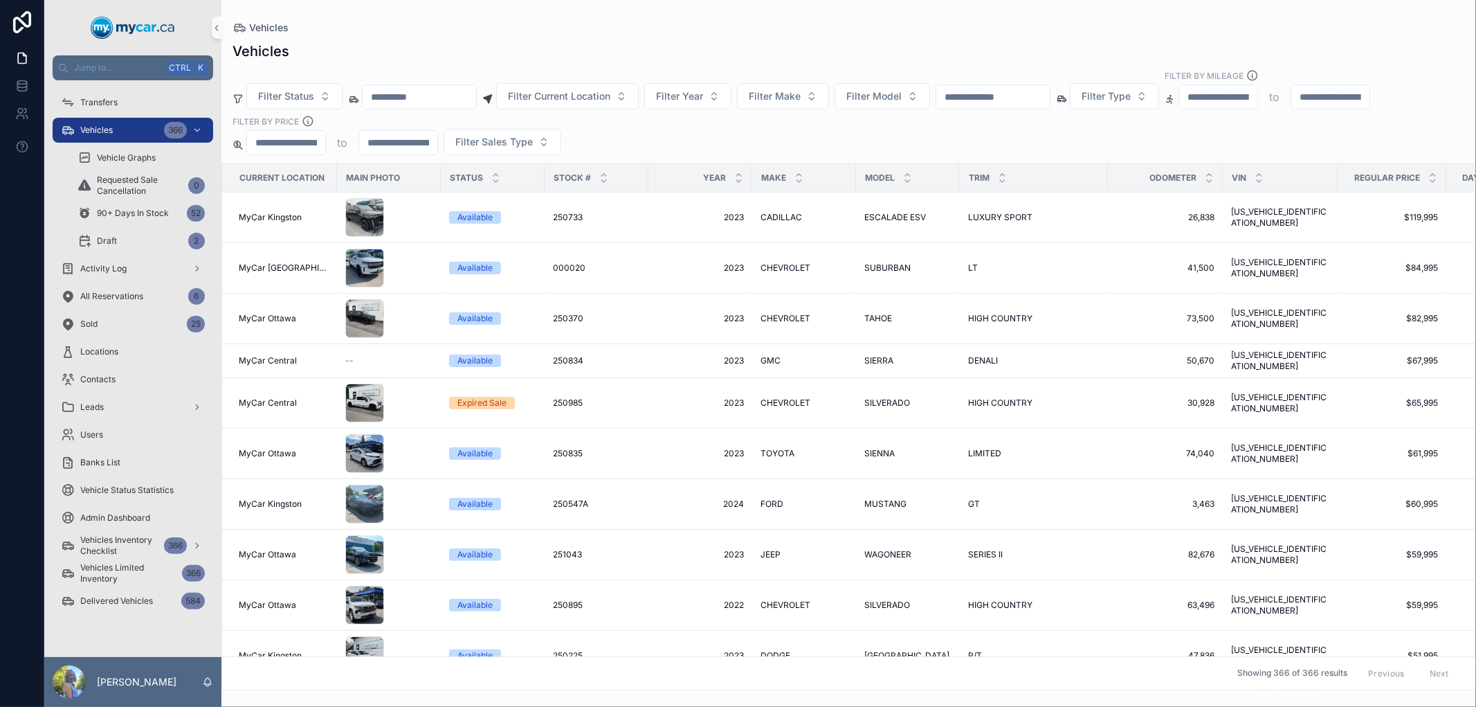
click at [1027, 101] on input "scrollable content" at bounding box center [994, 96] width 114 height 19
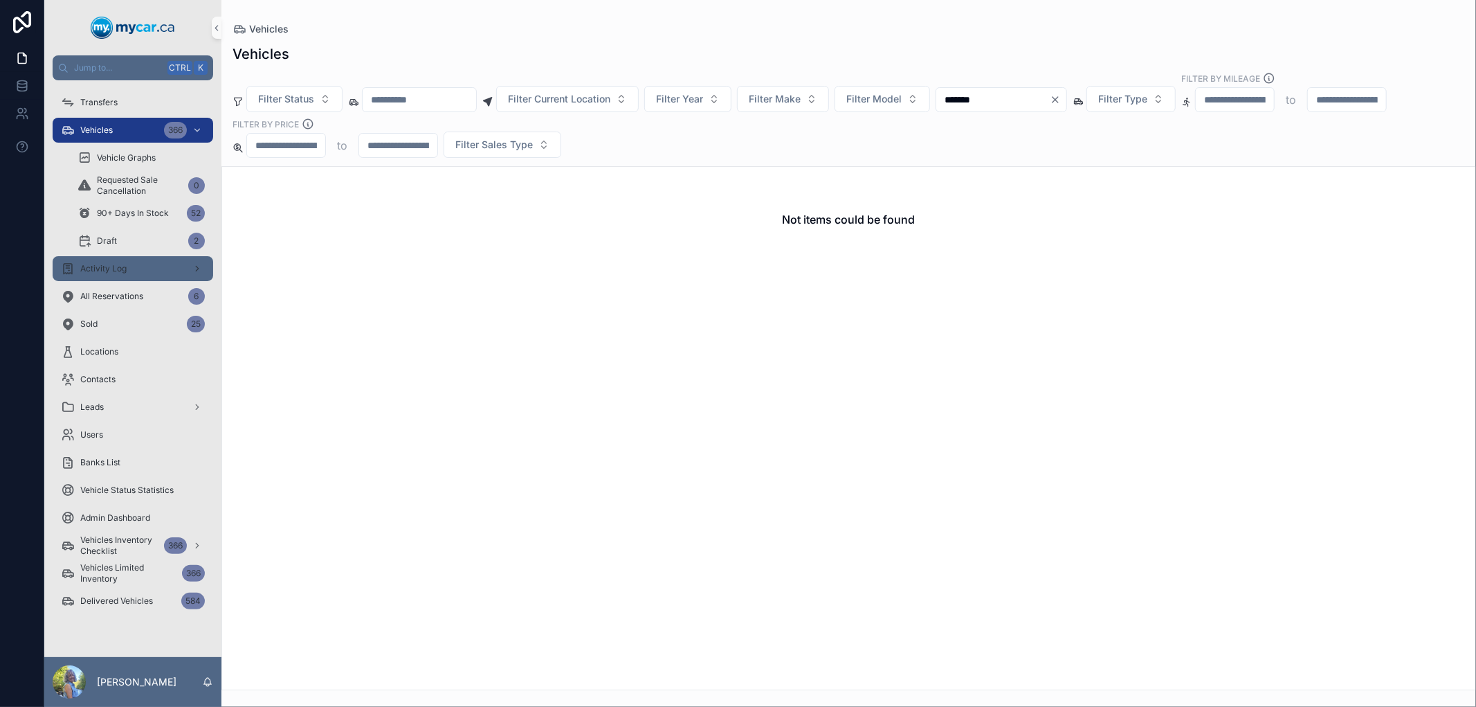
type input "*******"
click at [129, 268] on div "Activity Log" at bounding box center [133, 269] width 144 height 22
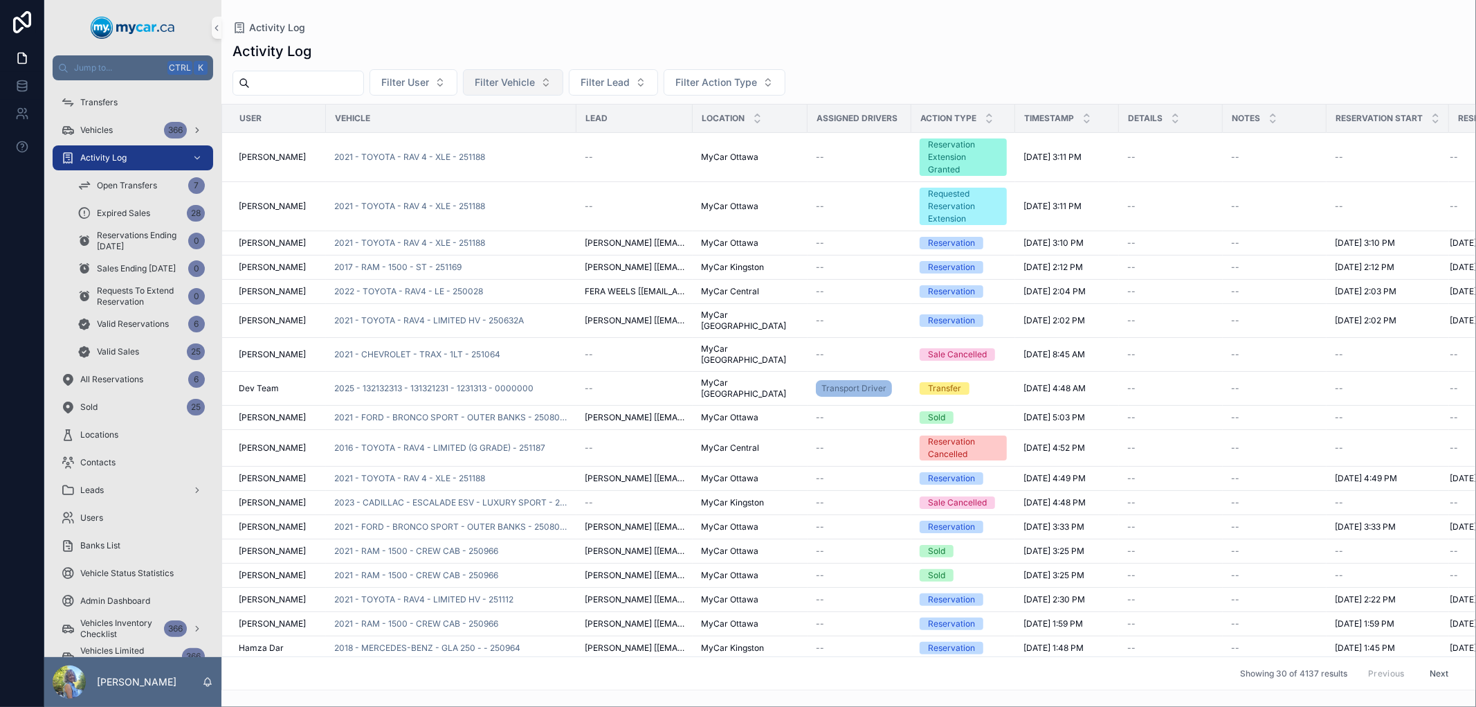
click at [535, 83] on span "Filter Vehicle" at bounding box center [505, 82] width 60 height 14
type input "*******"
click at [551, 136] on span "2017 - HYUNDAI - TUCSON - SE - 241274A" at bounding box center [537, 139] width 138 height 14
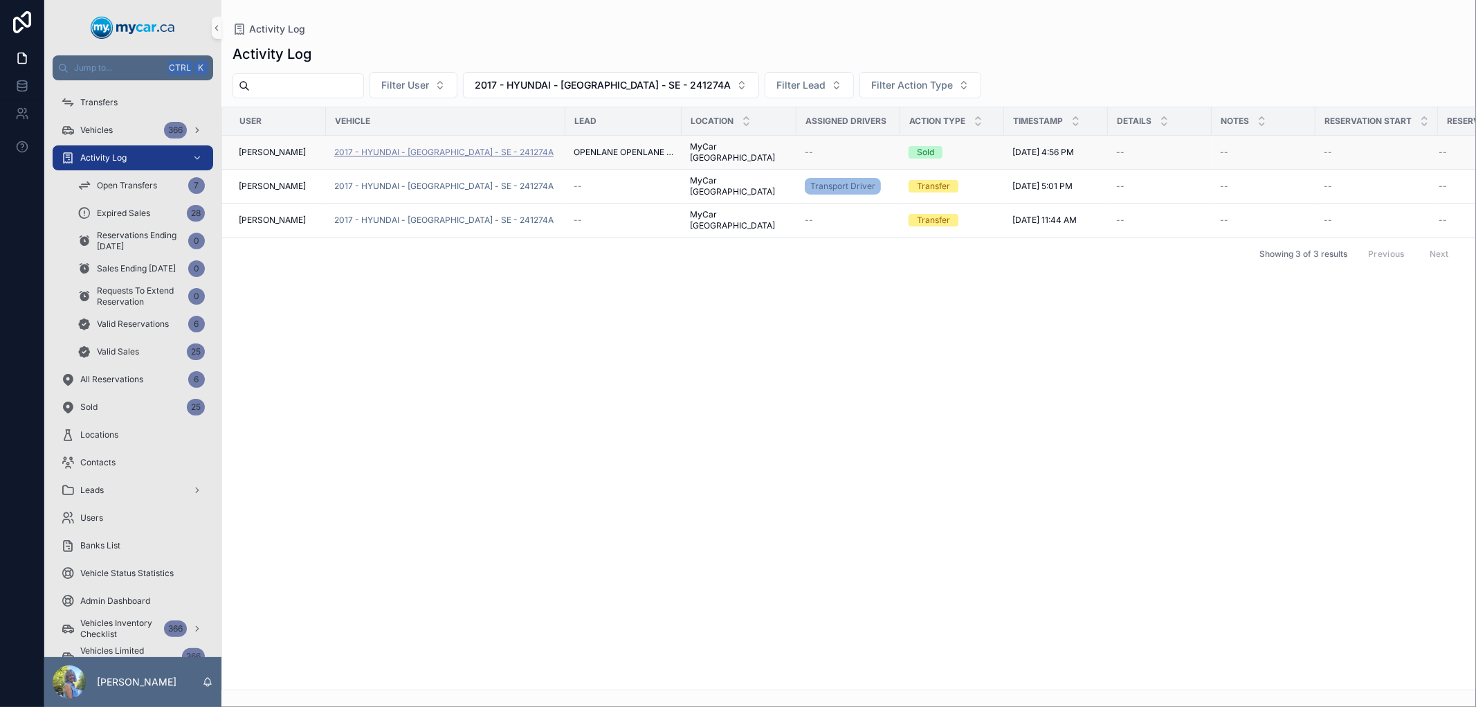
click at [497, 150] on span "2017 - HYUNDAI - TUCSON - SE - 241274A" at bounding box center [443, 152] width 219 height 11
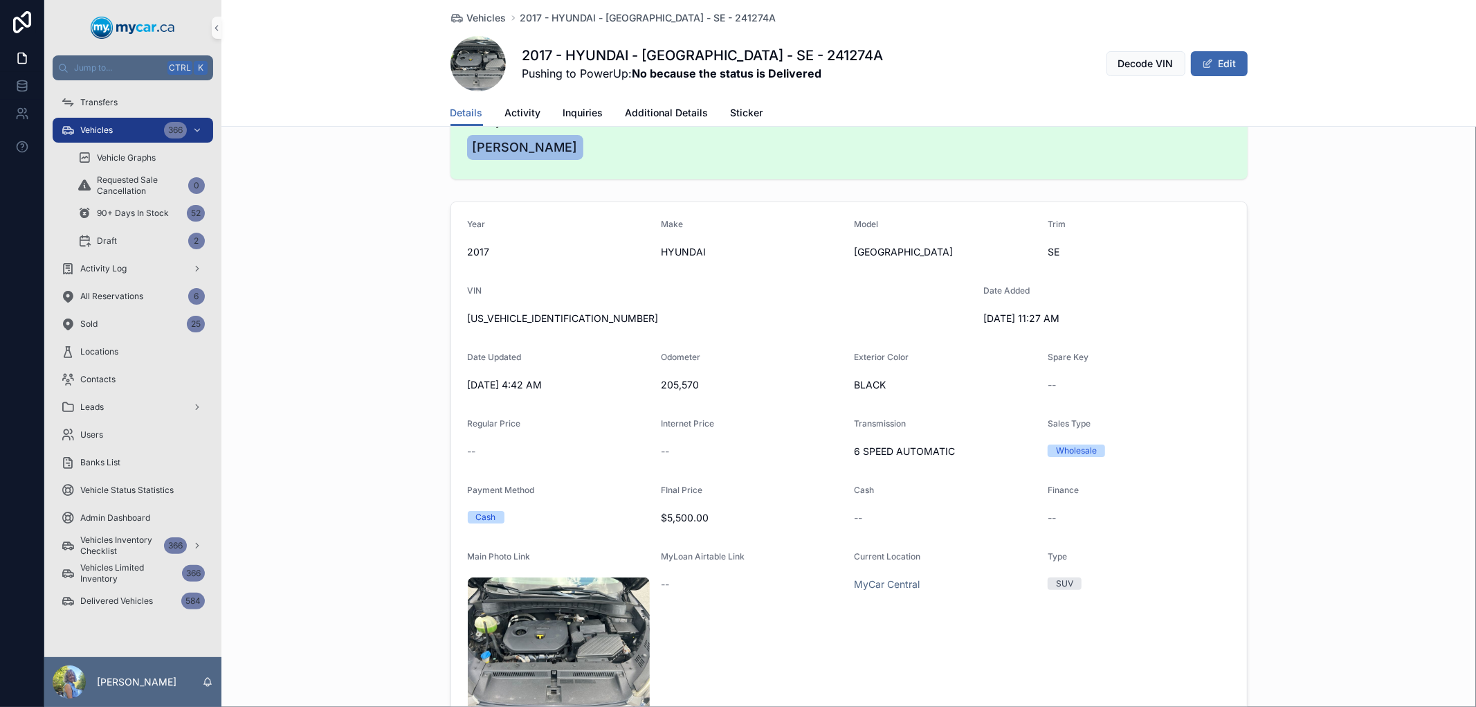
scroll to position [154, 0]
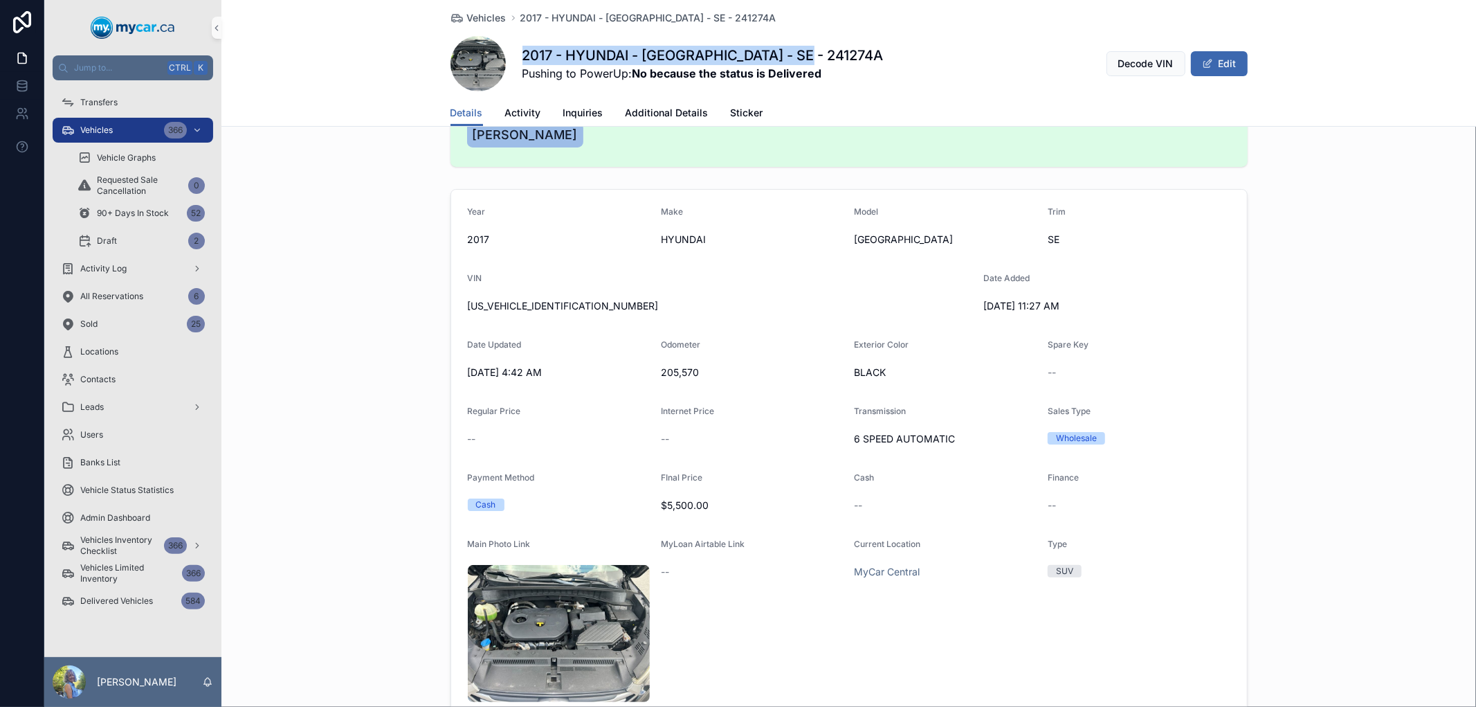
drag, startPoint x: 797, startPoint y: 54, endPoint x: 514, endPoint y: 58, distance: 283.1
click at [514, 58] on div "2017 - HYUNDAI - TUCSON - SE - 241274A Pushing to PowerUp: No because the statu…" at bounding box center [849, 63] width 797 height 55
copy h1 "2017 - HYUNDAI - TUCSON - SE - 241274A"
drag, startPoint x: 698, startPoint y: 370, endPoint x: 649, endPoint y: 370, distance: 48.5
click at [649, 370] on form "Year 2017 Make HYUNDAI Model TUCSON Trim SE VIN KM8J3CA41HU506029 Date Added 8/…" at bounding box center [849, 489] width 796 height 599
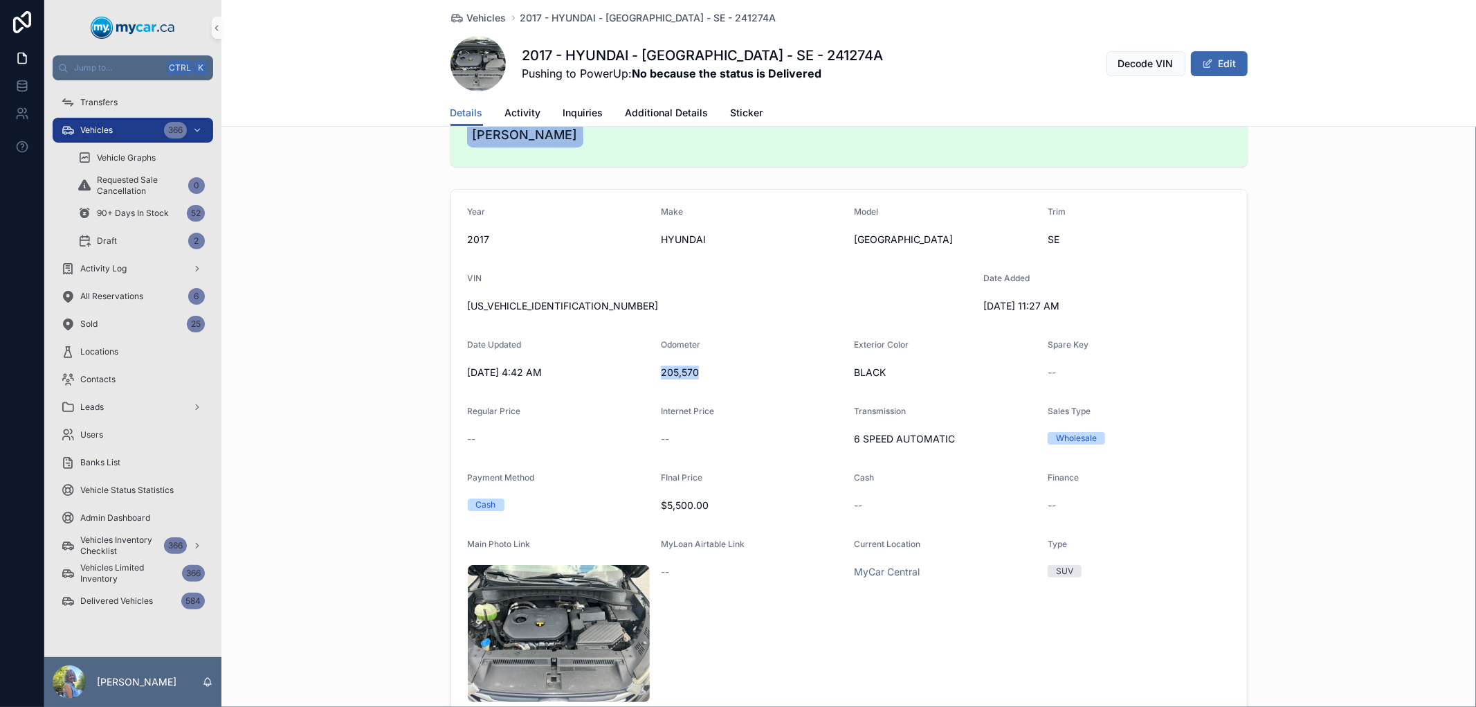
copy span "205,570"
drag, startPoint x: 582, startPoint y: 306, endPoint x: 438, endPoint y: 307, distance: 144.0
click at [442, 307] on div "Year 2017 Make HYUNDAI Model TUCSON Trim SE VIN KM8J3CA41HU506029 Date Added 8/…" at bounding box center [849, 489] width 1255 height 612
copy span "KM8J3CA41HU506029"
click at [96, 136] on div "Vehicles 366" at bounding box center [133, 130] width 144 height 22
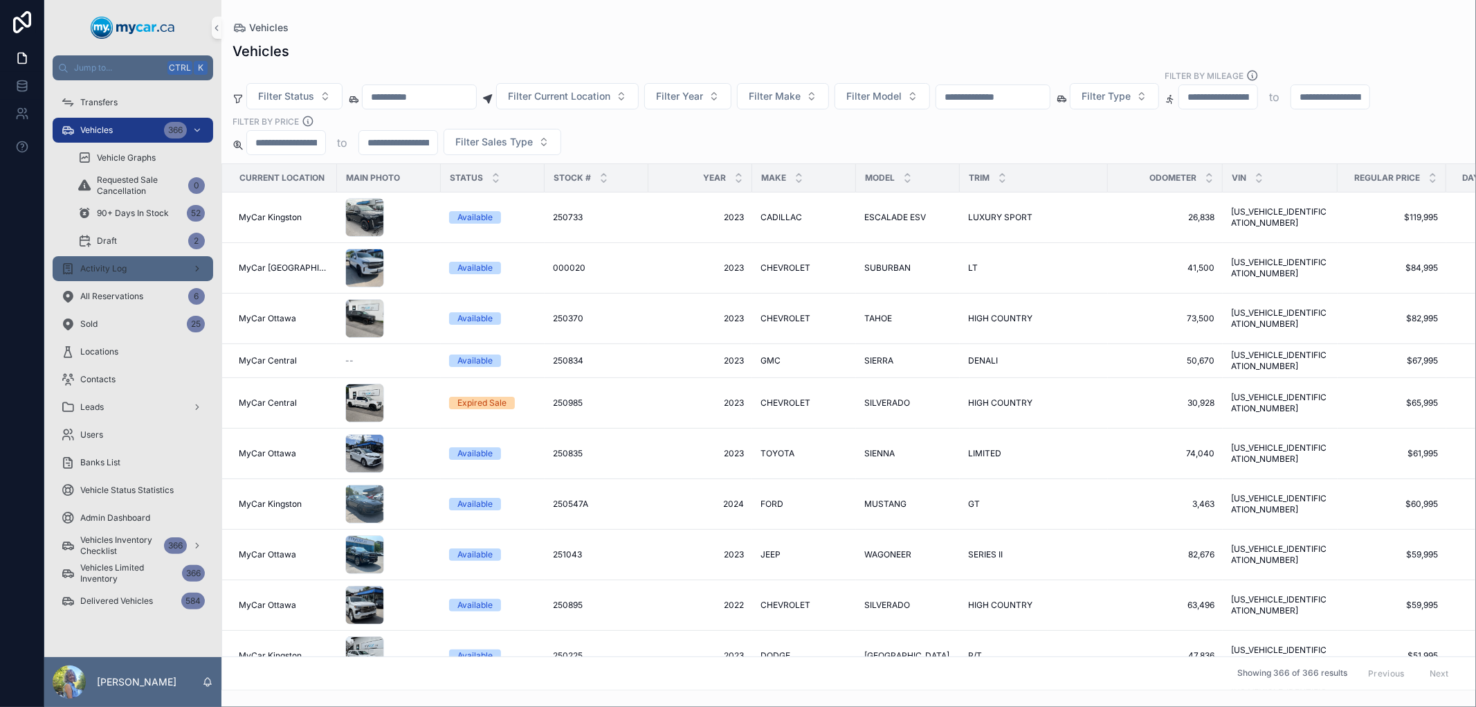
click at [81, 263] on span "Activity Log" at bounding box center [103, 268] width 46 height 11
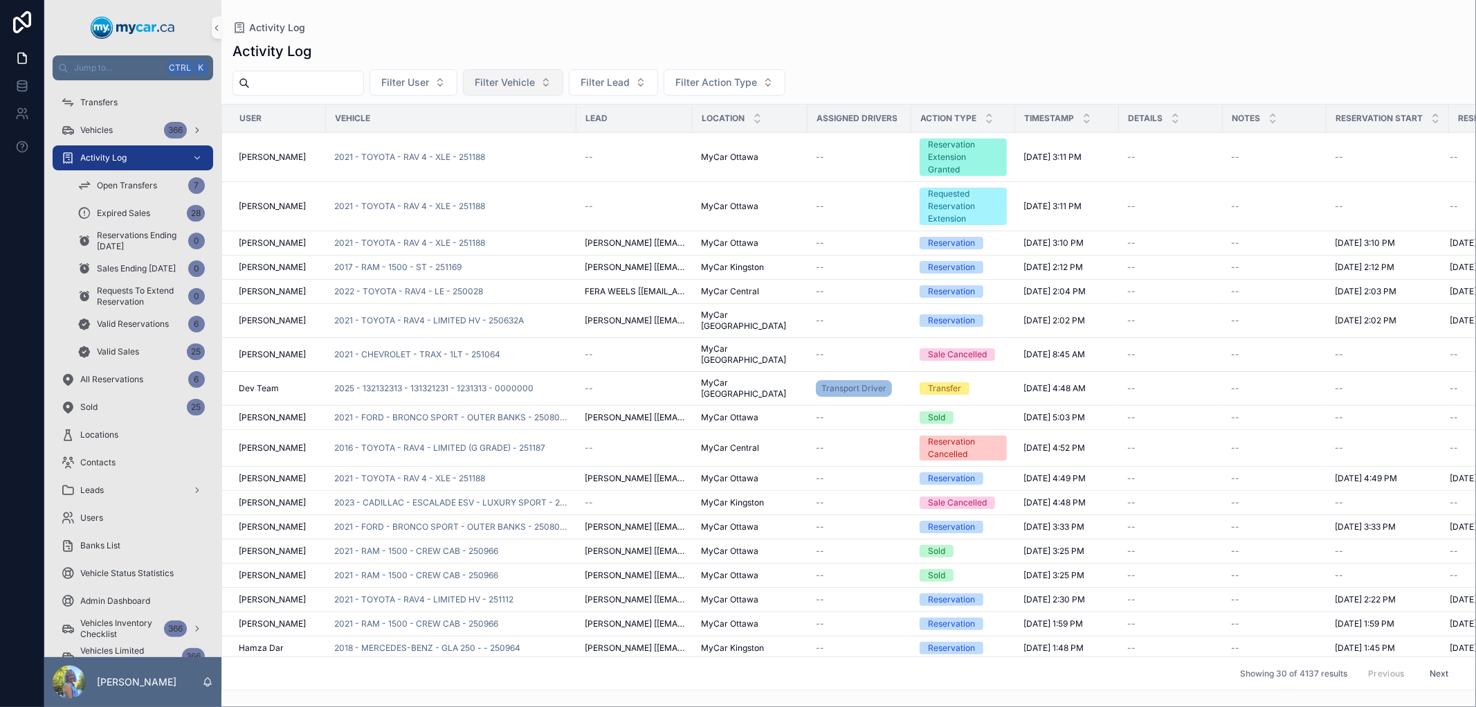
click at [521, 80] on span "Filter Vehicle" at bounding box center [505, 82] width 60 height 14
type input "******"
click at [537, 143] on span "2022 - KIA - SORENTO - SX - 250802" at bounding box center [537, 139] width 138 height 14
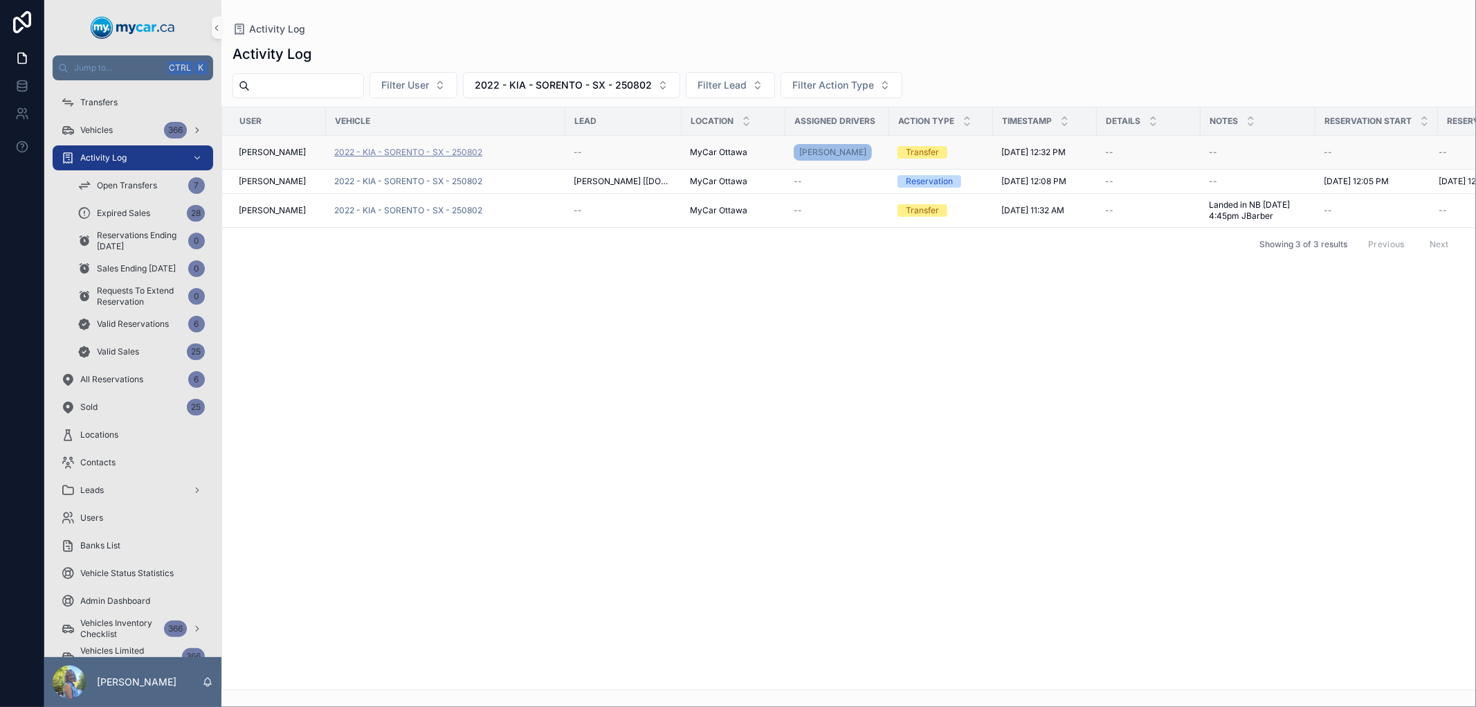
click at [417, 155] on span "2022 - KIA - SORENTO - SX - 250802" at bounding box center [408, 152] width 148 height 11
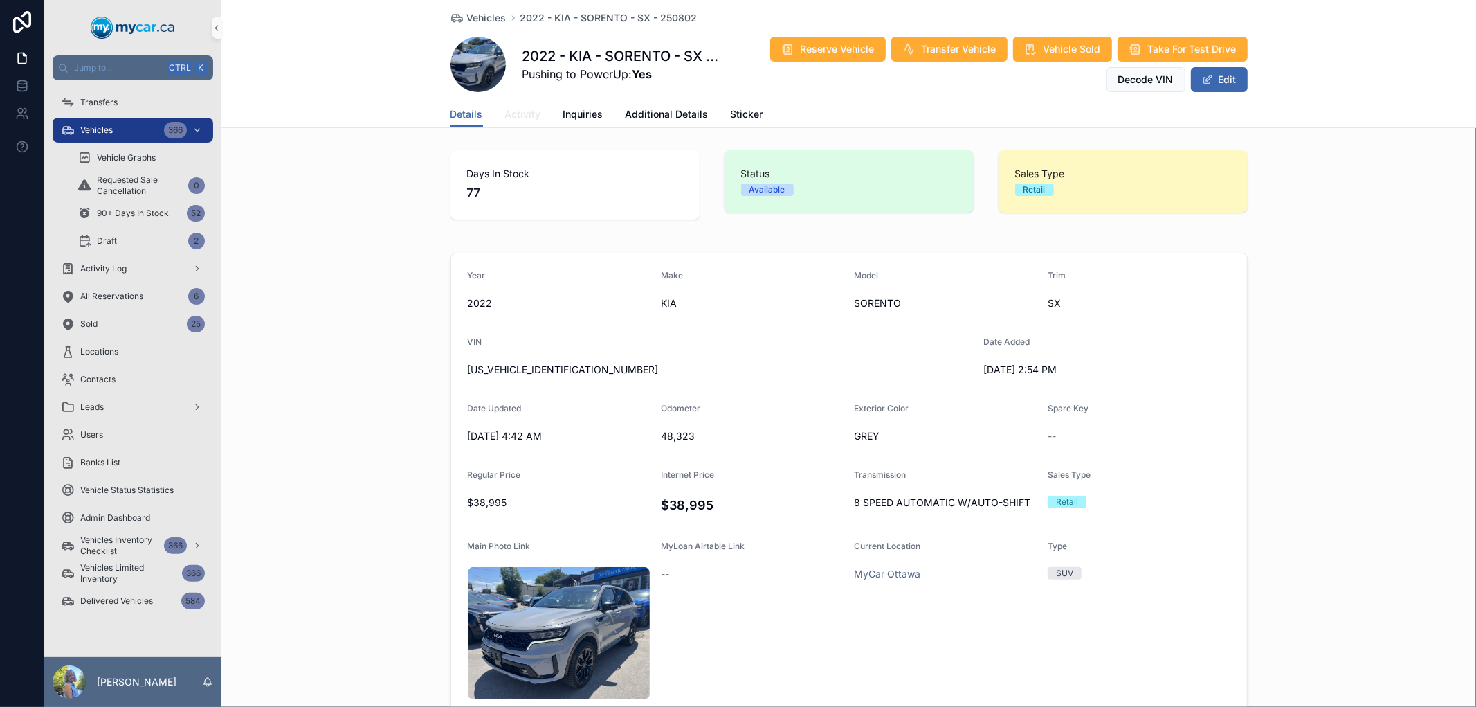
click at [516, 111] on span "Activity" at bounding box center [523, 114] width 36 height 14
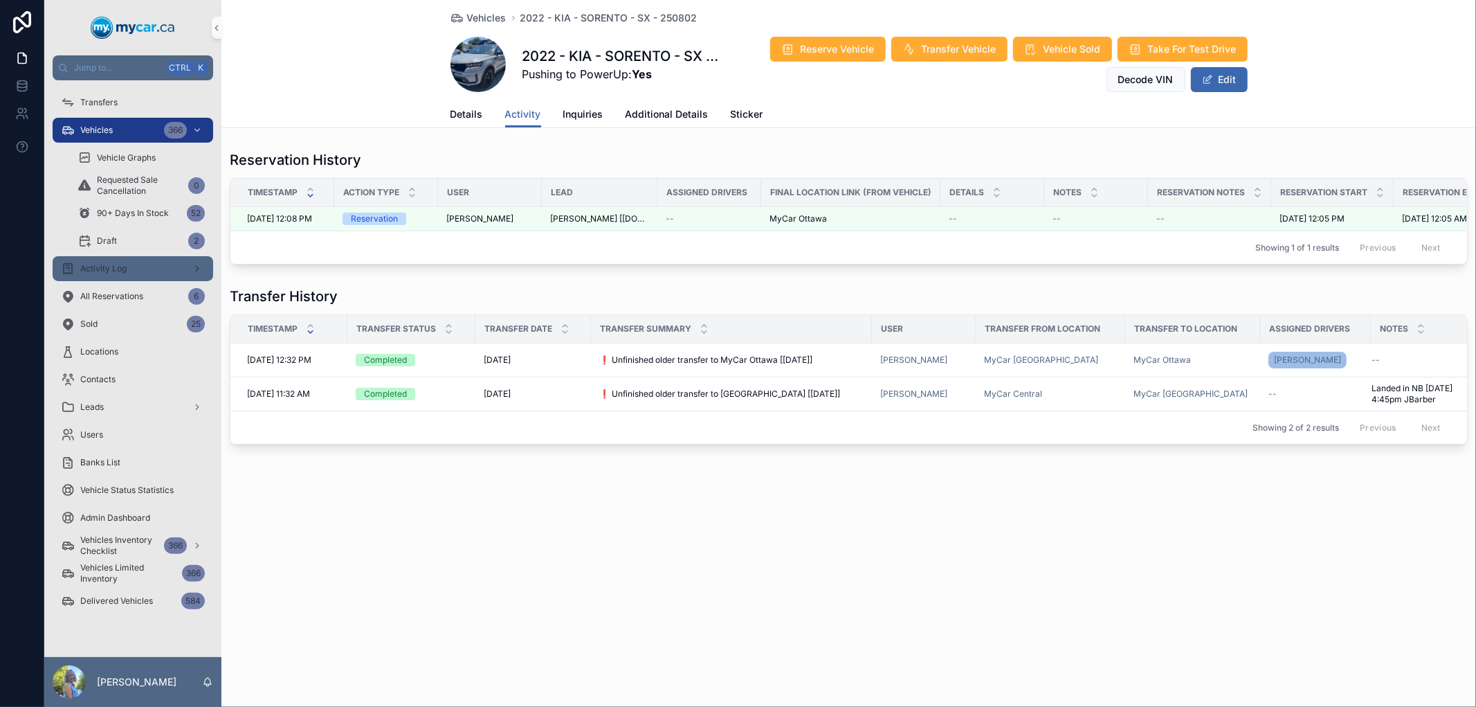
click at [119, 263] on span "Activity Log" at bounding box center [103, 268] width 46 height 11
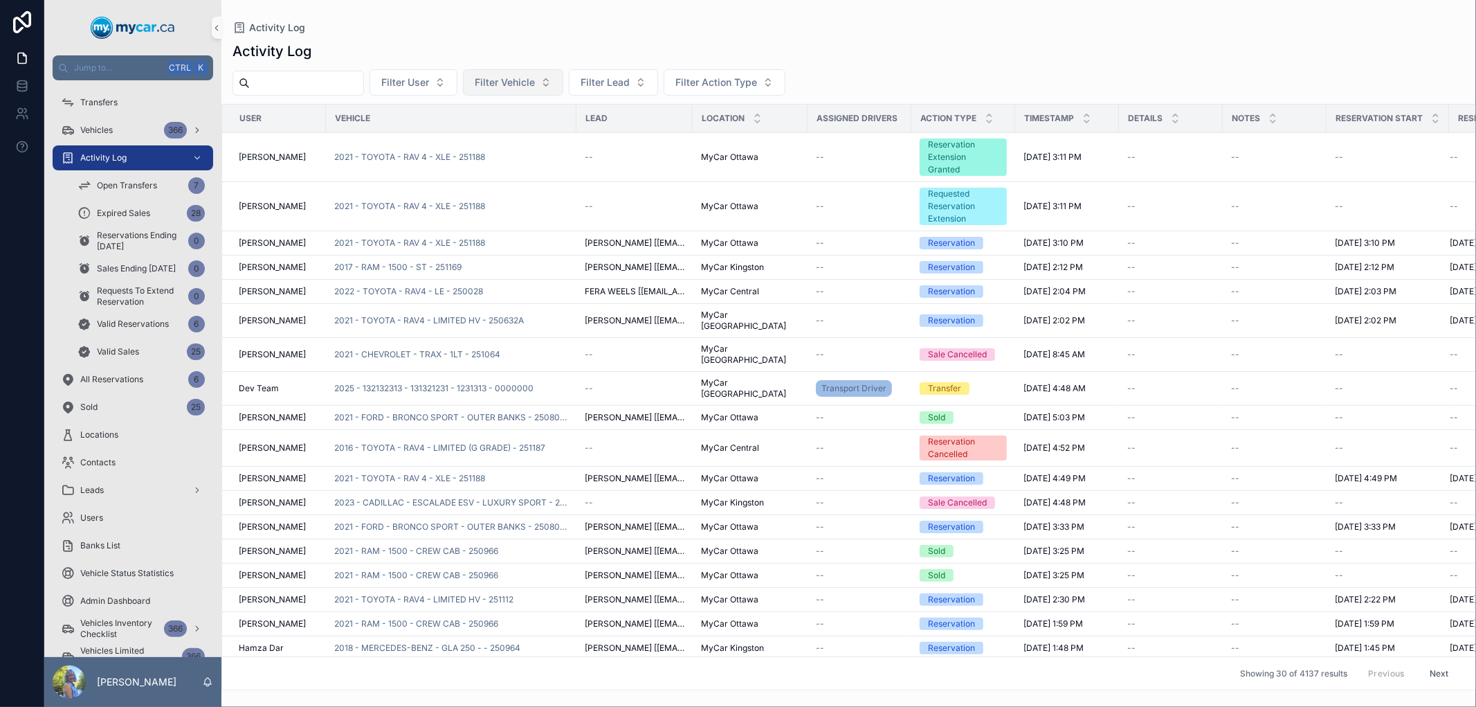
click at [535, 80] on span "Filter Vehicle" at bounding box center [505, 82] width 60 height 14
type input "*******"
click at [538, 137] on span "2021 - TOYOTA - RAV4 - LIMITED HV - 250632A" at bounding box center [537, 139] width 138 height 14
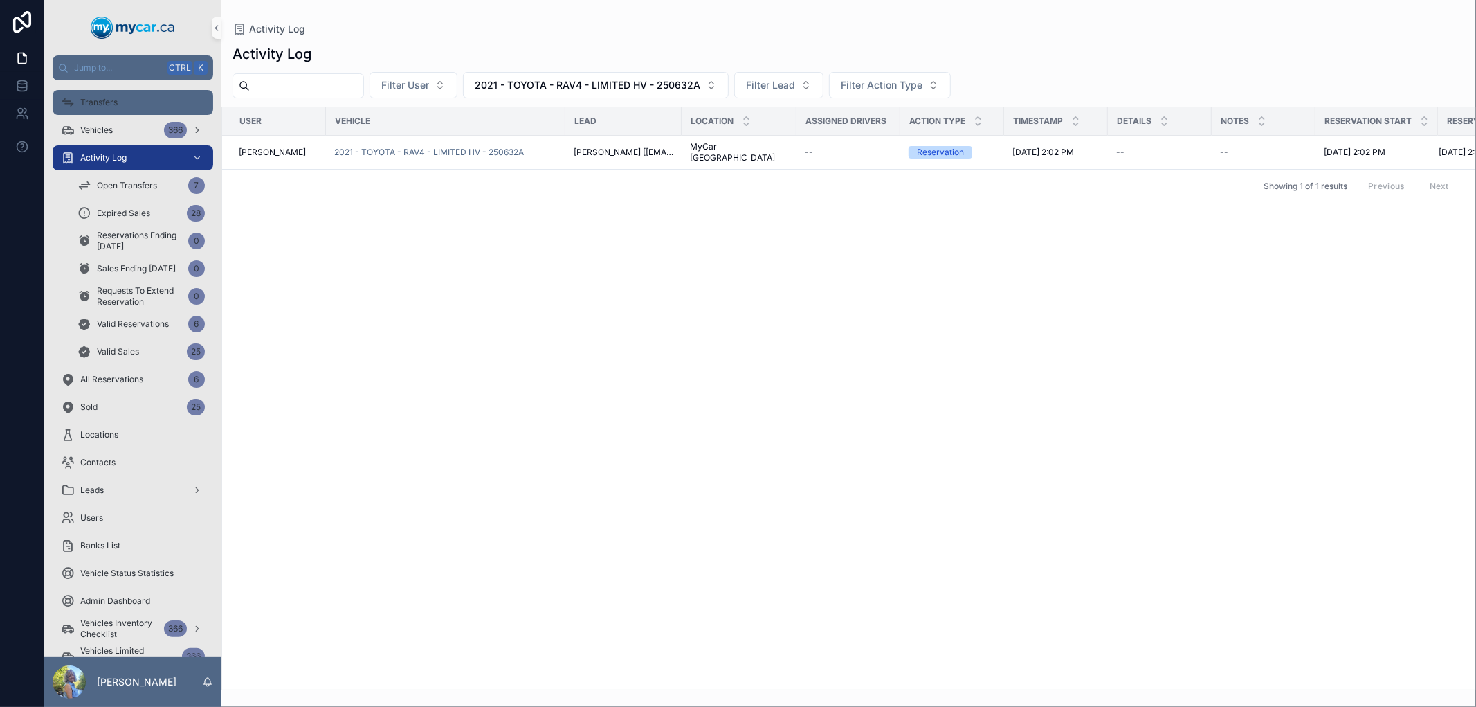
click at [107, 101] on span "Transfers" at bounding box center [98, 102] width 37 height 11
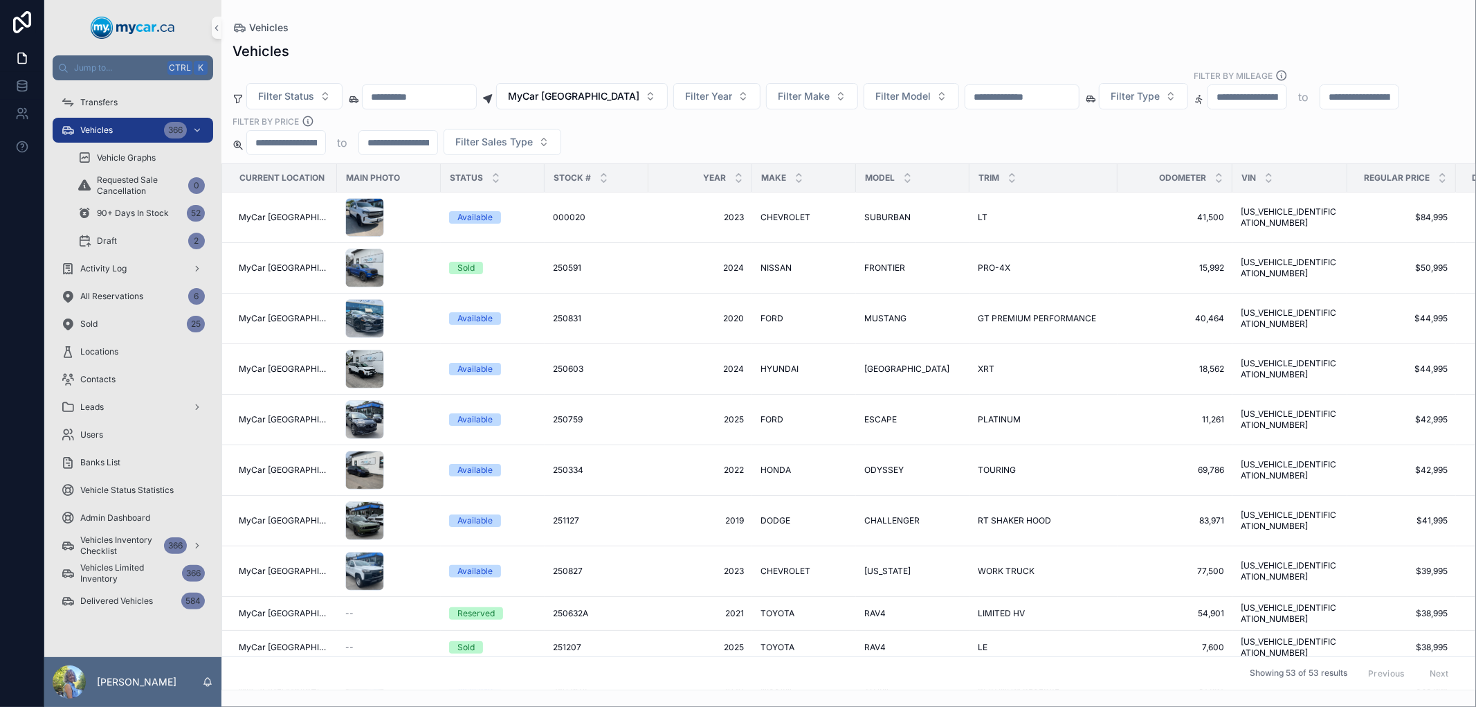
click at [1020, 98] on input "scrollable content" at bounding box center [1023, 96] width 114 height 19
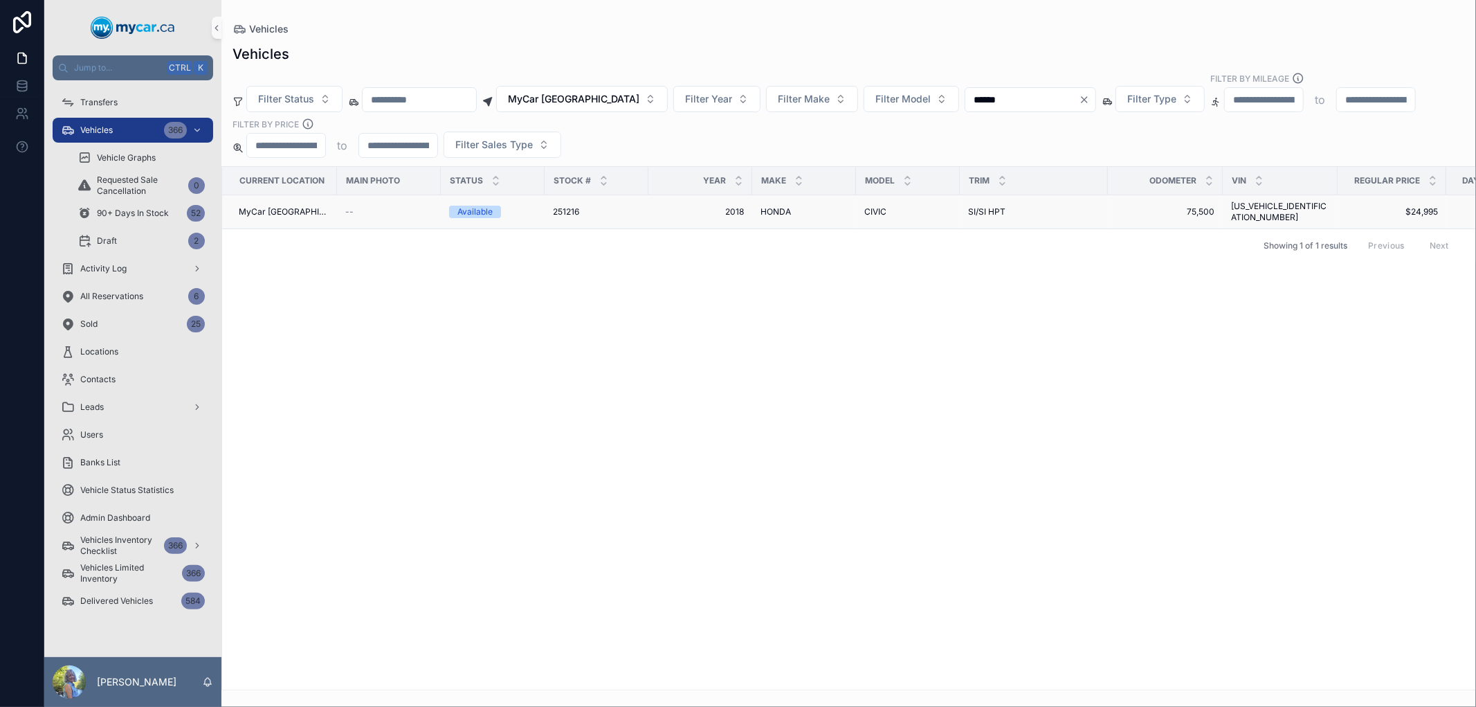
type input "******"
click at [570, 208] on span "251216" at bounding box center [566, 211] width 26 height 11
